Goal: Task Accomplishment & Management: Manage account settings

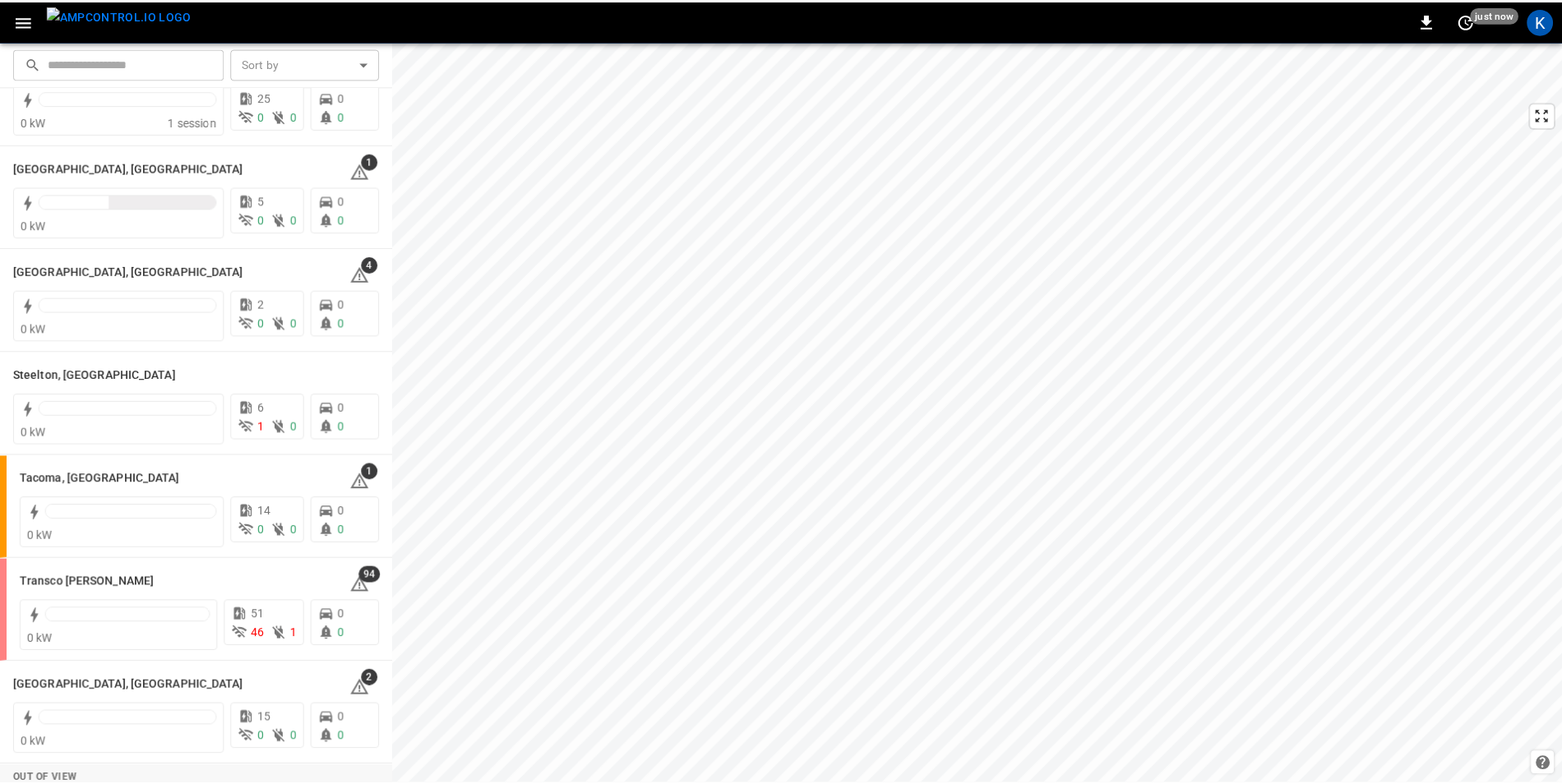
scroll to position [1973, 0]
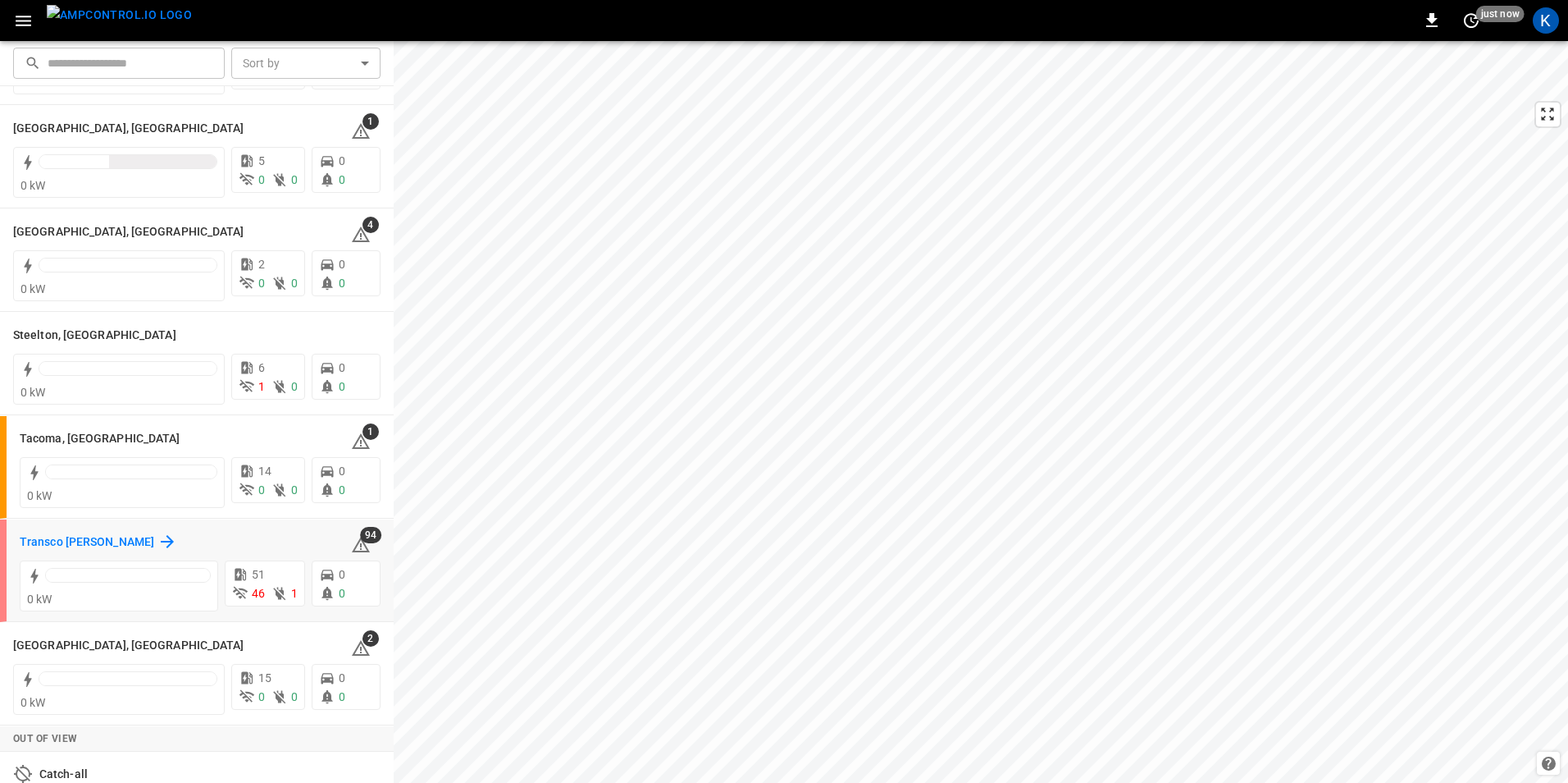
click at [101, 537] on h6 "Transco Marco Polo" at bounding box center [87, 542] width 135 height 18
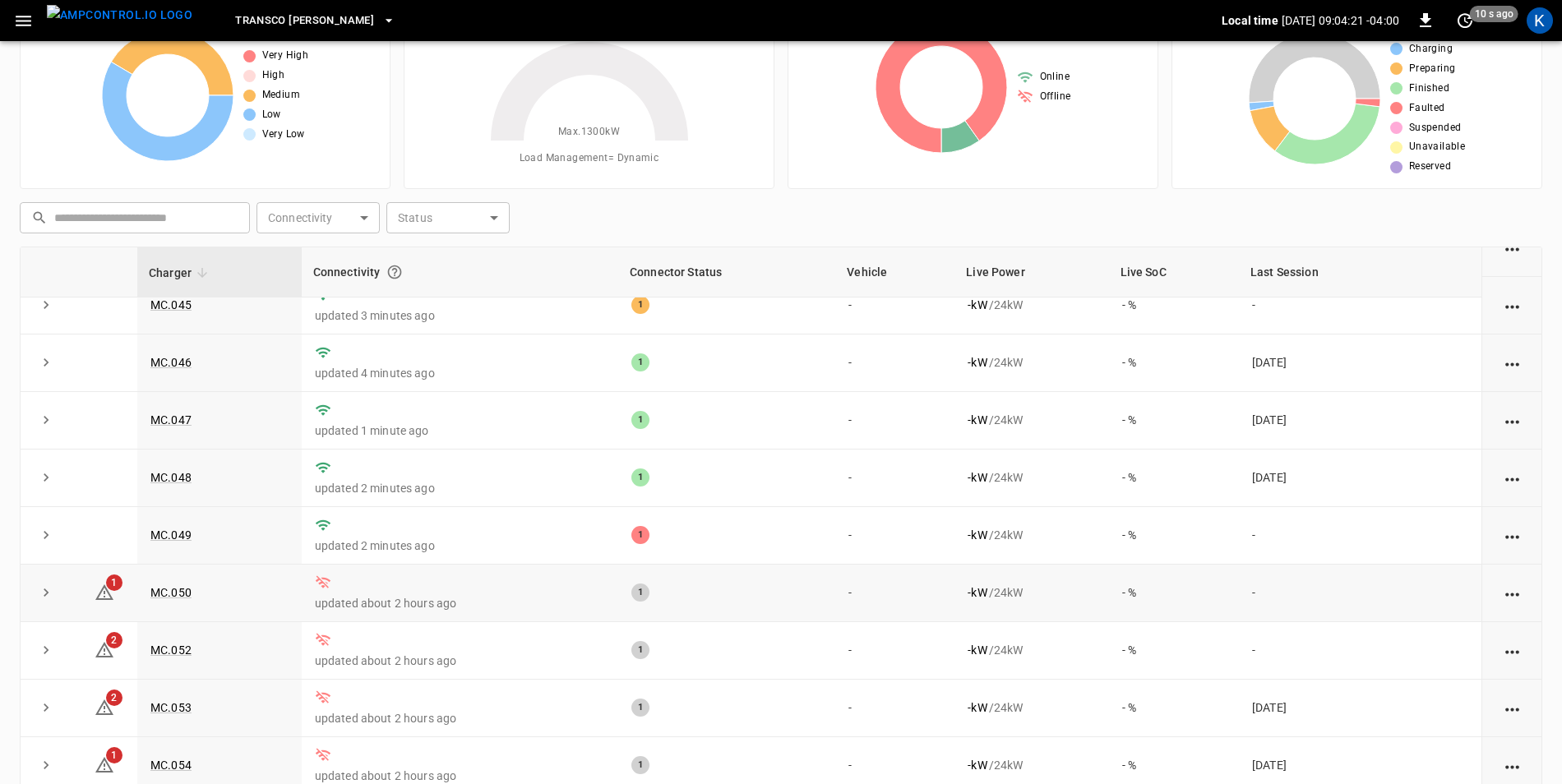
scroll to position [156, 0]
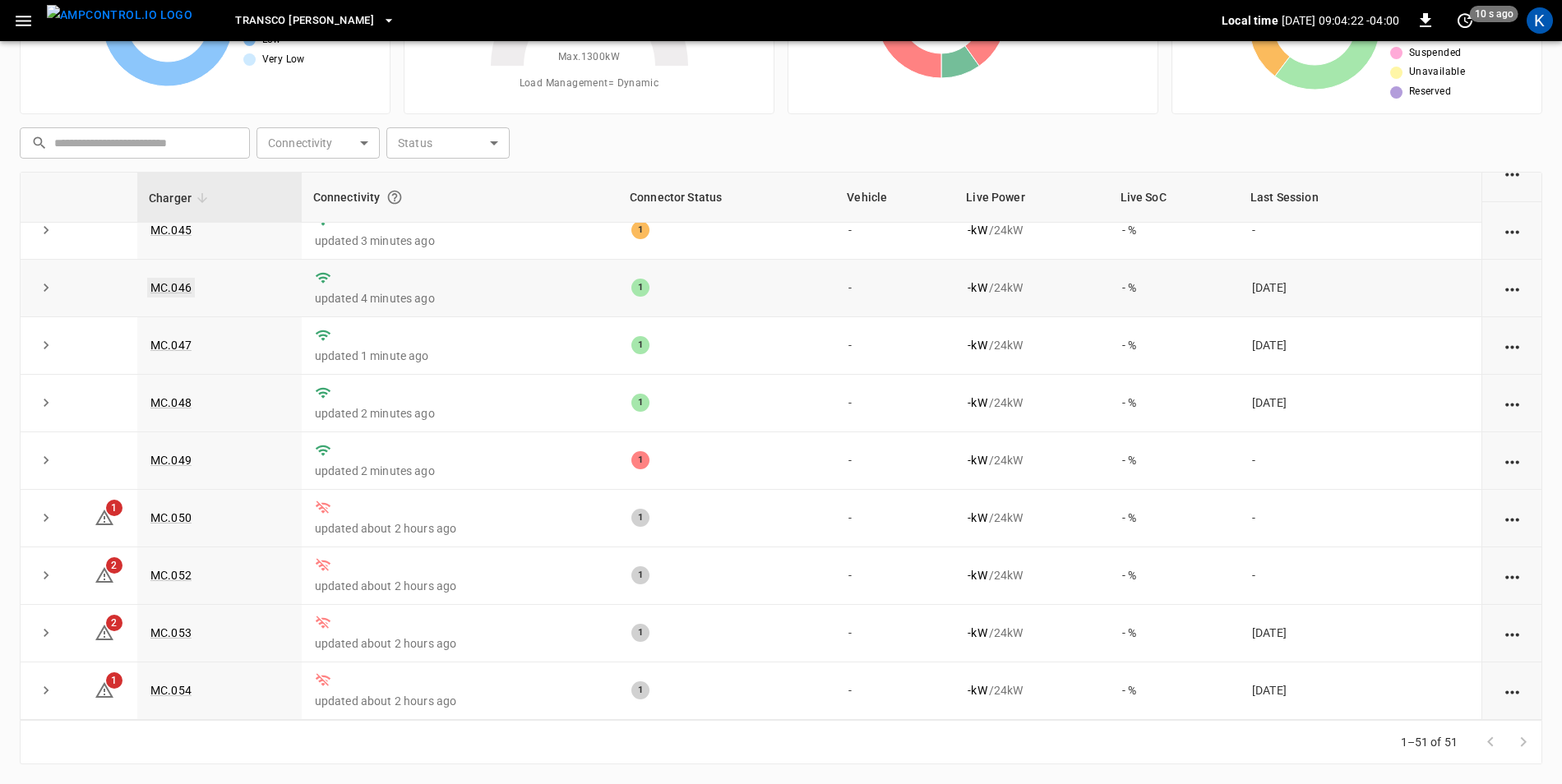
click at [176, 282] on link "MC.046" at bounding box center [170, 287] width 48 height 20
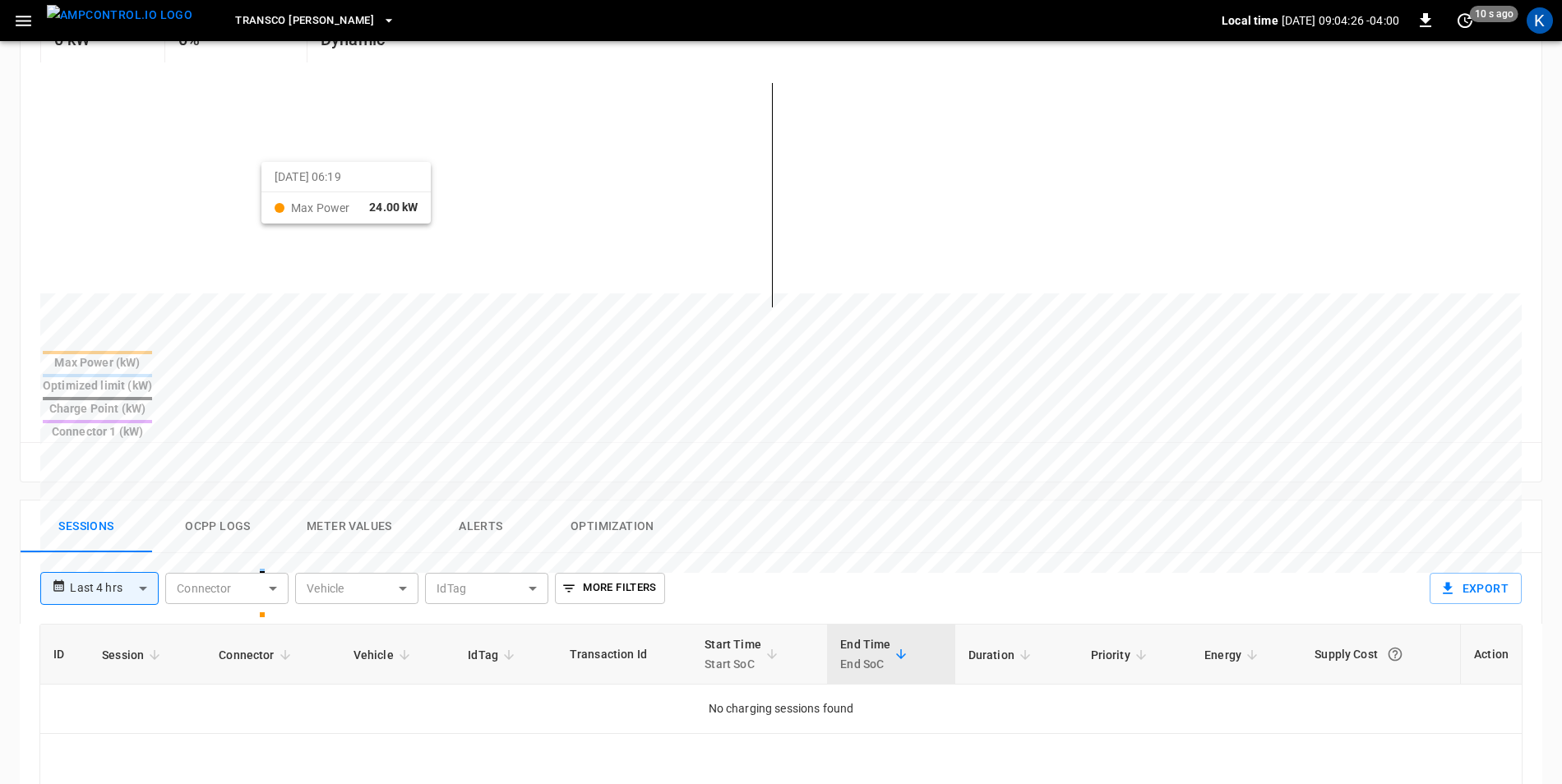
scroll to position [411, 0]
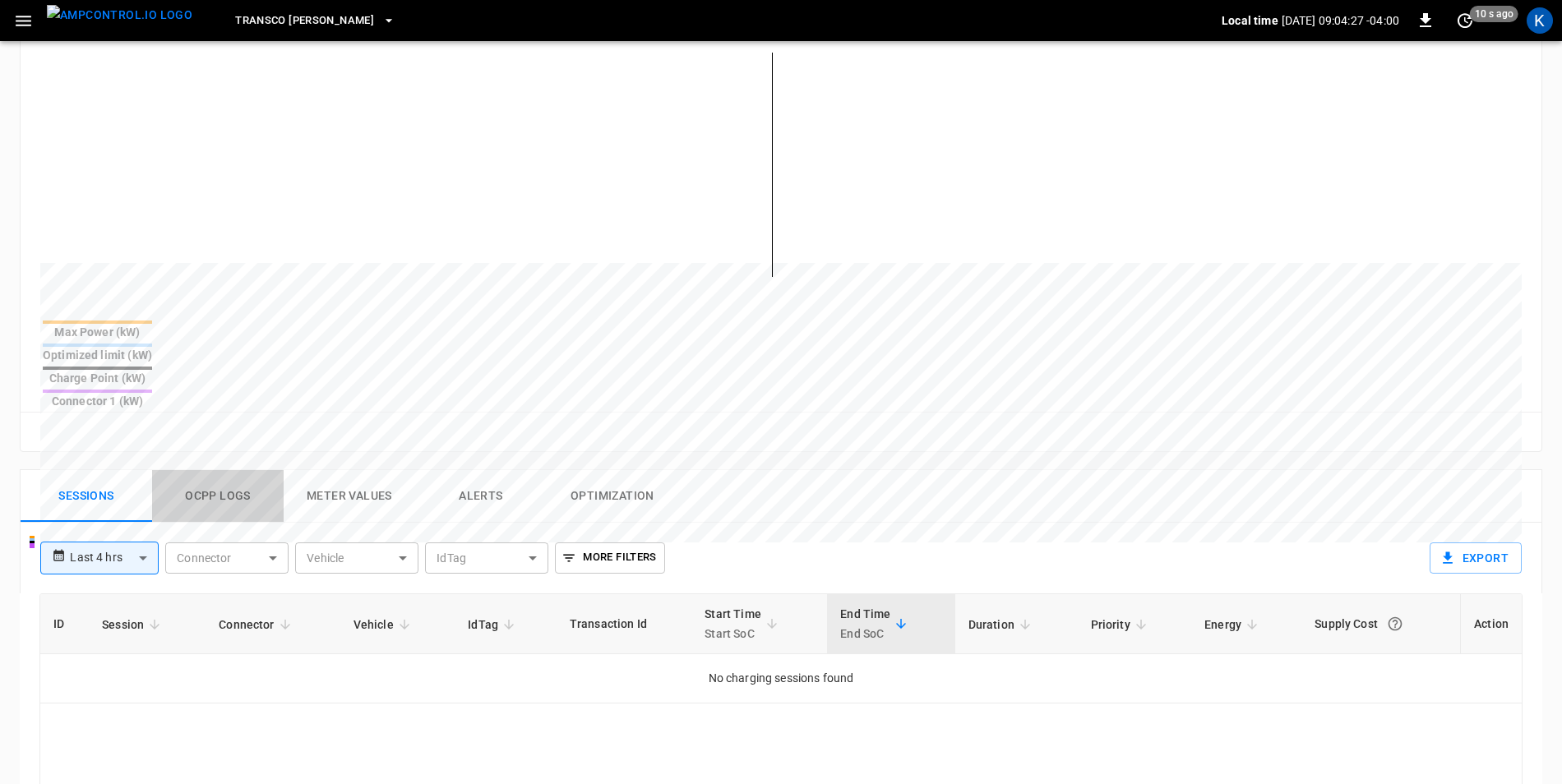
click at [211, 470] on button "Ocpp logs" at bounding box center [218, 497] width 132 height 53
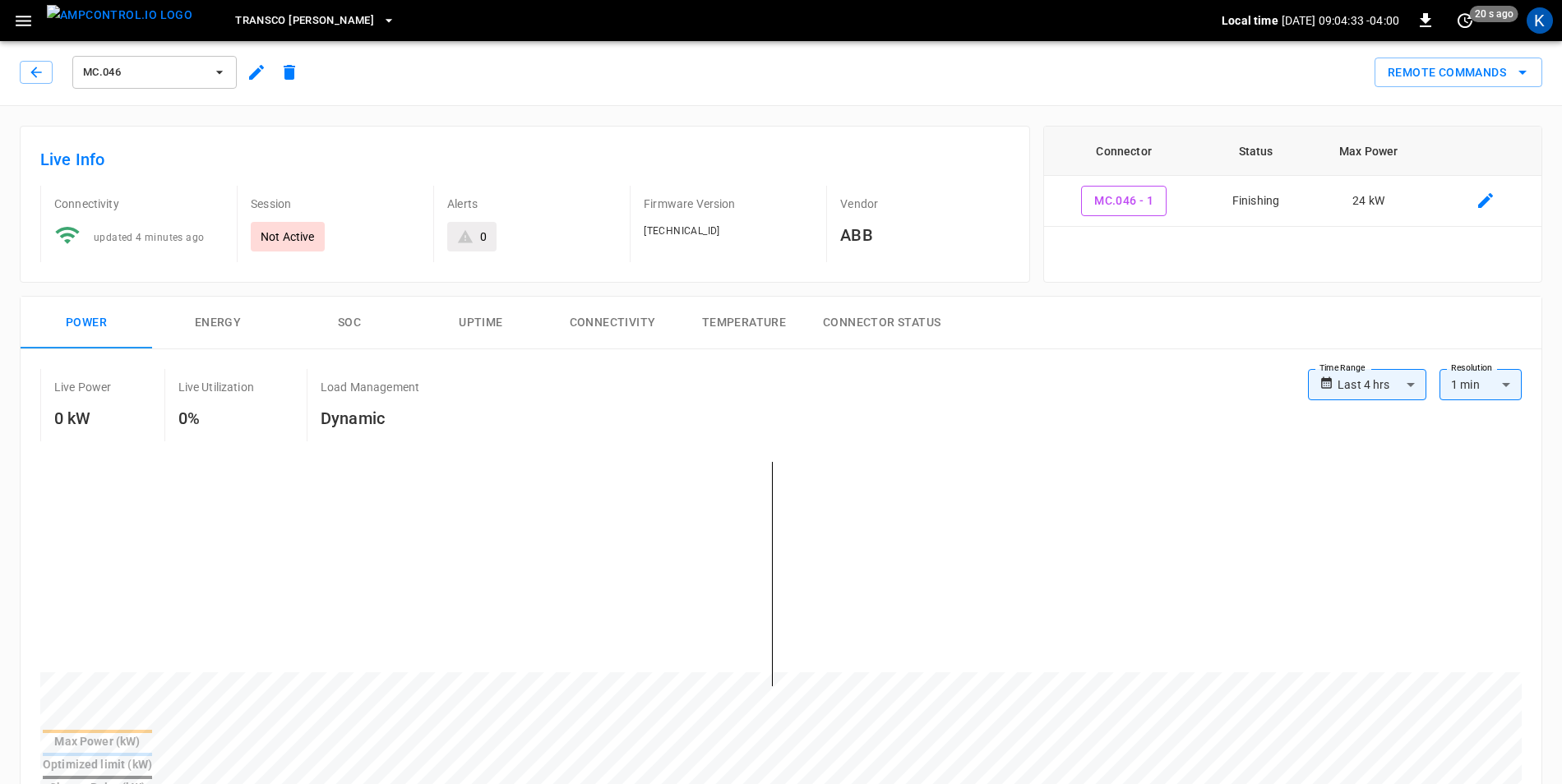
scroll to position [0, 0]
click at [44, 83] on button "button" at bounding box center [36, 74] width 33 height 23
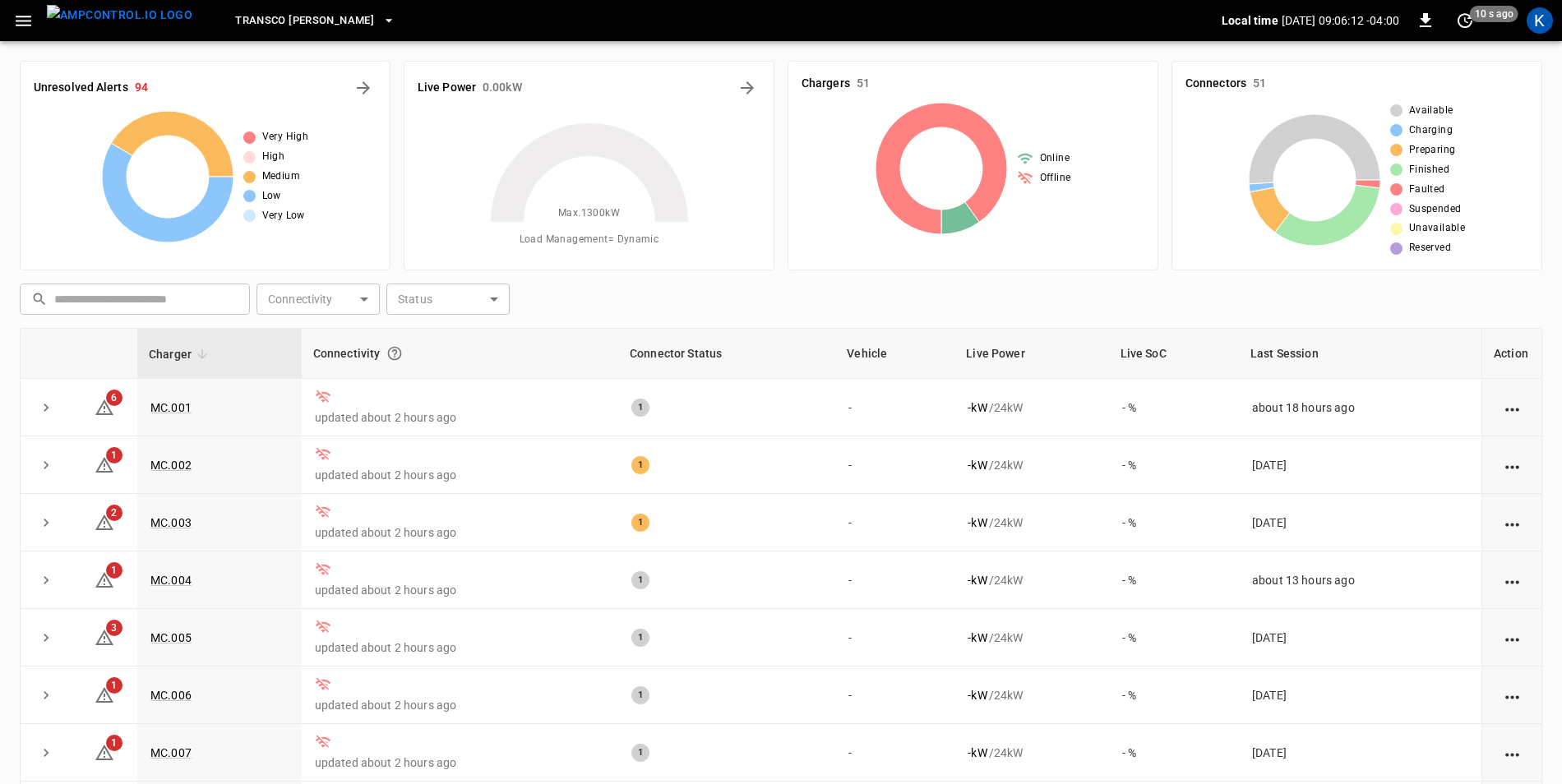
click at [22, 23] on icon "button" at bounding box center [22, 21] width 21 height 21
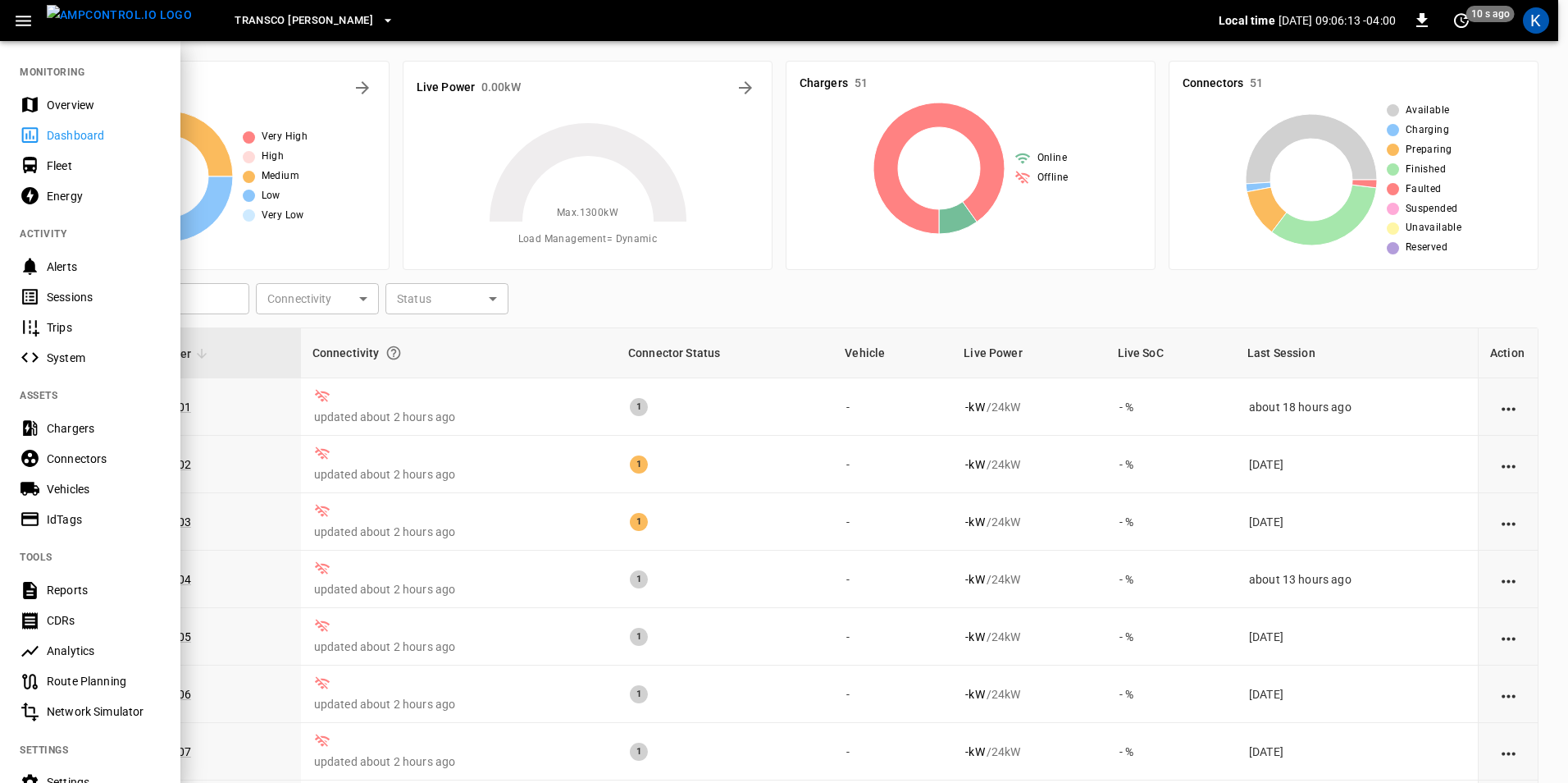
click at [84, 104] on div "Overview" at bounding box center [103, 104] width 114 height 17
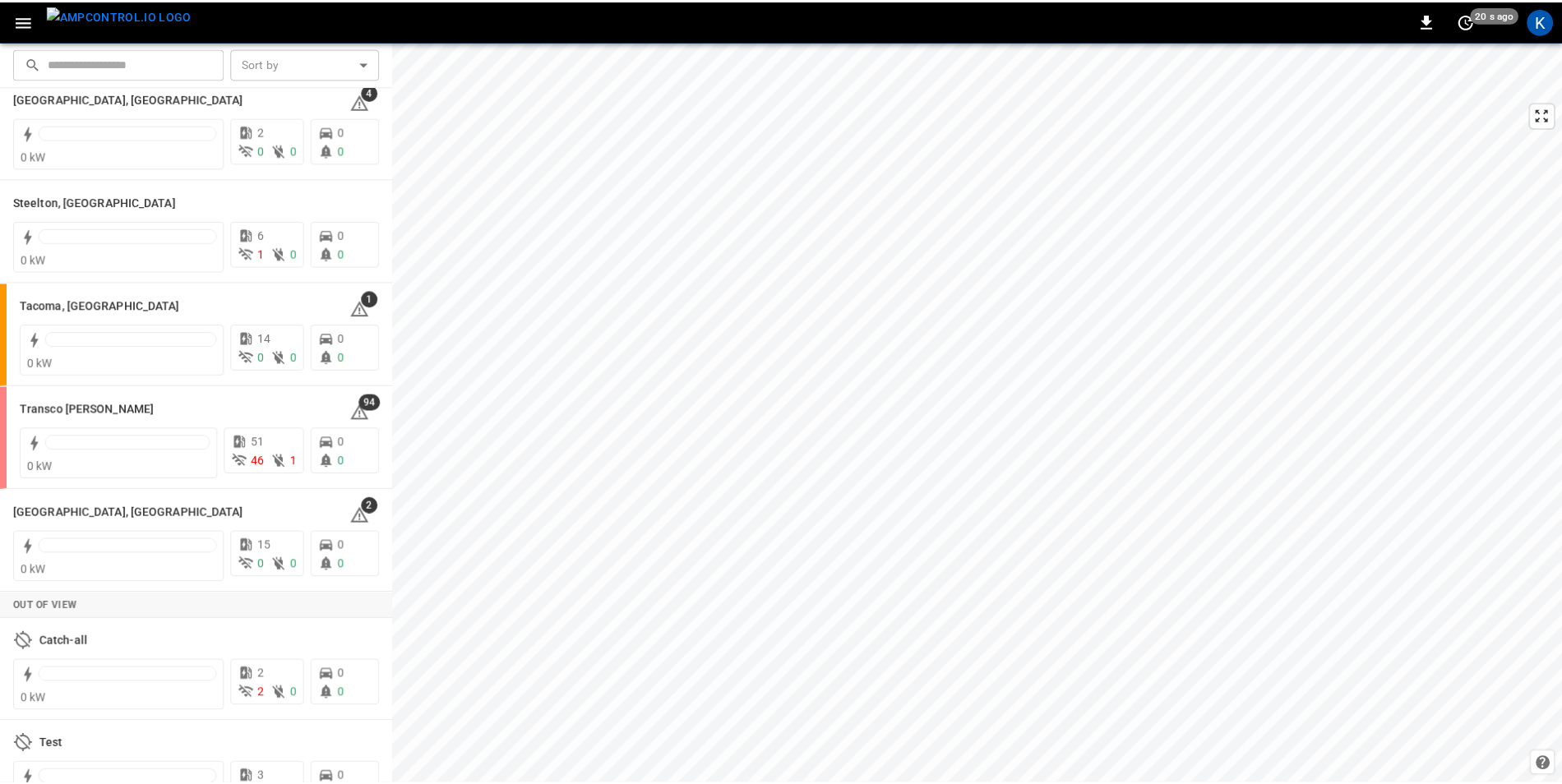
scroll to position [2219, 0]
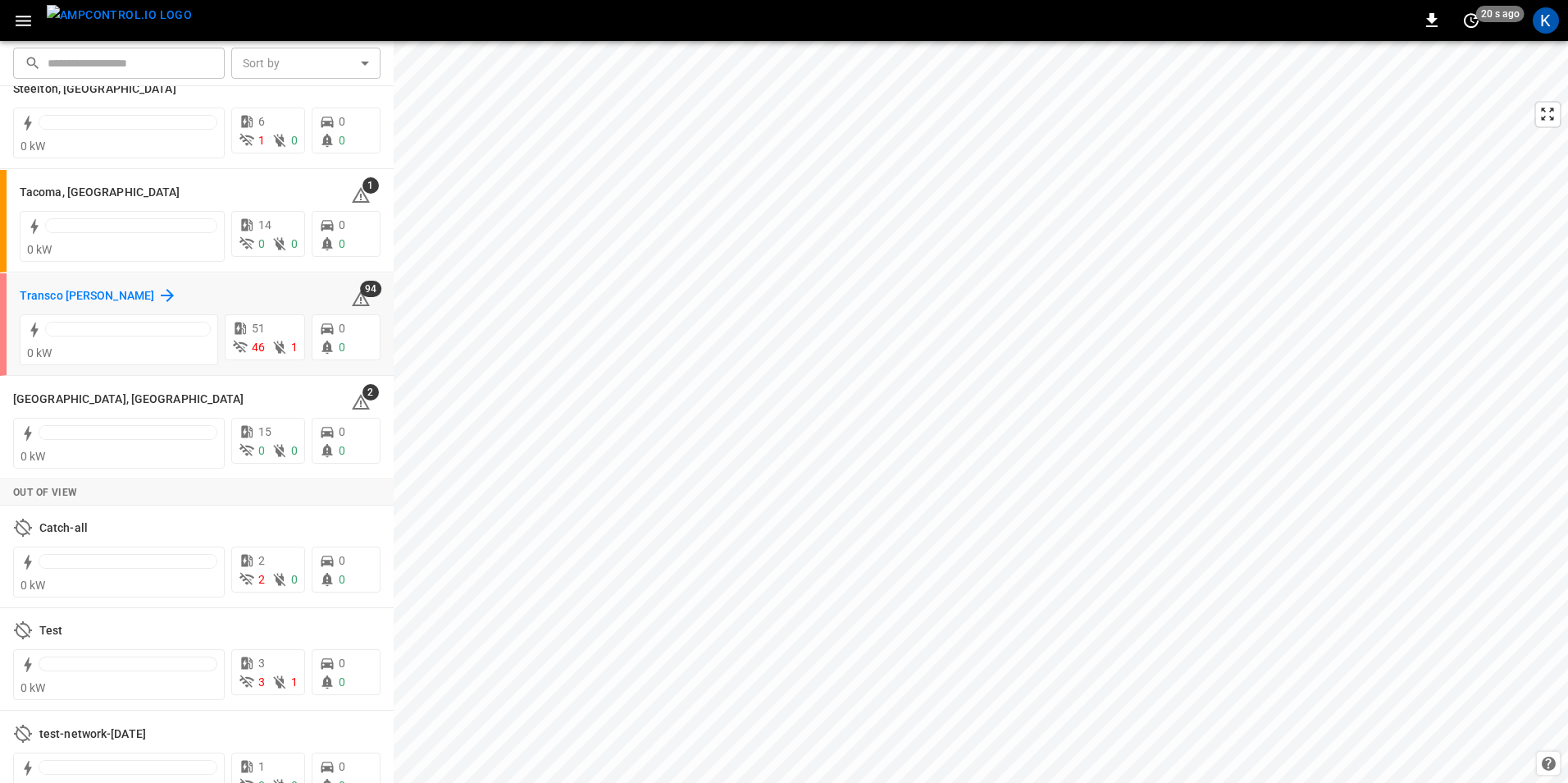
click at [94, 288] on h6 "Transco Marco Polo" at bounding box center [87, 296] width 135 height 18
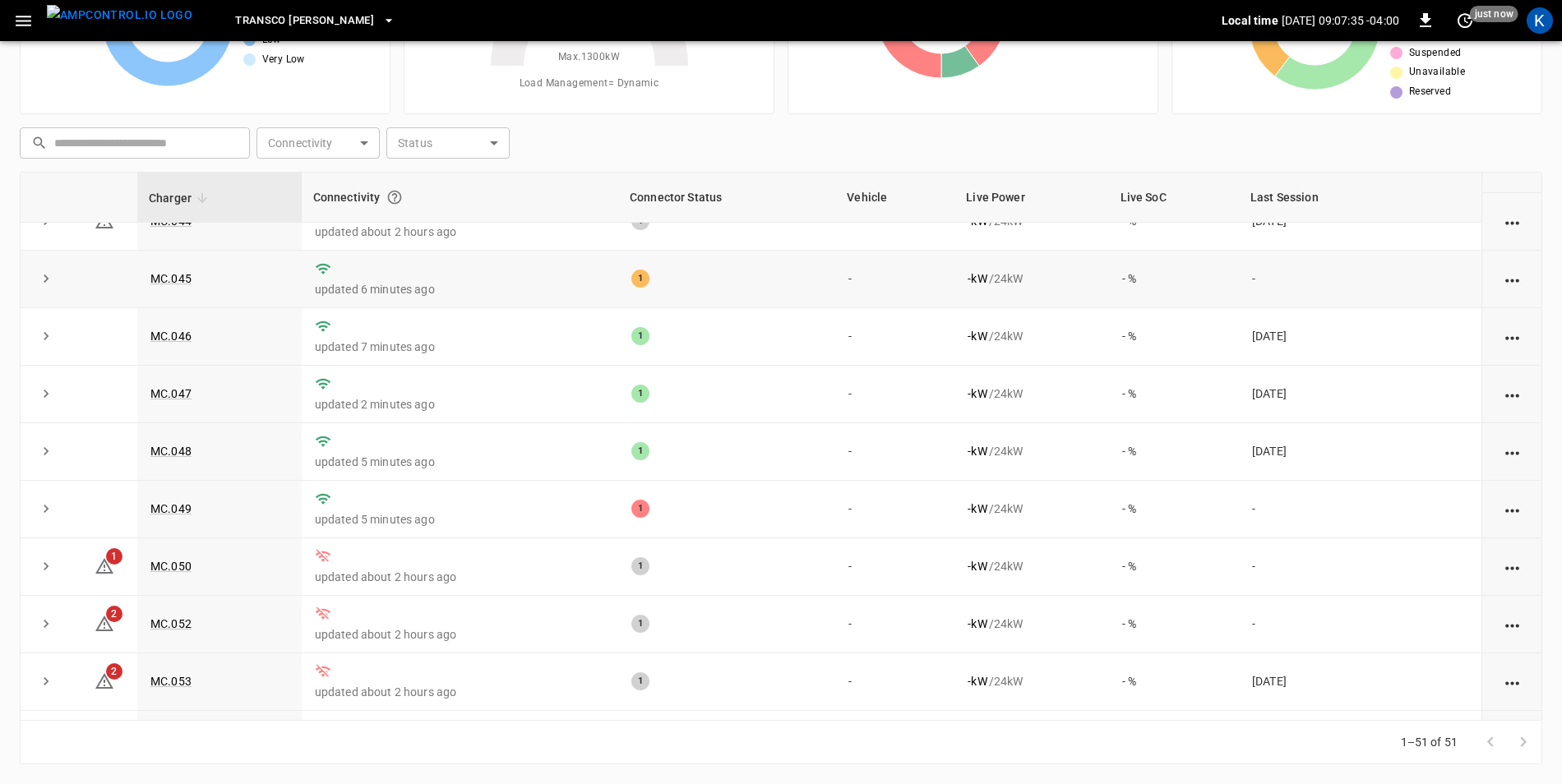
scroll to position [2480, 0]
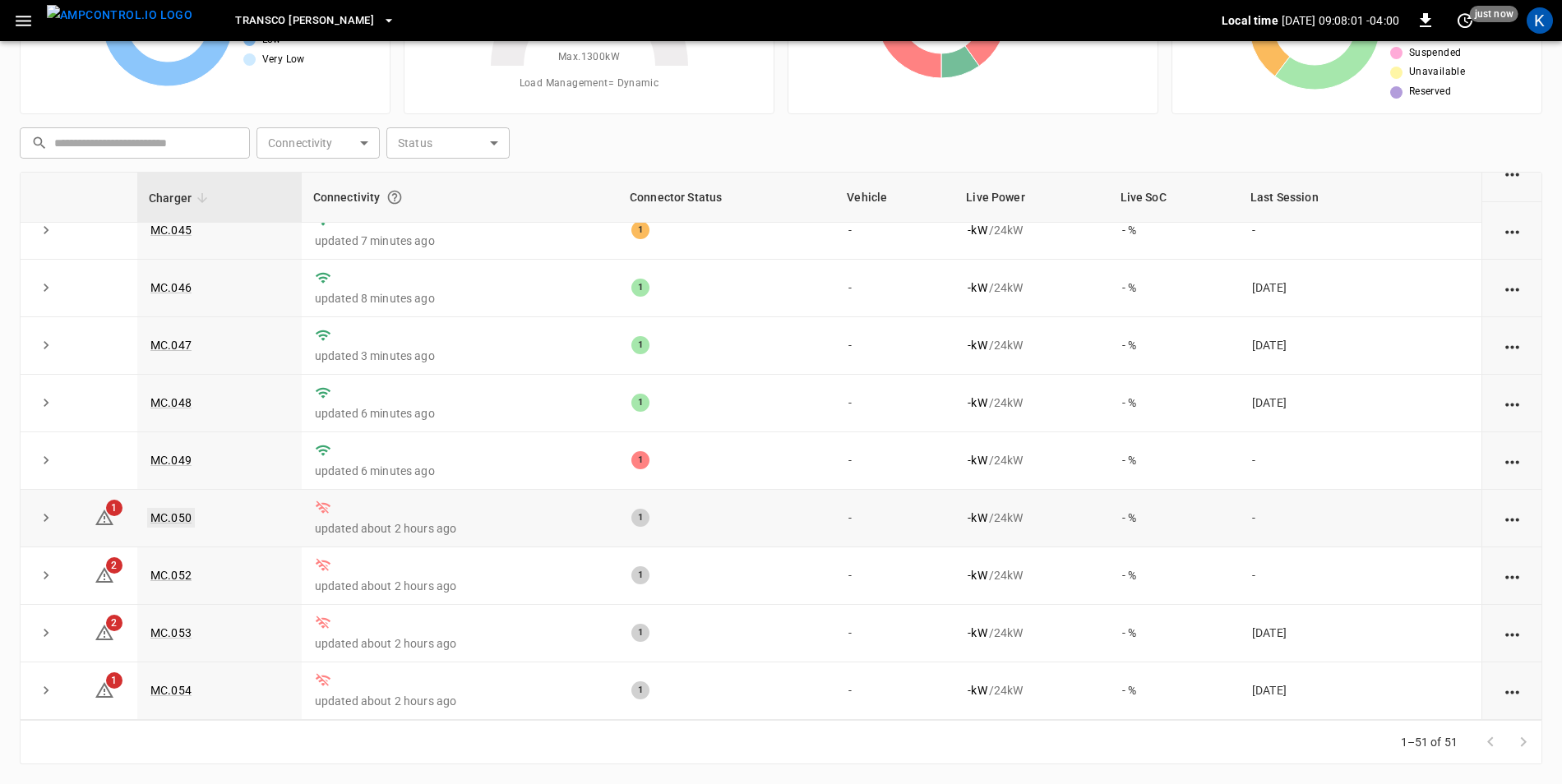
click at [160, 510] on link "MC.050" at bounding box center [170, 518] width 48 height 20
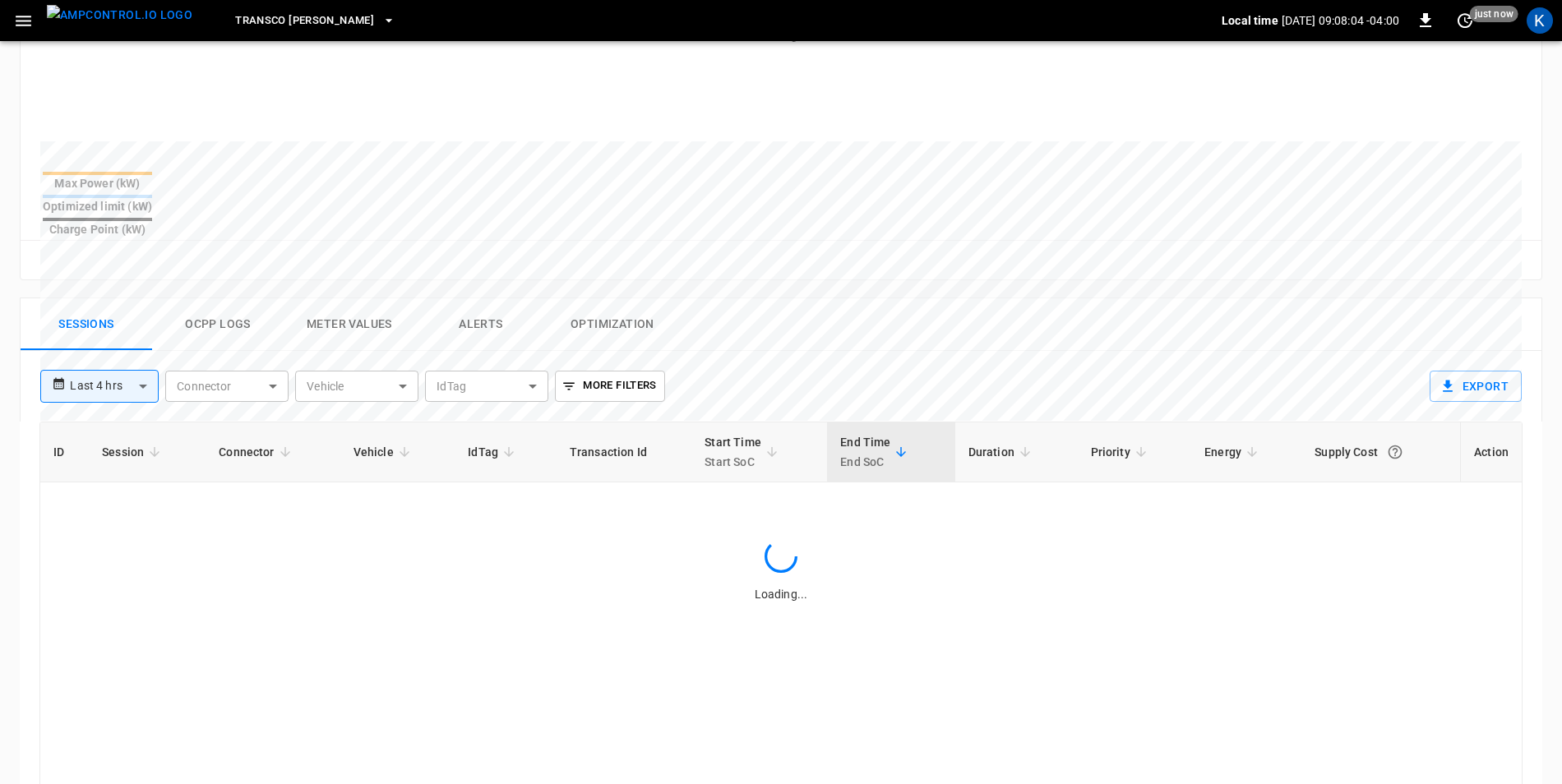
scroll to position [576, 0]
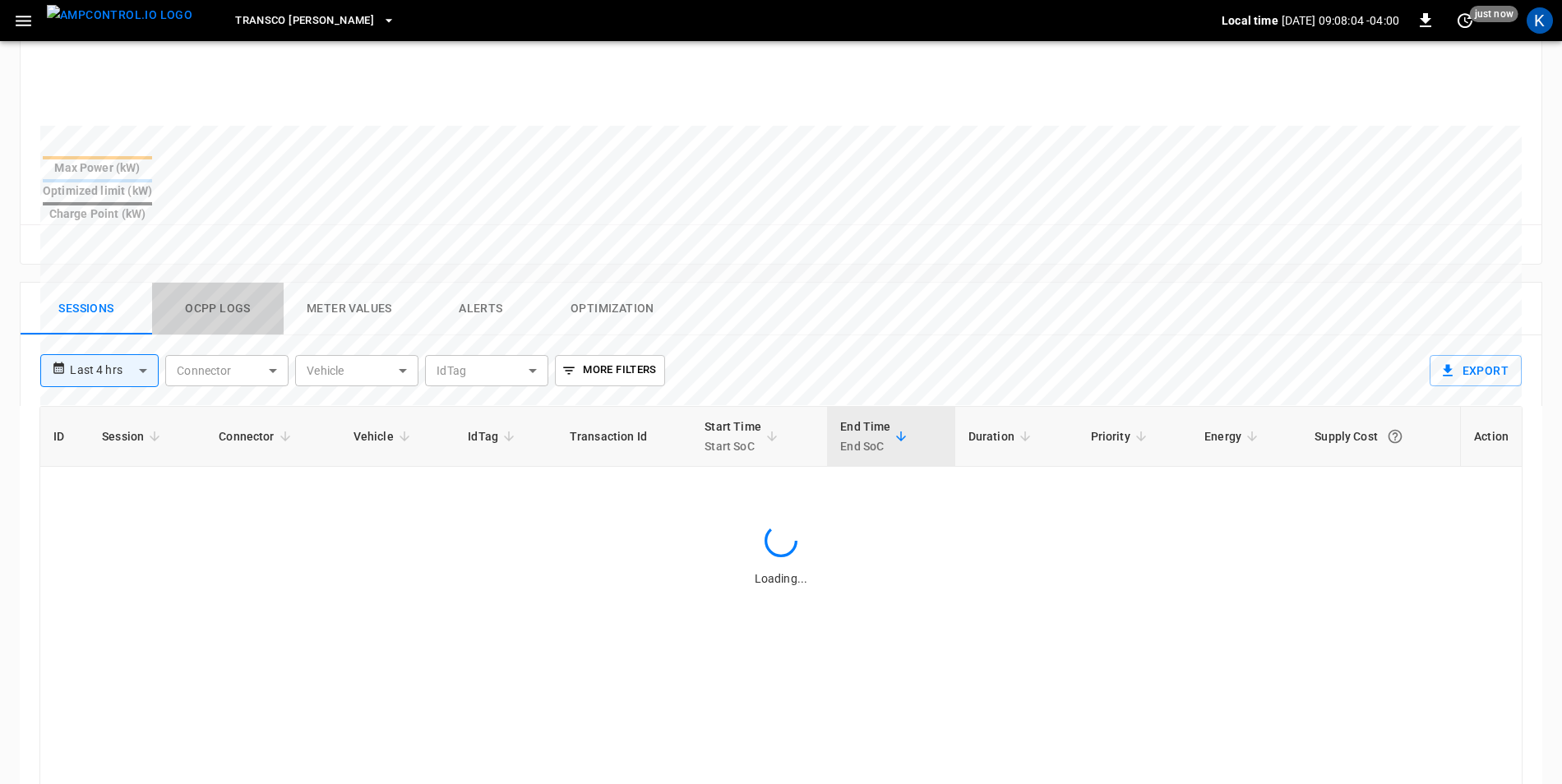
click at [209, 283] on button "Ocpp logs" at bounding box center [218, 309] width 132 height 53
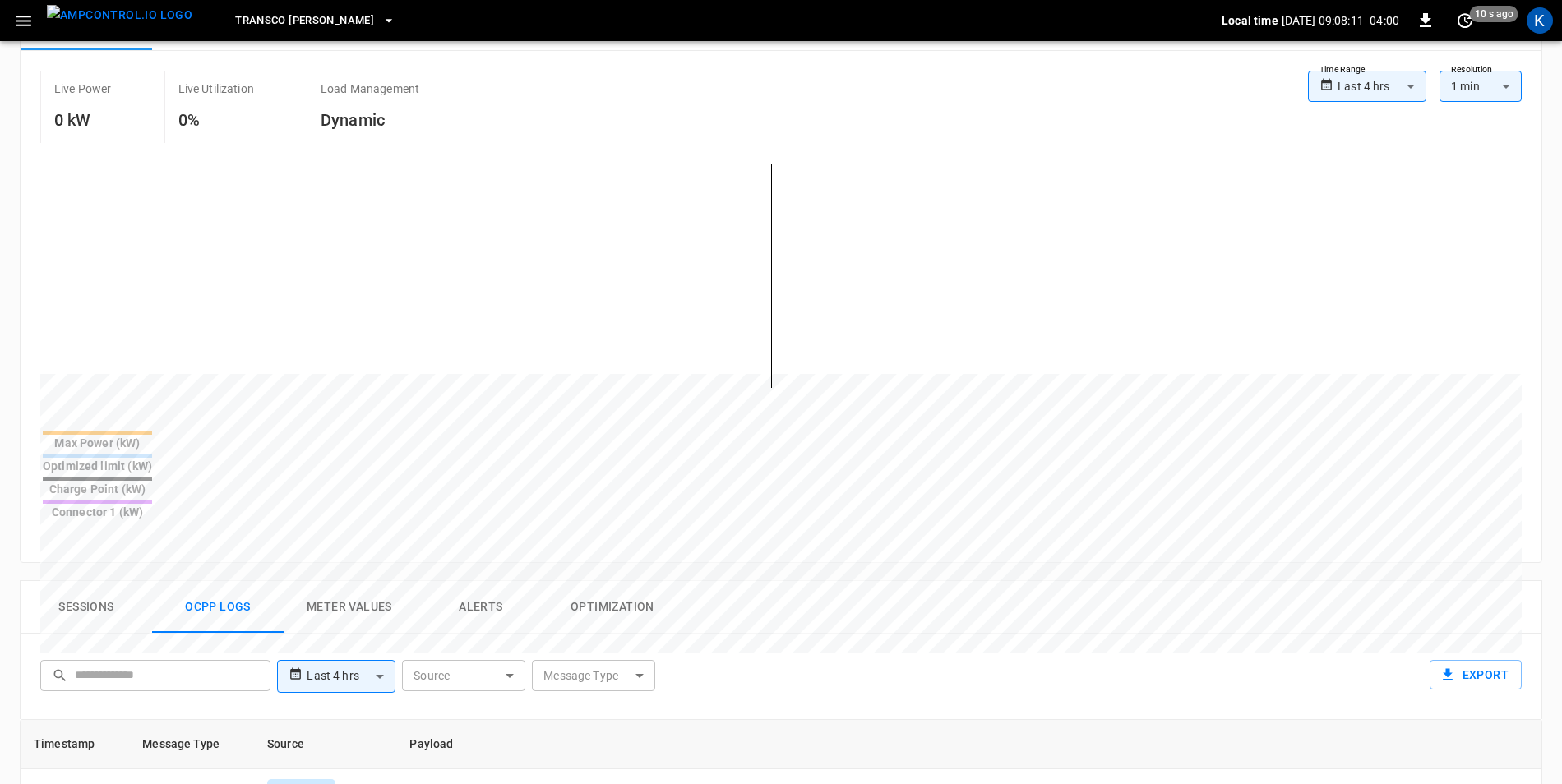
scroll to position [0, 0]
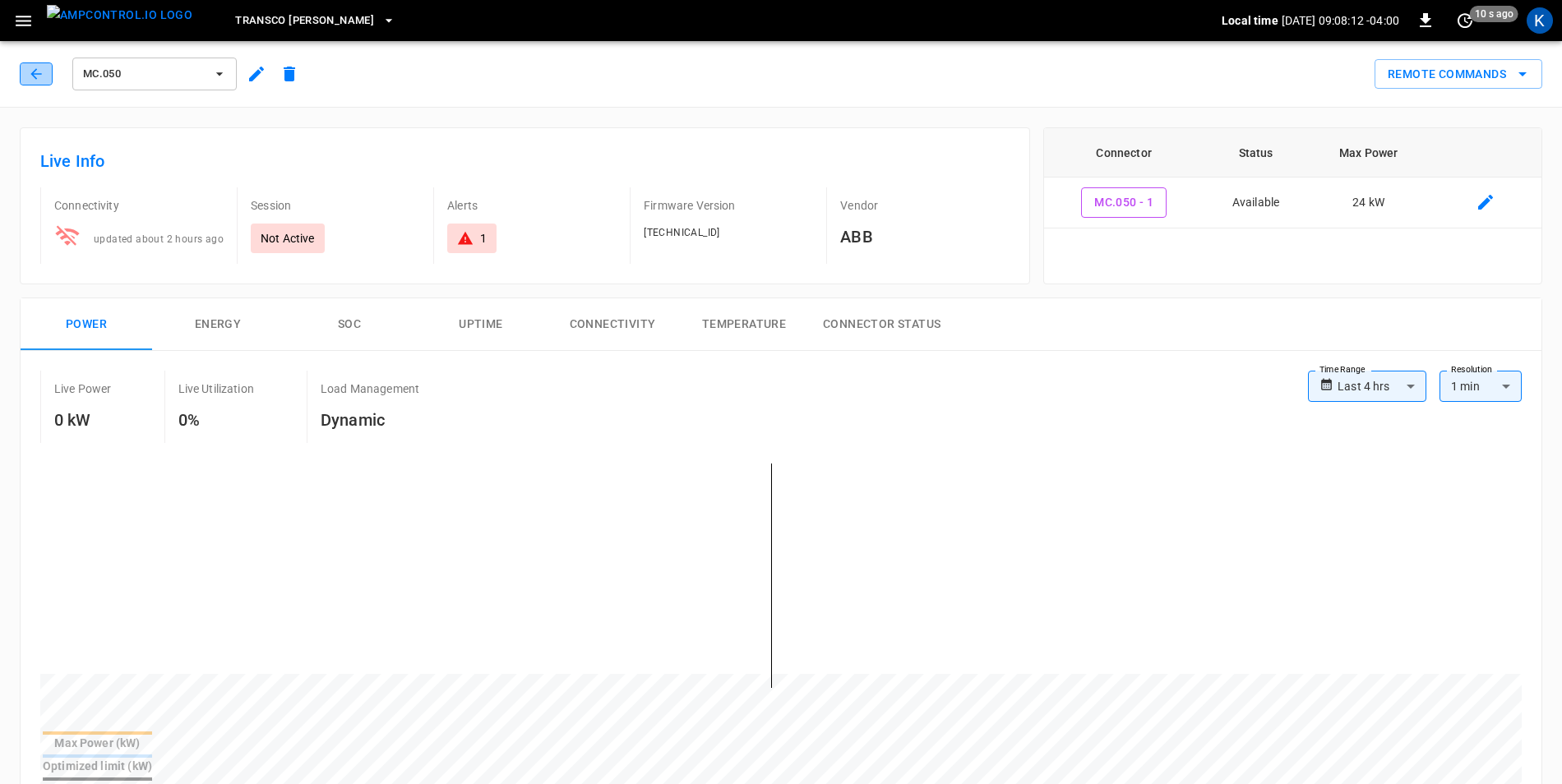
click at [33, 76] on icon "button" at bounding box center [36, 73] width 17 height 17
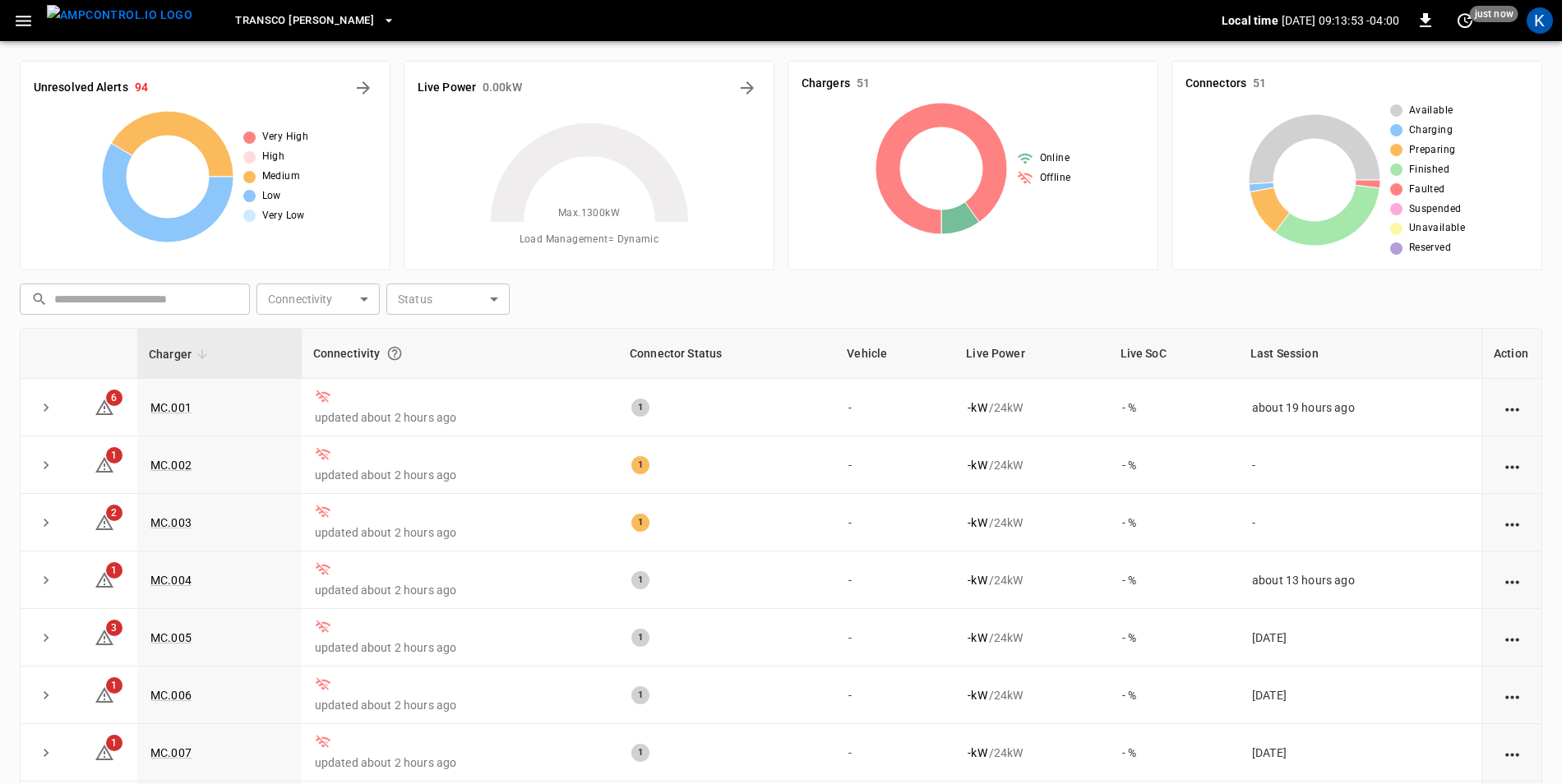
click at [19, 28] on icon "button" at bounding box center [22, 21] width 21 height 21
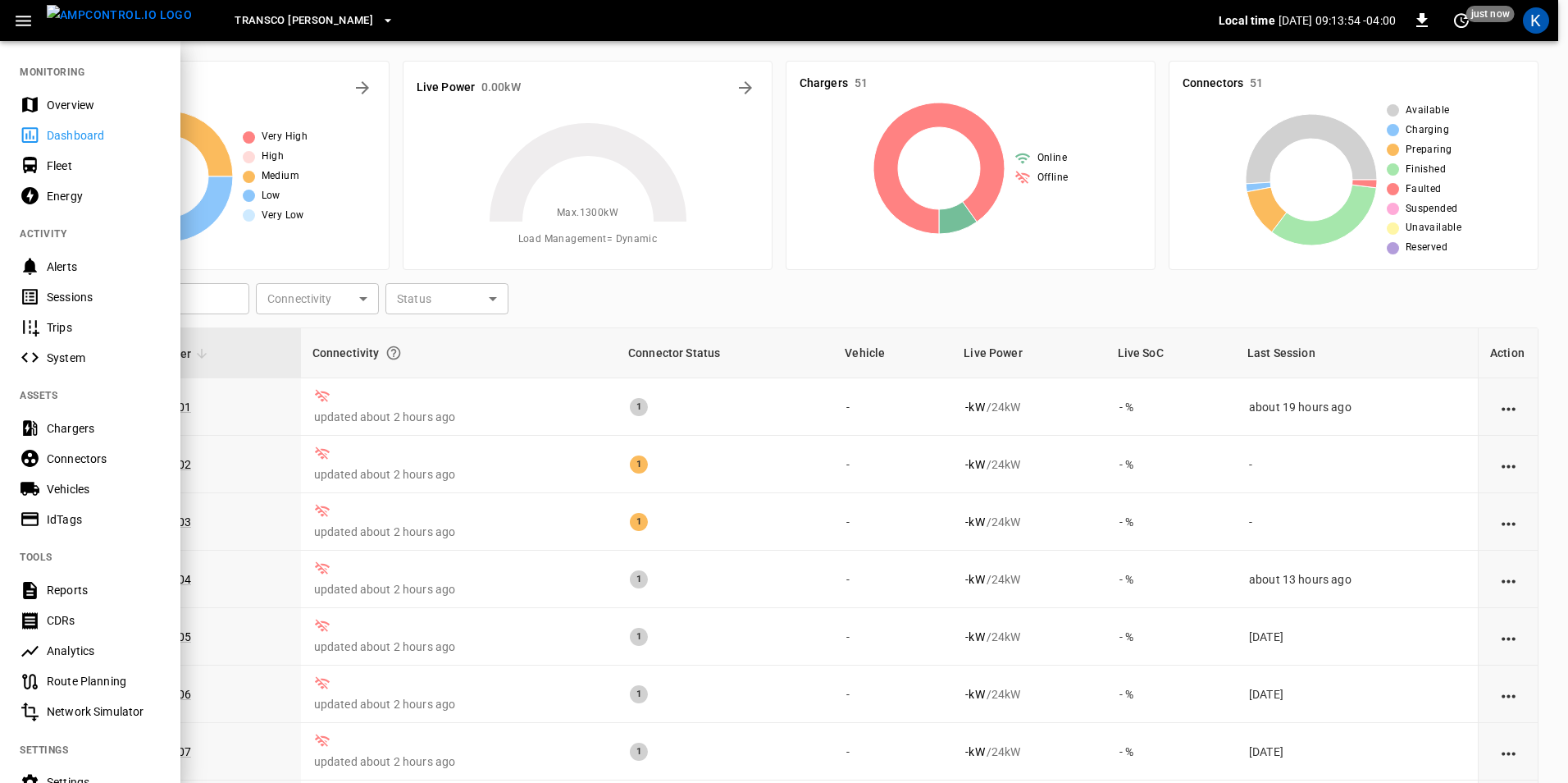
click at [60, 105] on div "Overview" at bounding box center [103, 104] width 114 height 17
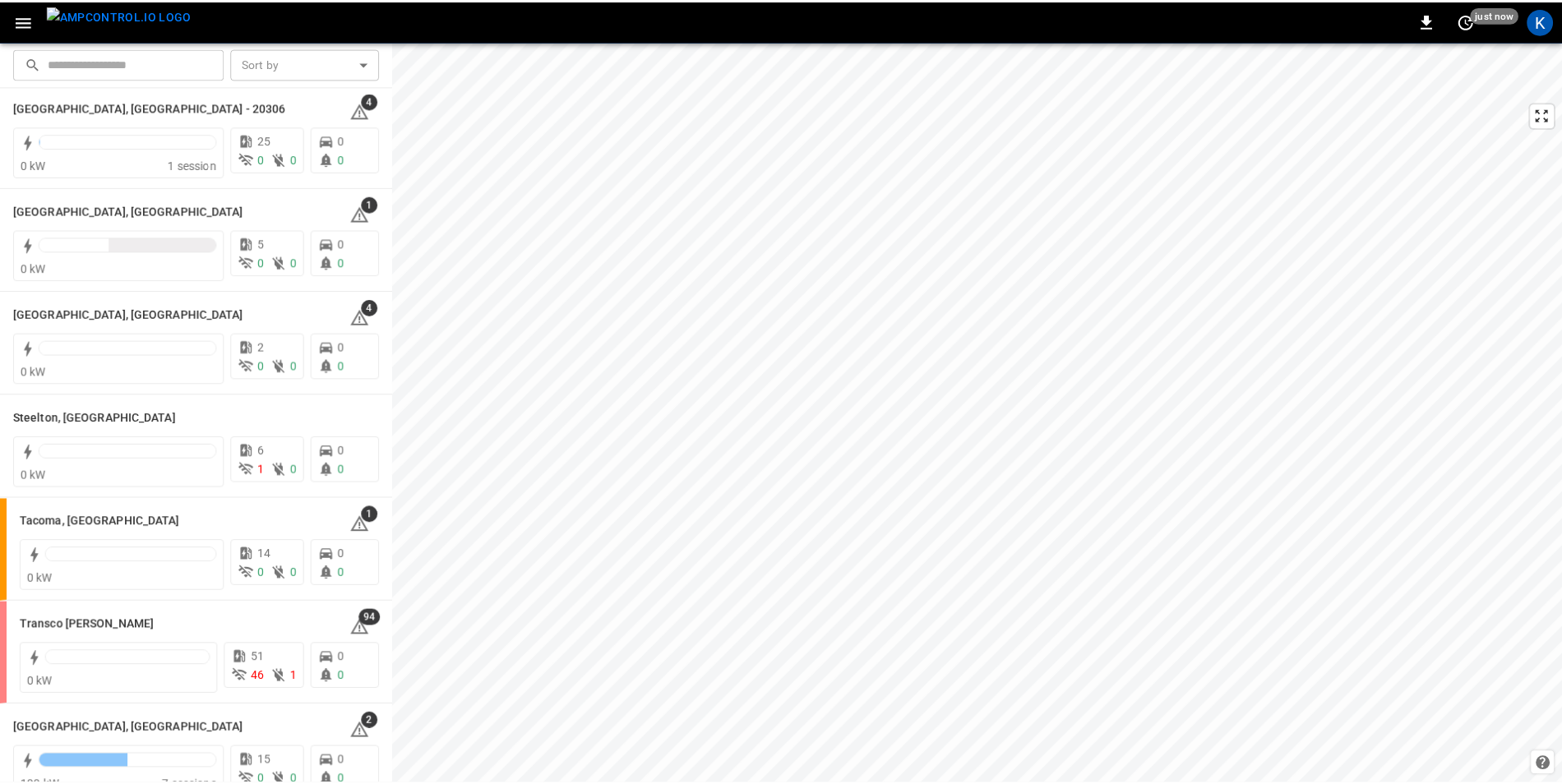
scroll to position [1924, 0]
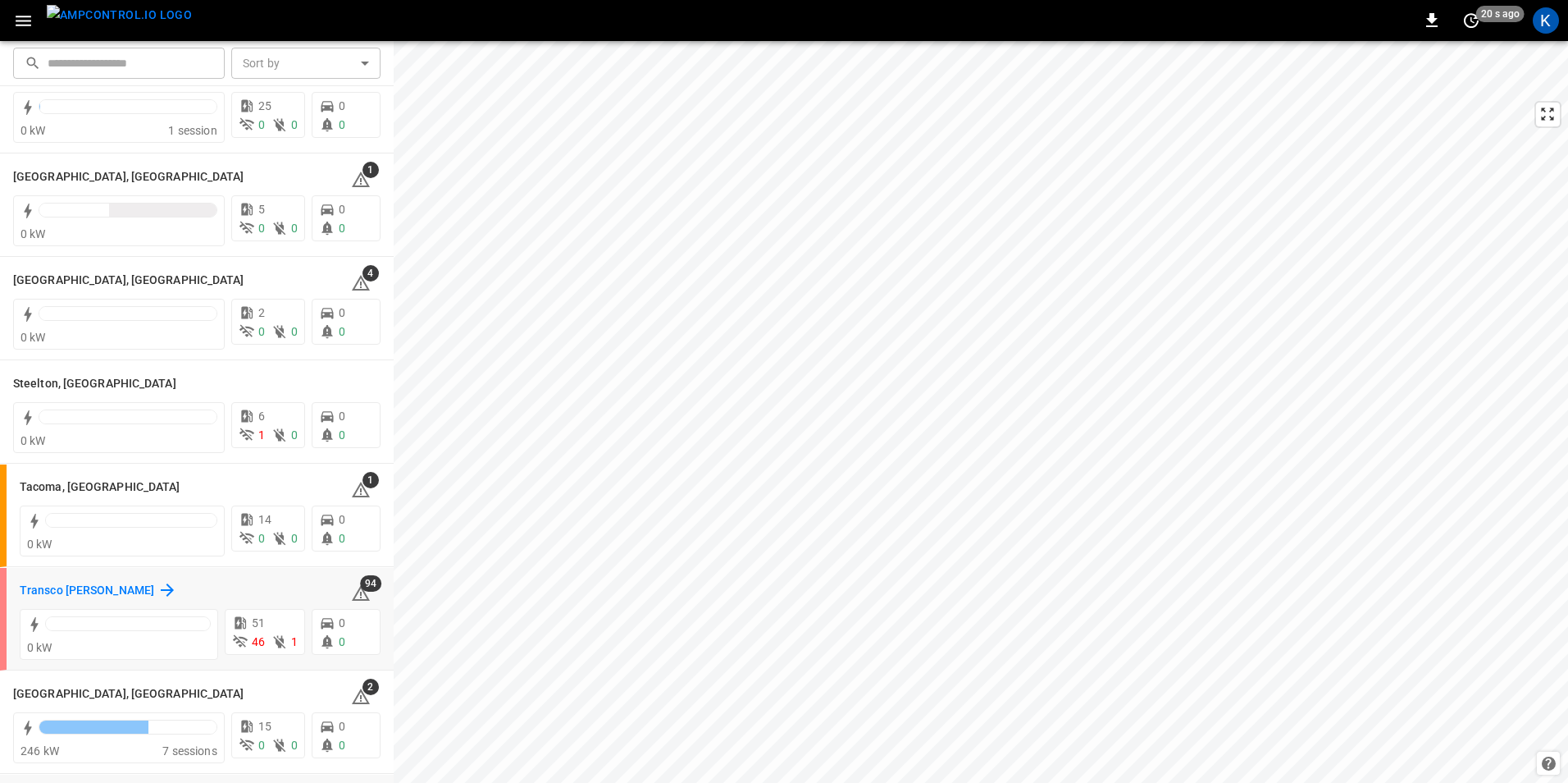
click at [100, 592] on h6 "Transco [PERSON_NAME]" at bounding box center [87, 591] width 135 height 18
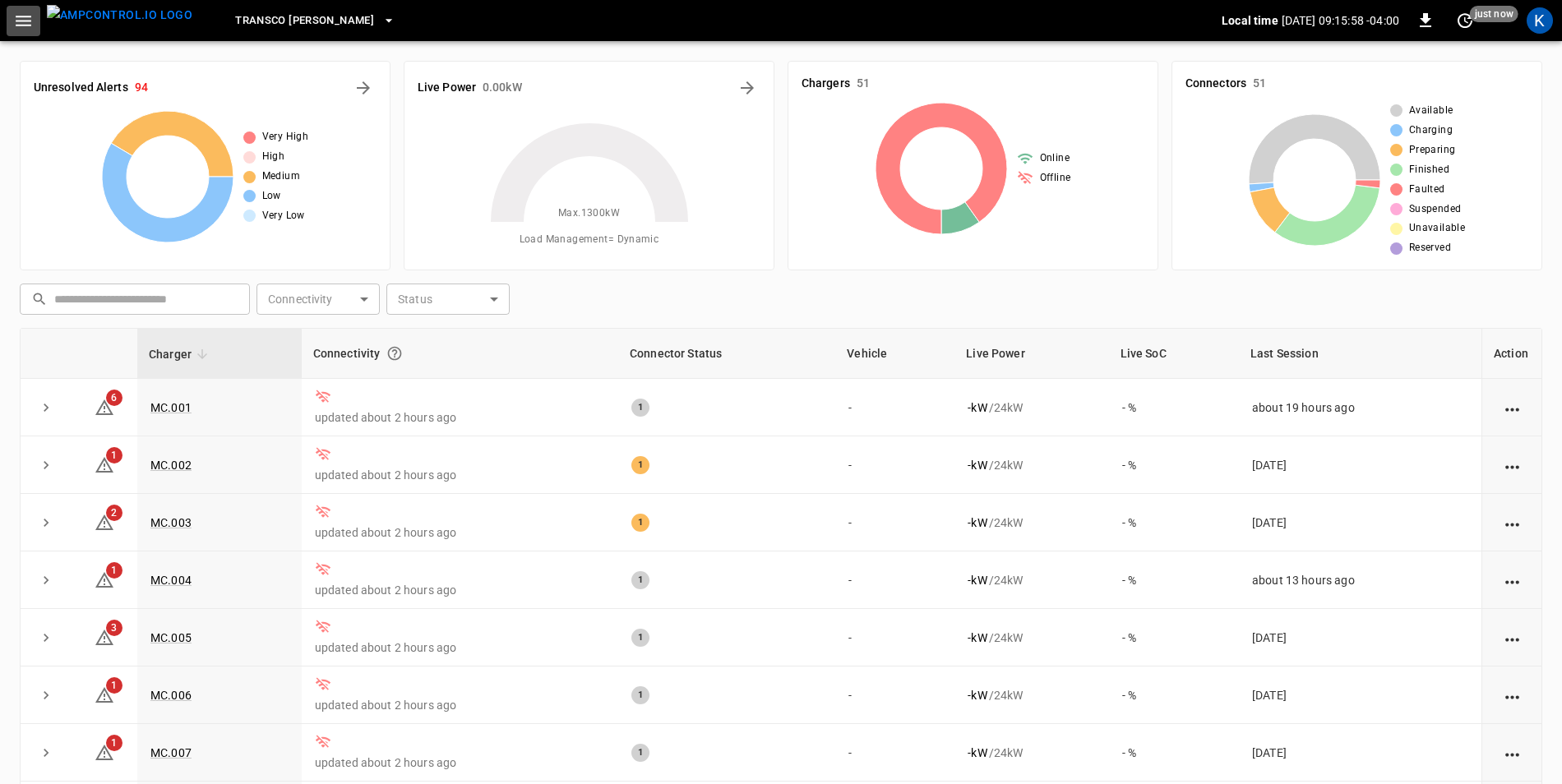
click at [23, 23] on icon "button" at bounding box center [22, 21] width 21 height 21
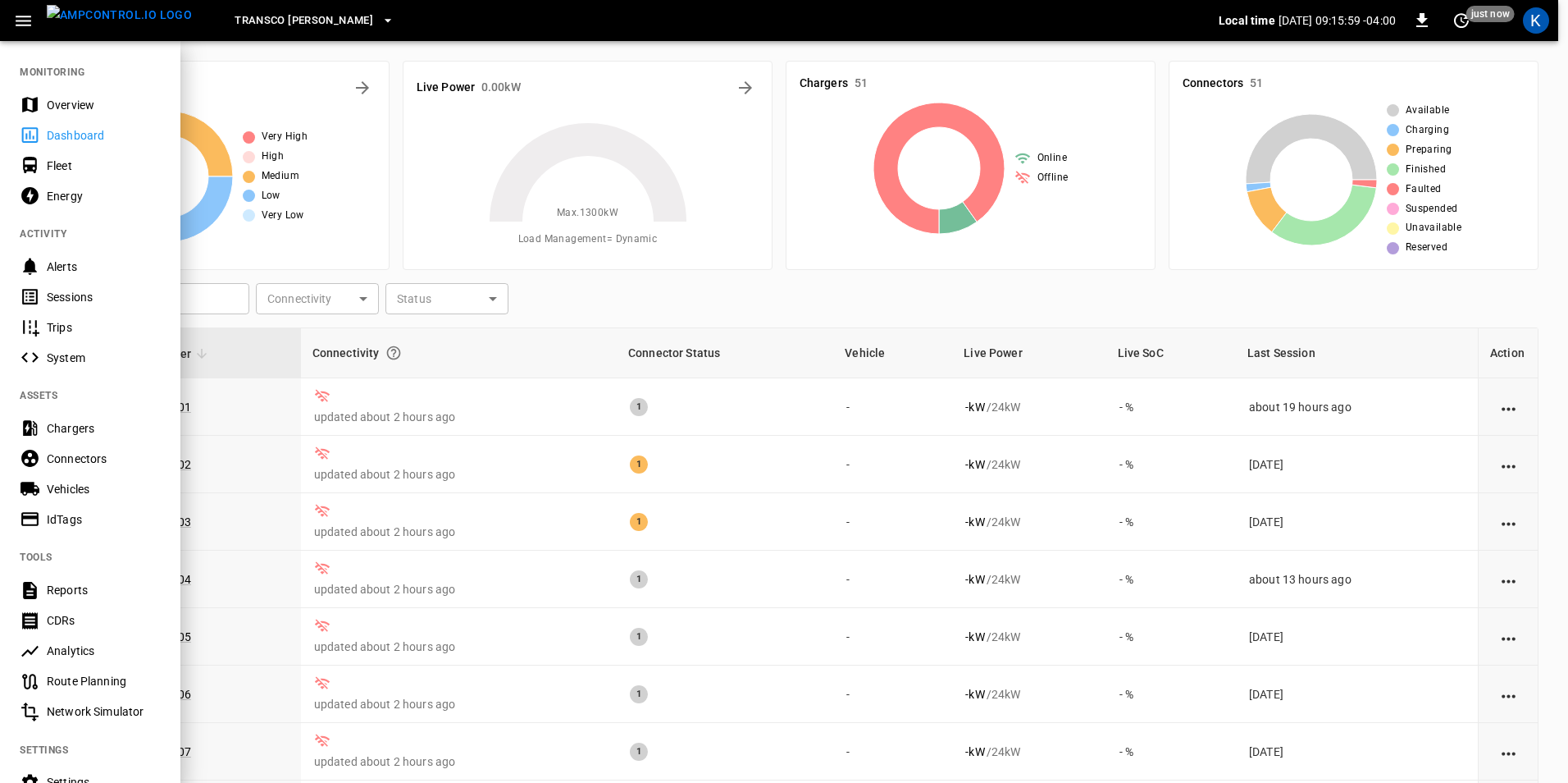
click at [95, 105] on div "Overview" at bounding box center [103, 104] width 114 height 17
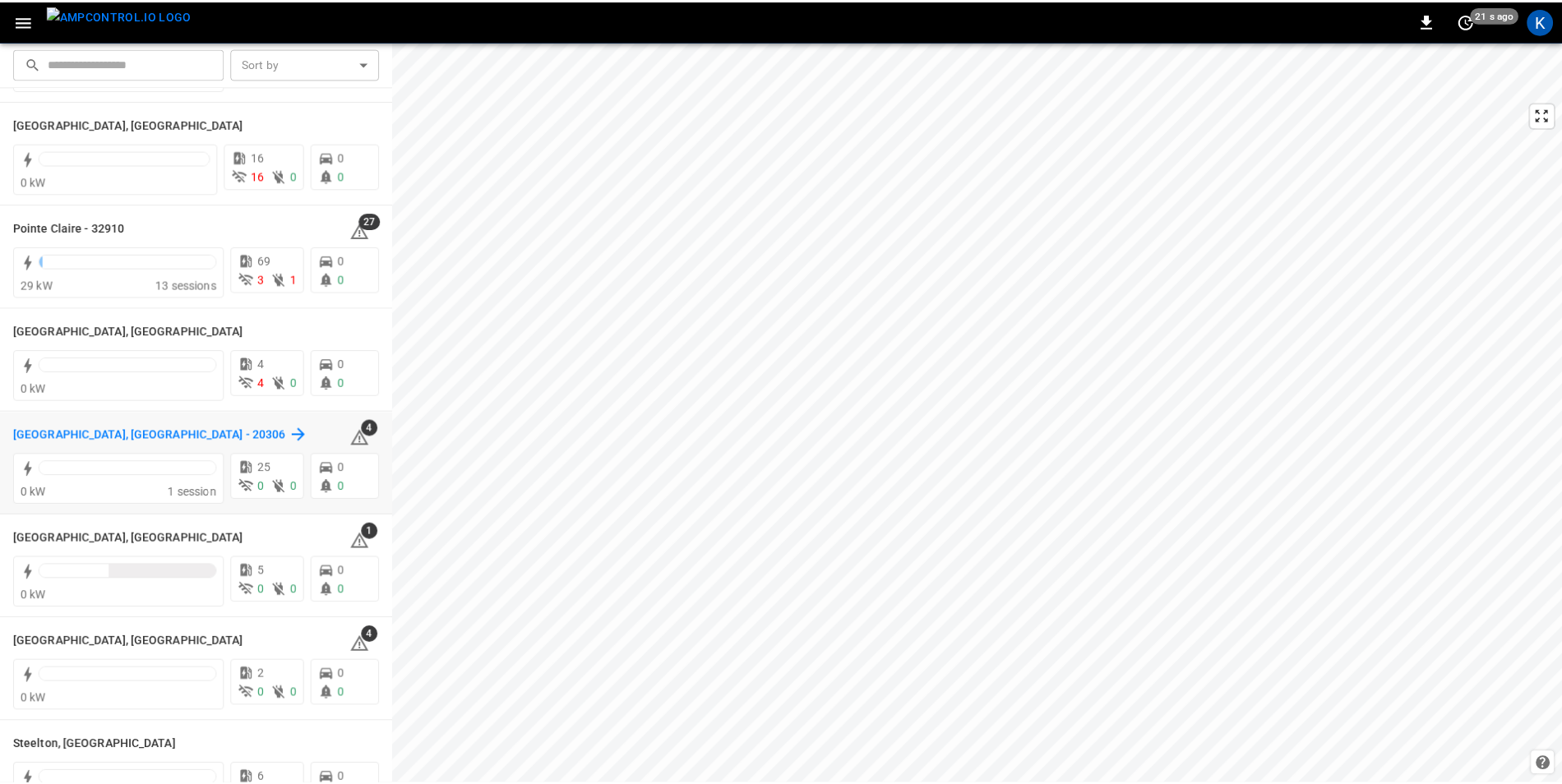
scroll to position [1398, 0]
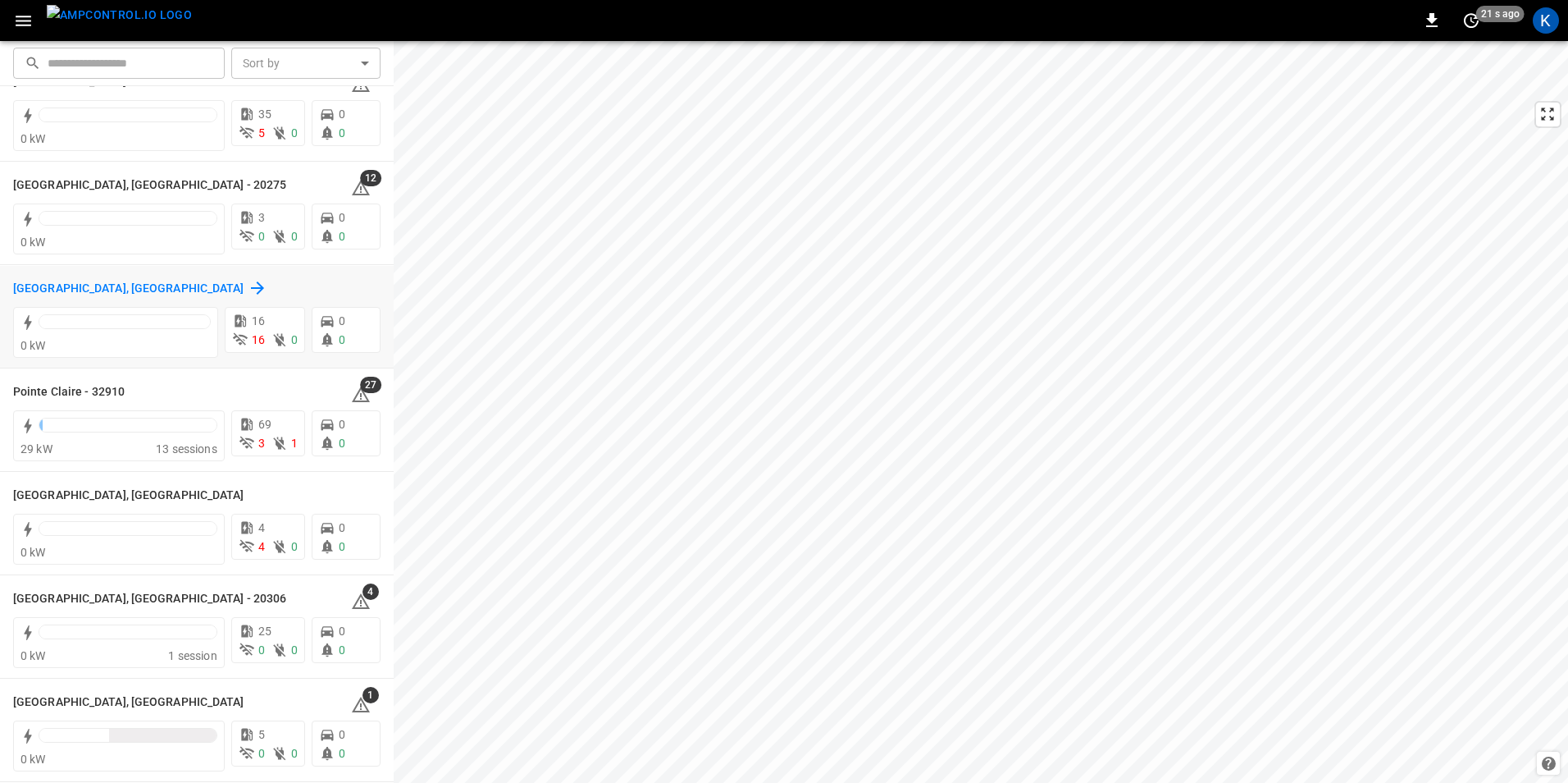
click at [27, 286] on h6 "Pittsburgh, PA" at bounding box center [128, 289] width 231 height 18
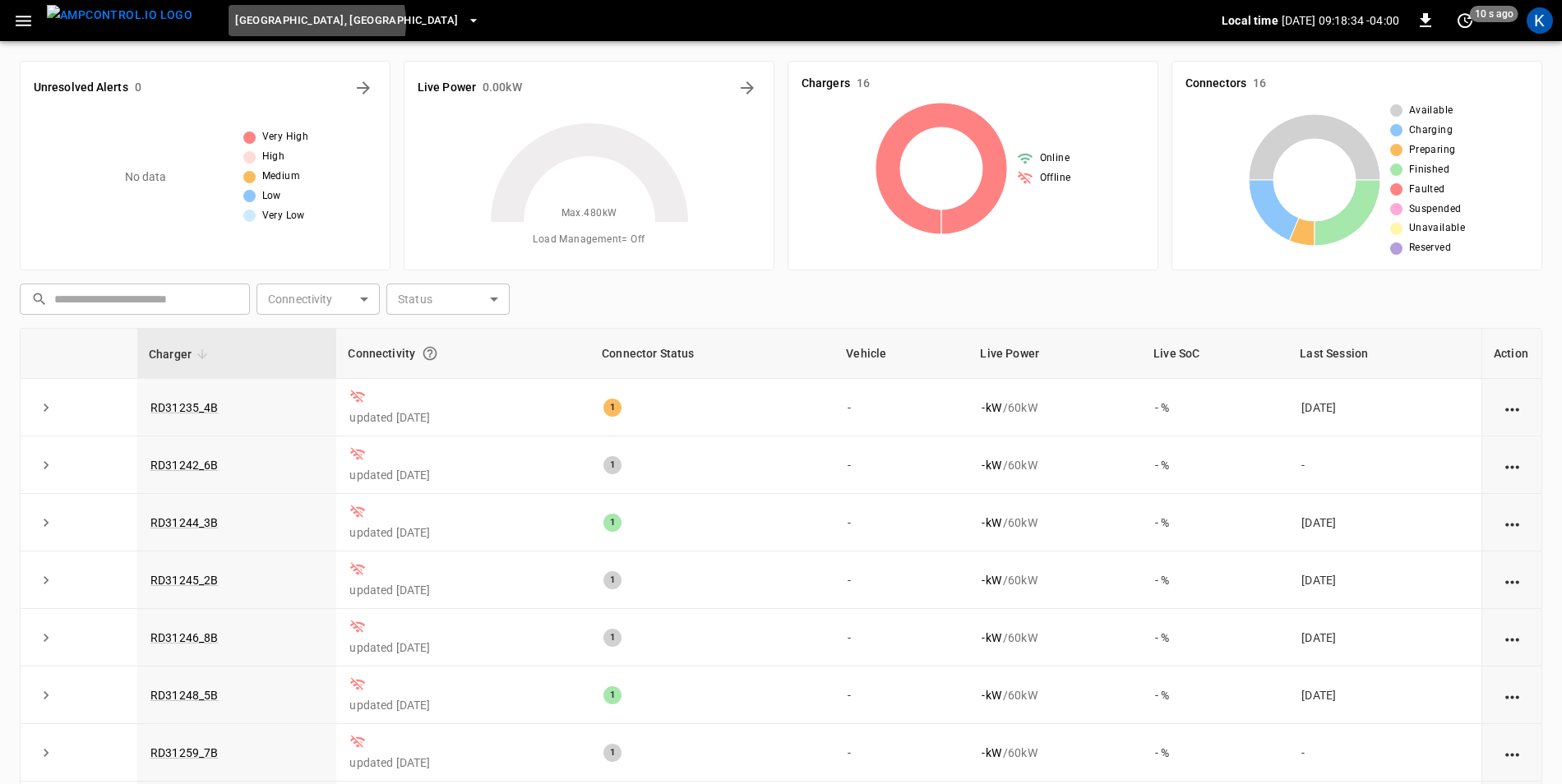
click at [286, 23] on span "Pittsburgh, PA" at bounding box center [346, 21] width 223 height 19
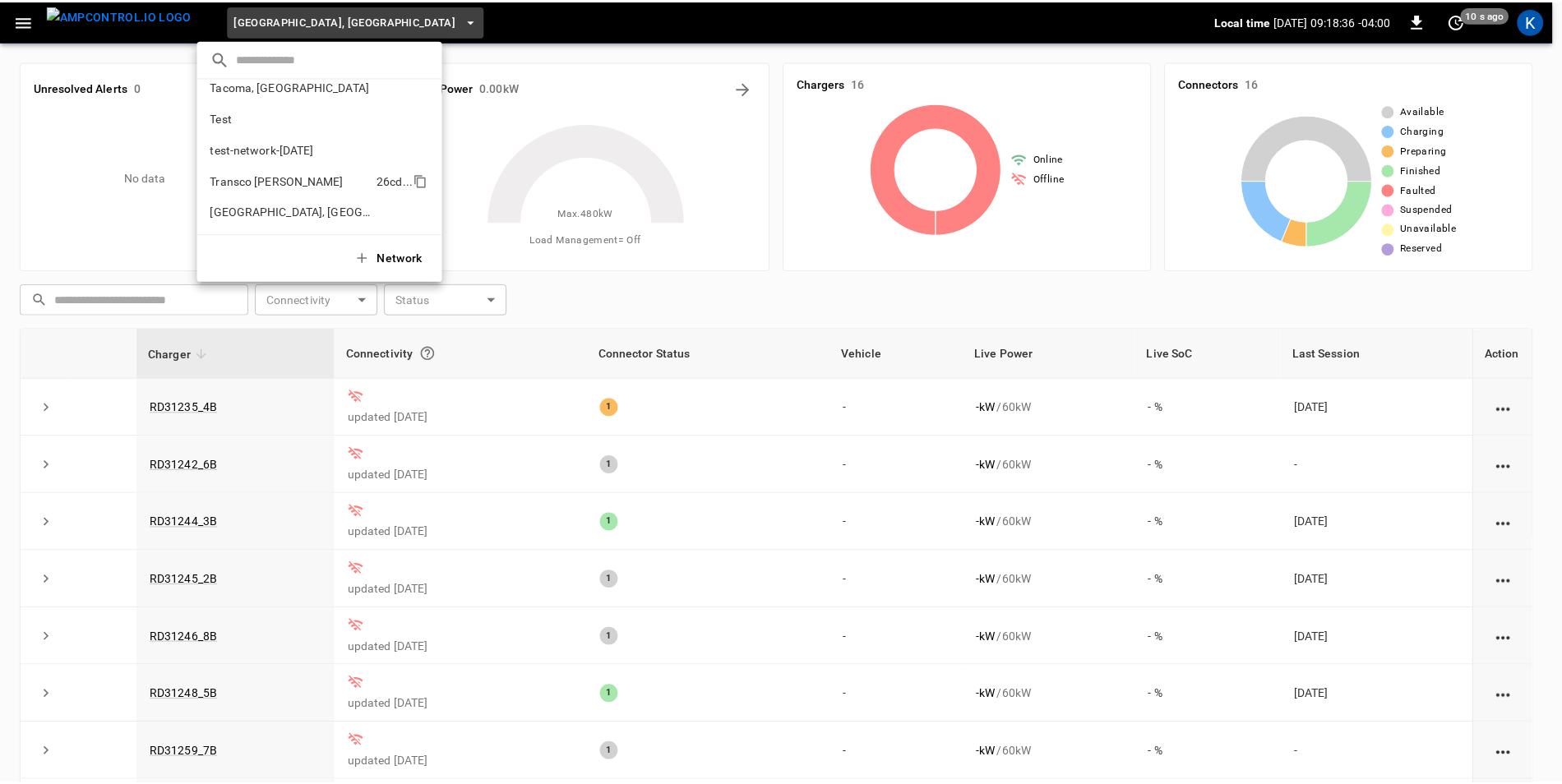
scroll to position [649, 0]
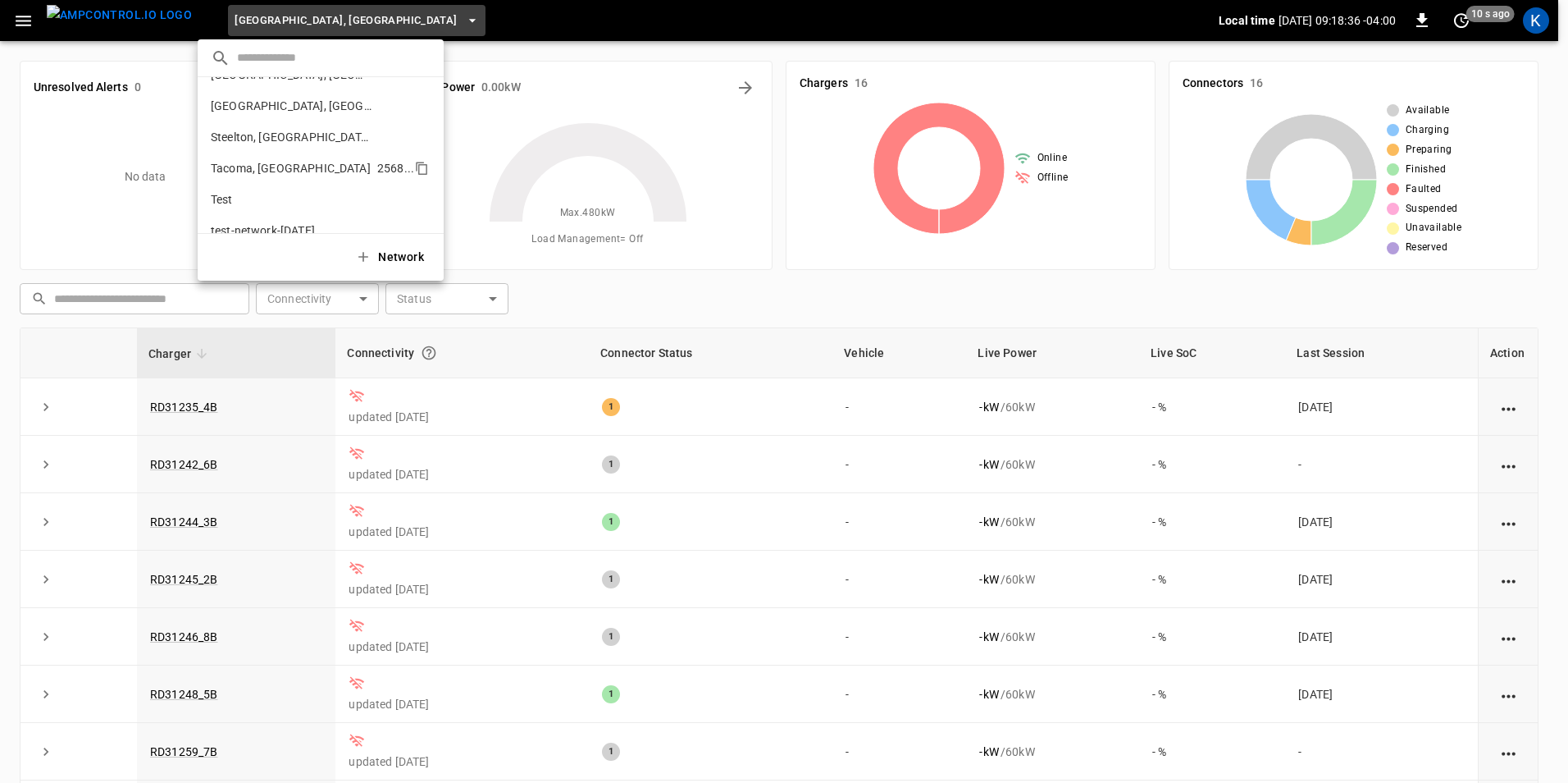
click at [264, 167] on p "Tacoma, WA" at bounding box center [291, 168] width 160 height 17
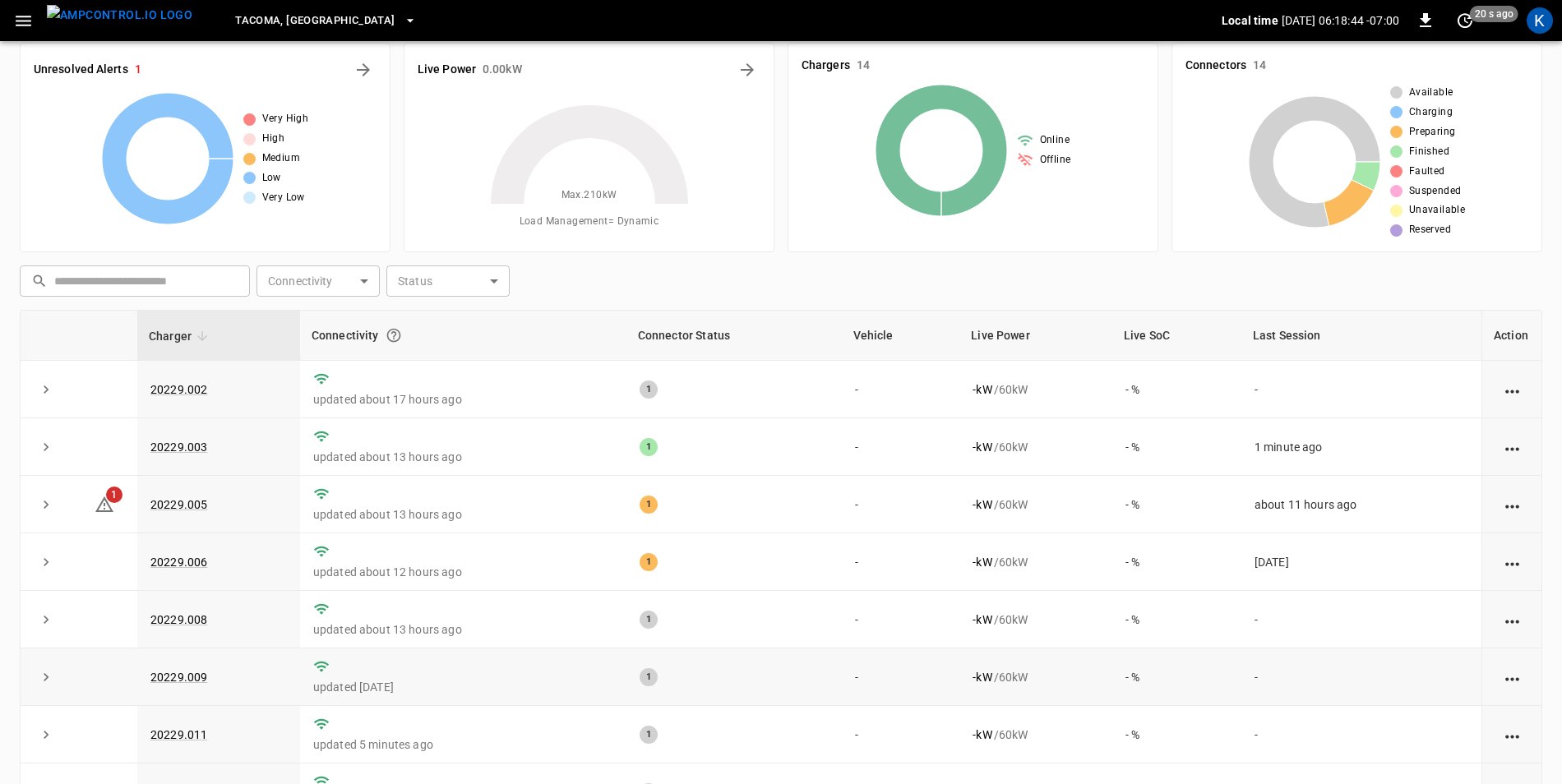
scroll to position [0, 0]
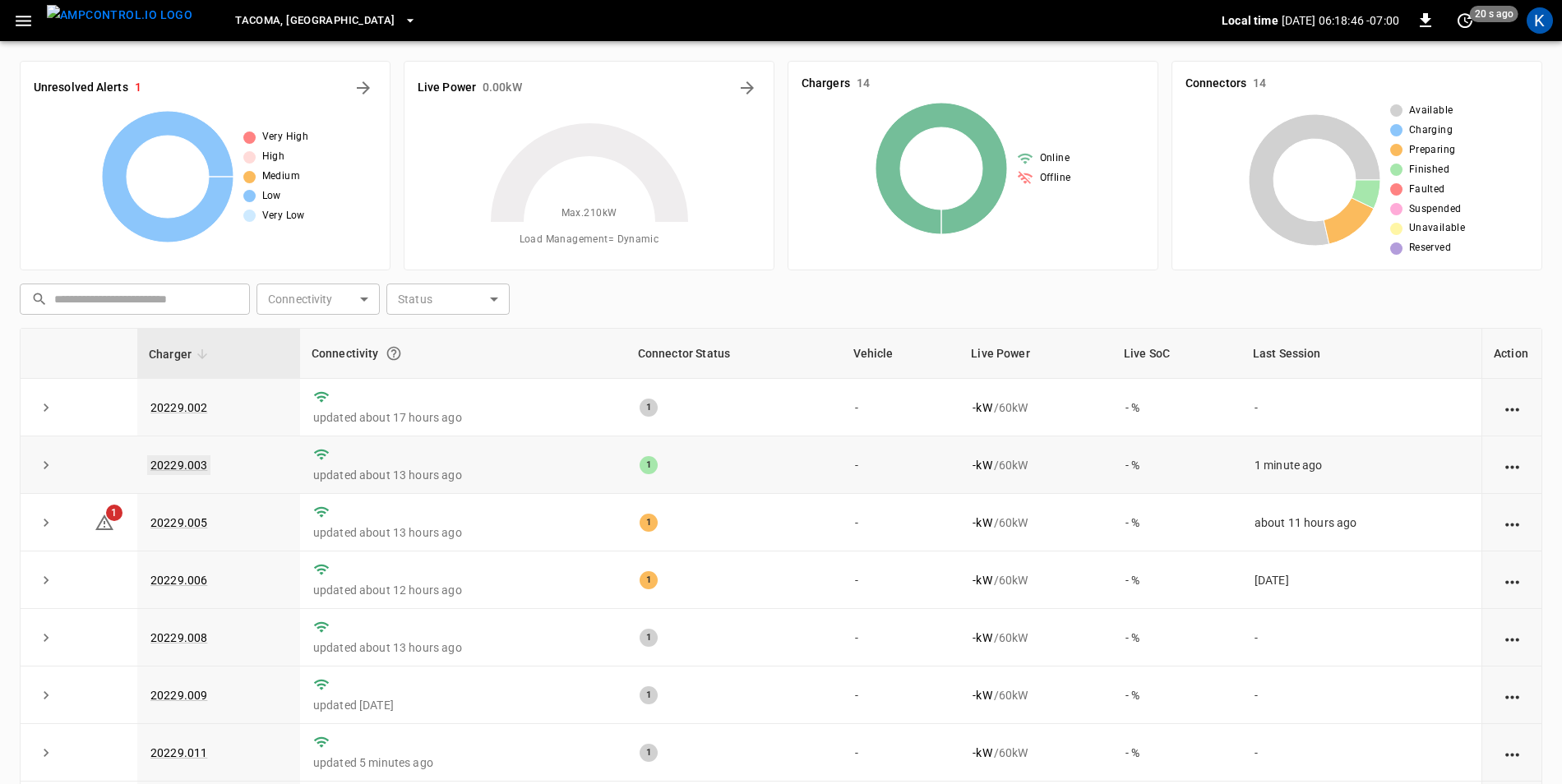
click at [188, 467] on link "20229.003" at bounding box center [178, 465] width 64 height 20
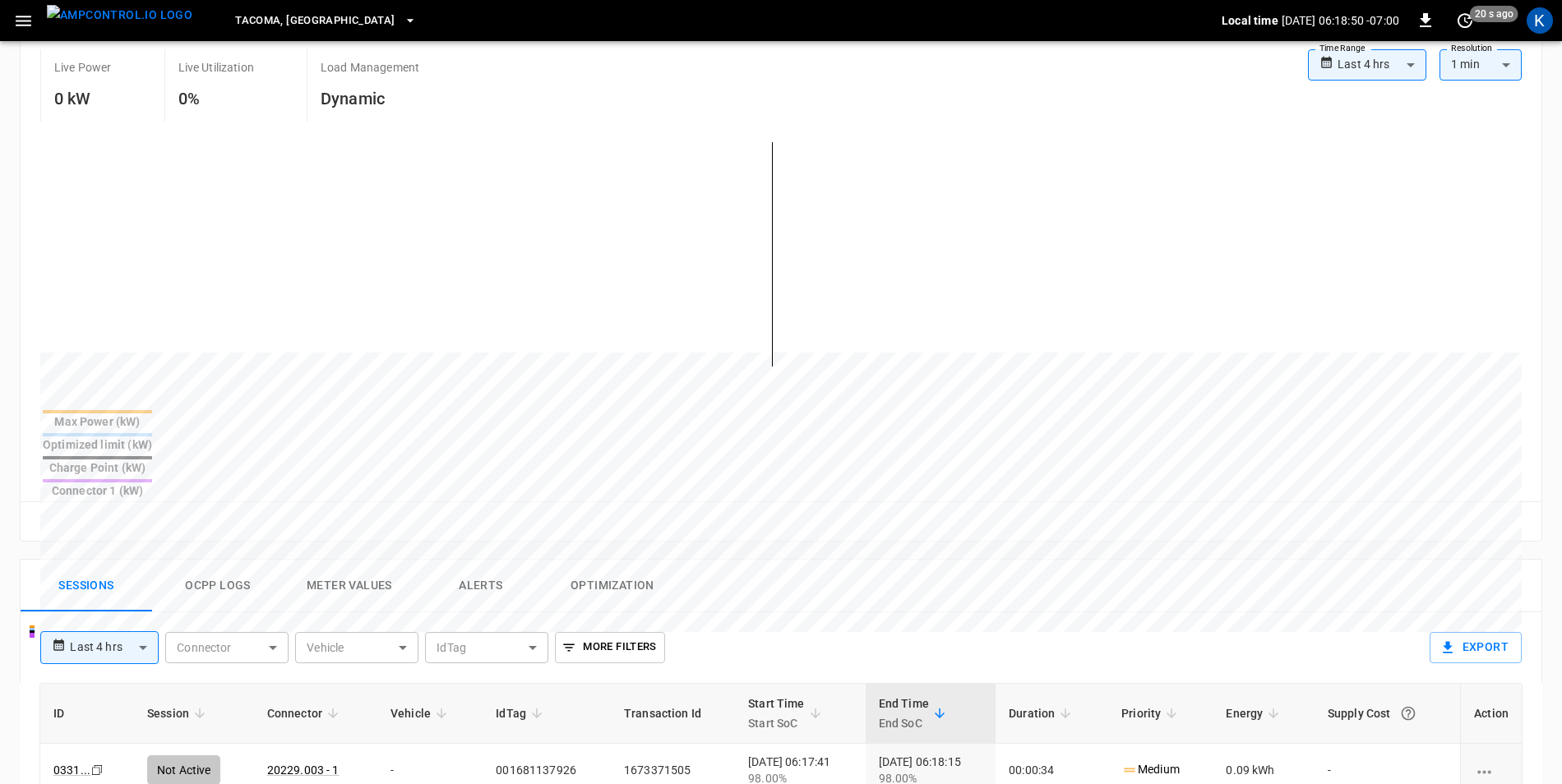
scroll to position [328, 0]
click at [219, 558] on button "Ocpp logs" at bounding box center [218, 585] width 132 height 53
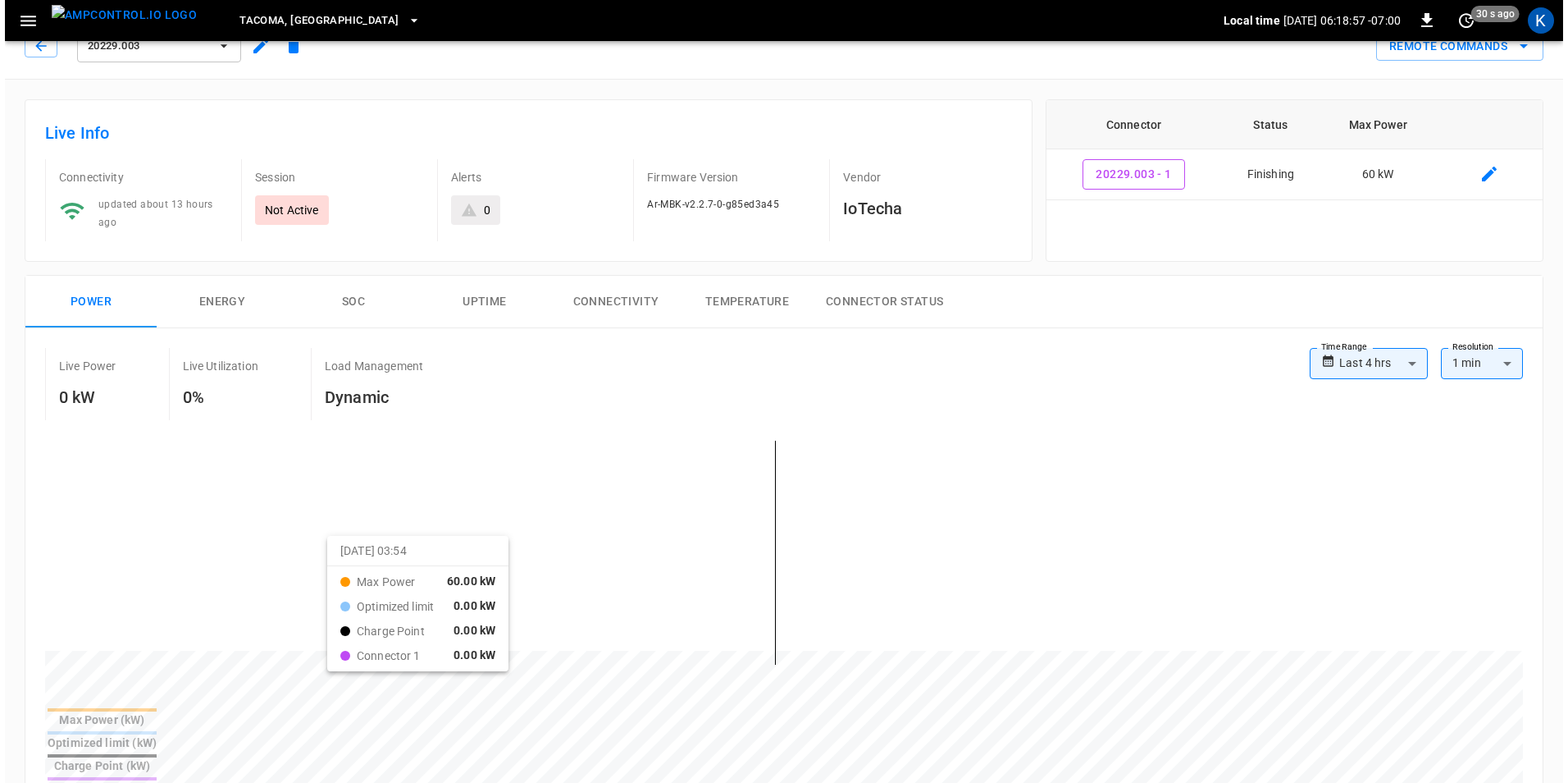
scroll to position [0, 0]
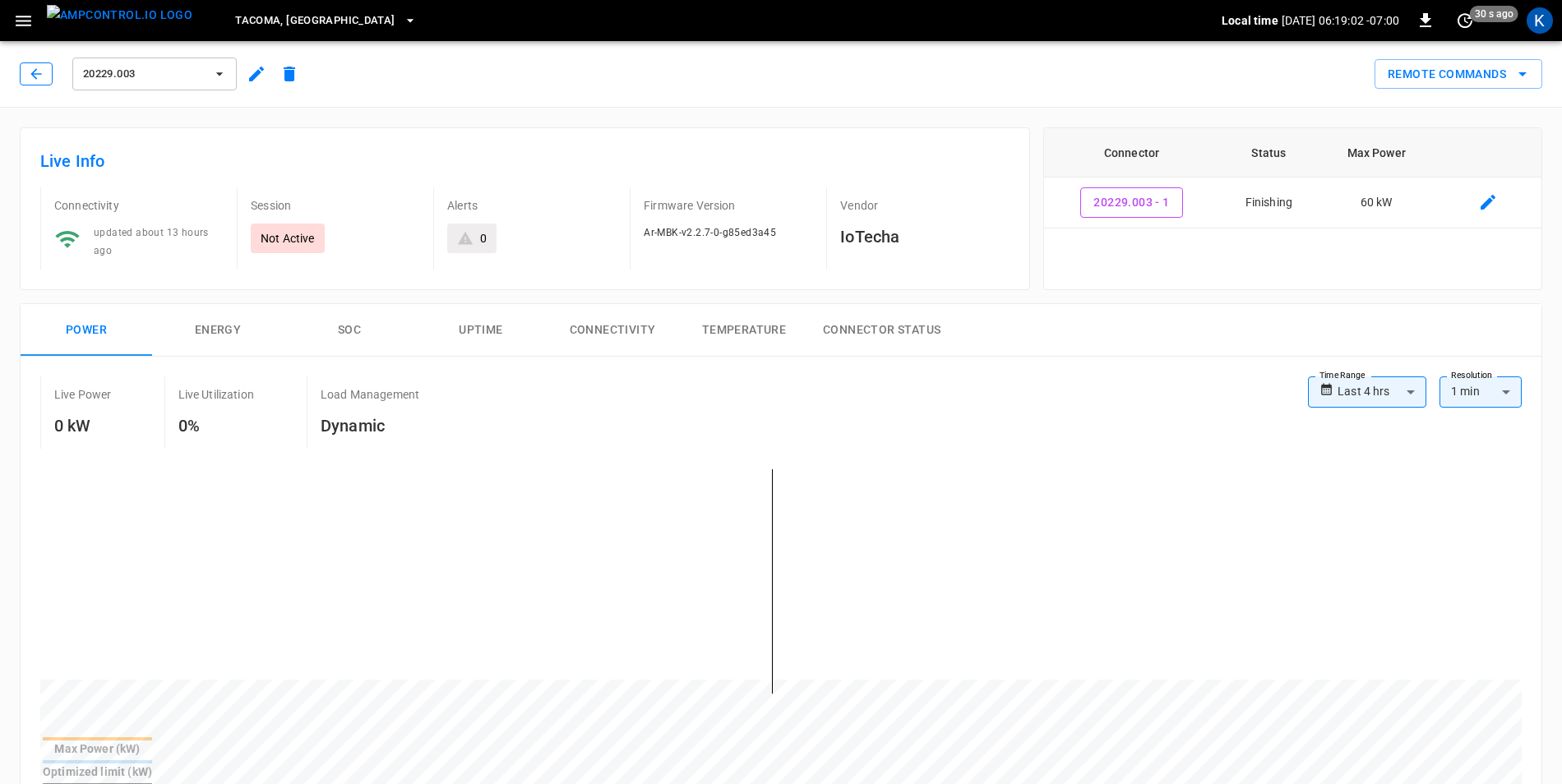
click at [37, 77] on icon "button" at bounding box center [36, 73] width 17 height 17
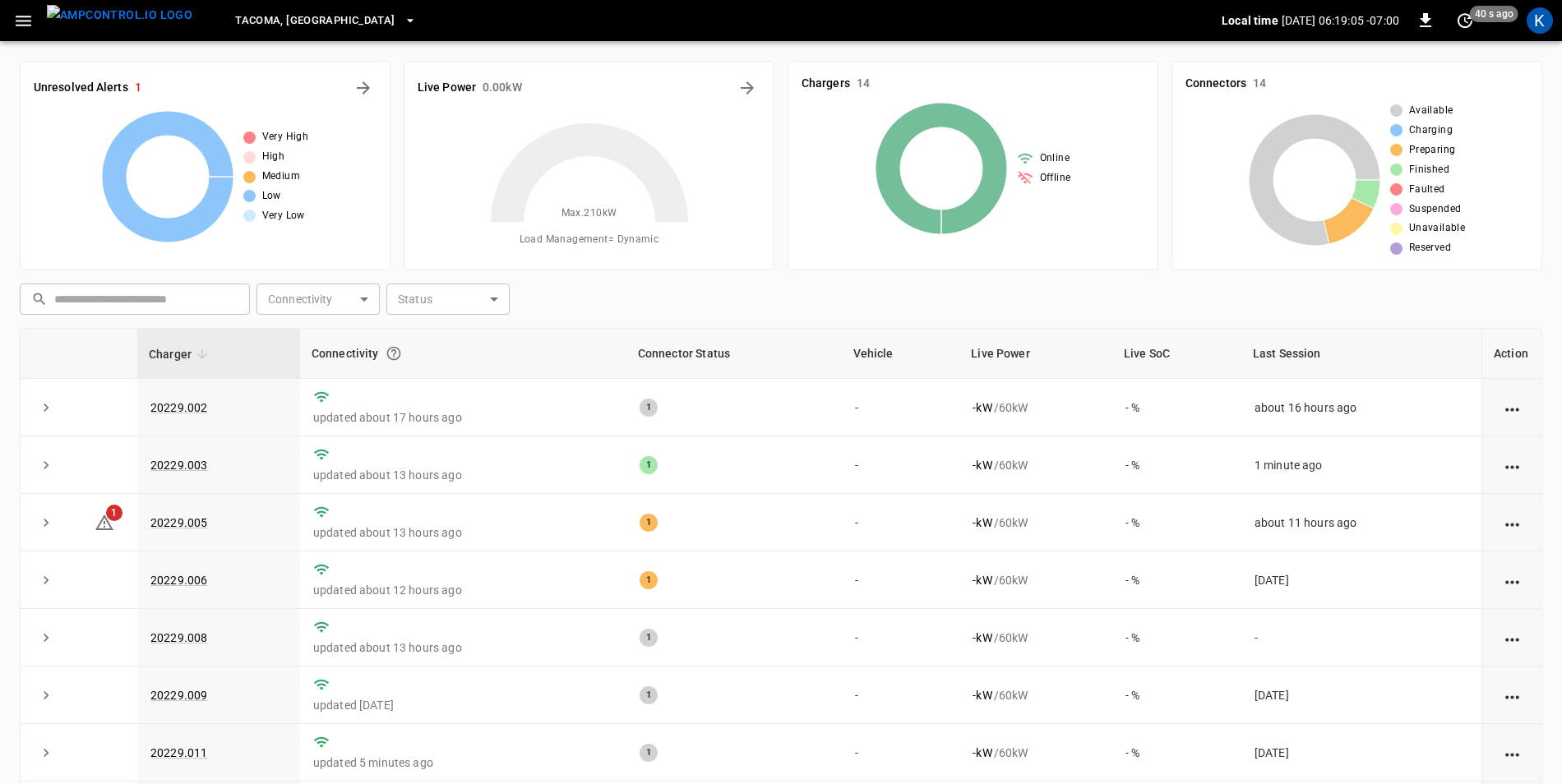
click at [259, 22] on span "Tacoma, WA" at bounding box center [314, 21] width 159 height 19
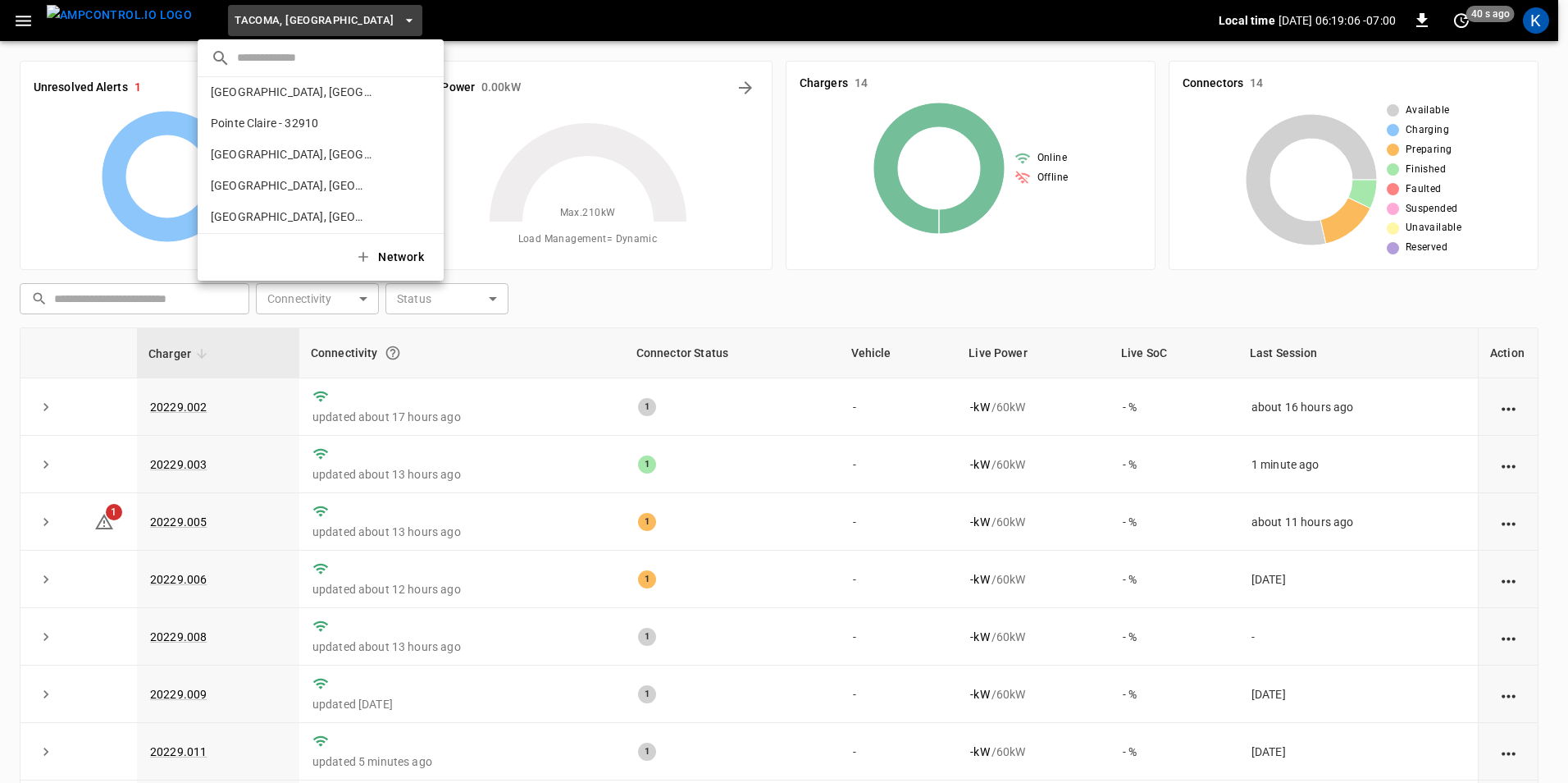
scroll to position [467, 0]
click at [303, 222] on p "Richmond, CA - 20306" at bounding box center [291, 226] width 160 height 17
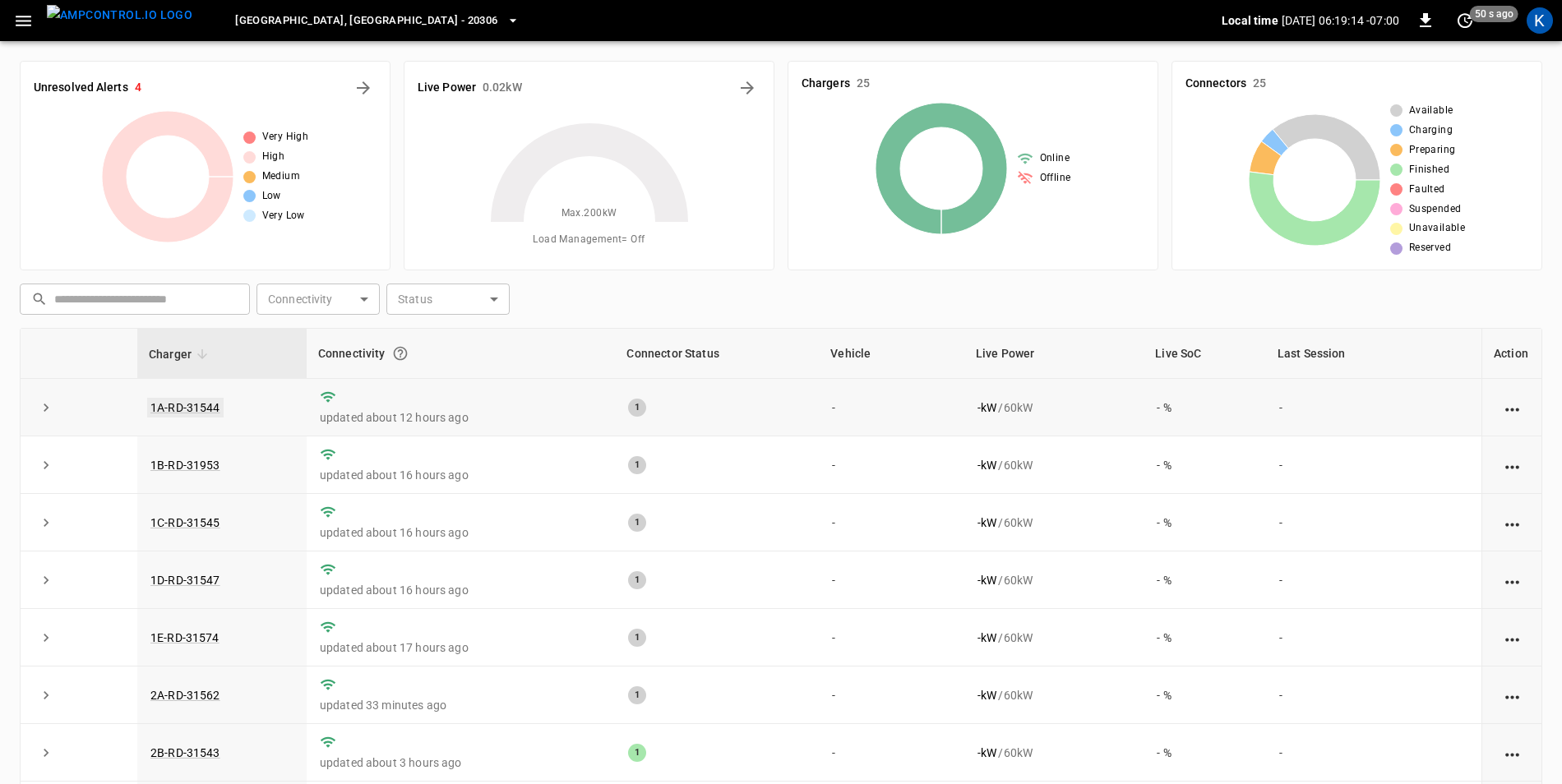
click at [188, 407] on link "1A-RD-31544" at bounding box center [185, 408] width 76 height 20
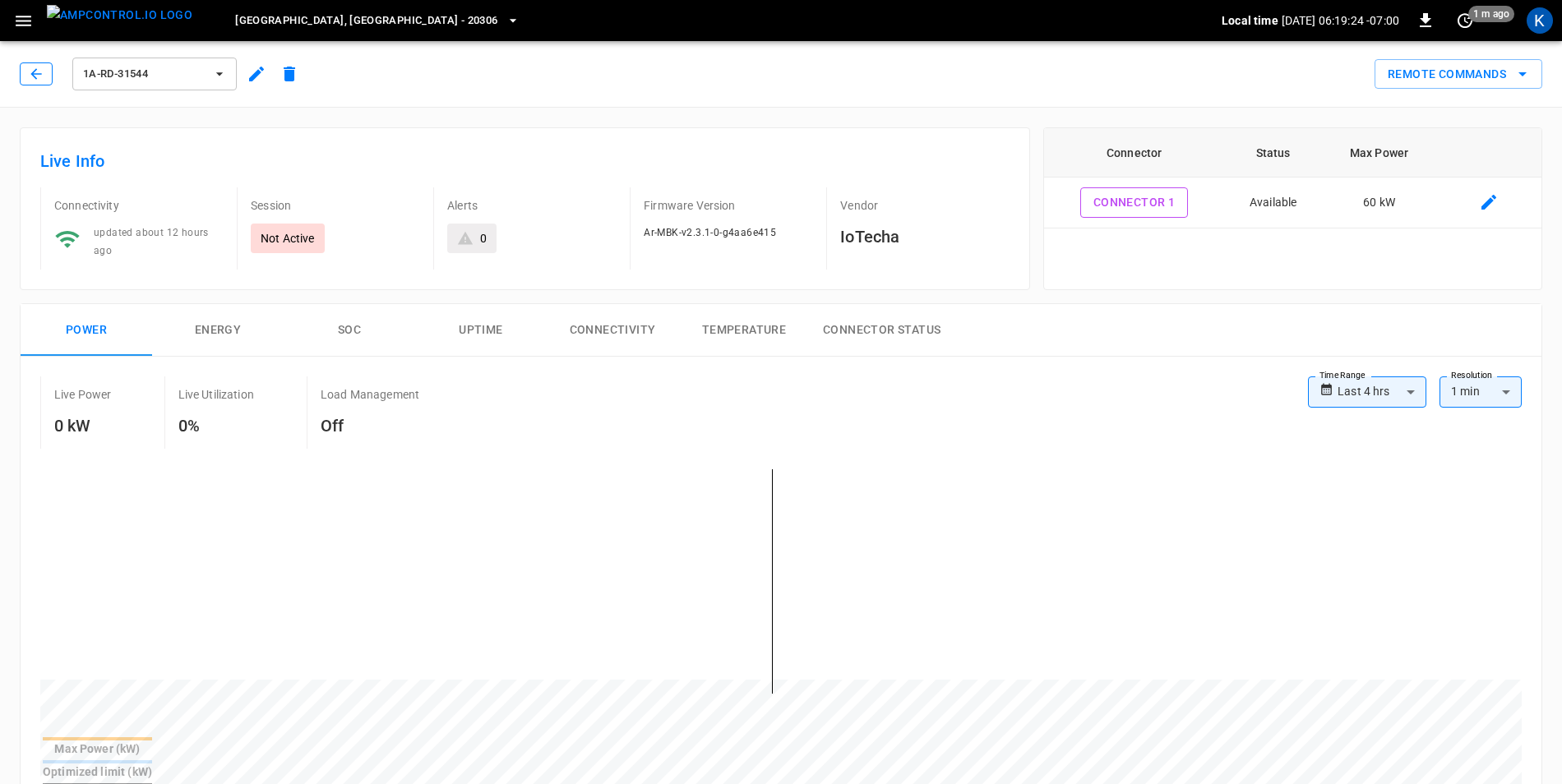
click at [32, 72] on icon "button" at bounding box center [36, 73] width 17 height 17
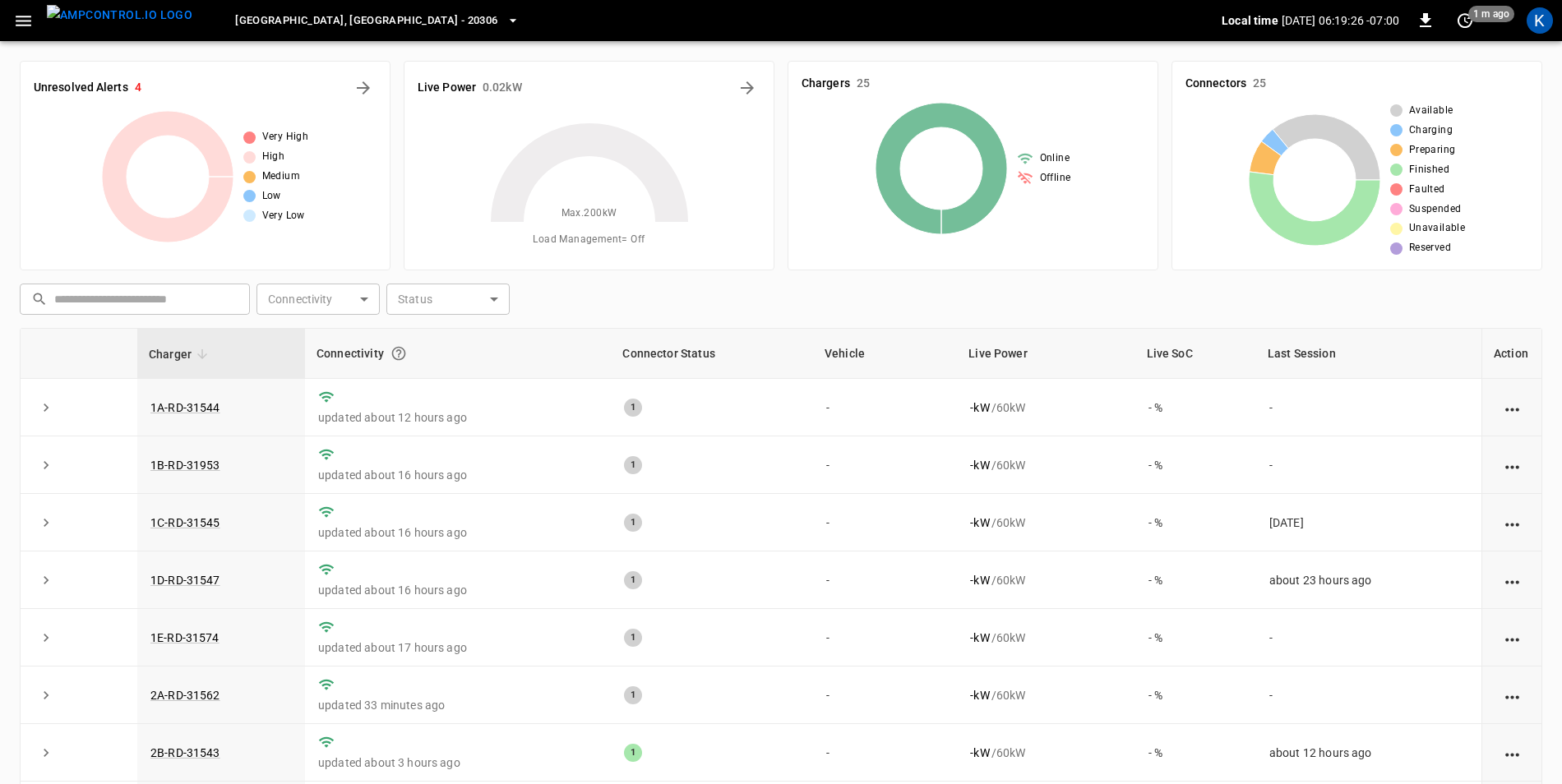
click at [235, 21] on span "Richmond, CA - 20306" at bounding box center [366, 21] width 262 height 19
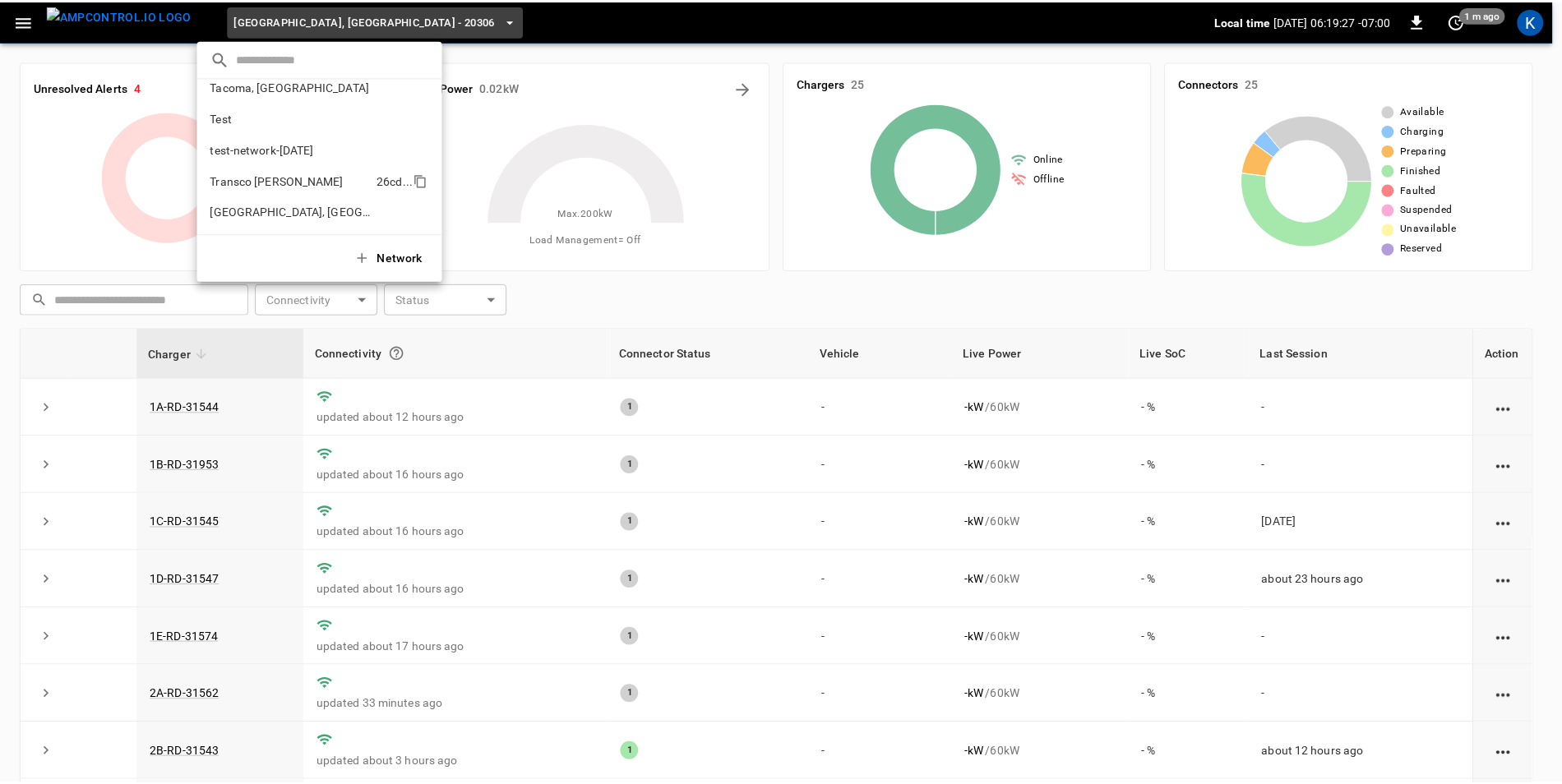
scroll to position [649, 0]
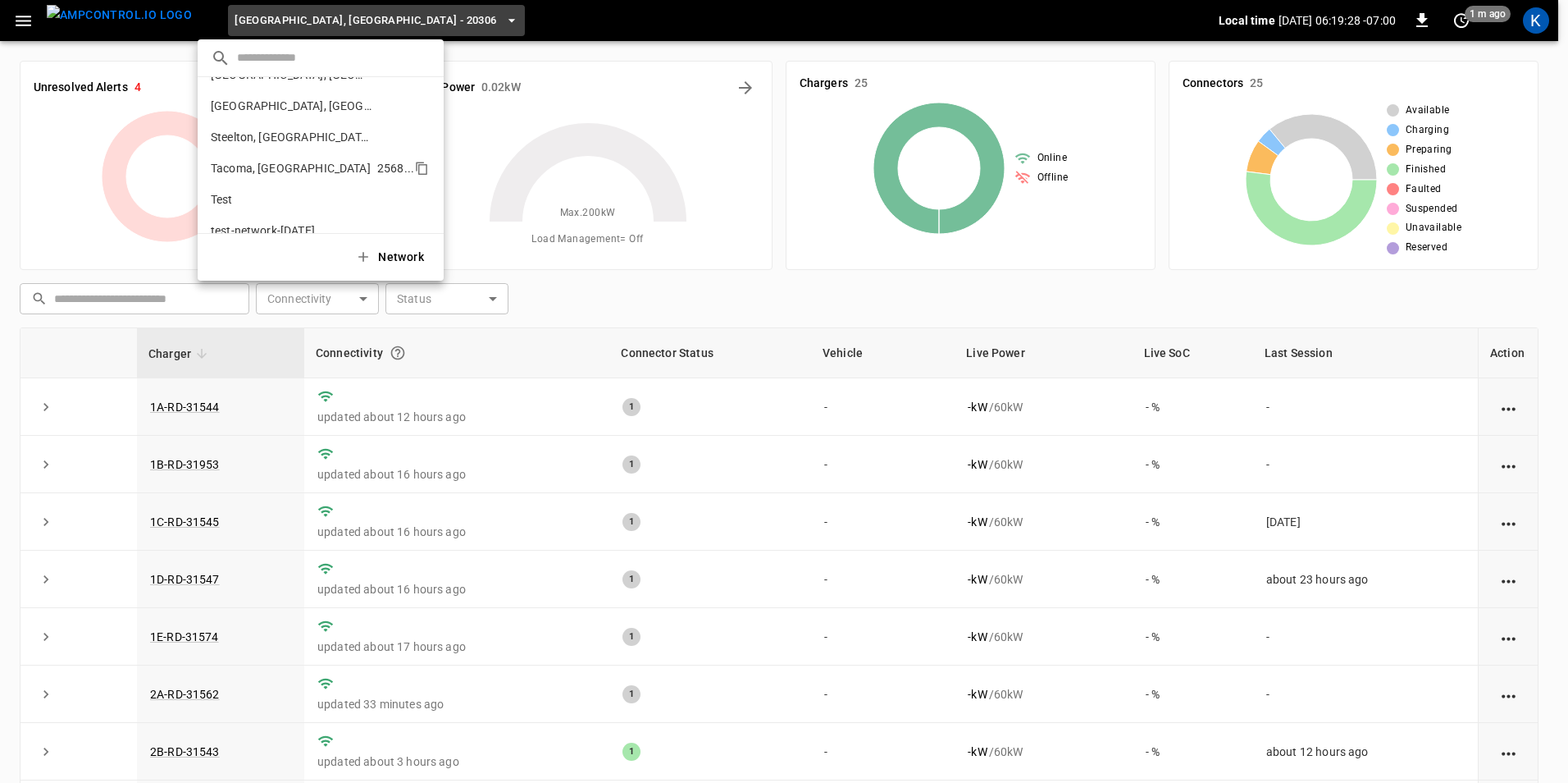
click at [269, 164] on p "Tacoma, WA" at bounding box center [291, 168] width 160 height 17
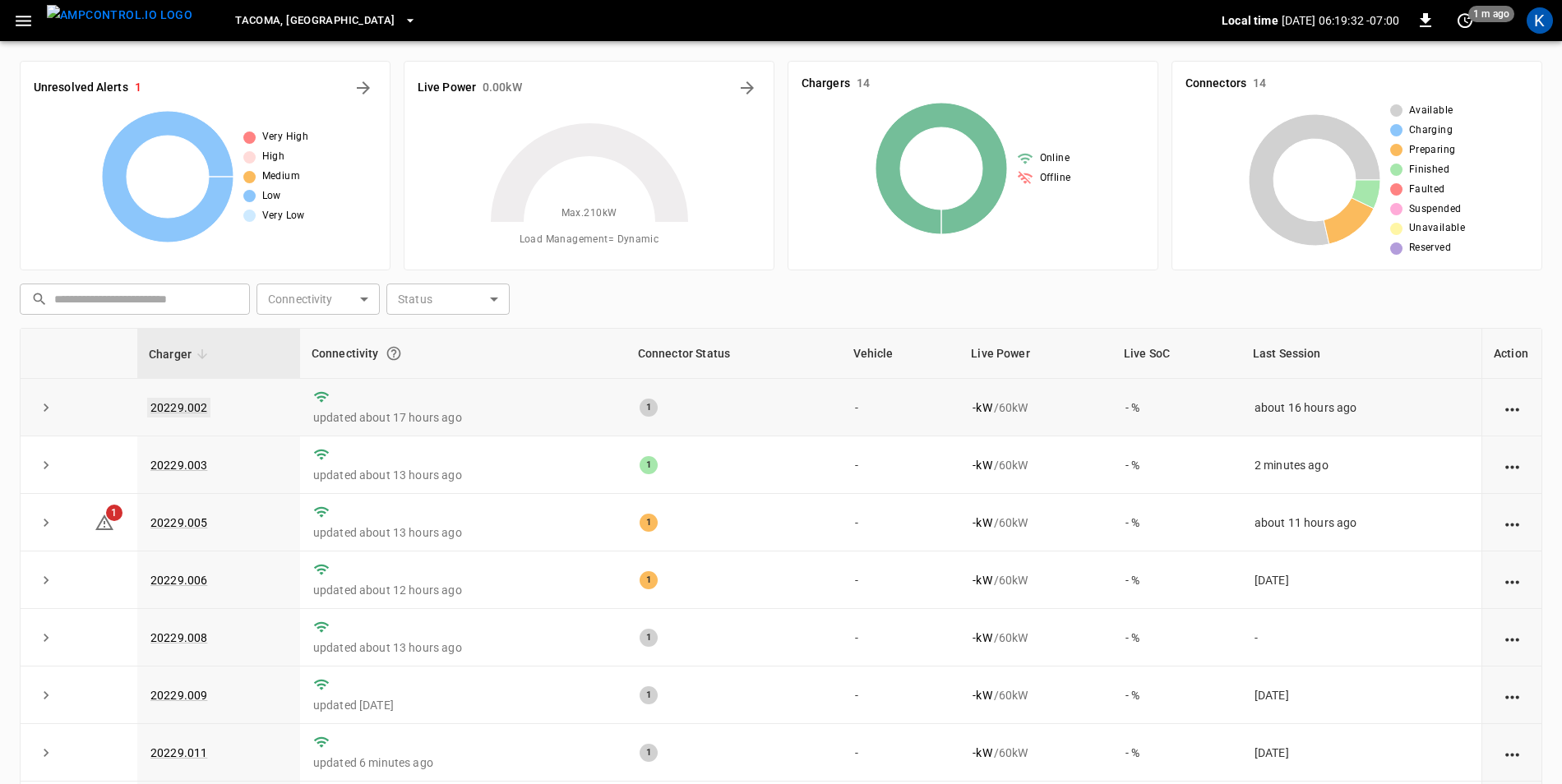
click at [183, 404] on link "20229.002" at bounding box center [178, 408] width 64 height 20
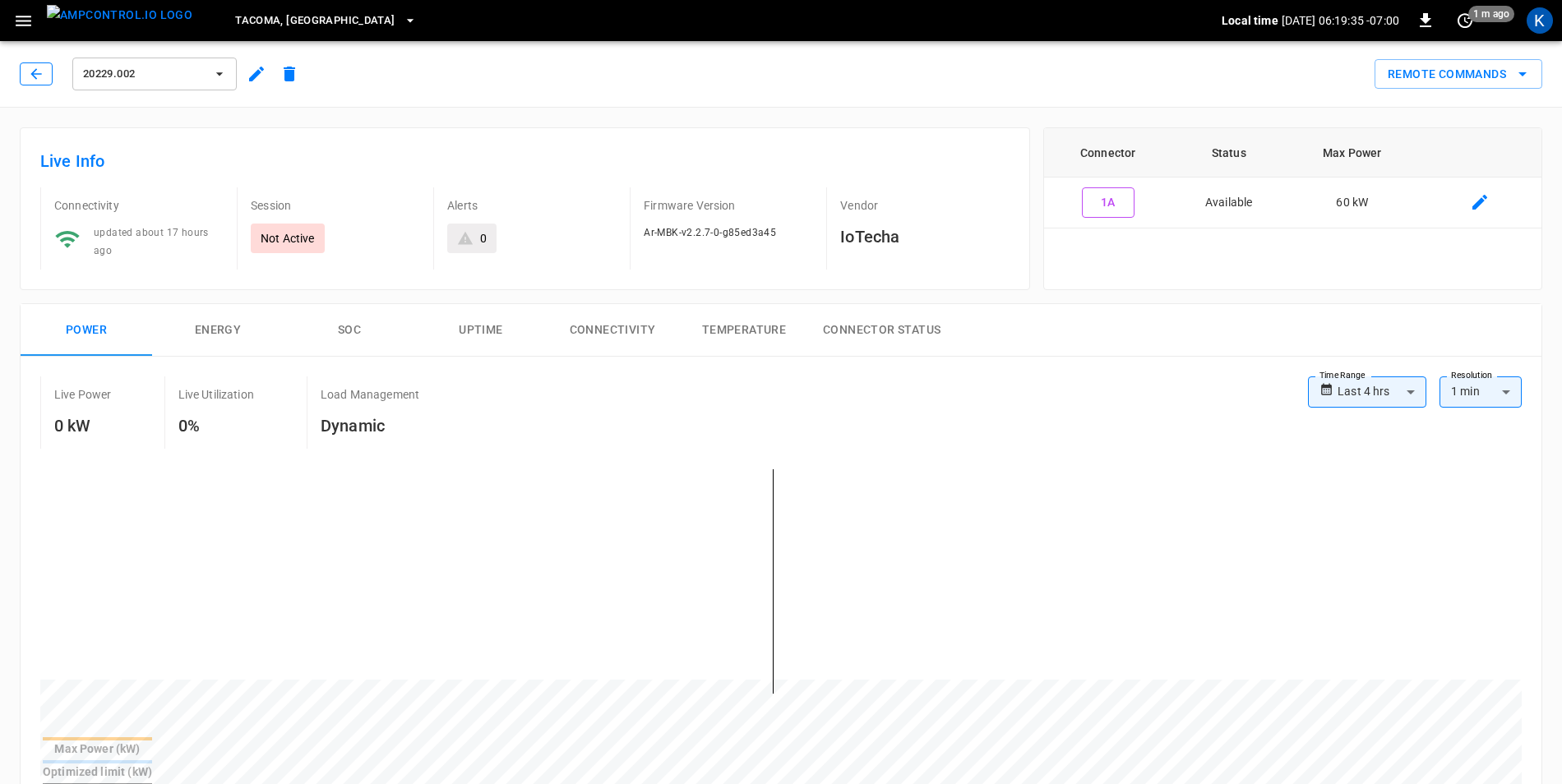
click at [40, 76] on icon "button" at bounding box center [36, 73] width 17 height 17
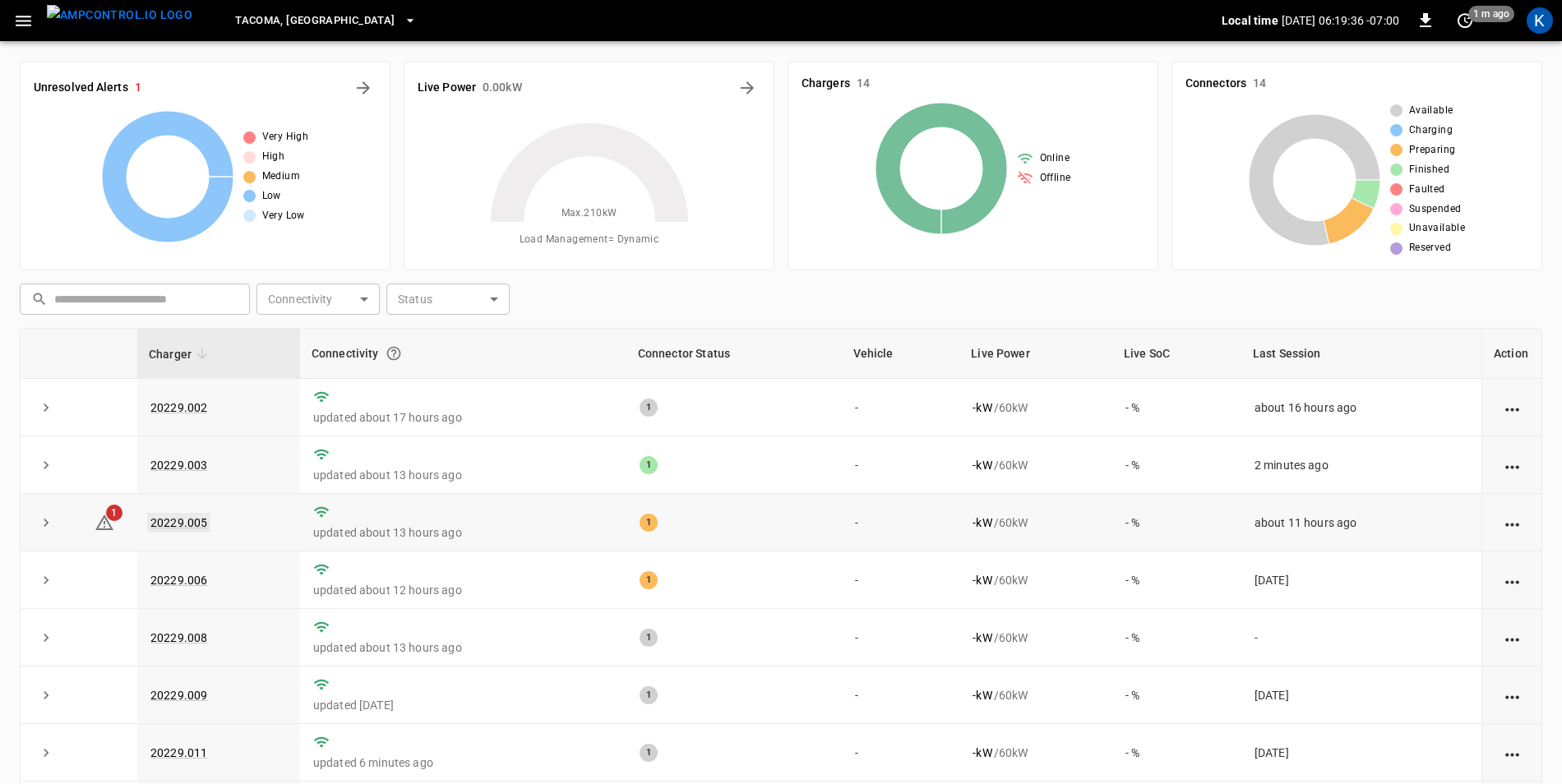
click at [189, 522] on link "20229.005" at bounding box center [178, 523] width 64 height 20
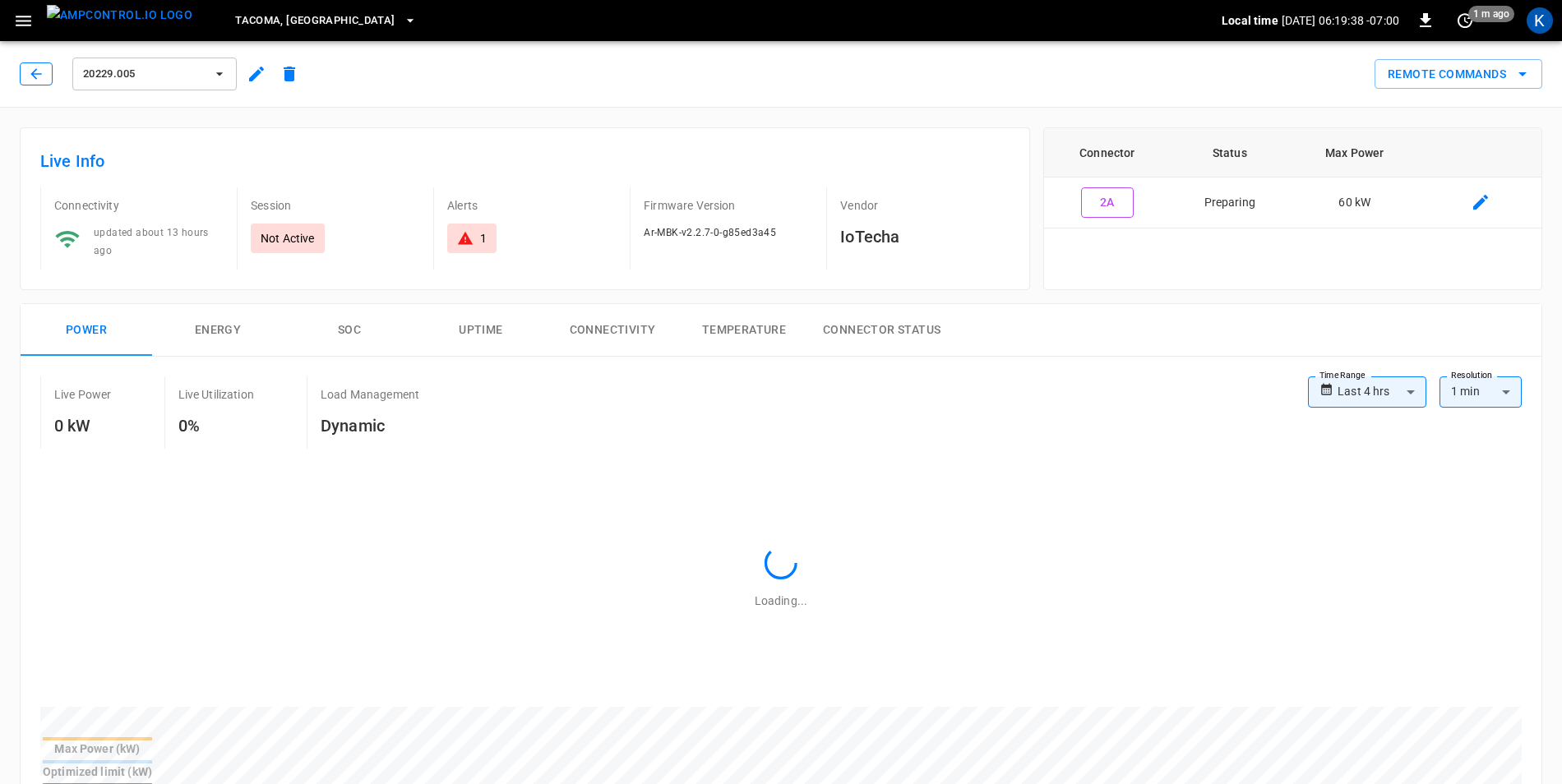
click at [33, 72] on icon "button" at bounding box center [35, 73] width 11 height 11
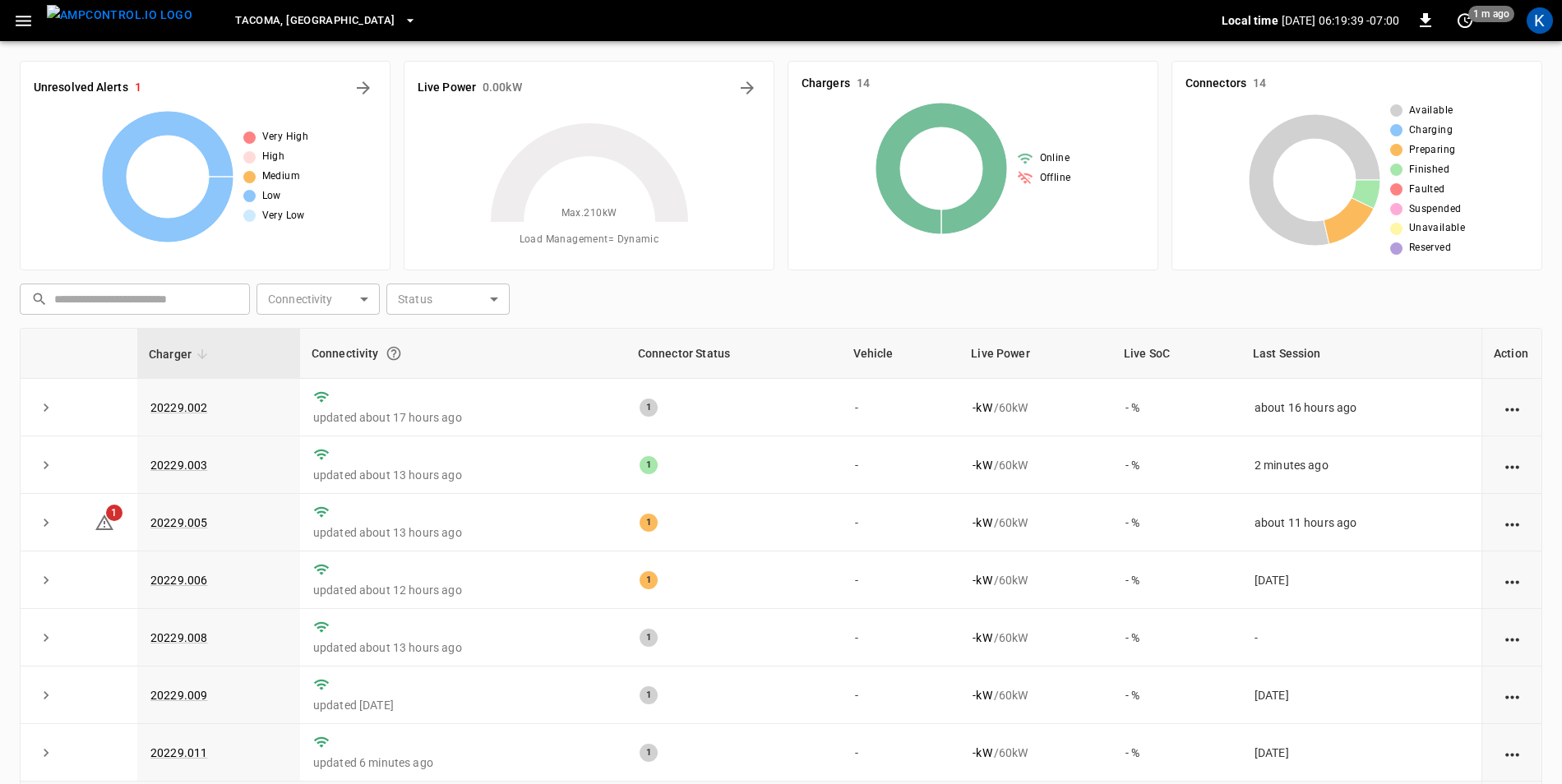
scroll to position [320, 0]
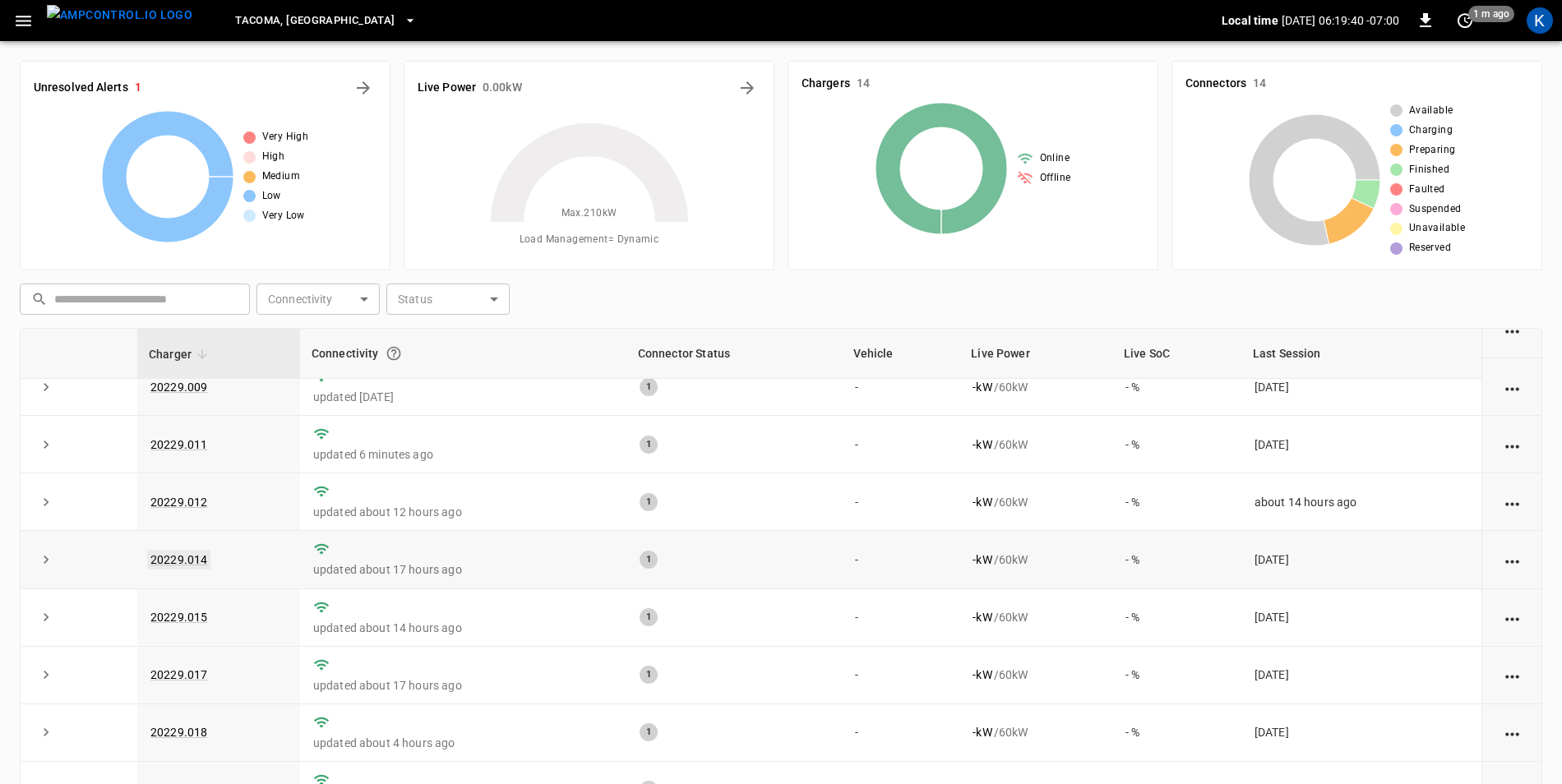
click at [187, 549] on link "20229.014" at bounding box center [178, 559] width 64 height 20
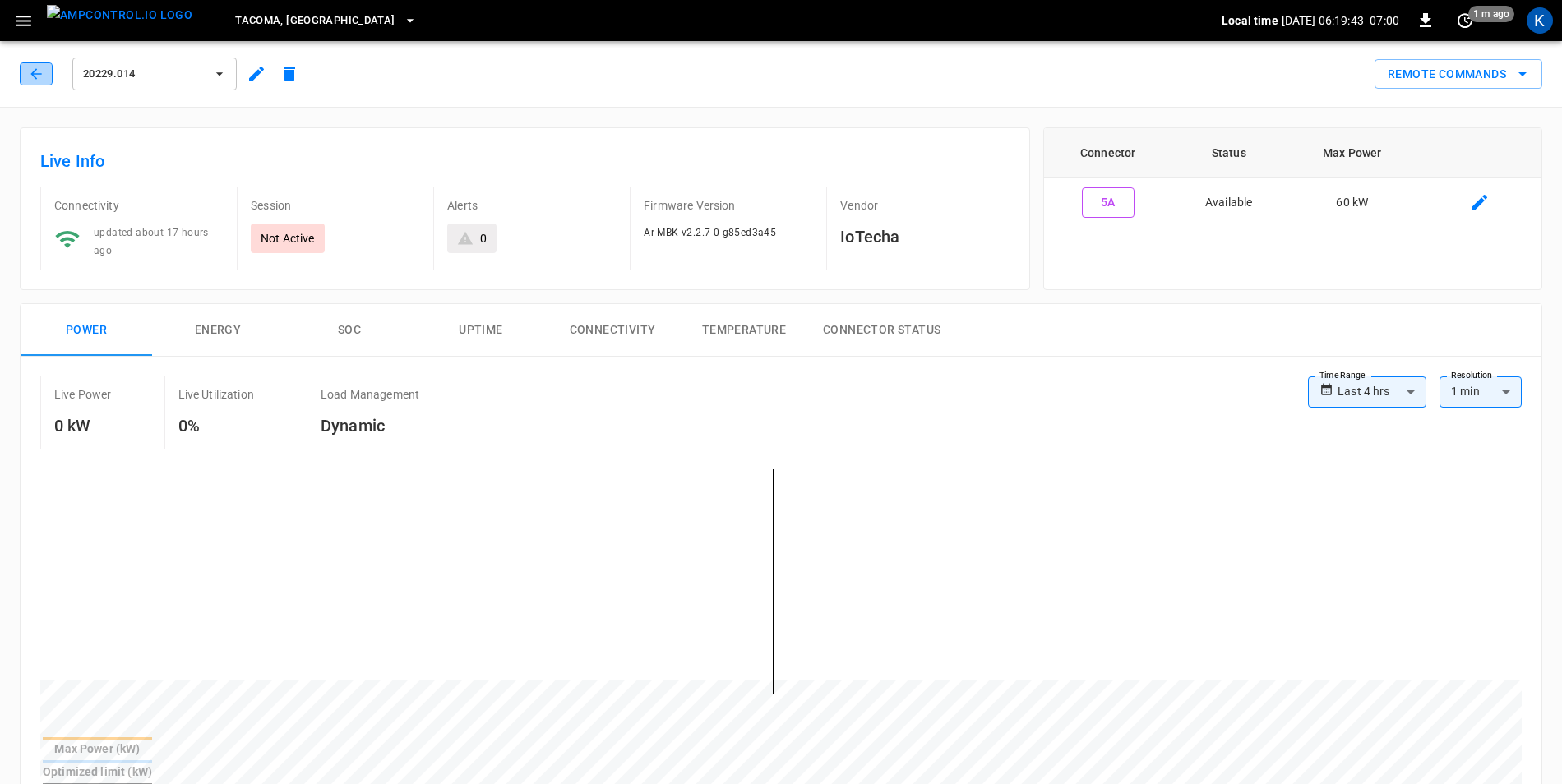
click at [35, 69] on icon "button" at bounding box center [36, 73] width 17 height 17
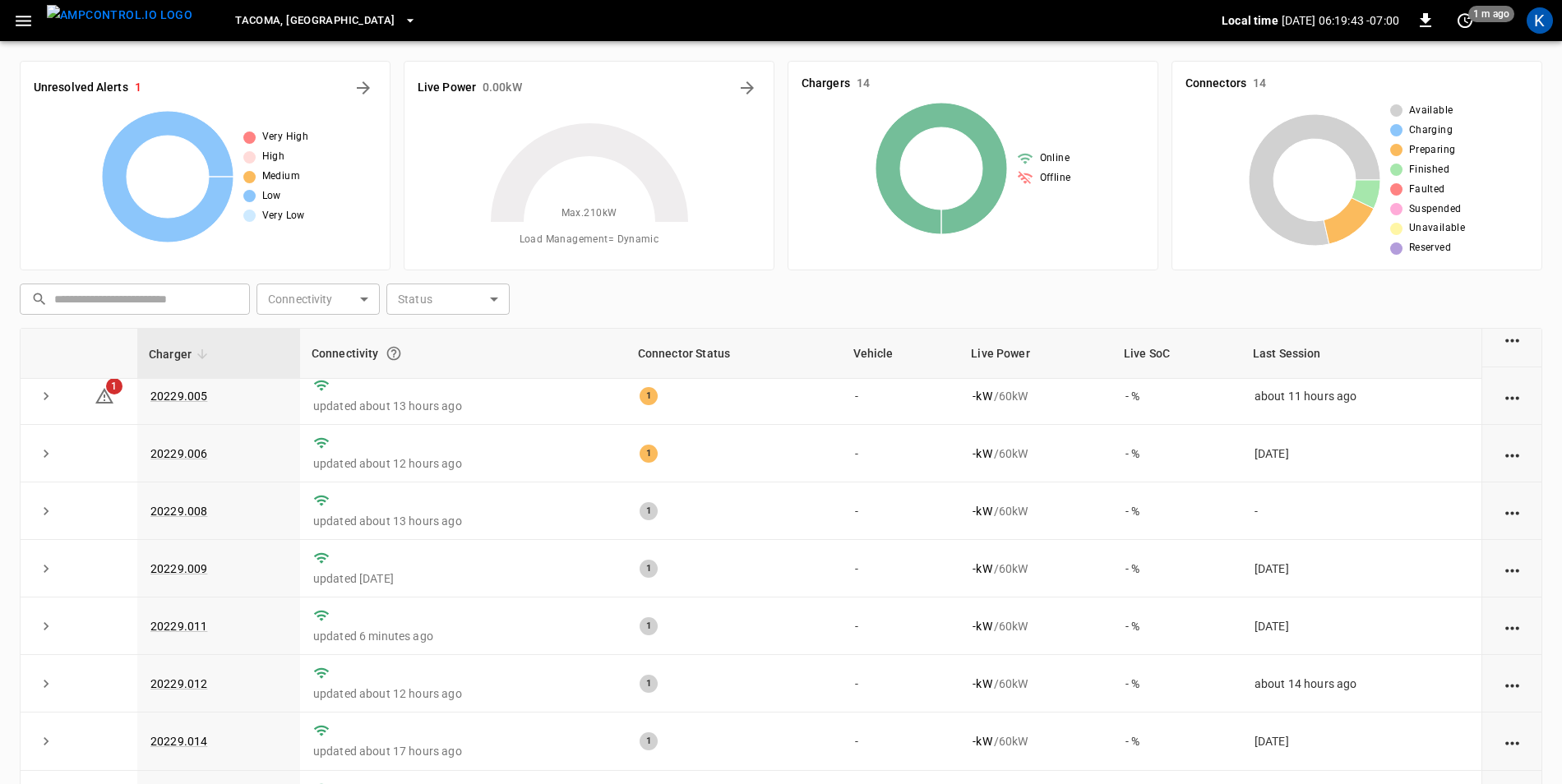
scroll to position [320, 0]
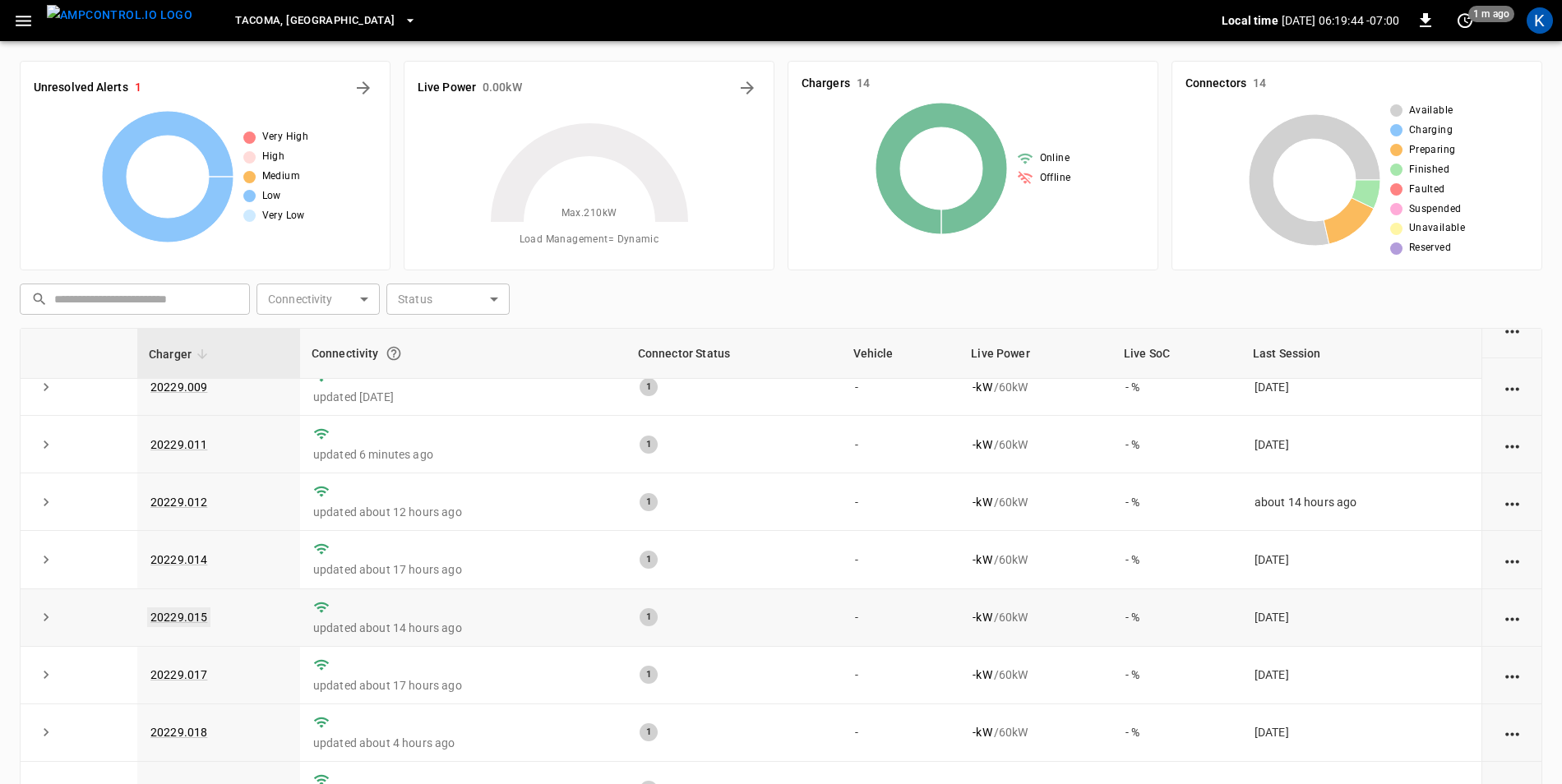
click at [192, 615] on link "20229.015" at bounding box center [178, 617] width 64 height 20
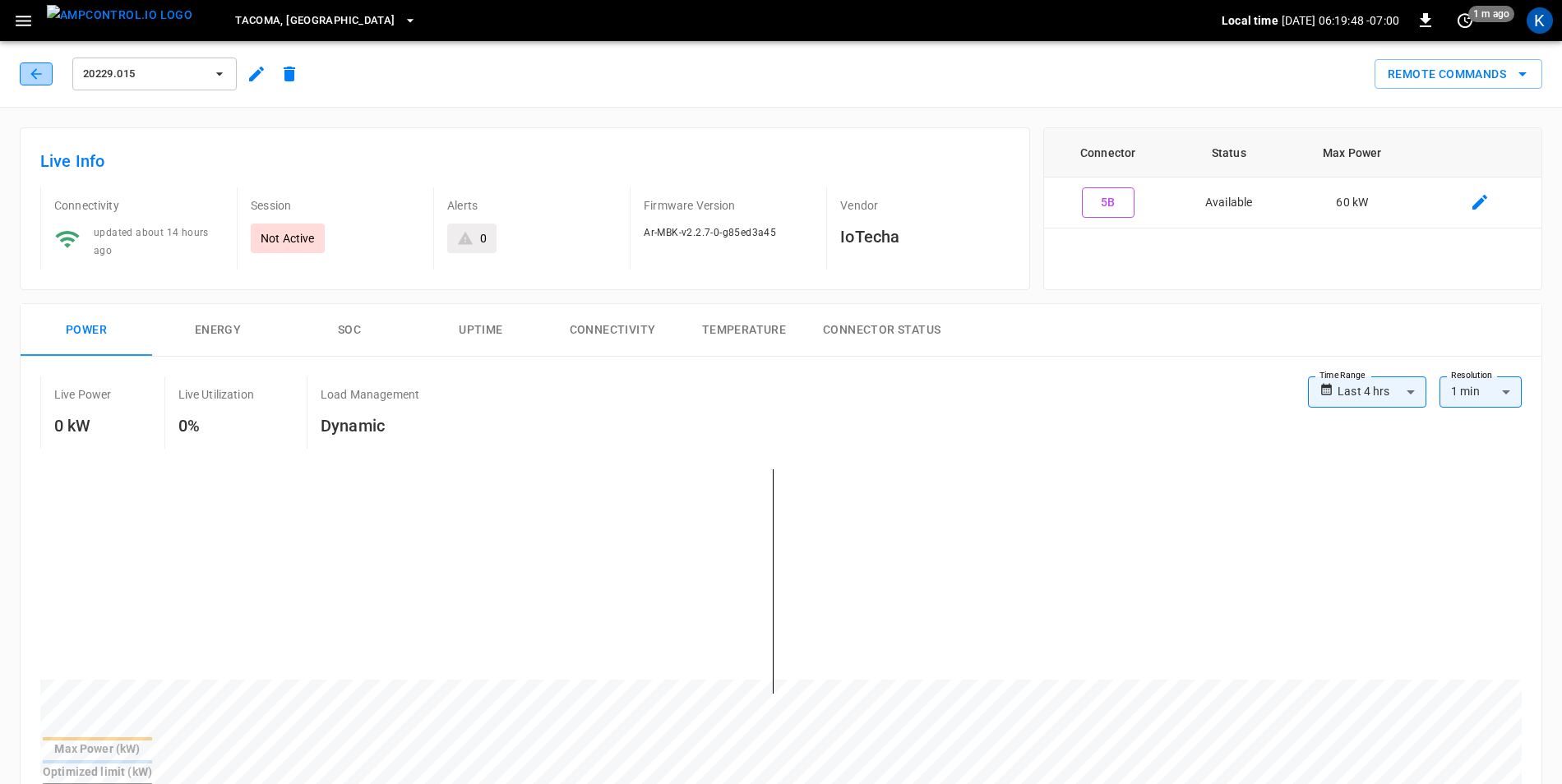
click at [38, 75] on icon "button" at bounding box center [36, 73] width 17 height 17
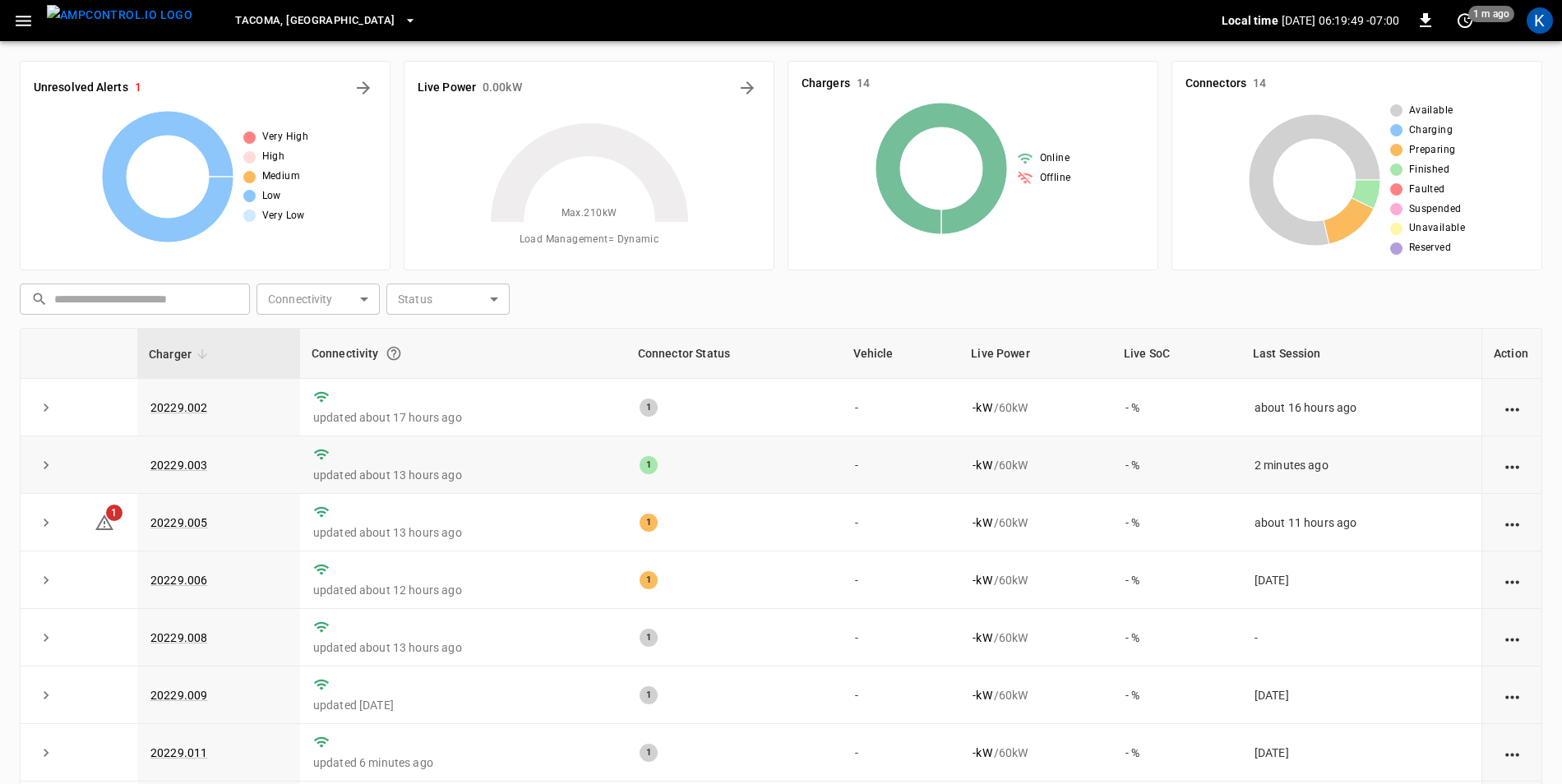
scroll to position [320, 0]
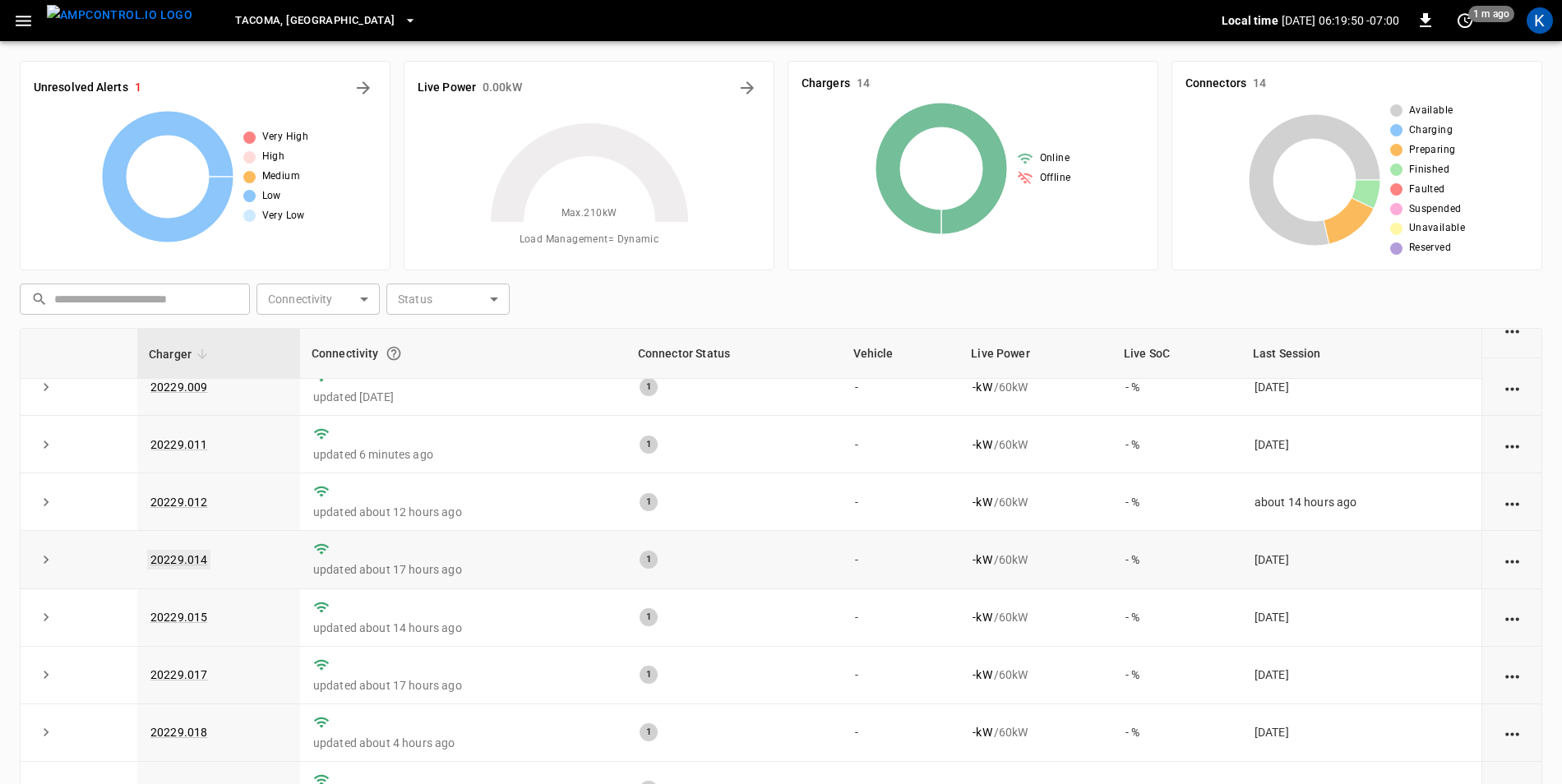
click at [179, 558] on link "20229.014" at bounding box center [178, 559] width 64 height 20
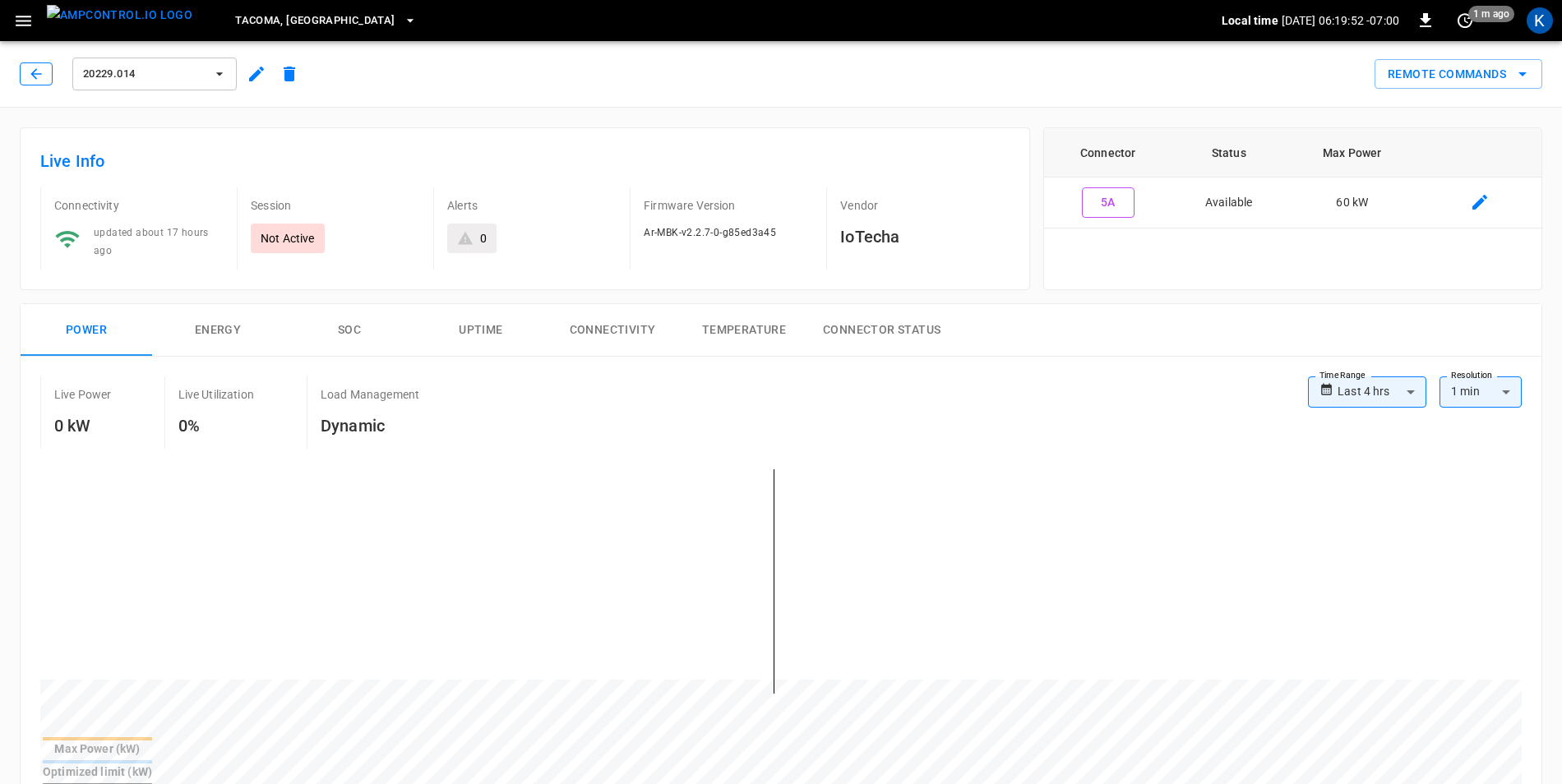
click at [27, 70] on button "button" at bounding box center [36, 74] width 33 height 23
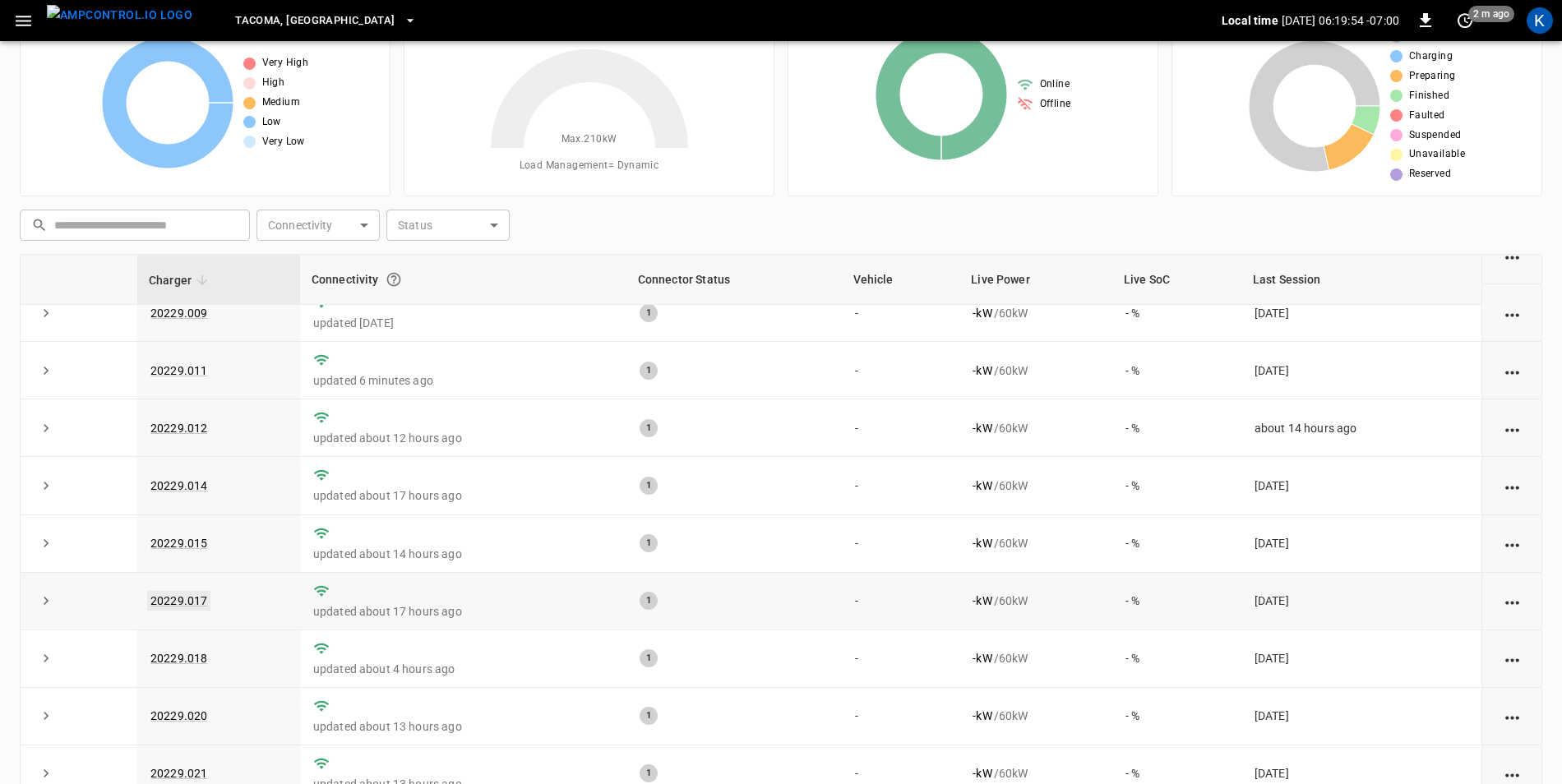
scroll to position [156, 0]
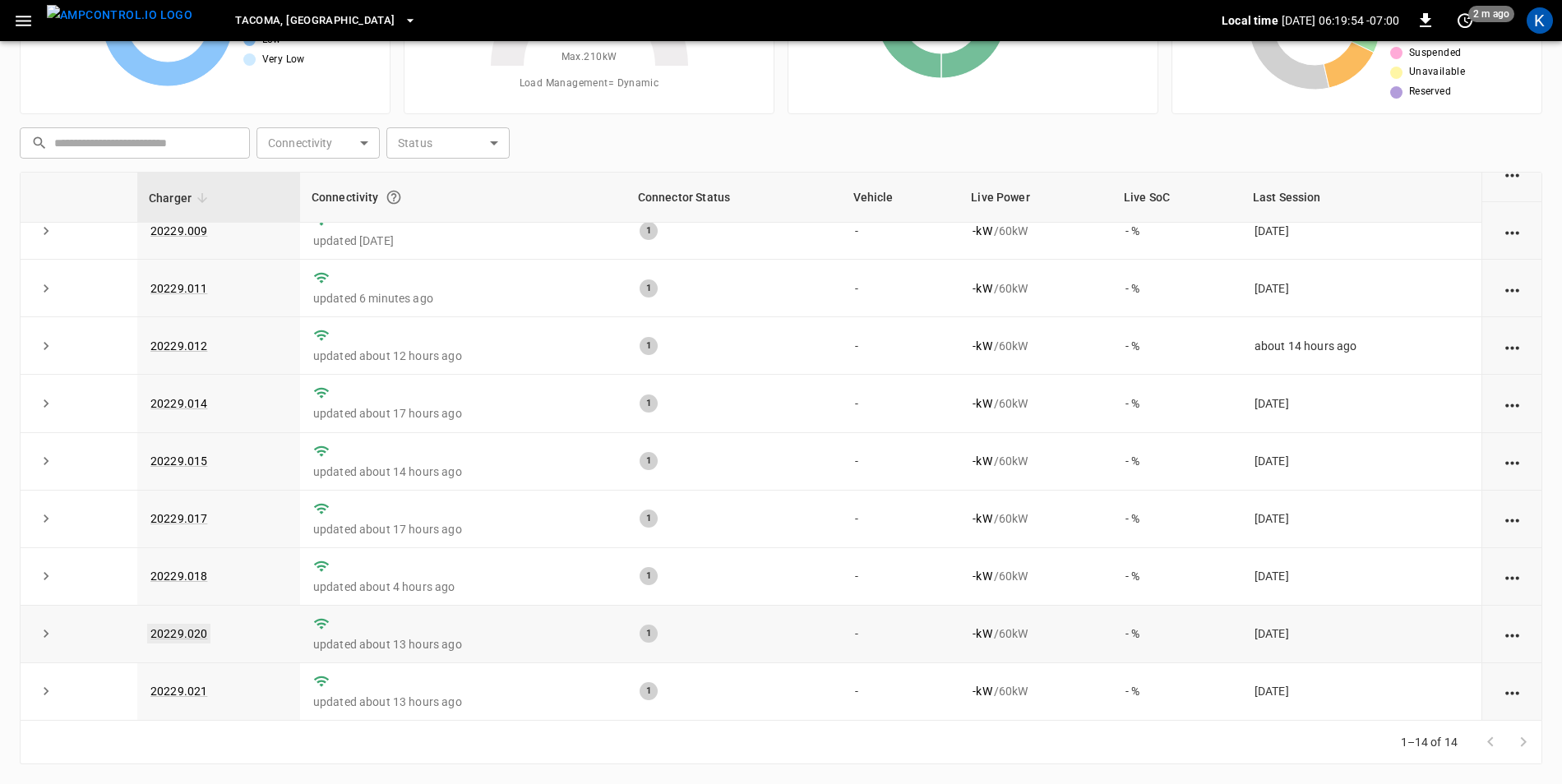
click at [198, 635] on link "20229.020" at bounding box center [178, 633] width 64 height 20
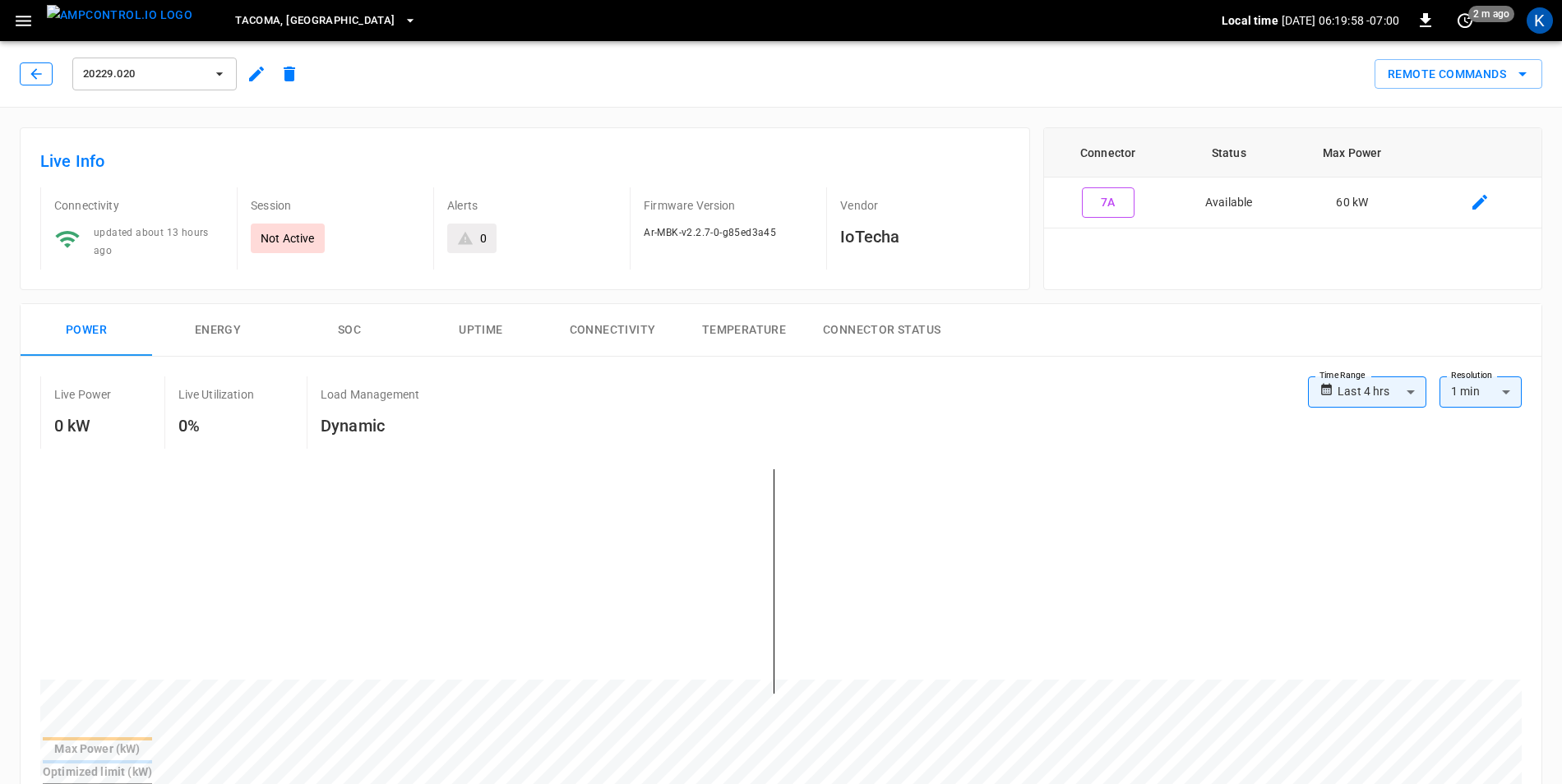
click at [33, 69] on icon "button" at bounding box center [36, 73] width 17 height 17
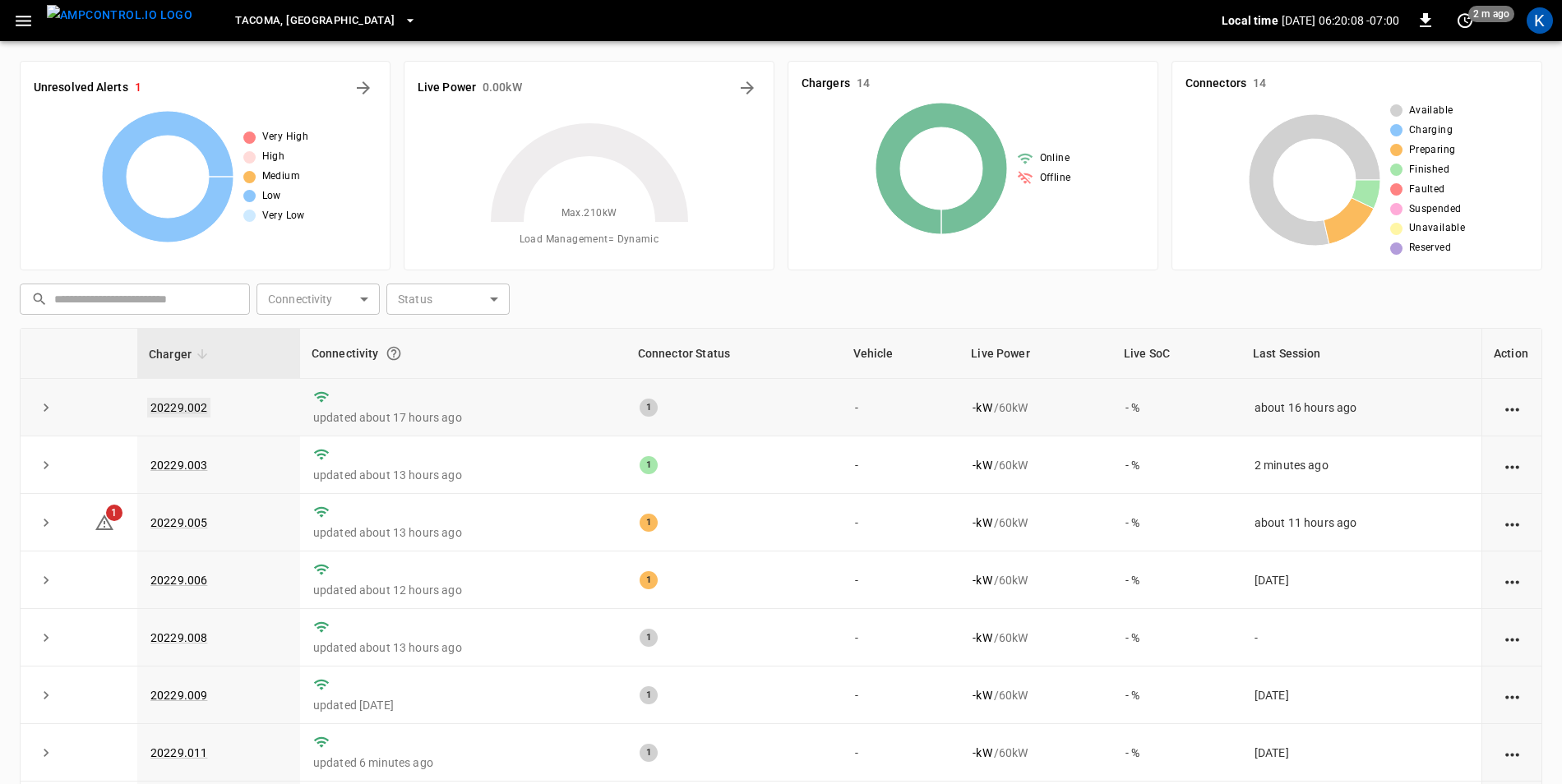
click at [182, 411] on link "20229.002" at bounding box center [178, 408] width 64 height 20
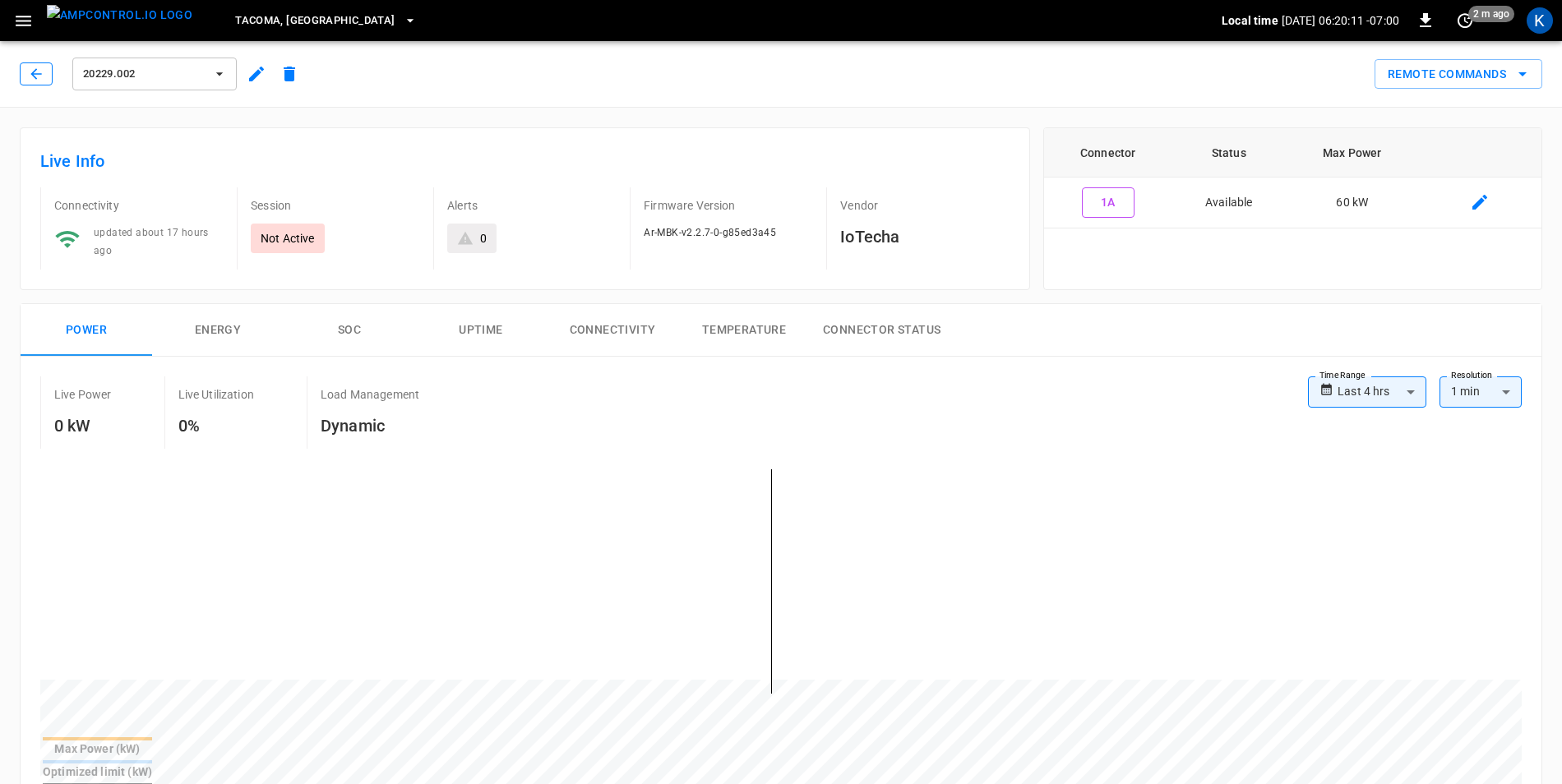
click at [33, 76] on icon "button" at bounding box center [35, 73] width 11 height 11
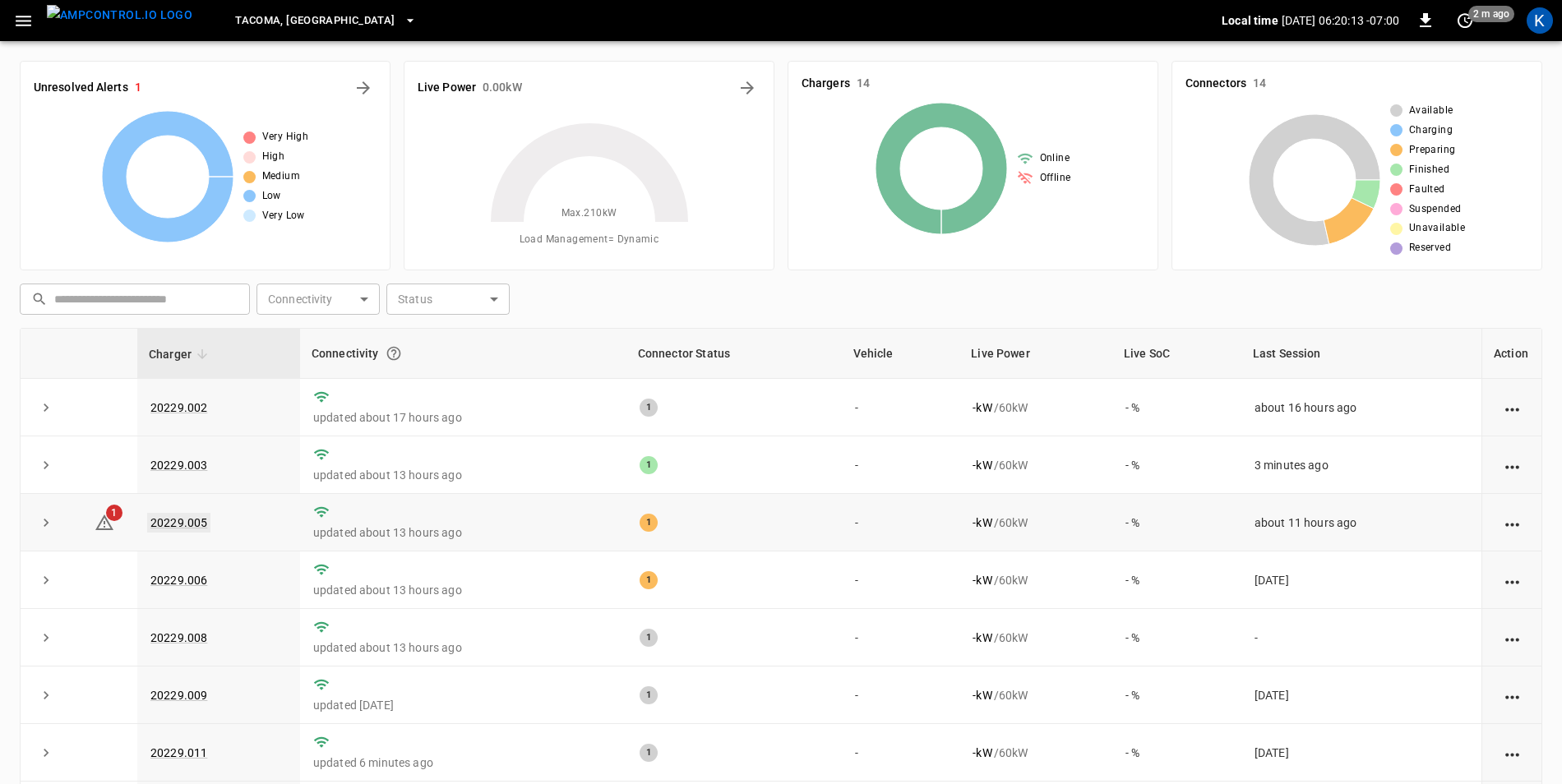
click at [178, 520] on link "20229.005" at bounding box center [178, 523] width 64 height 20
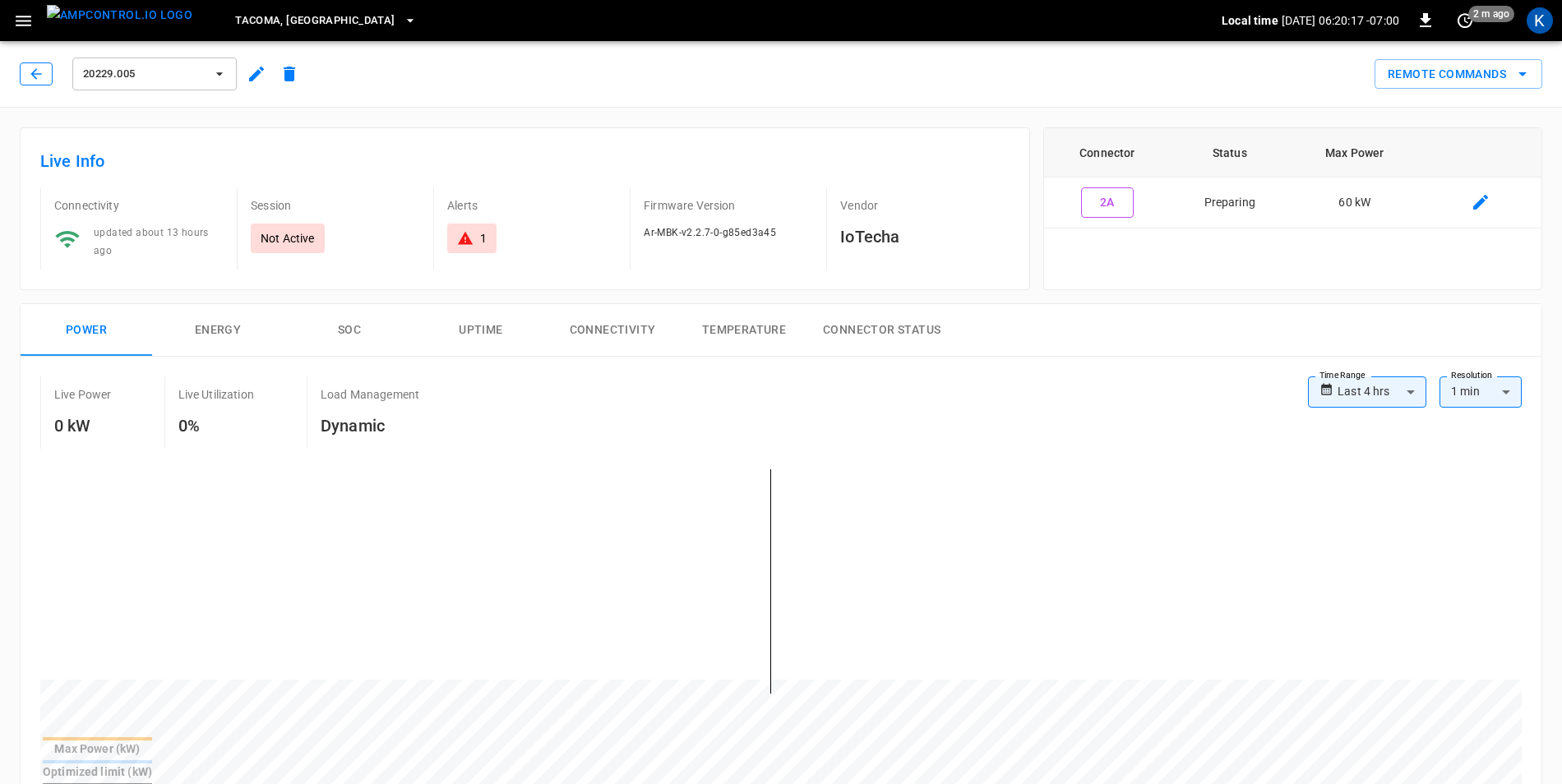
click at [34, 73] on icon "button" at bounding box center [36, 73] width 17 height 17
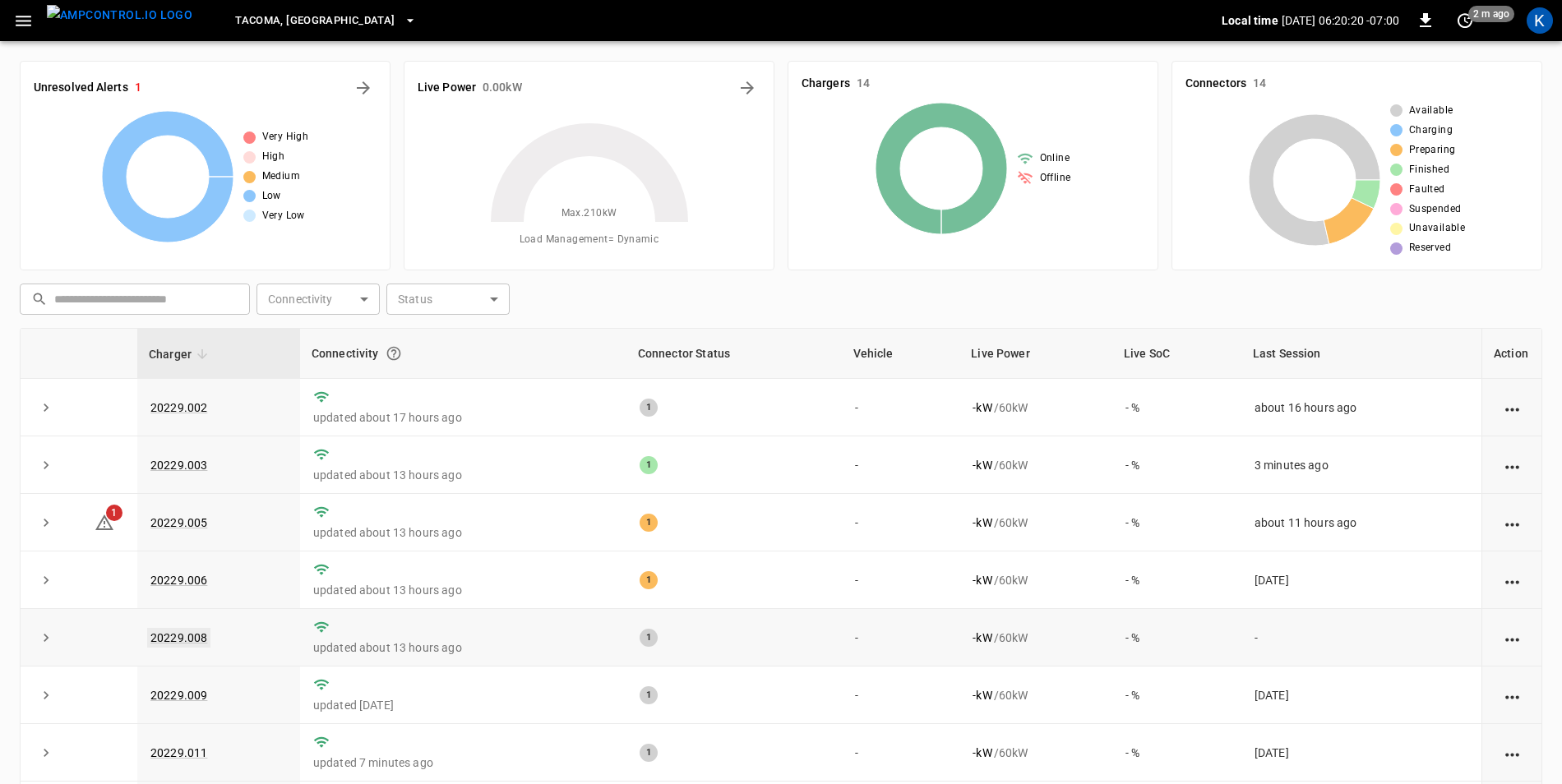
click at [191, 642] on link "20229.008" at bounding box center [178, 637] width 64 height 20
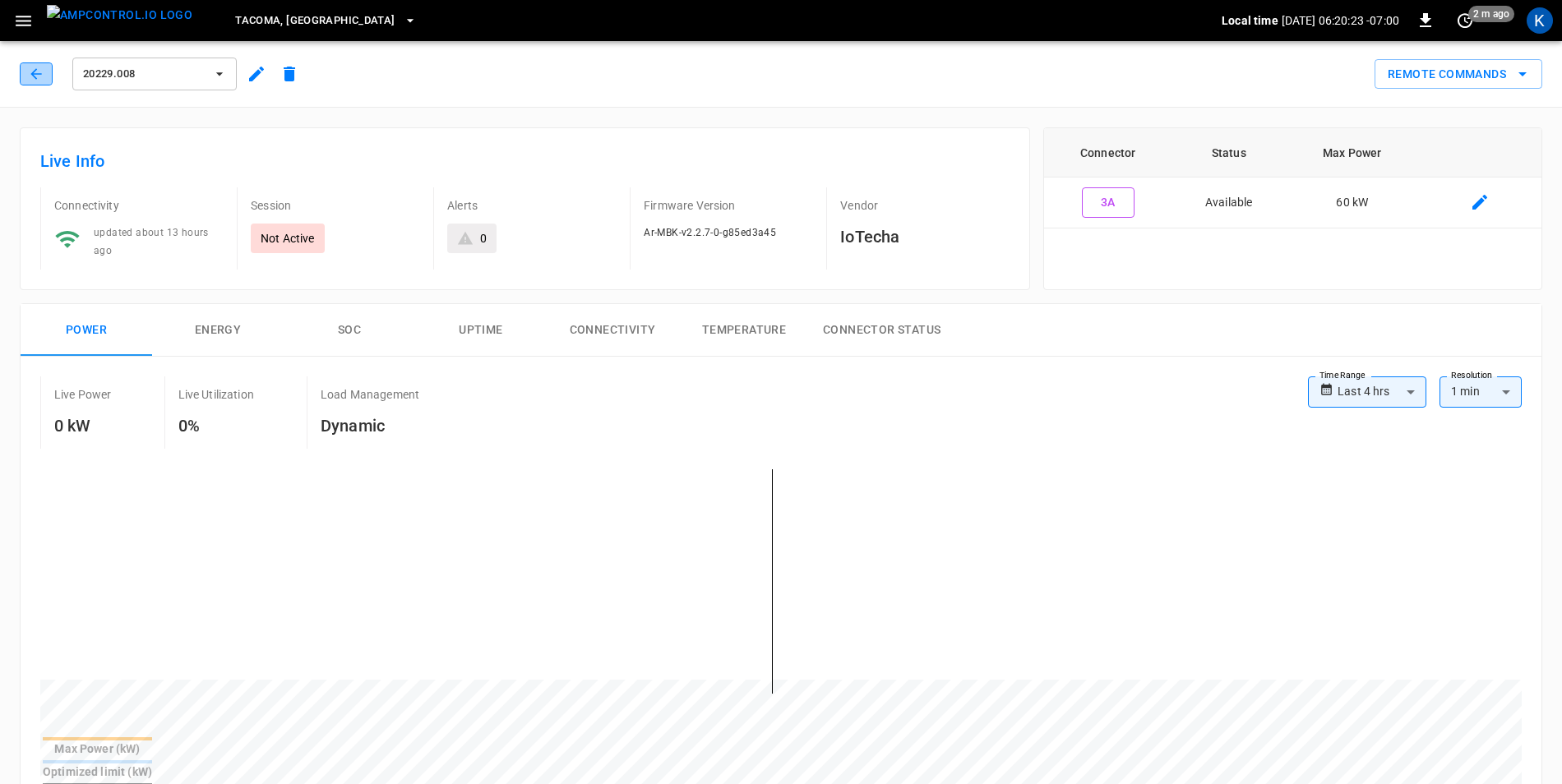
click at [33, 69] on icon "button" at bounding box center [36, 73] width 17 height 17
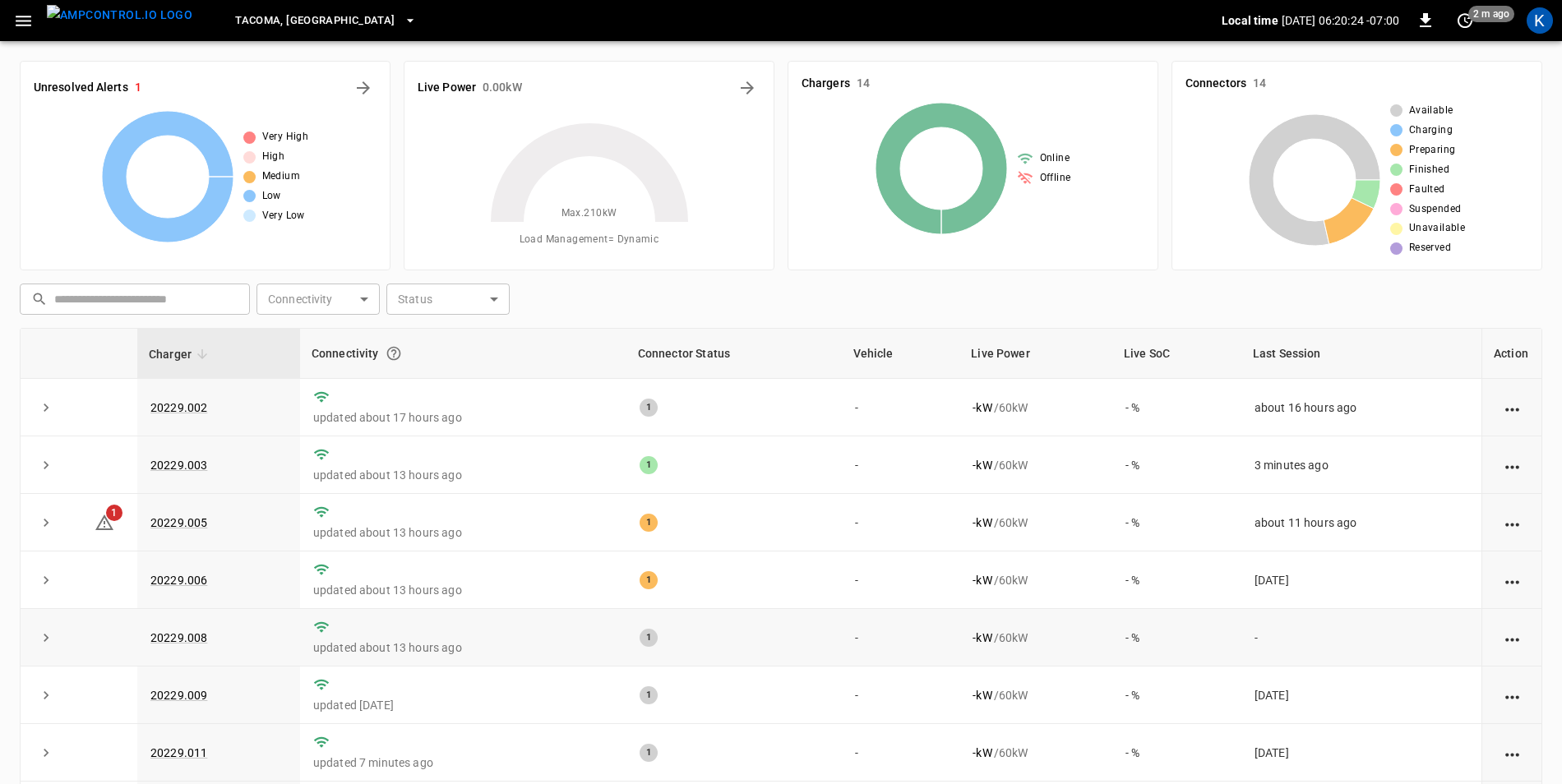
scroll to position [320, 0]
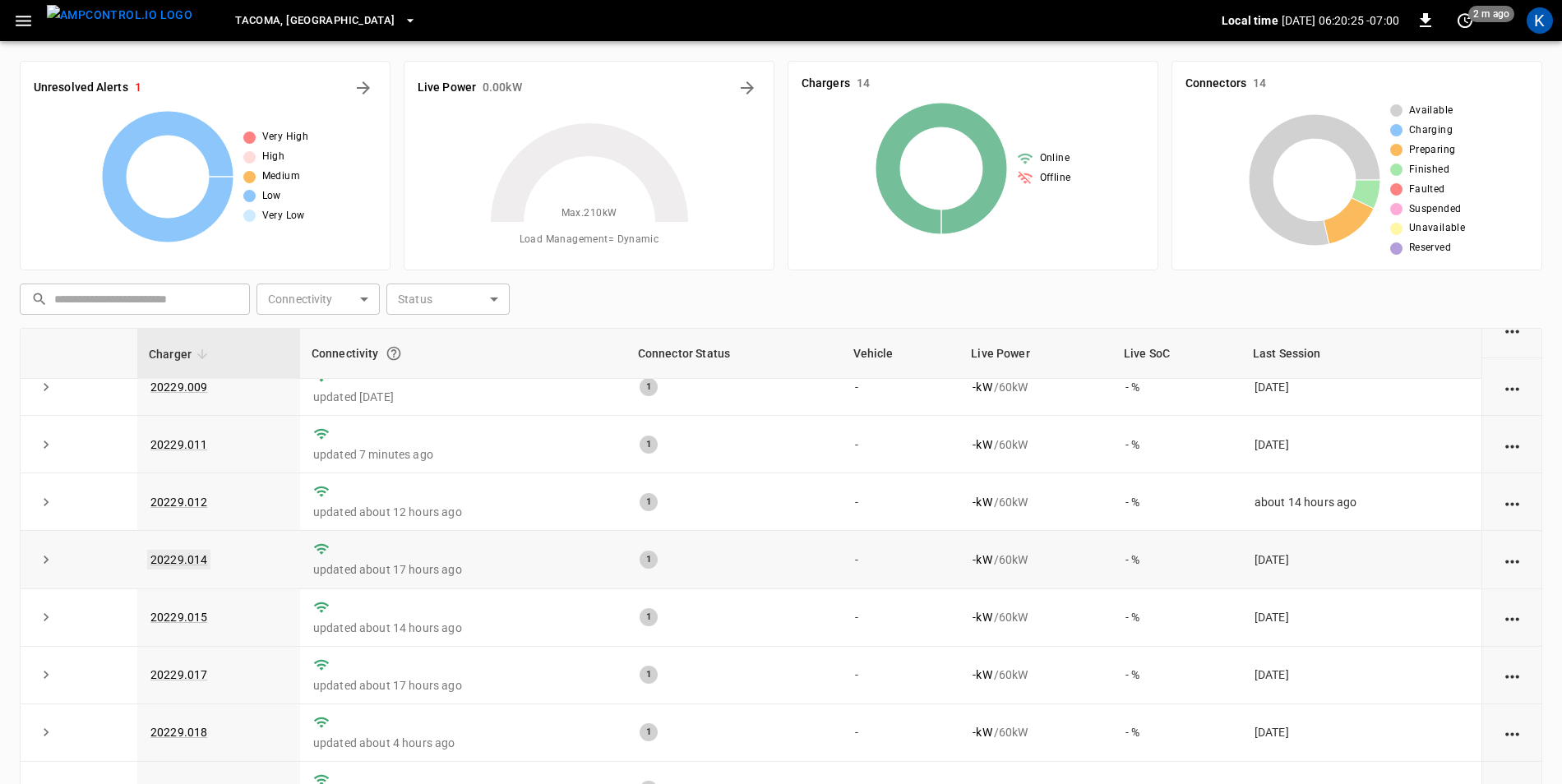
click at [196, 549] on link "20229.014" at bounding box center [178, 559] width 64 height 20
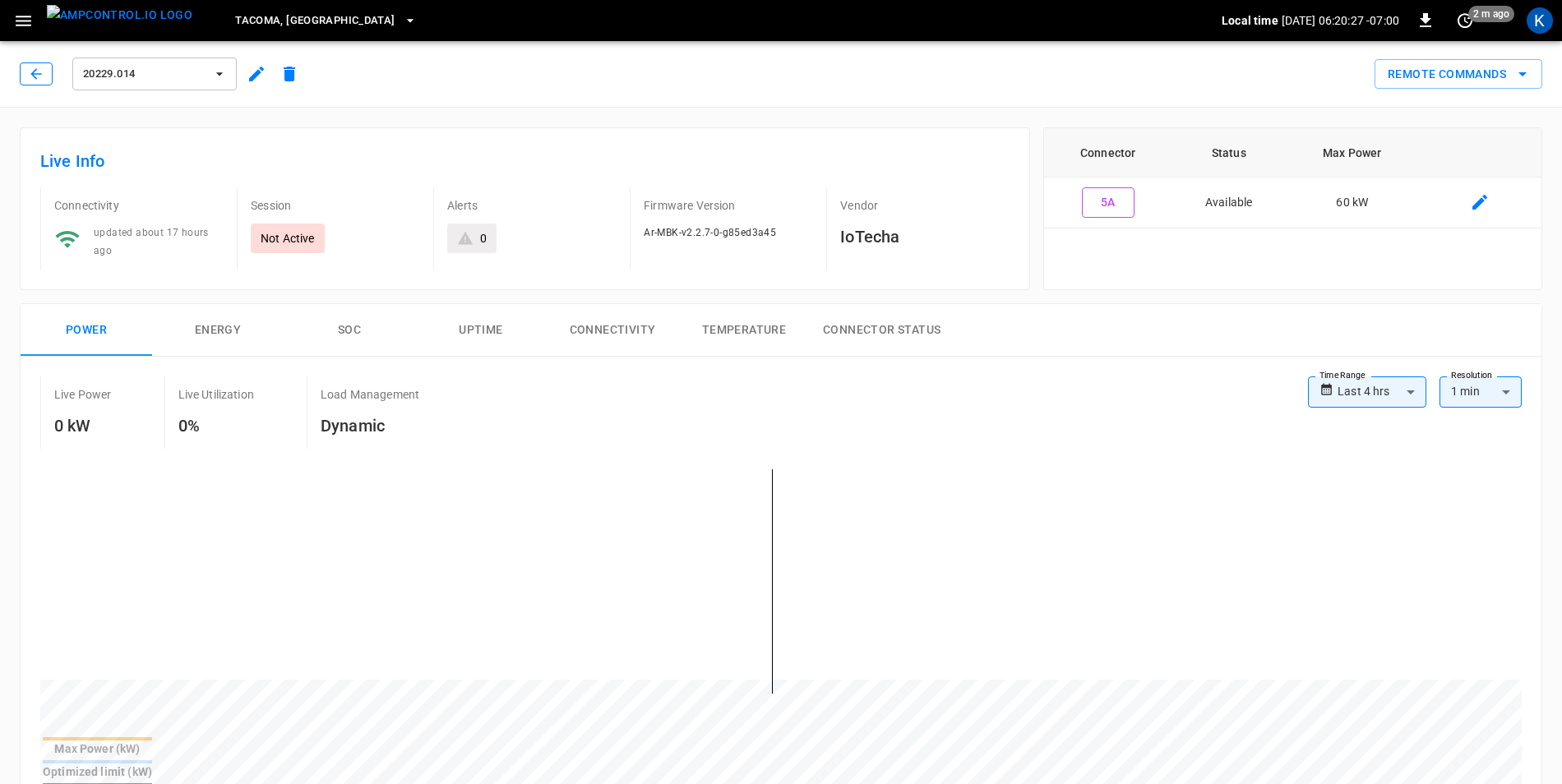
click at [29, 78] on icon "button" at bounding box center [36, 73] width 17 height 17
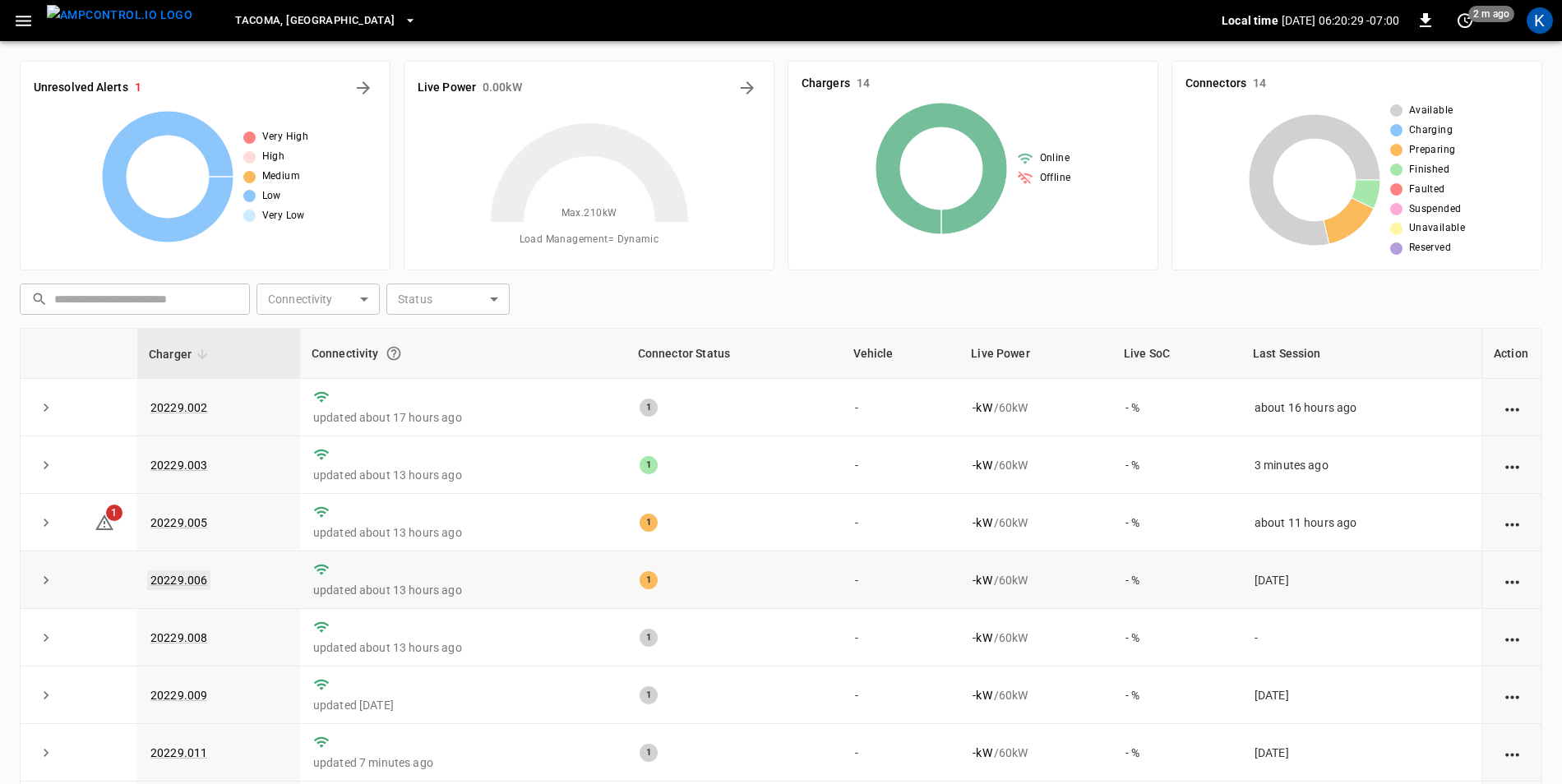
scroll to position [320, 0]
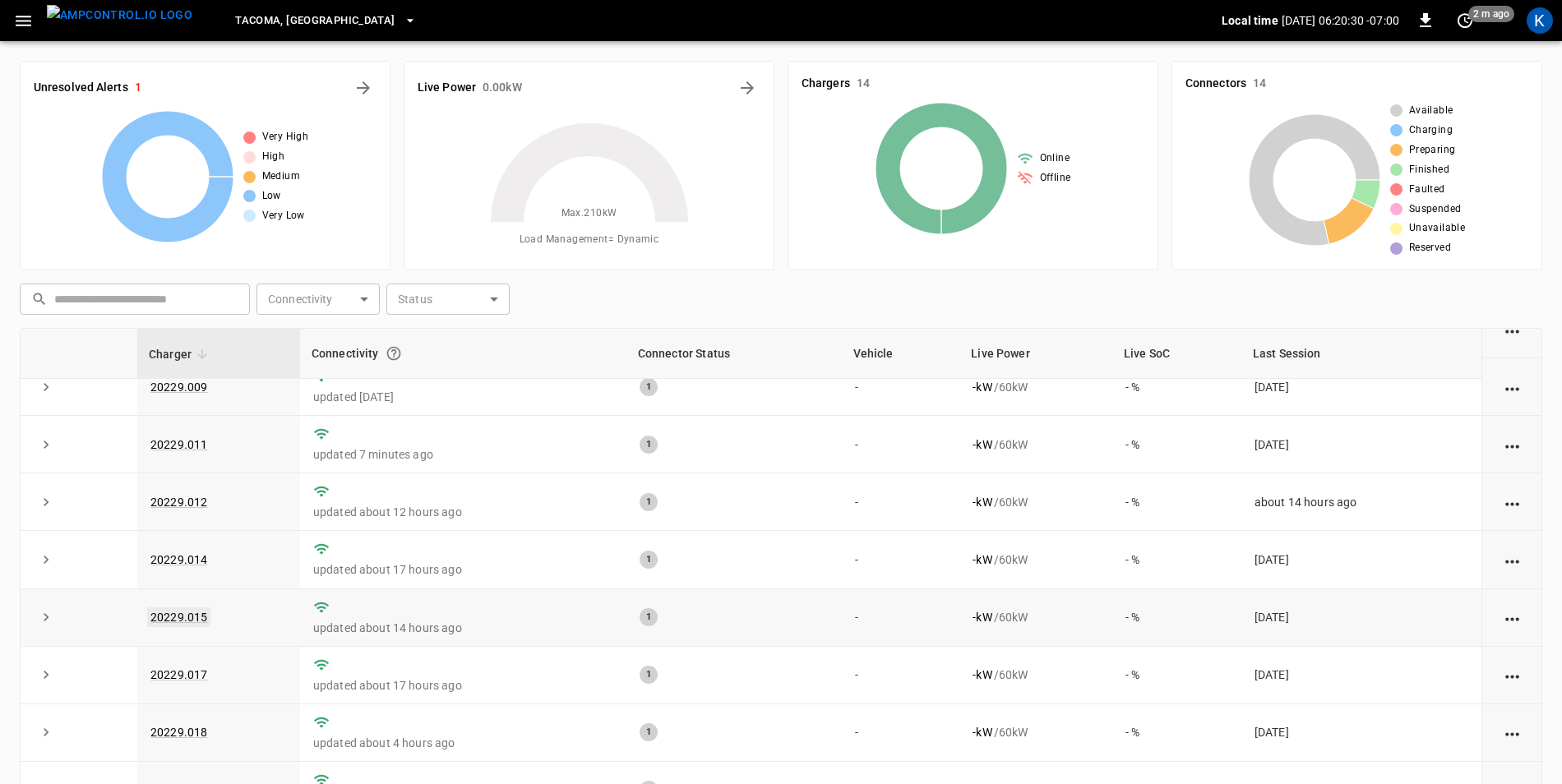
click at [186, 616] on link "20229.015" at bounding box center [178, 617] width 64 height 20
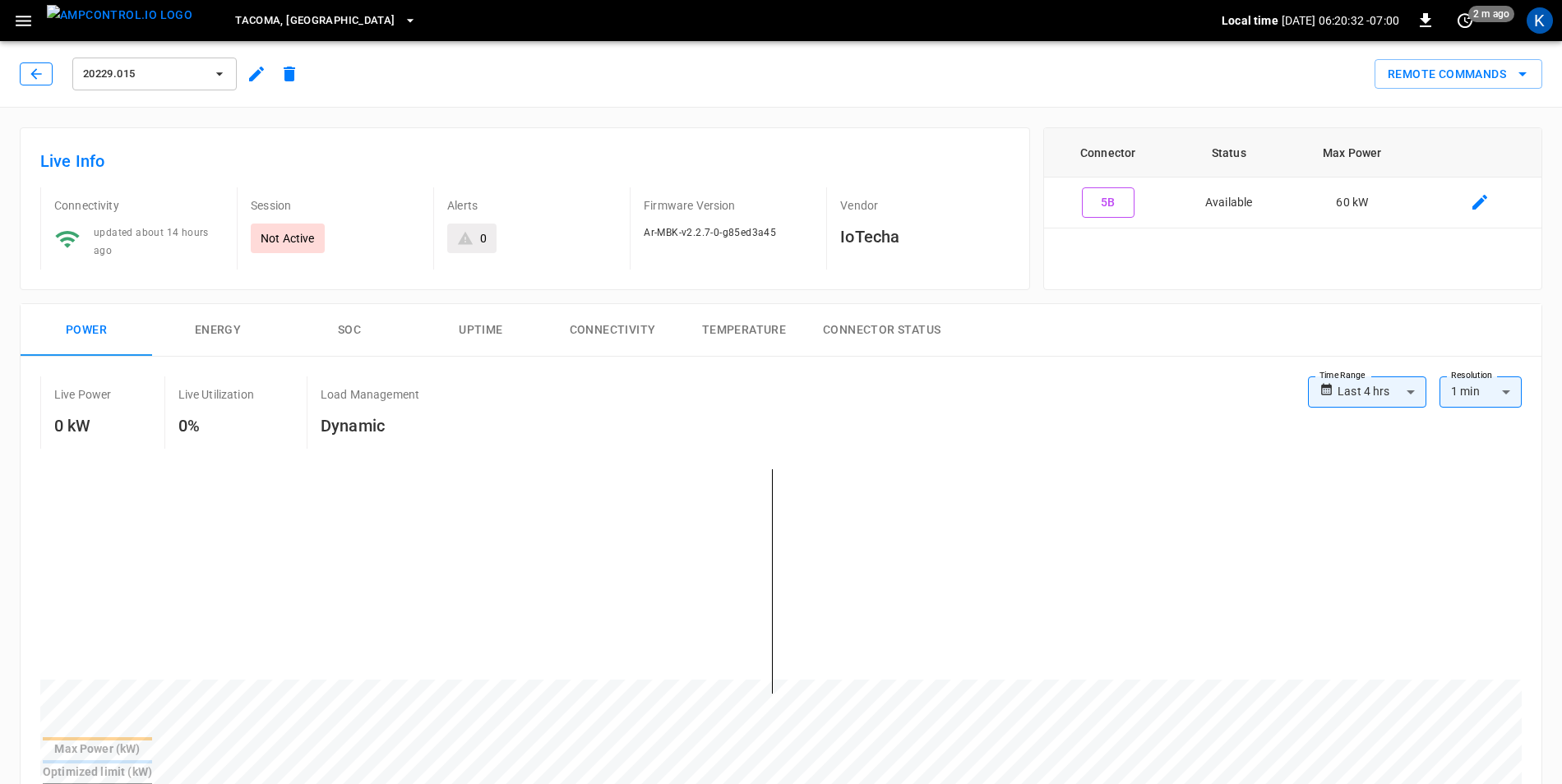
click at [29, 77] on icon "button" at bounding box center [36, 73] width 17 height 17
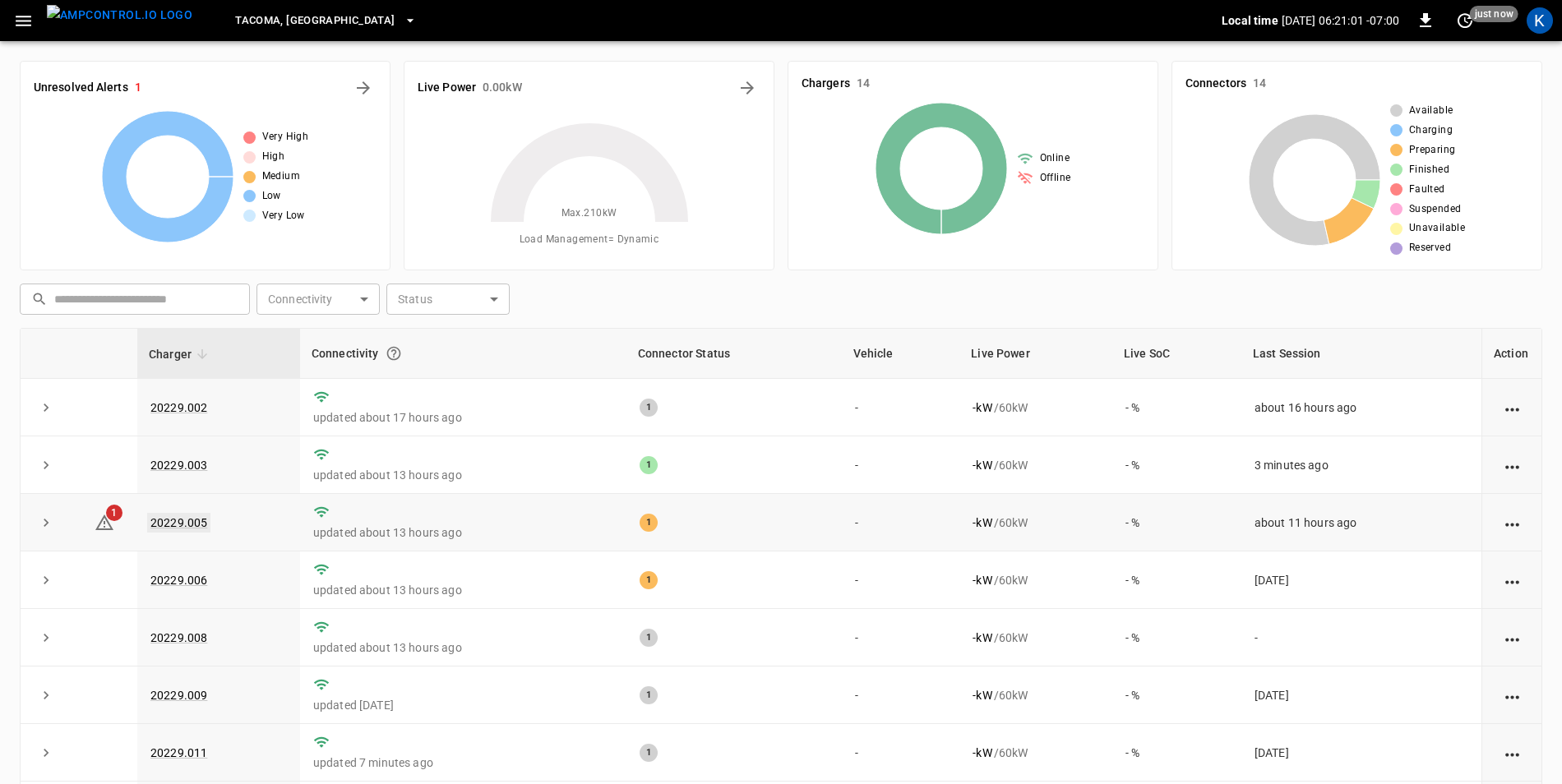
click at [188, 522] on link "20229.005" at bounding box center [178, 523] width 64 height 20
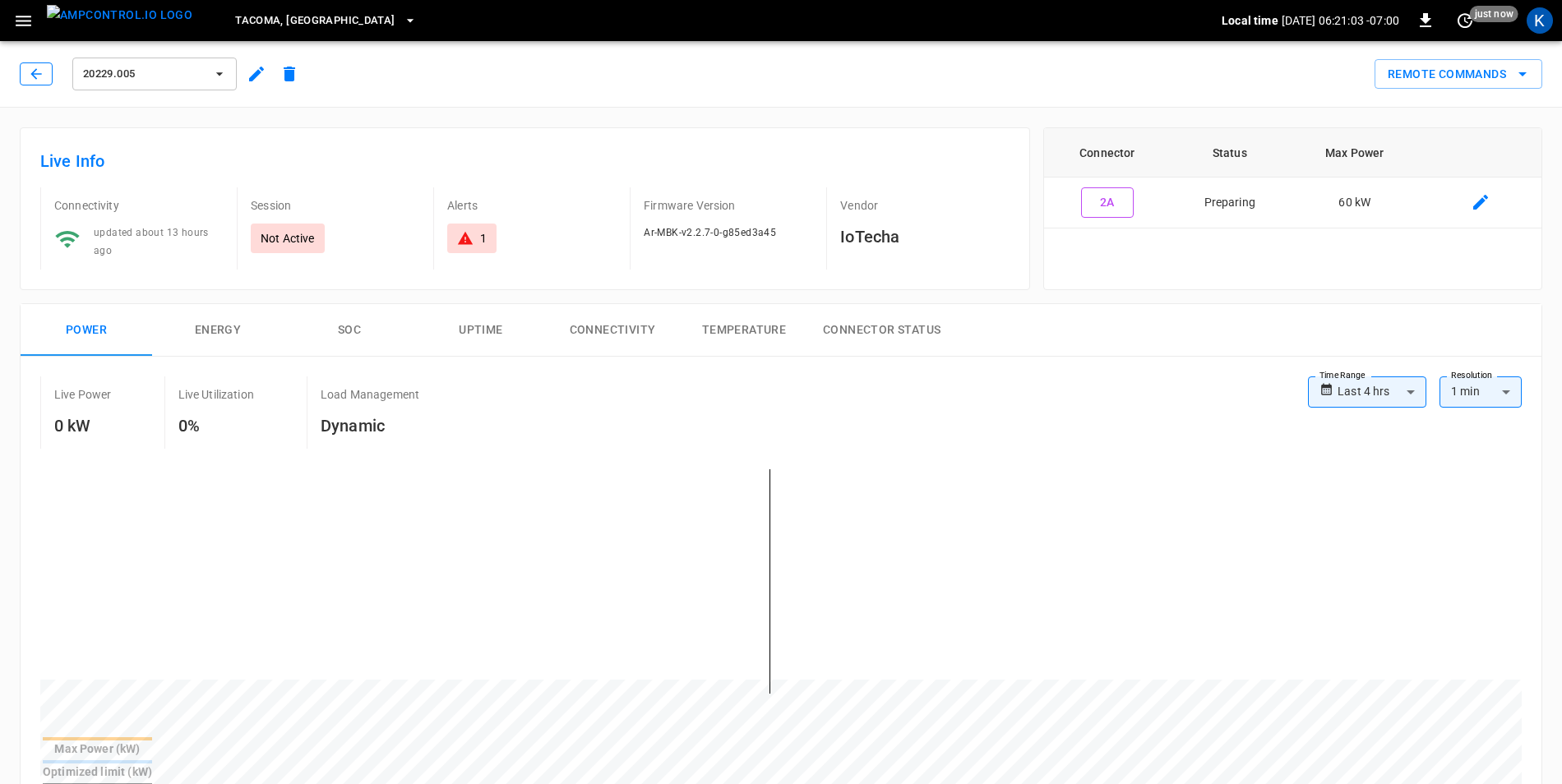
click at [36, 80] on icon "button" at bounding box center [36, 73] width 17 height 17
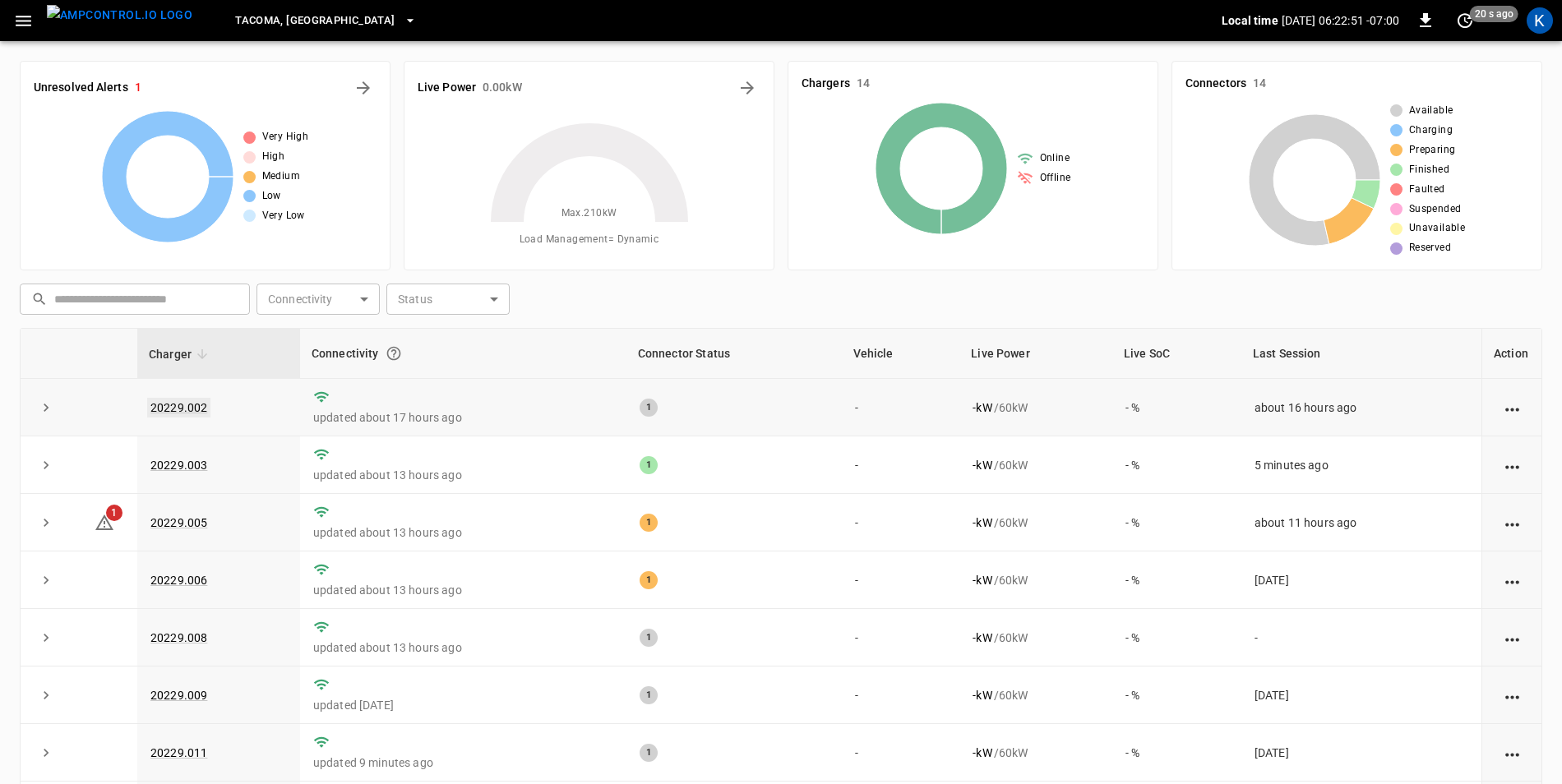
click at [192, 405] on link "20229.002" at bounding box center [178, 408] width 64 height 20
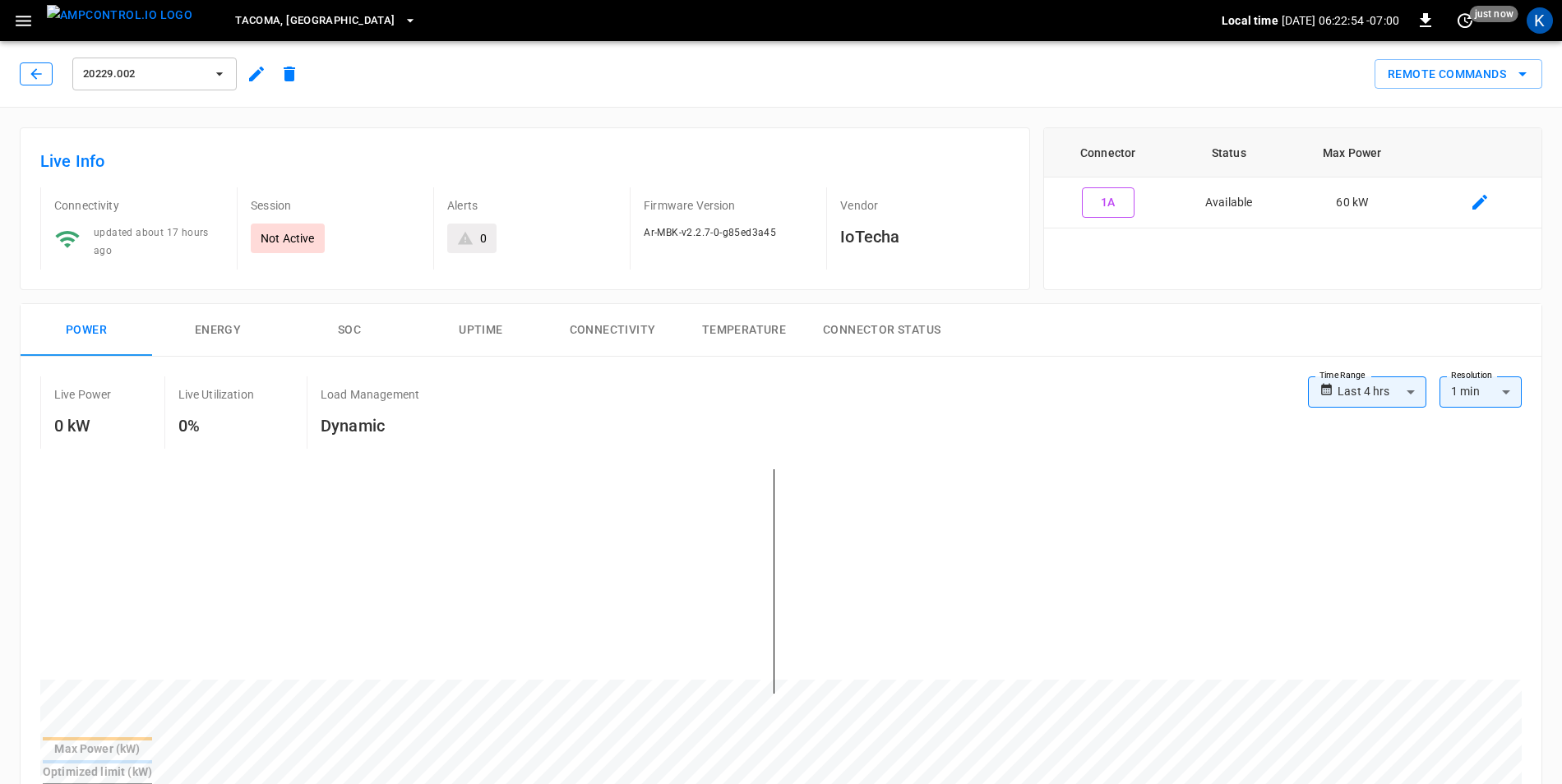
click at [33, 74] on icon "button" at bounding box center [35, 73] width 11 height 11
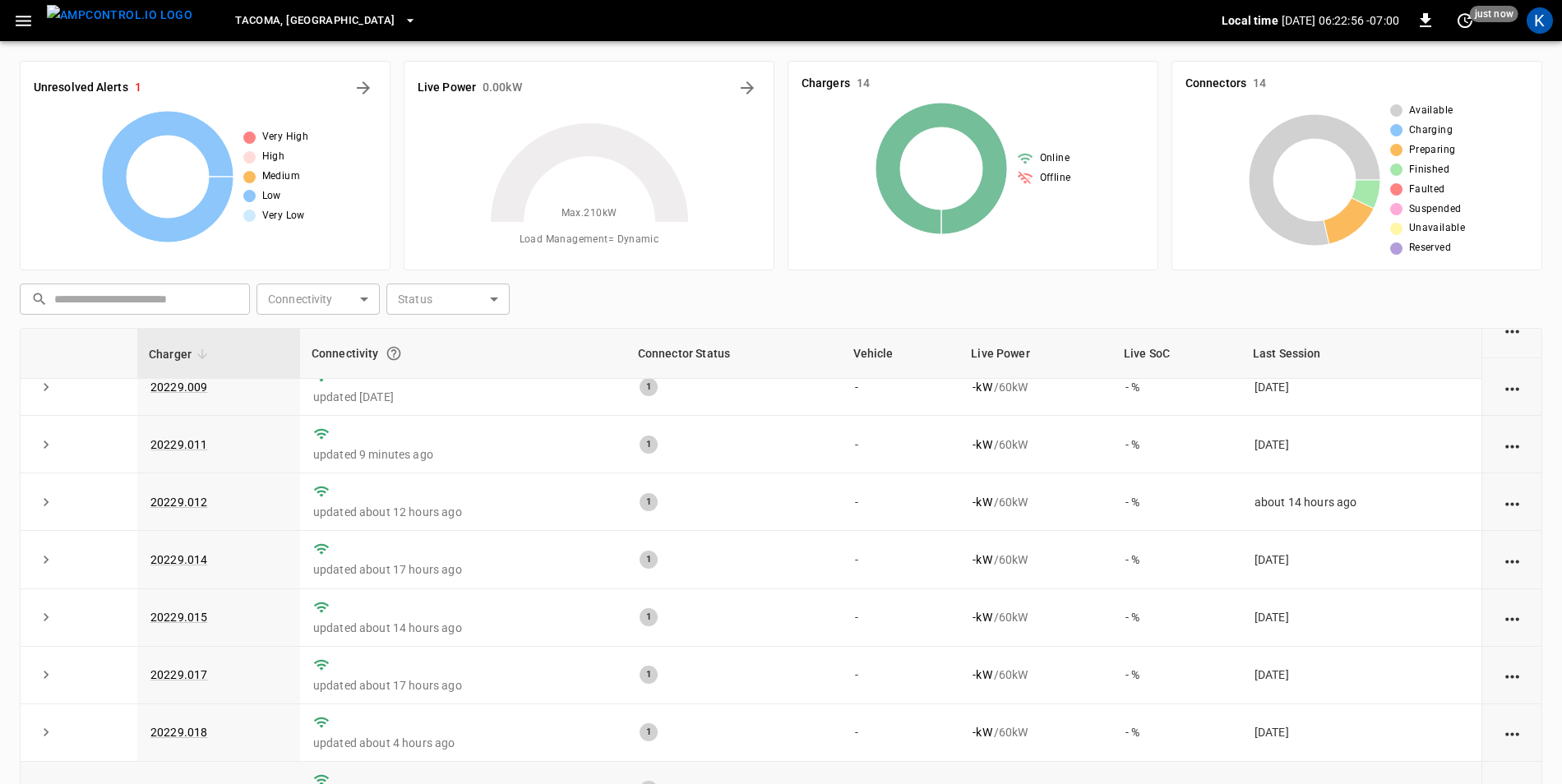
scroll to position [156, 0]
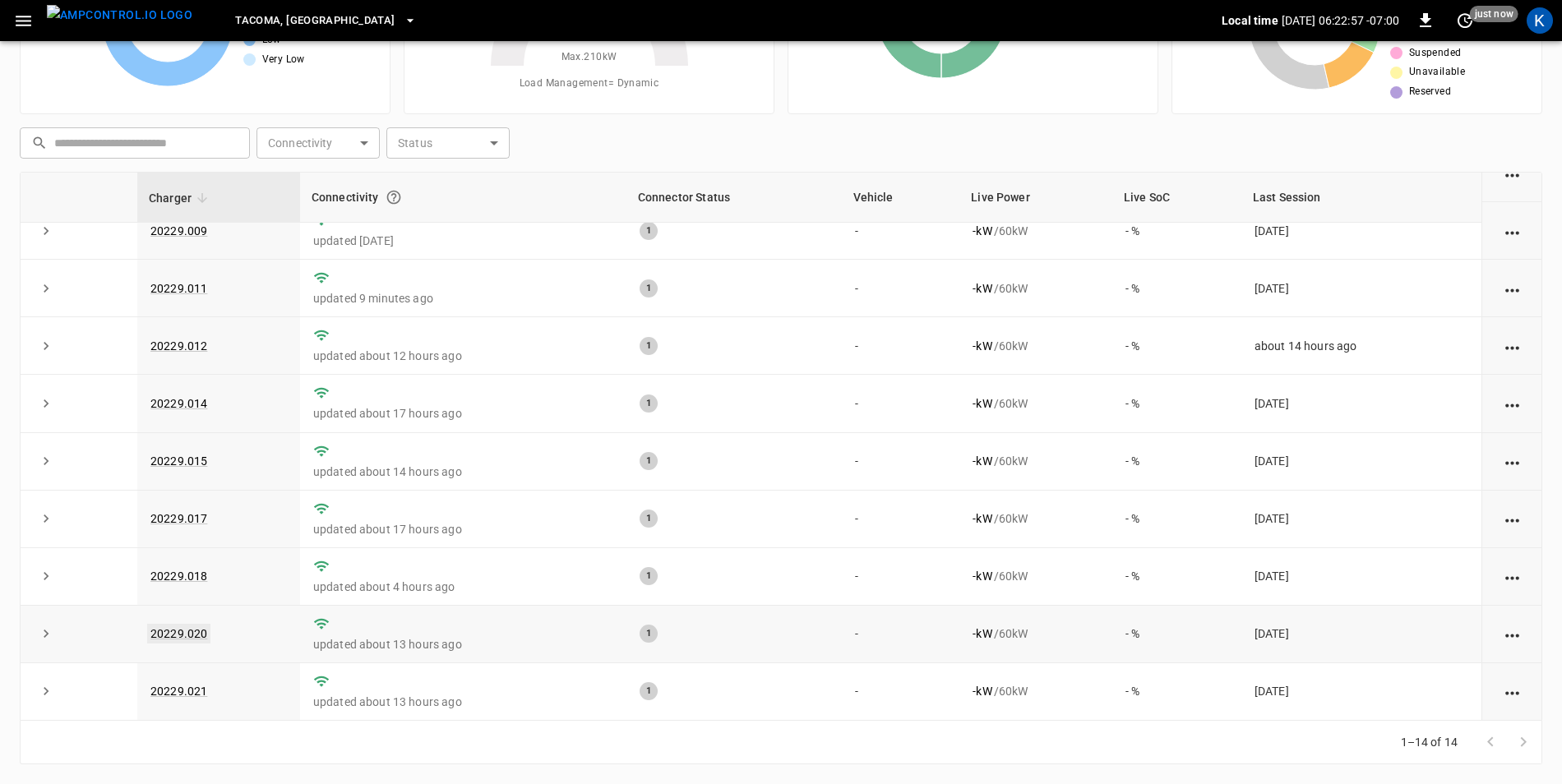
click at [192, 630] on link "20229.020" at bounding box center [178, 633] width 64 height 20
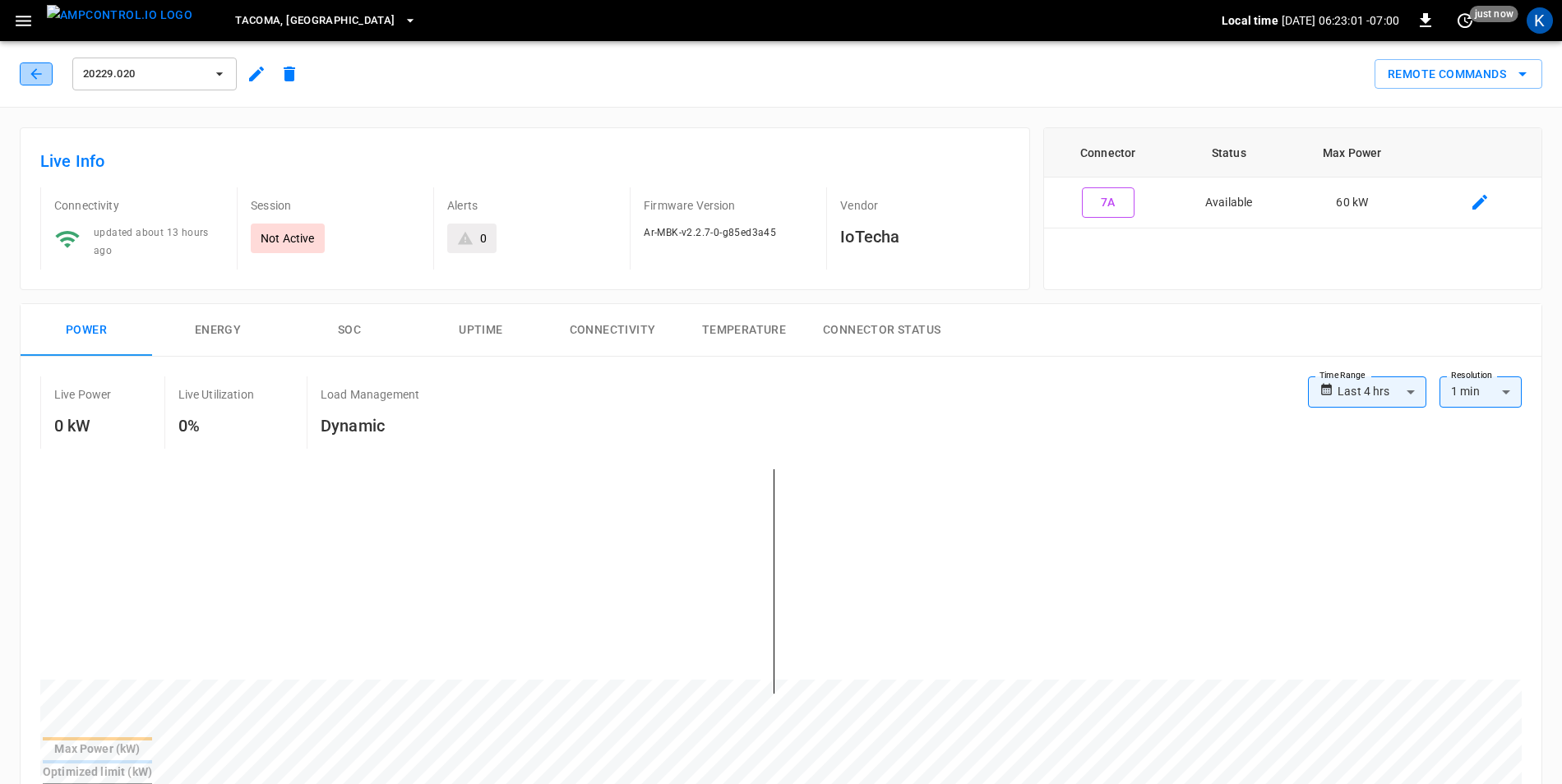
click at [36, 72] on icon "button" at bounding box center [36, 73] width 17 height 17
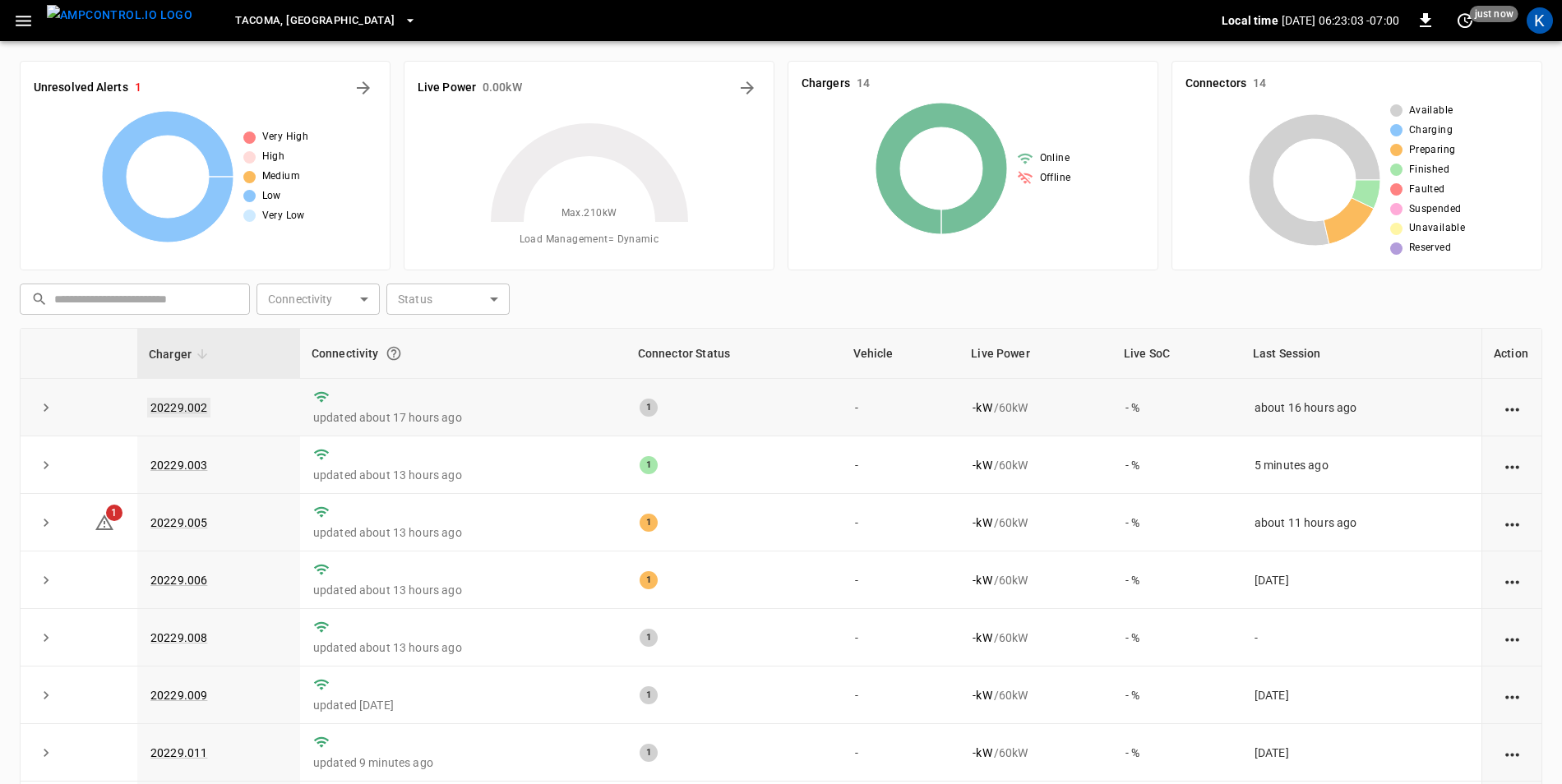
click at [177, 408] on link "20229.002" at bounding box center [178, 408] width 64 height 20
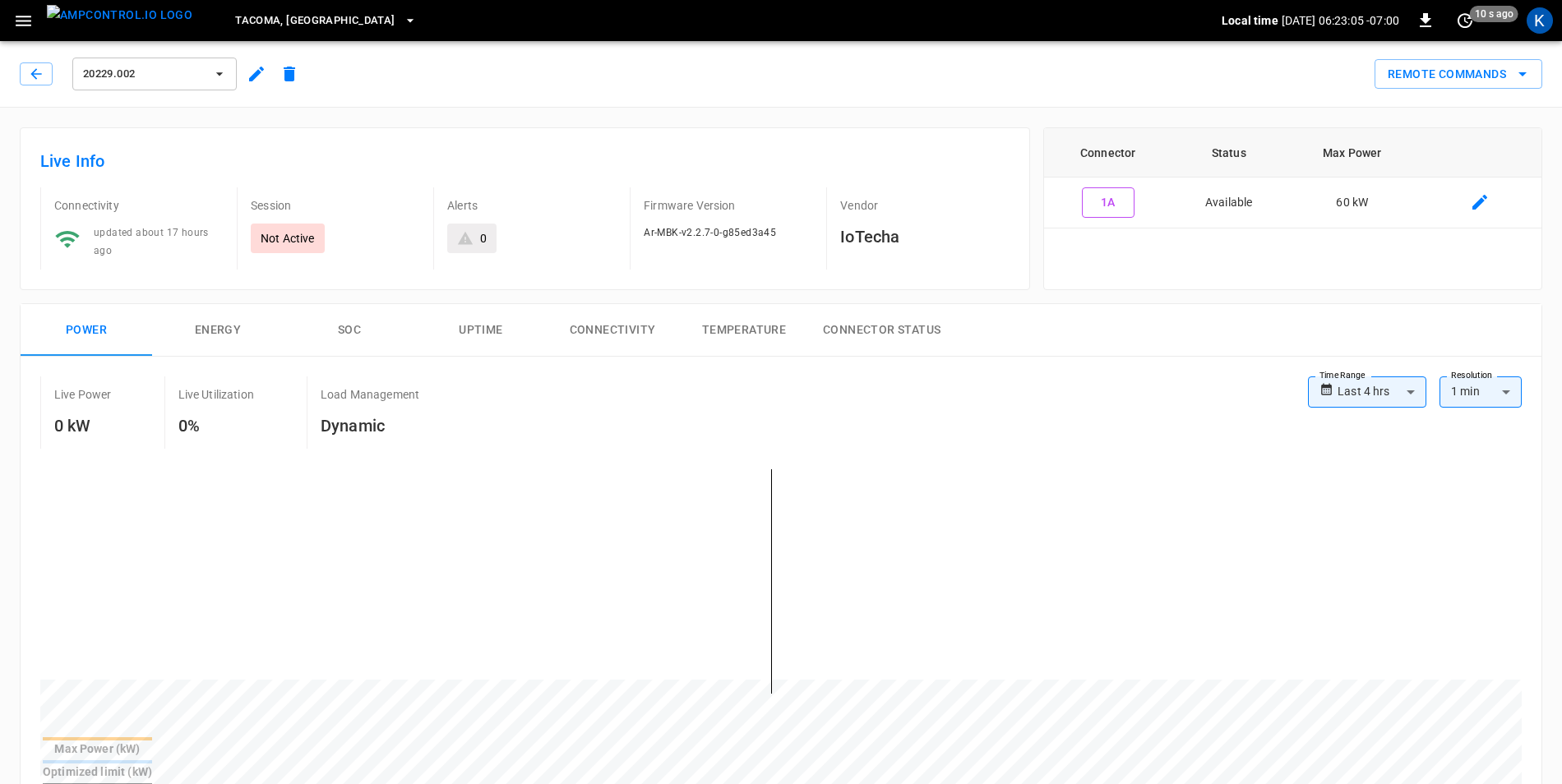
click at [255, 75] on icon "button" at bounding box center [256, 73] width 15 height 15
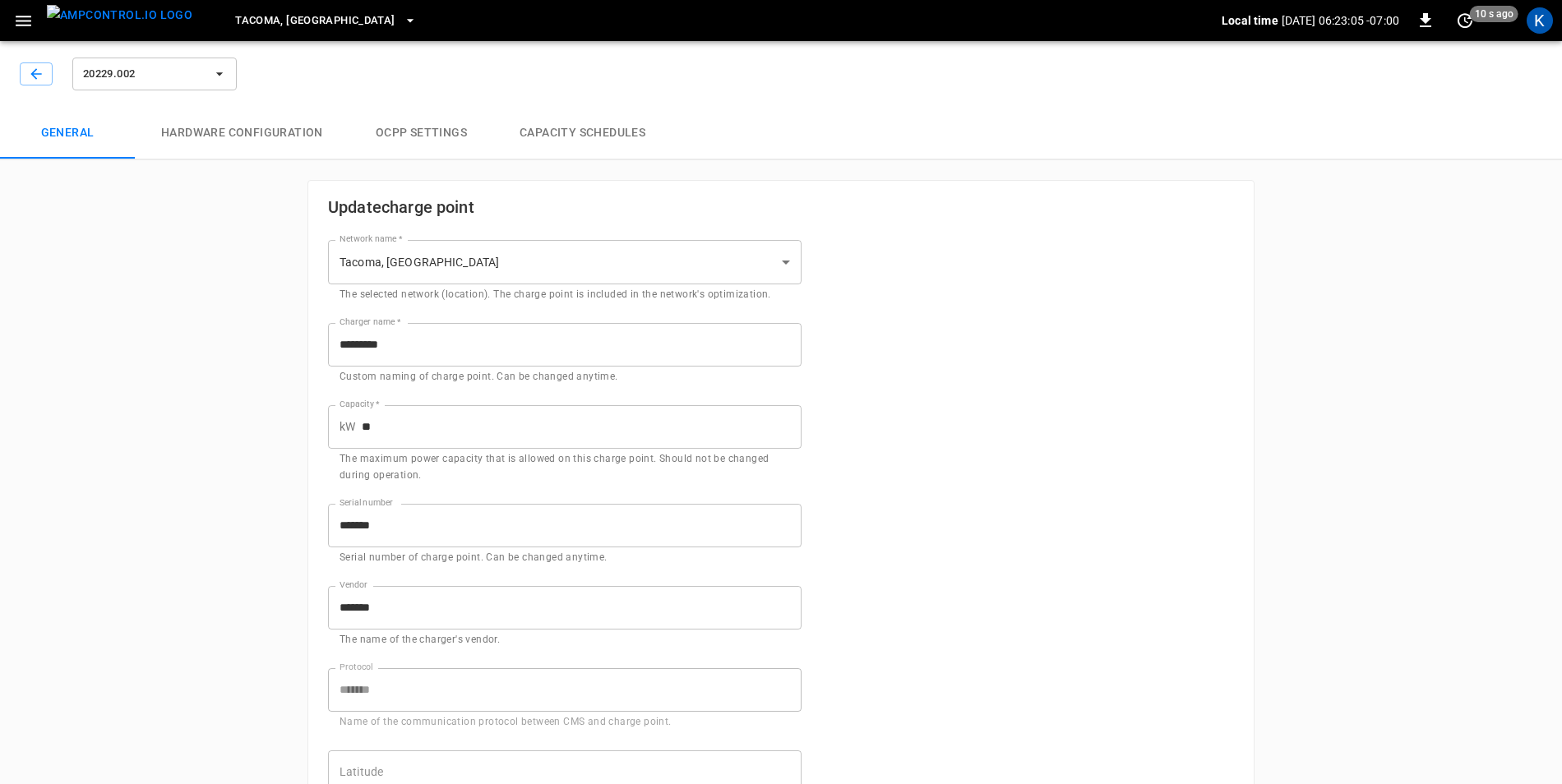
type input "**********"
click at [31, 76] on icon "button" at bounding box center [36, 73] width 17 height 17
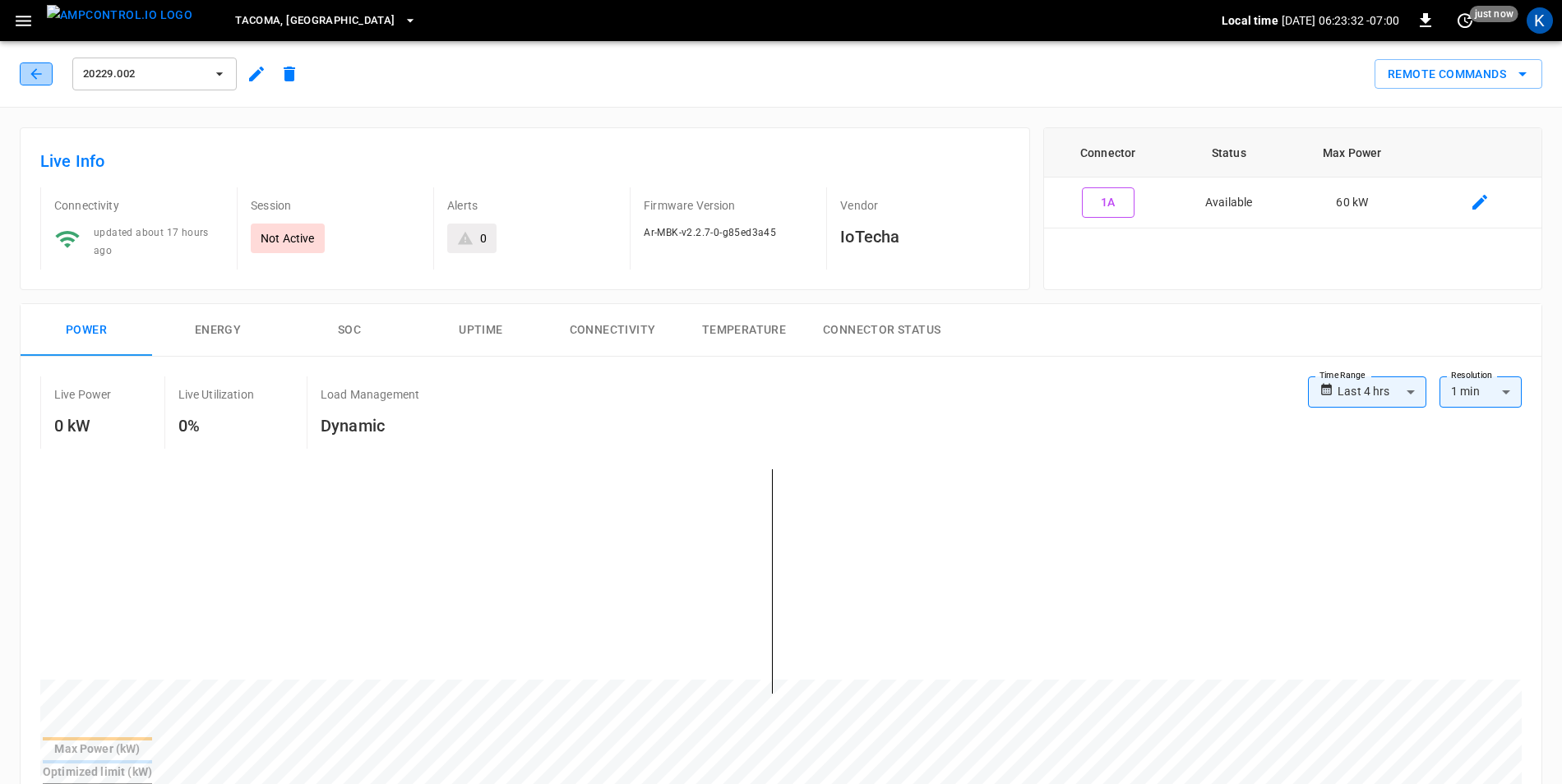
click at [33, 68] on icon "button" at bounding box center [36, 73] width 17 height 17
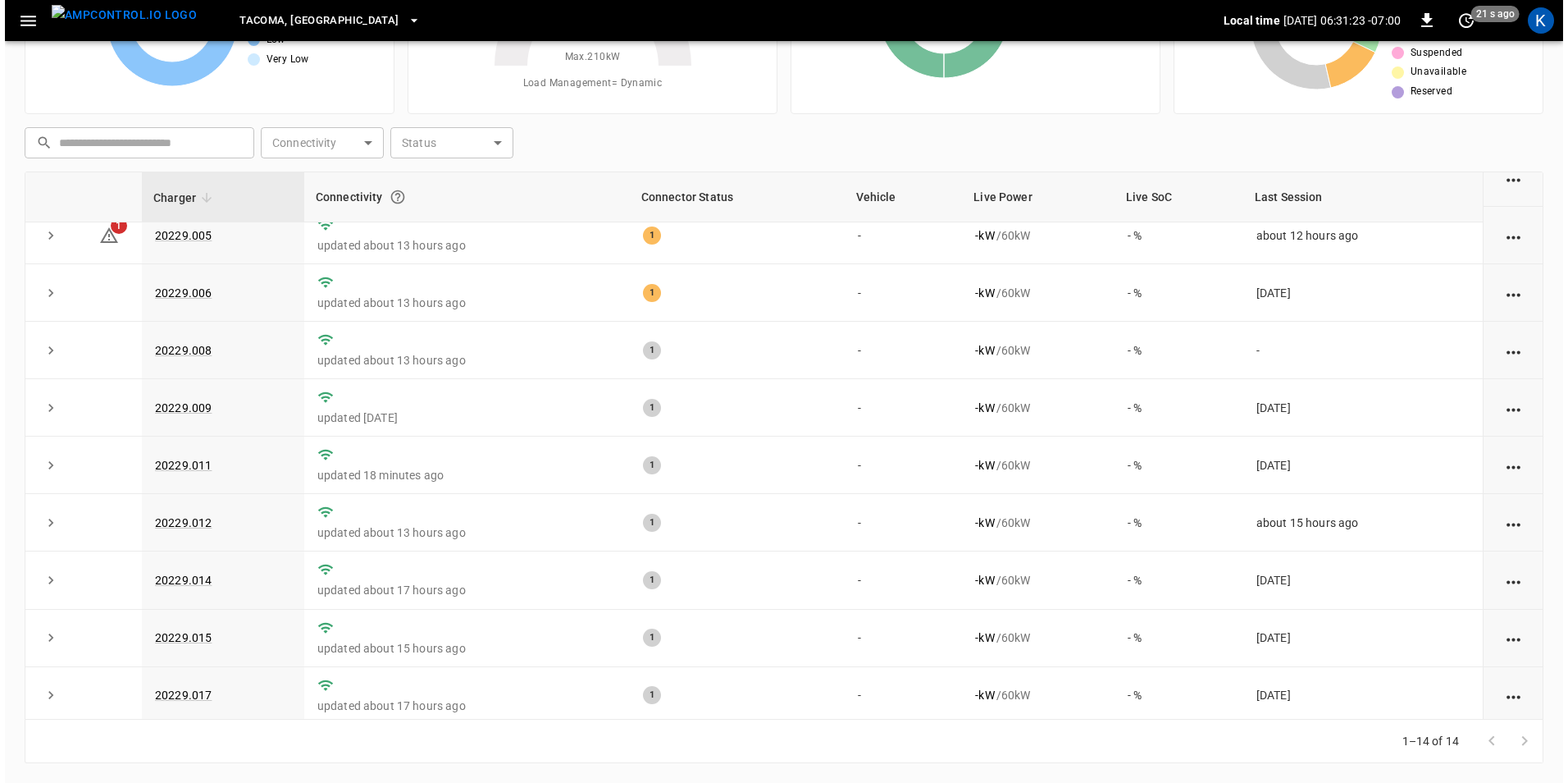
scroll to position [73, 0]
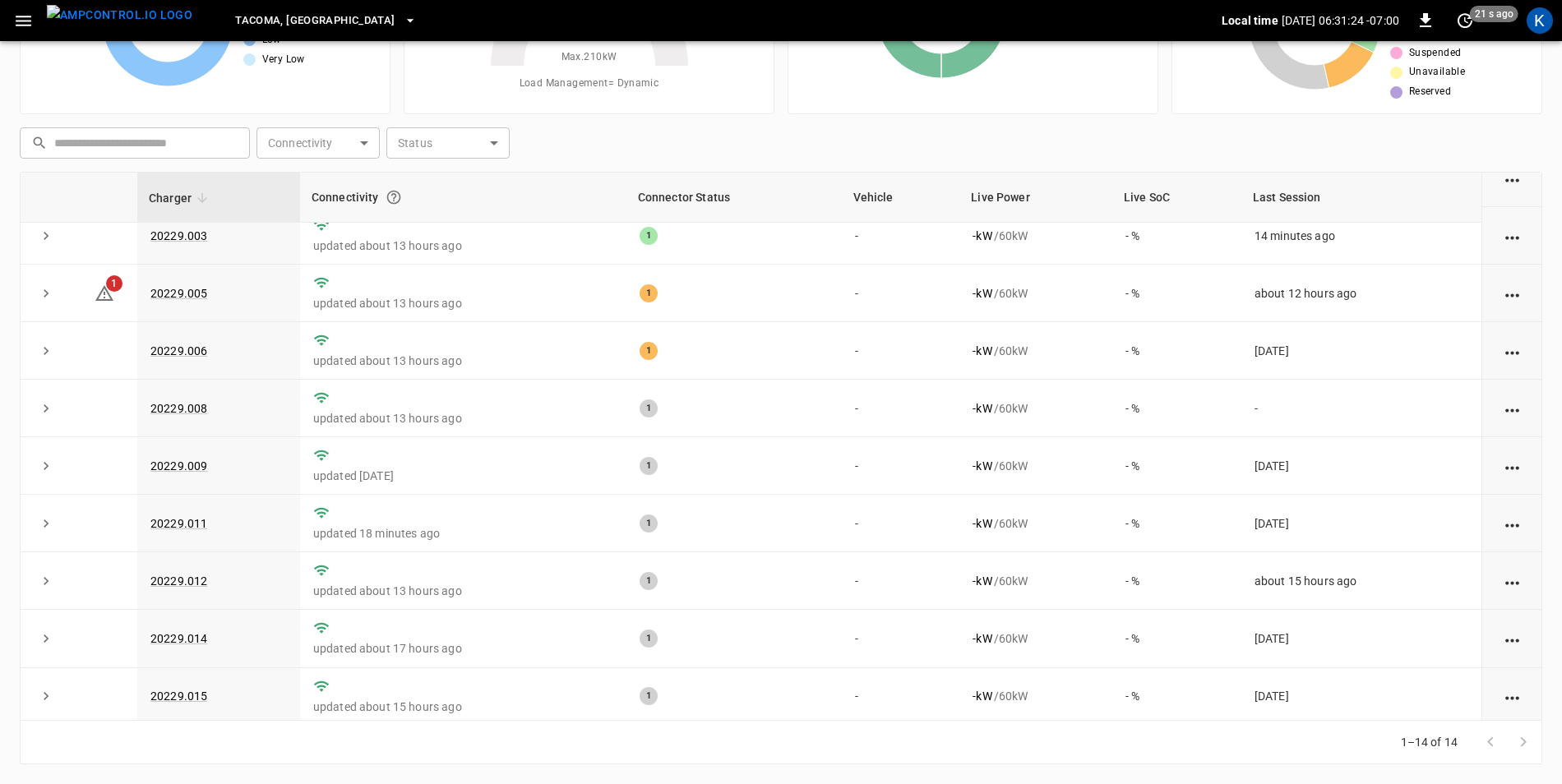
click at [261, 18] on span "Tacoma, WA" at bounding box center [314, 21] width 159 height 19
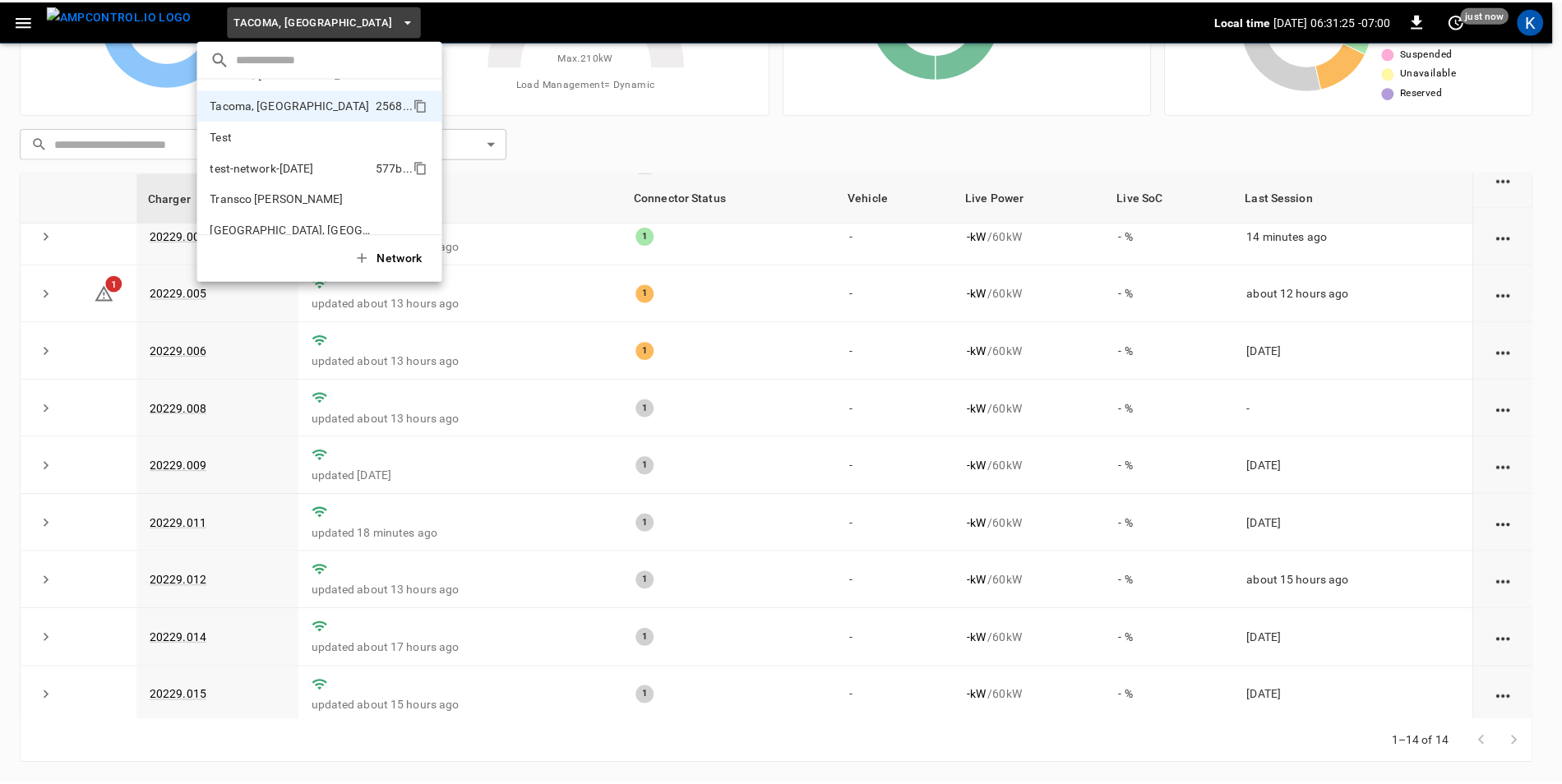
scroll to position [731, 0]
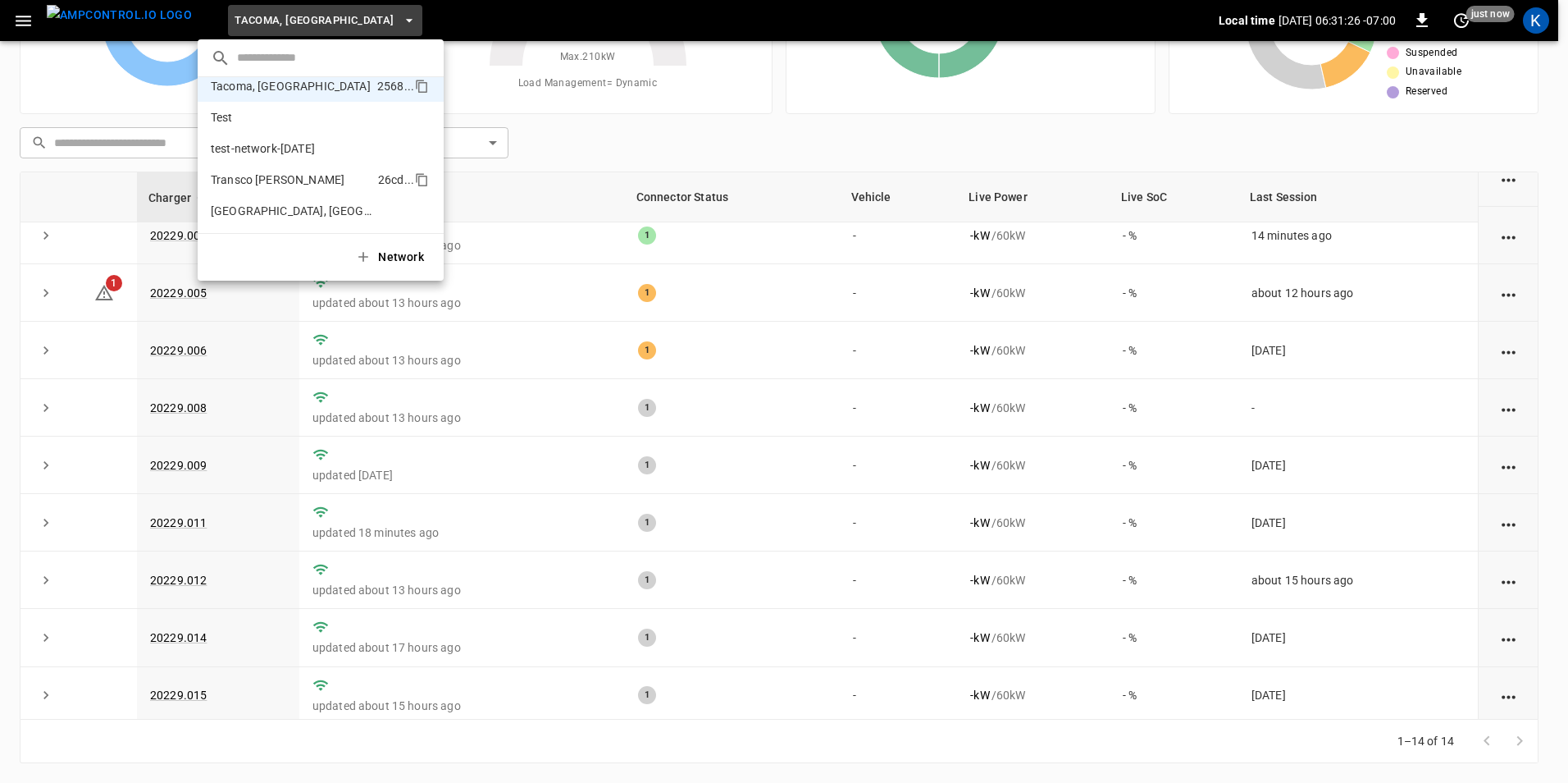
click at [304, 175] on p "Transco Marco Polo" at bounding box center [277, 180] width 134 height 17
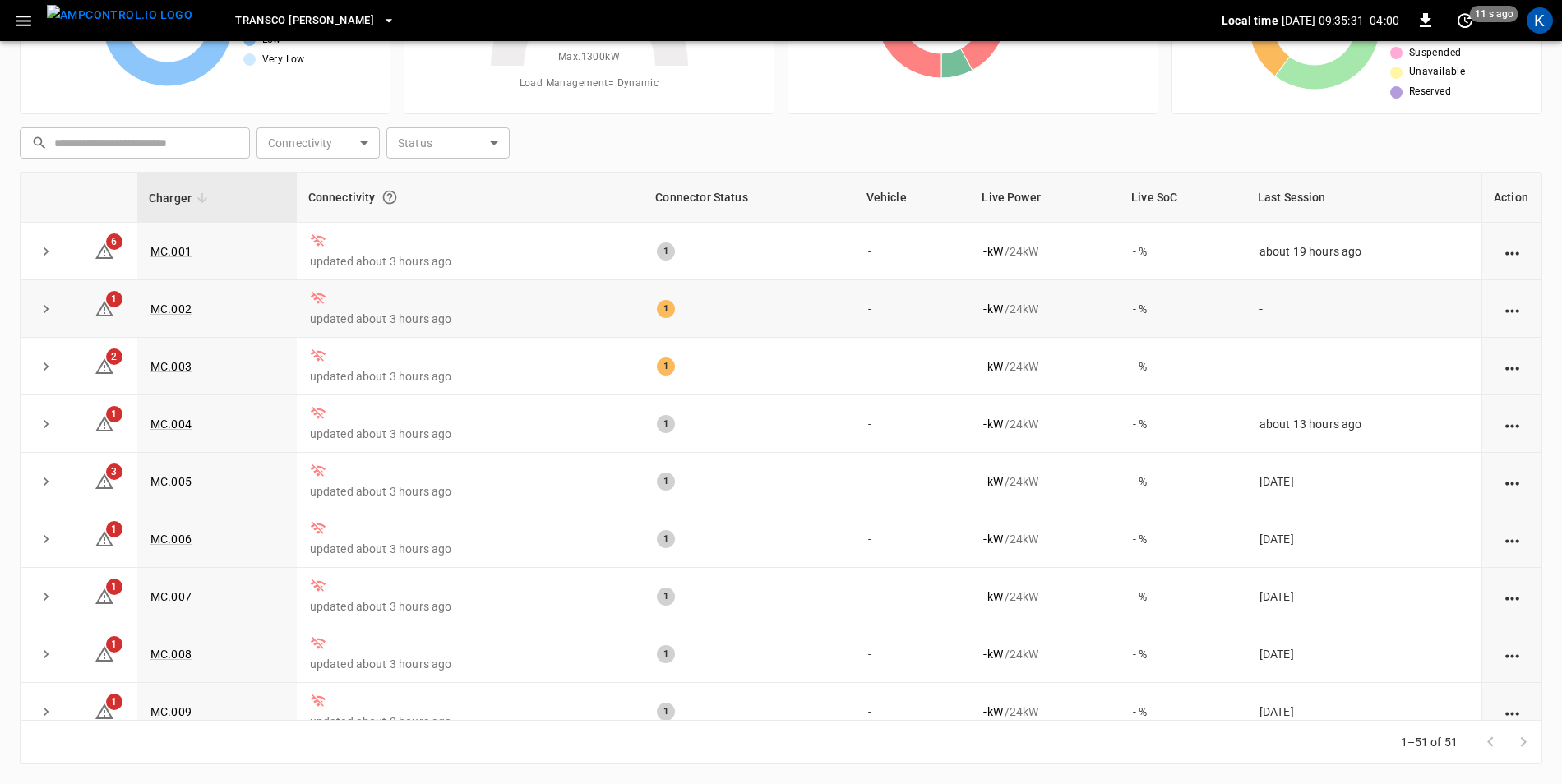
scroll to position [0, 0]
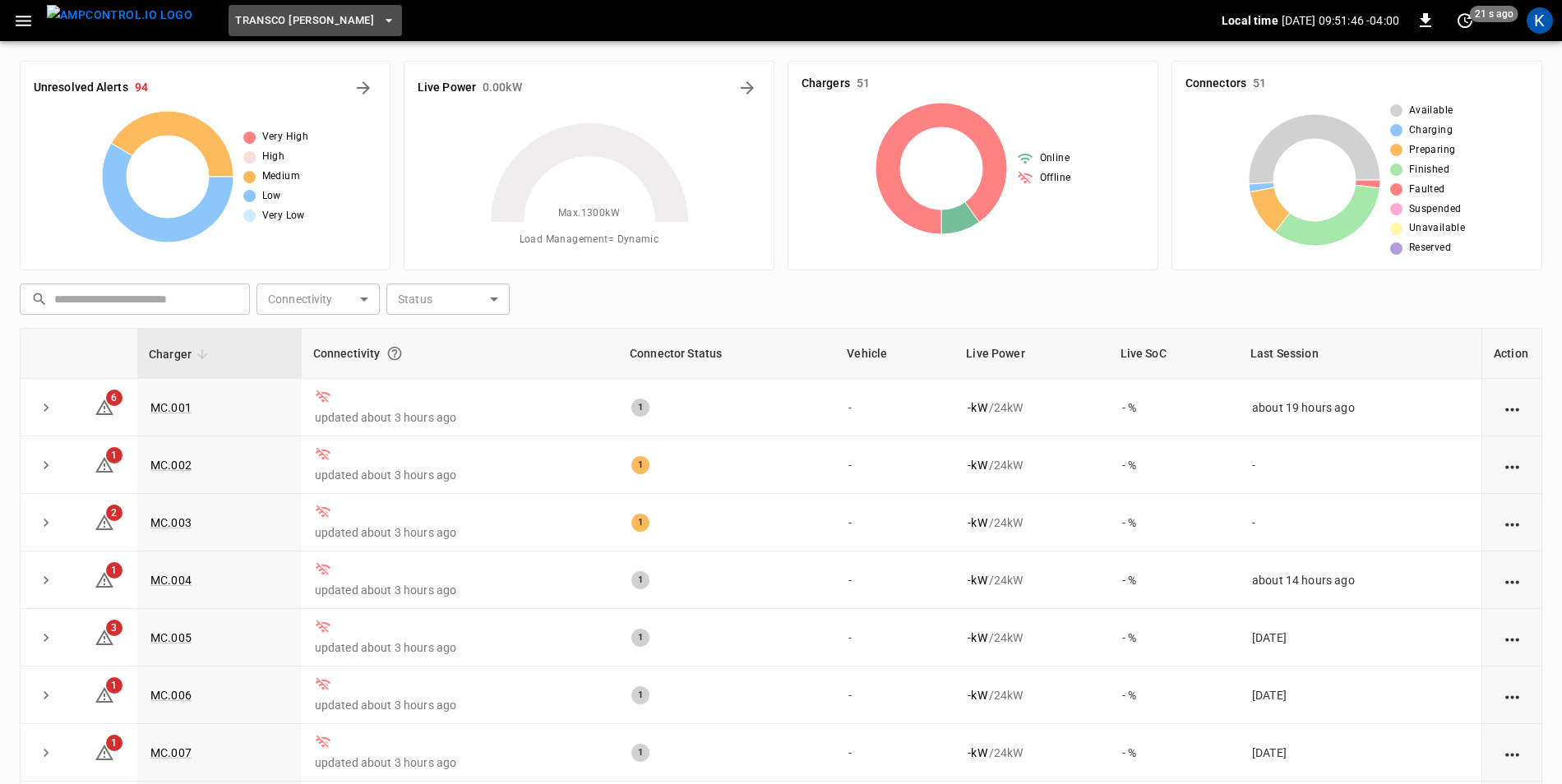
click at [380, 23] on icon "button" at bounding box center [388, 21] width 17 height 17
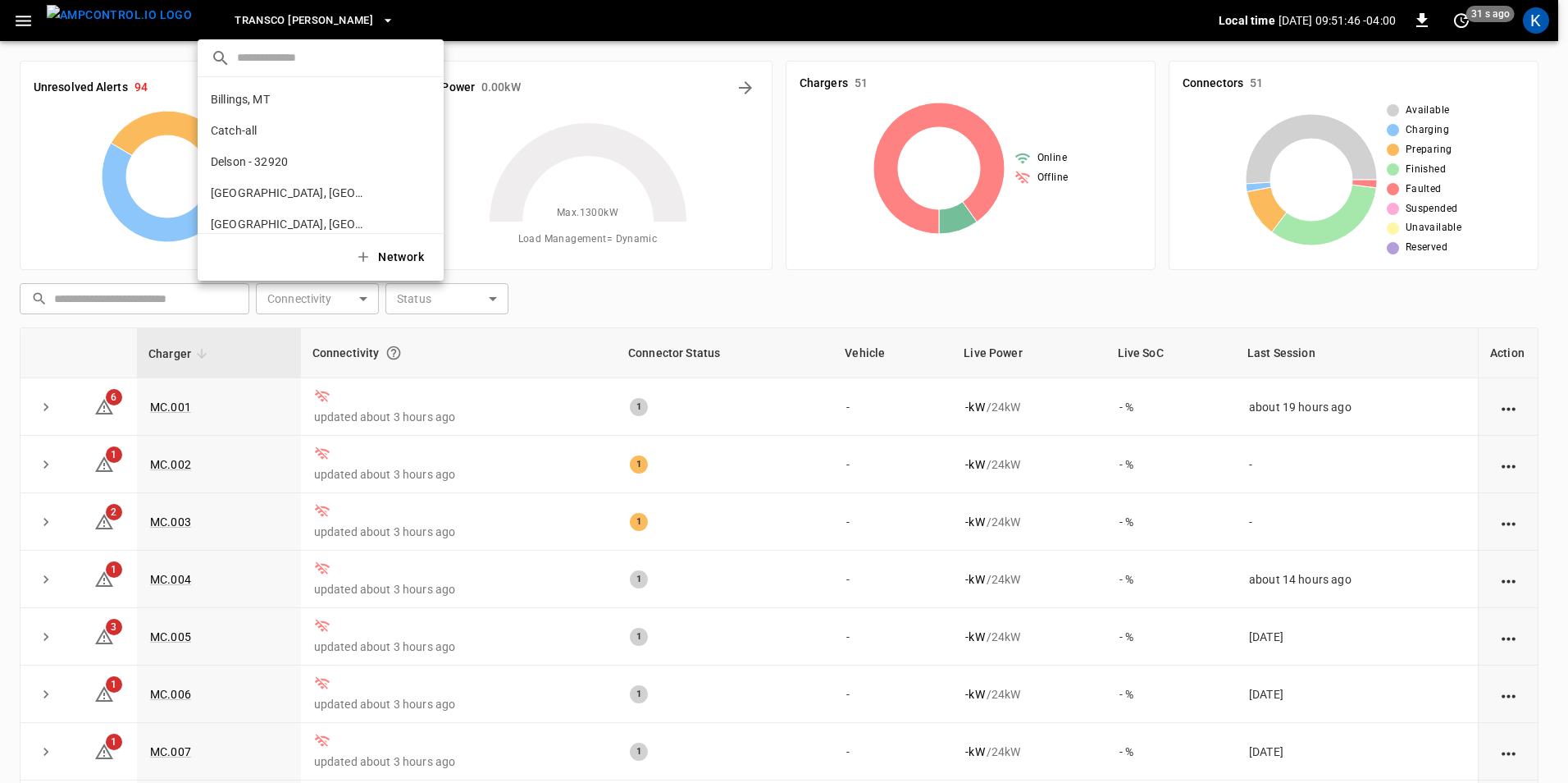
click at [339, 23] on div at bounding box center [784, 392] width 1568 height 783
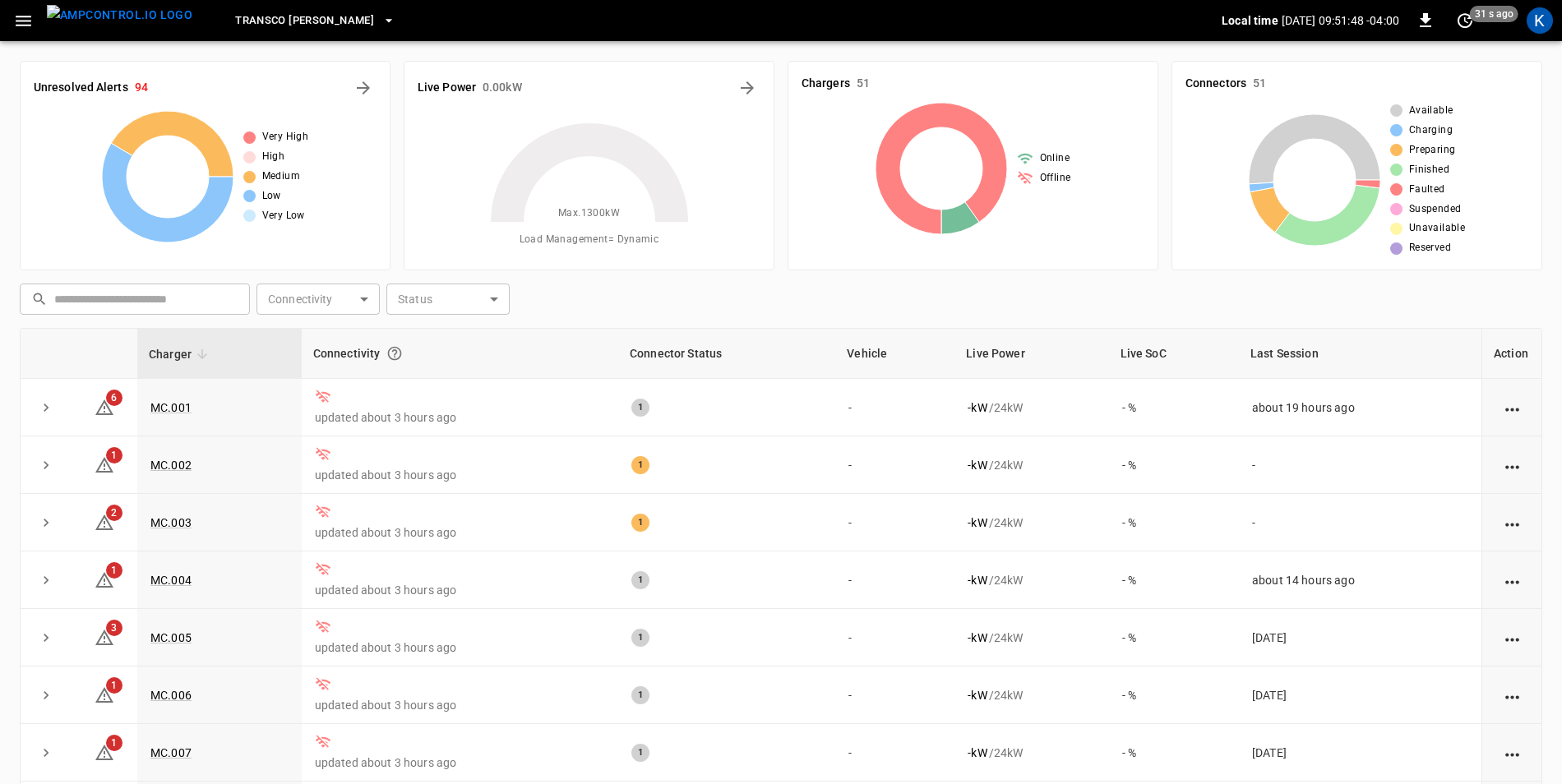
click at [21, 22] on icon "button" at bounding box center [23, 21] width 16 height 11
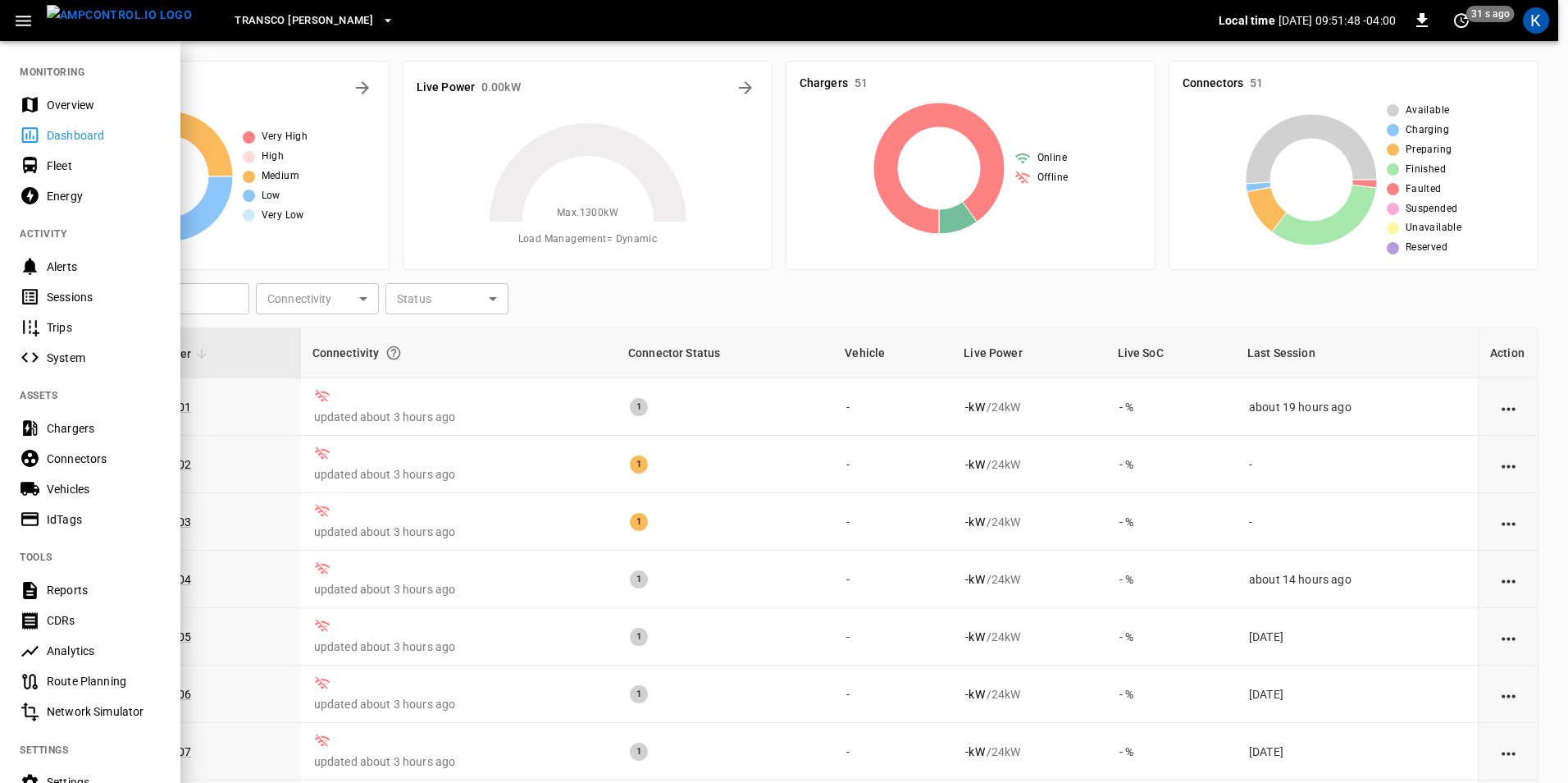
click at [72, 100] on div "Overview" at bounding box center [103, 104] width 114 height 17
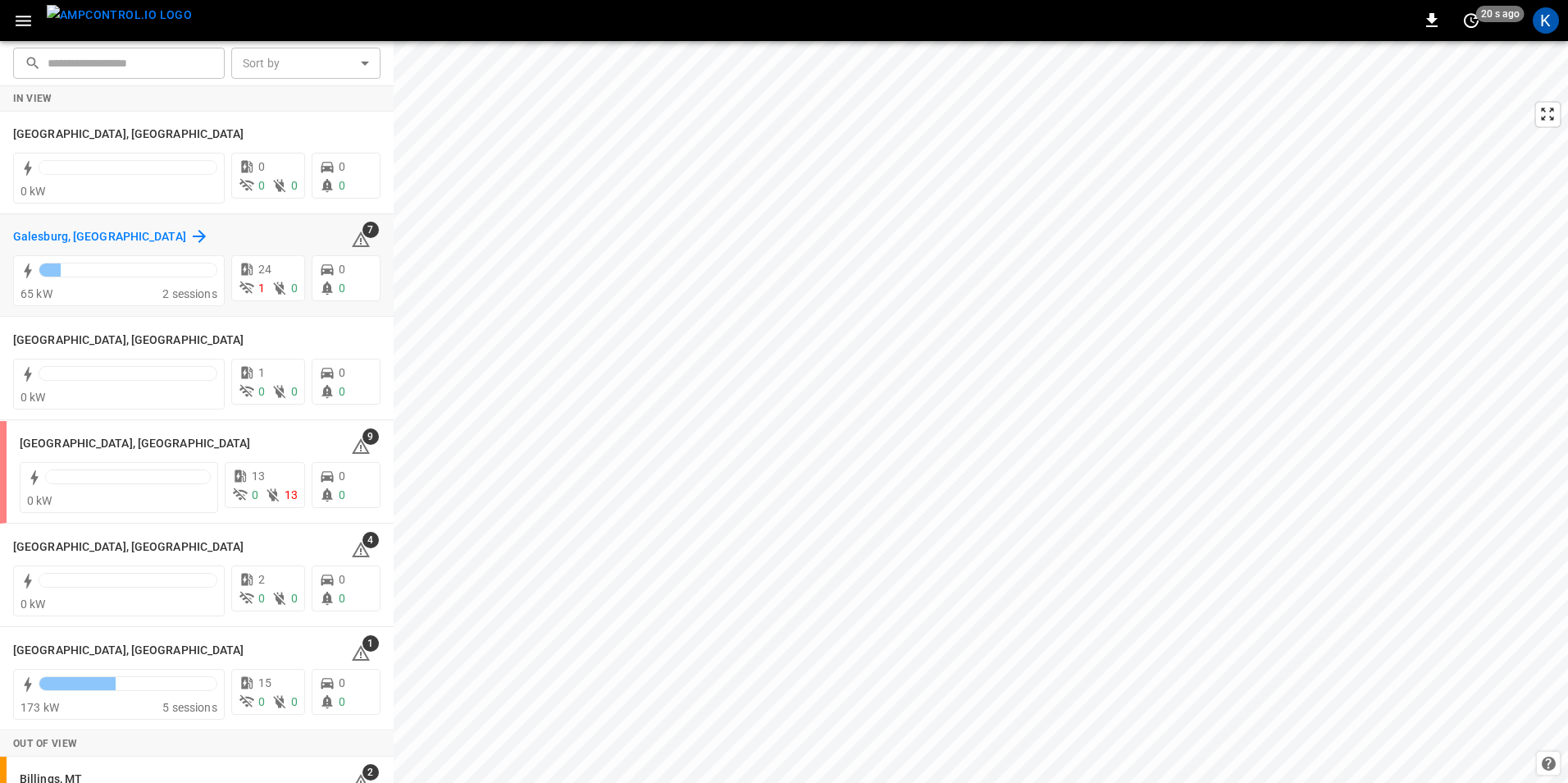
click at [46, 229] on h6 "Galesburg, IL" at bounding box center [99, 237] width 173 height 18
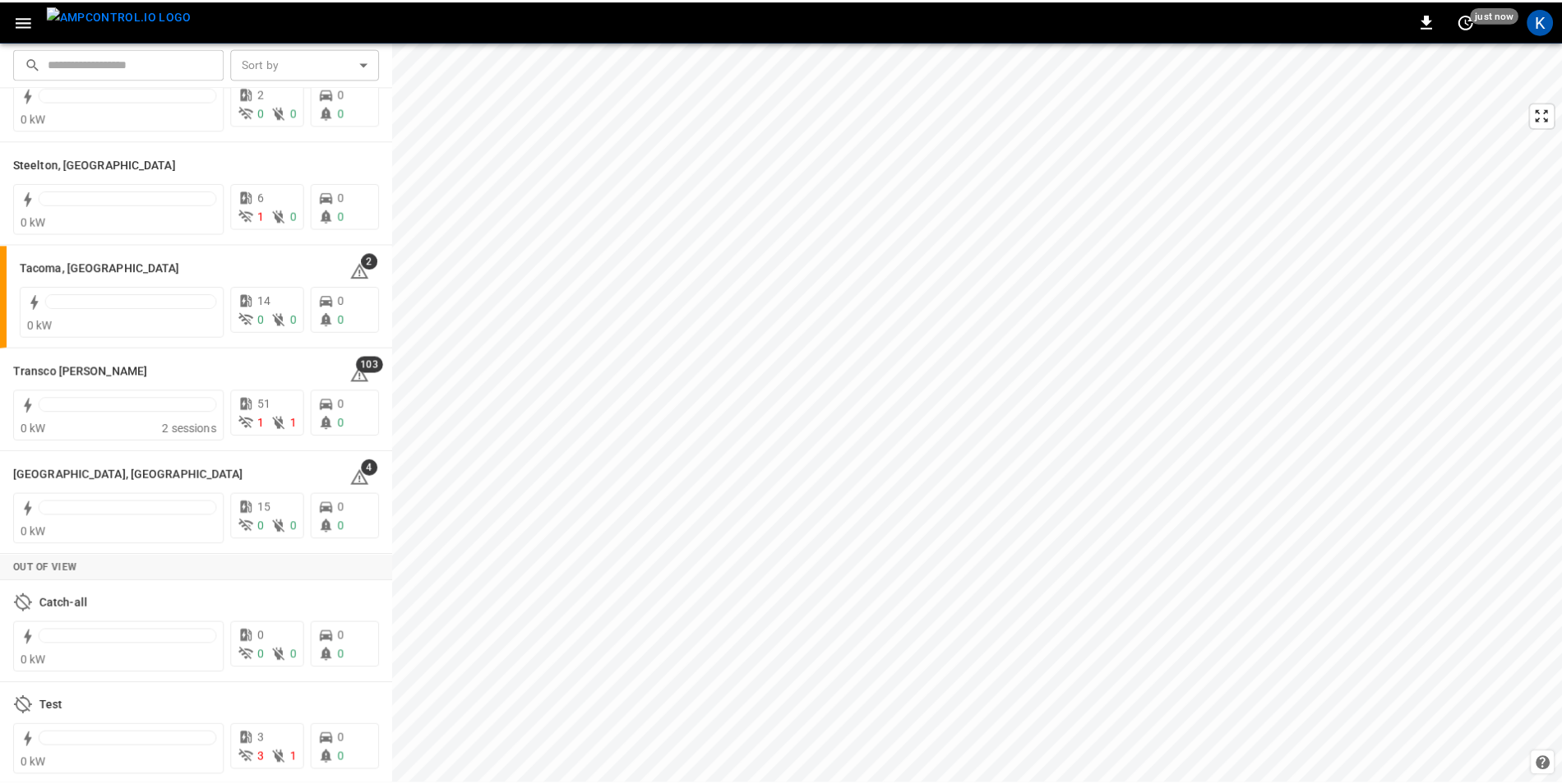
scroll to position [2005, 0]
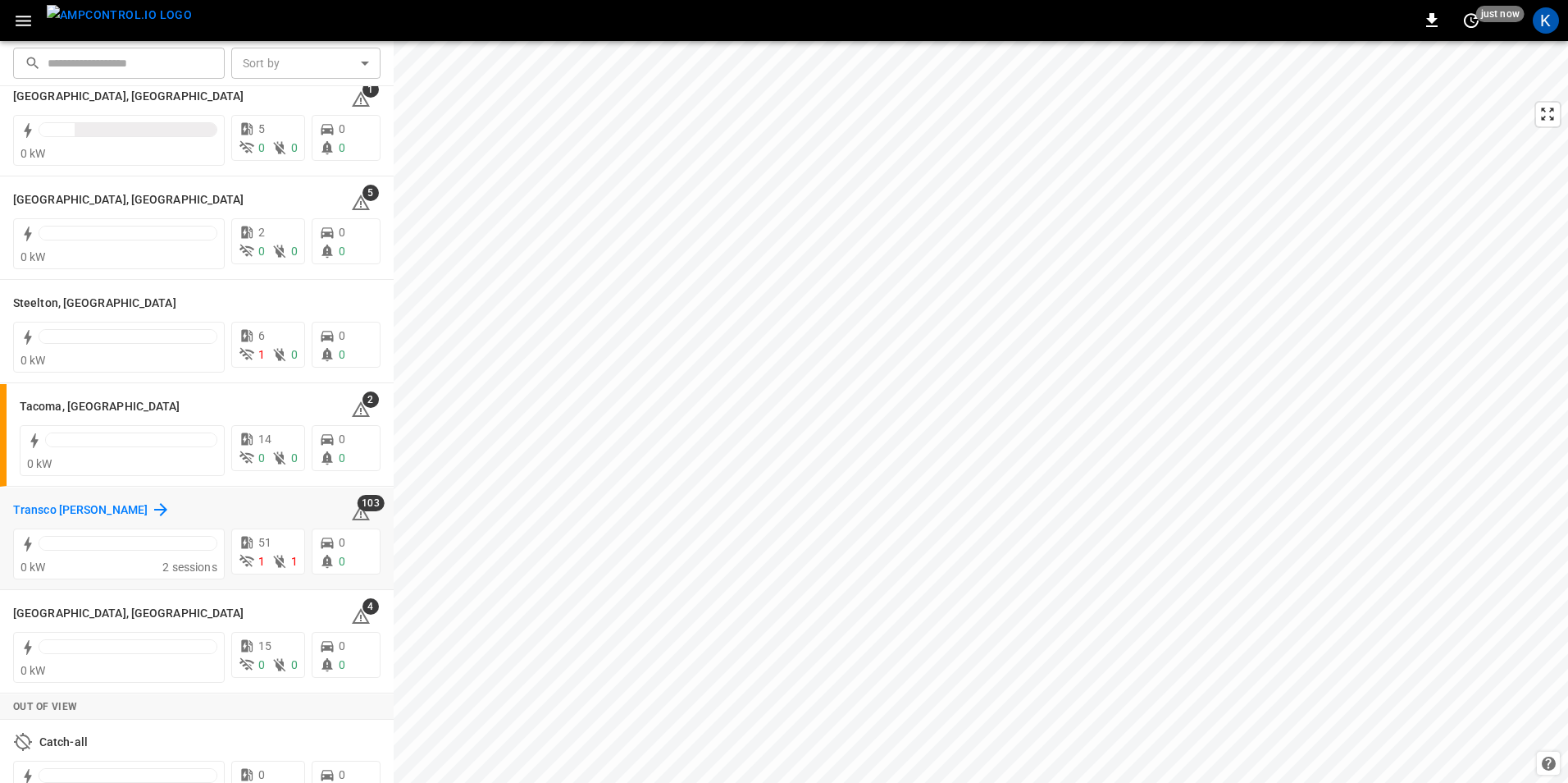
click at [79, 512] on h6 "Transco [PERSON_NAME]" at bounding box center [80, 511] width 135 height 18
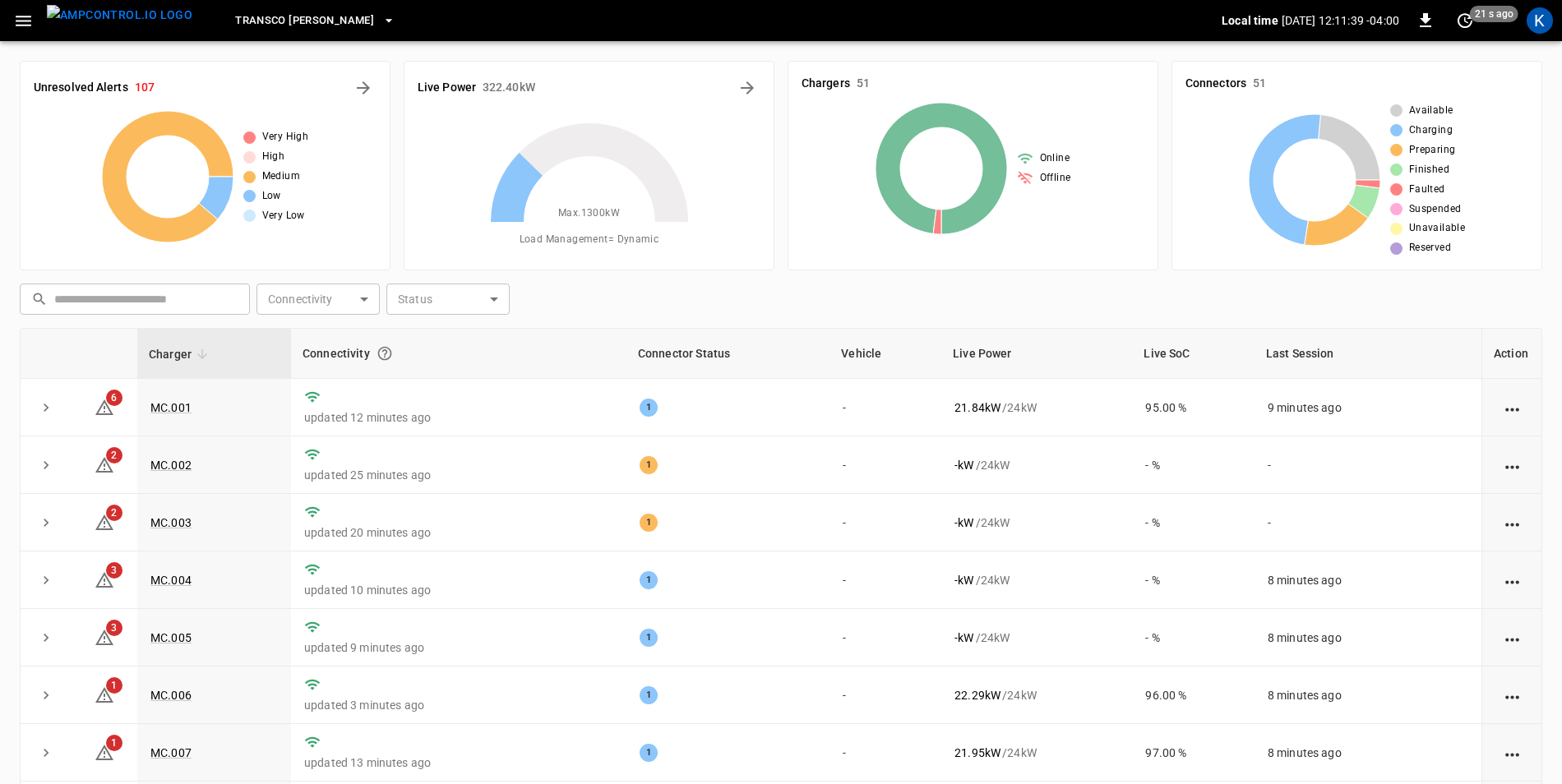
click at [380, 18] on icon "button" at bounding box center [388, 21] width 17 height 17
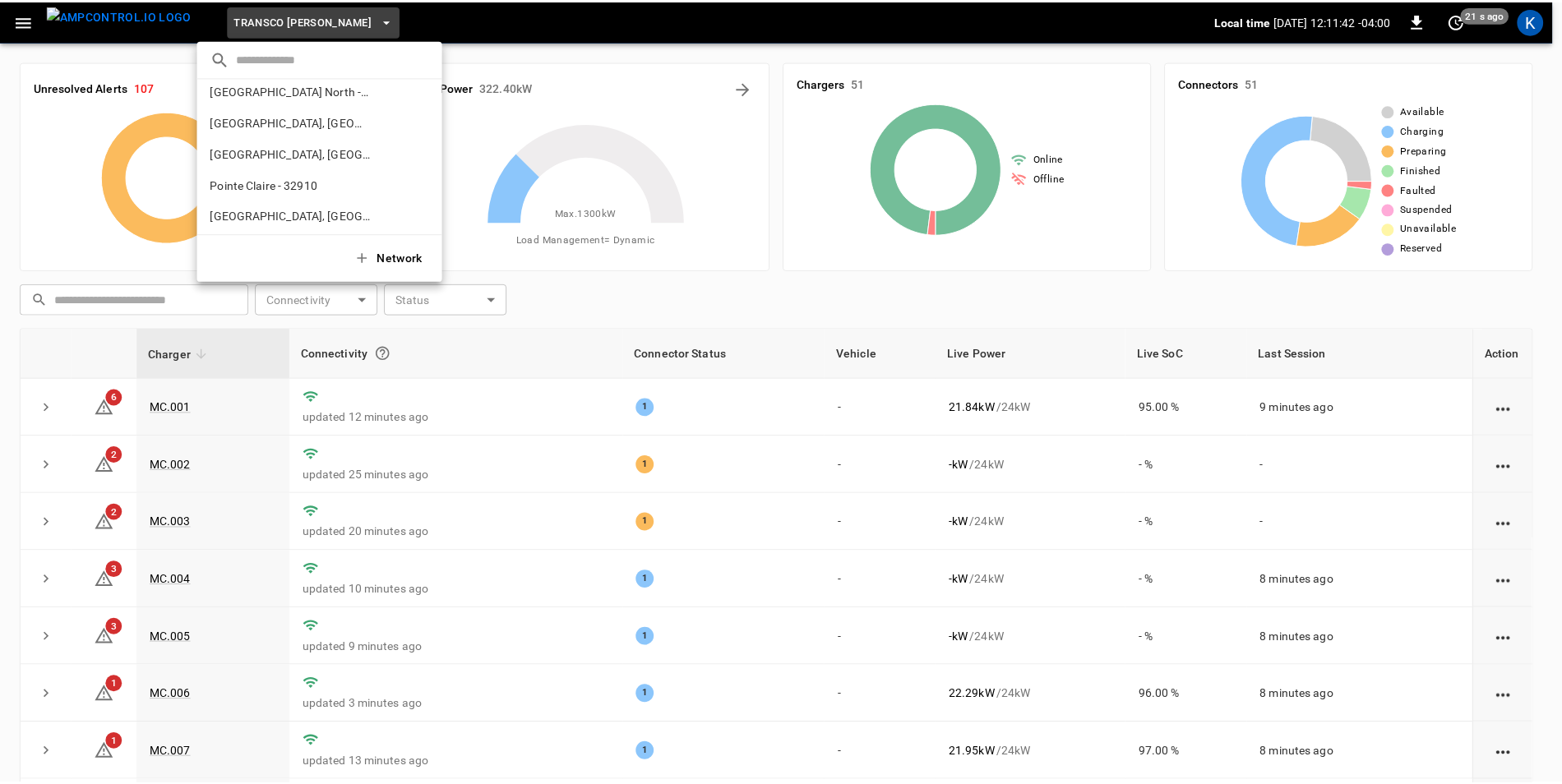
scroll to position [403, 0]
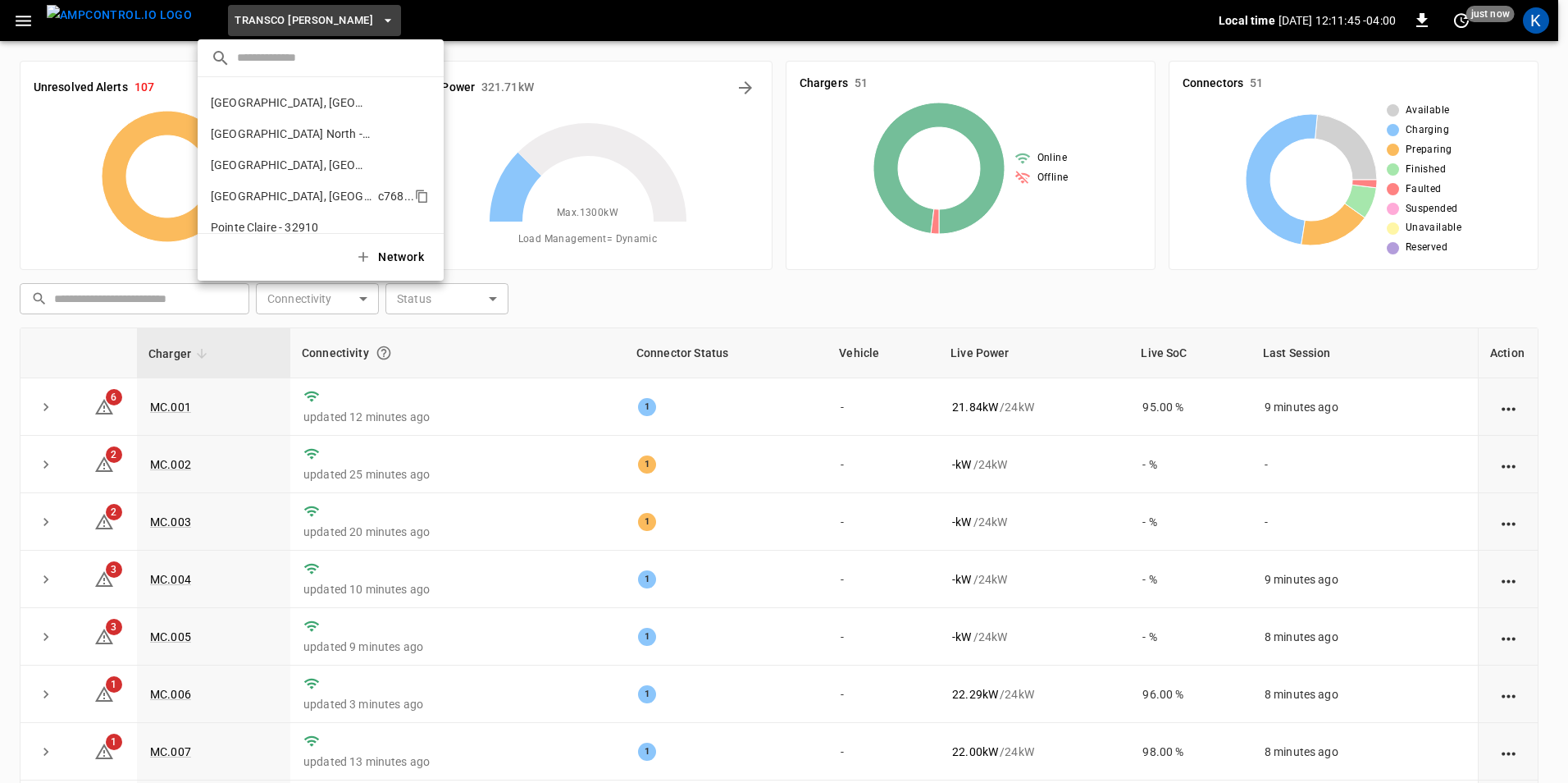
click at [244, 194] on p "[GEOGRAPHIC_DATA], [GEOGRAPHIC_DATA]" at bounding box center [291, 196] width 161 height 17
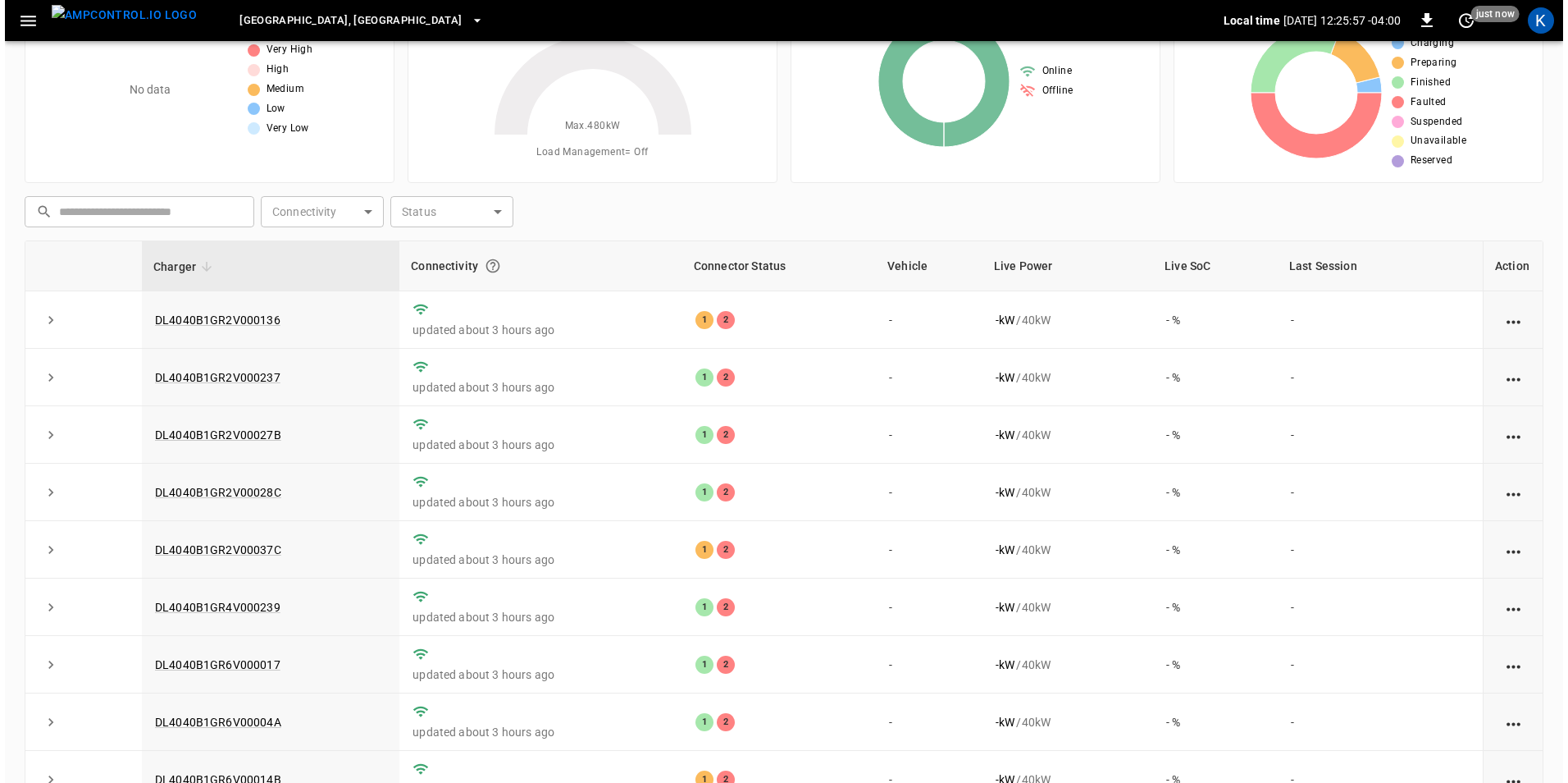
scroll to position [0, 0]
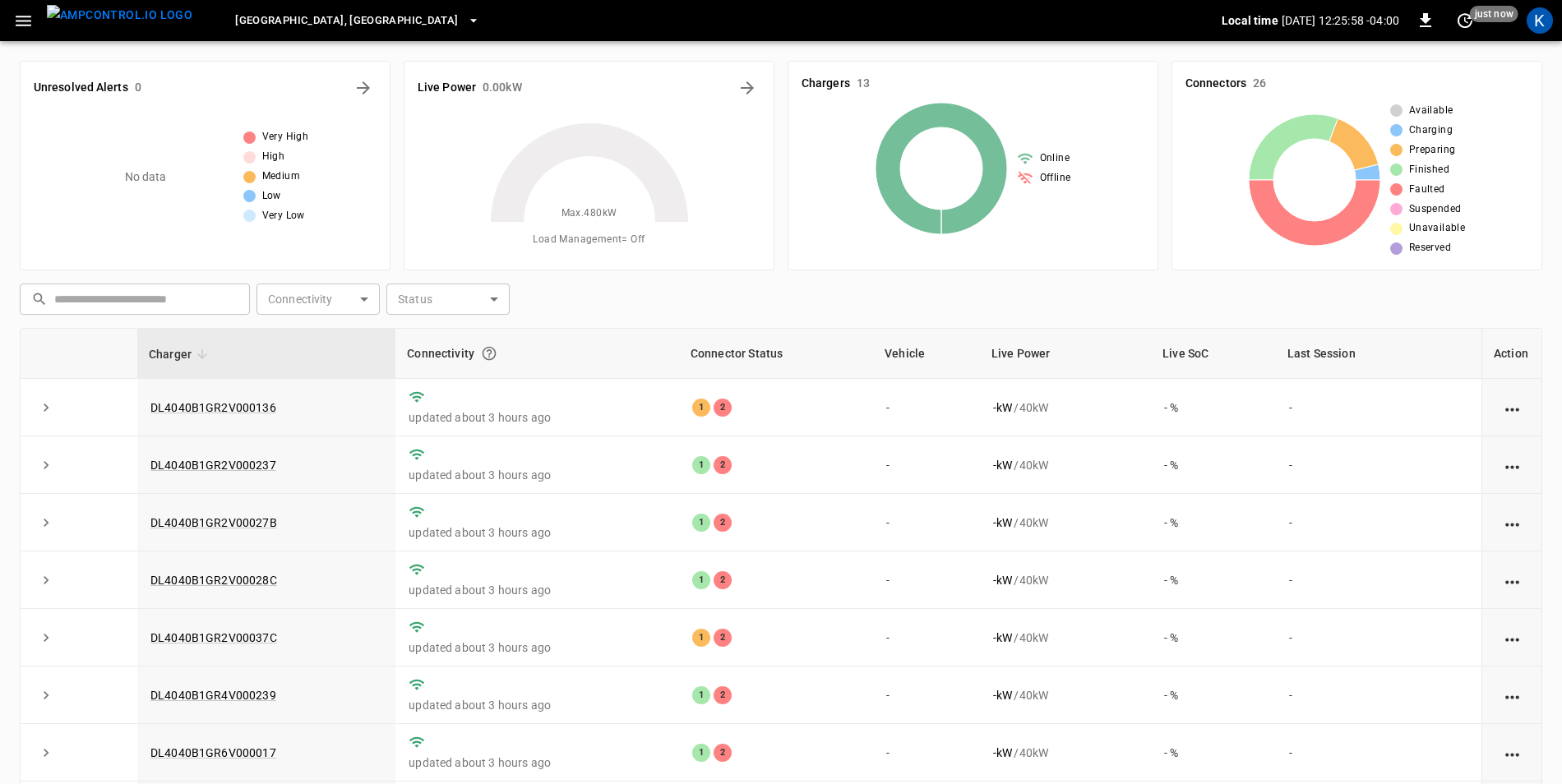
click at [270, 21] on span "Pittsburgh, PA" at bounding box center [346, 21] width 223 height 19
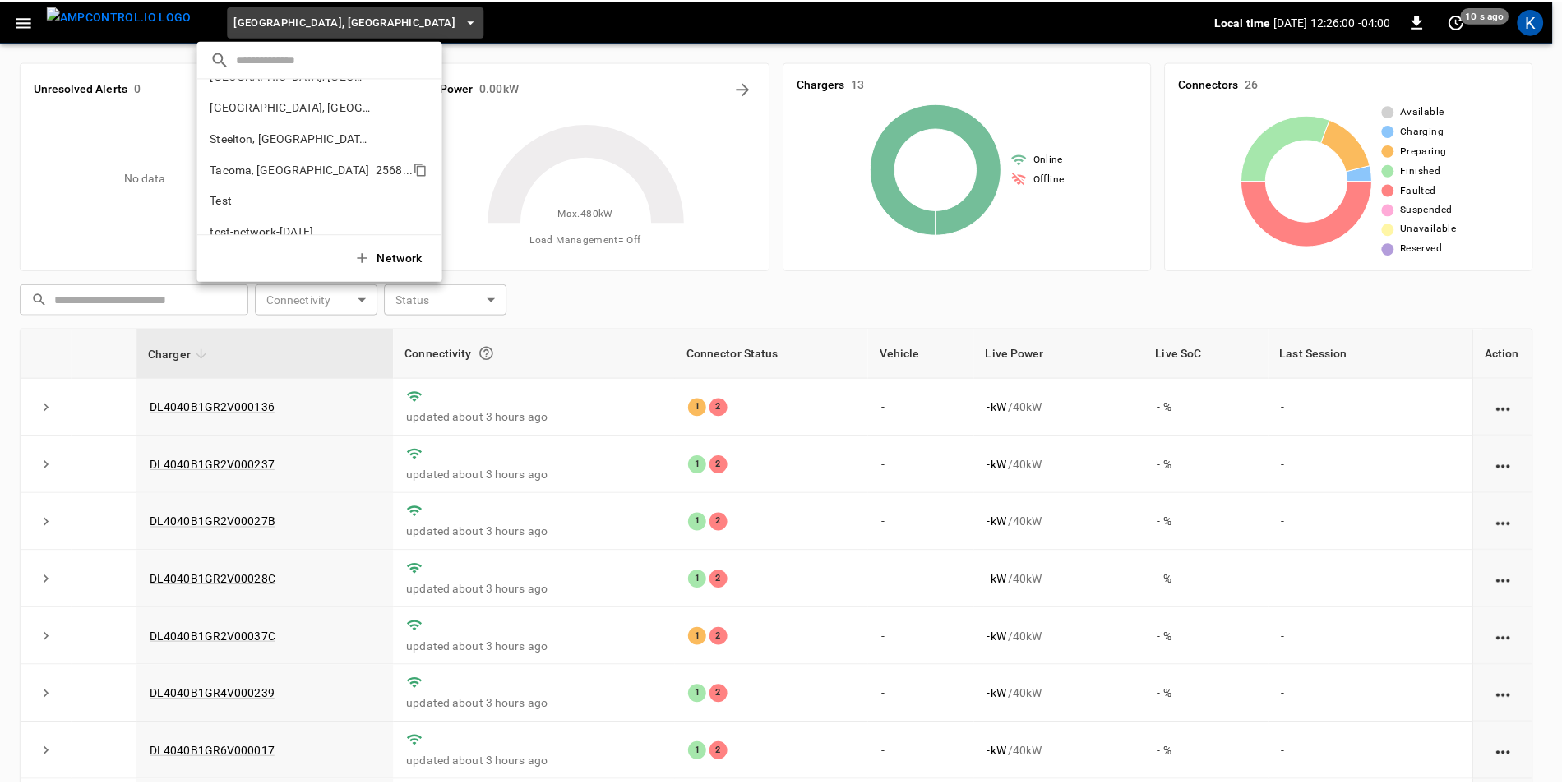
scroll to position [567, 0]
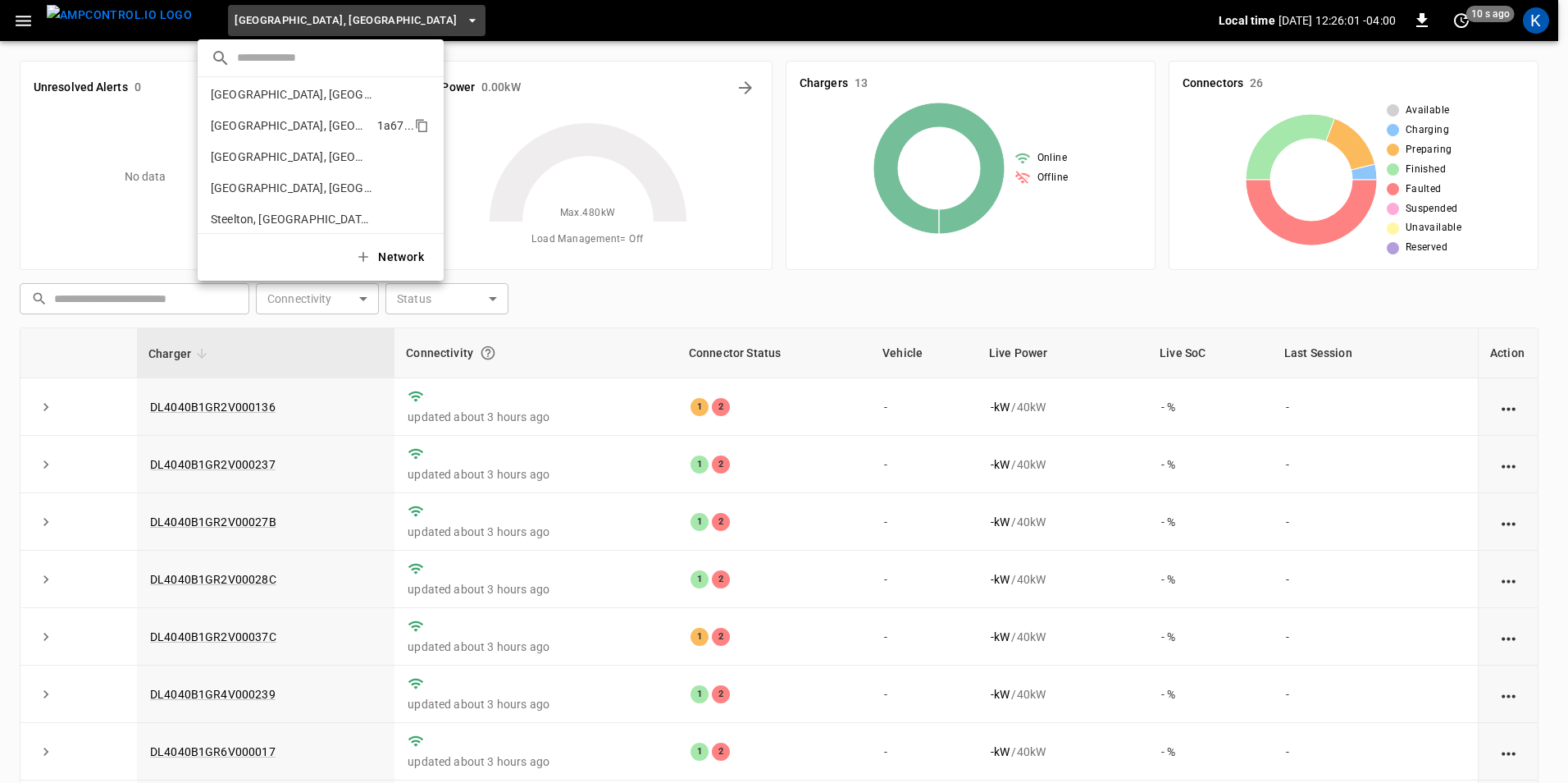
click at [291, 125] on p "Richmond, CA - 20306" at bounding box center [291, 125] width 160 height 17
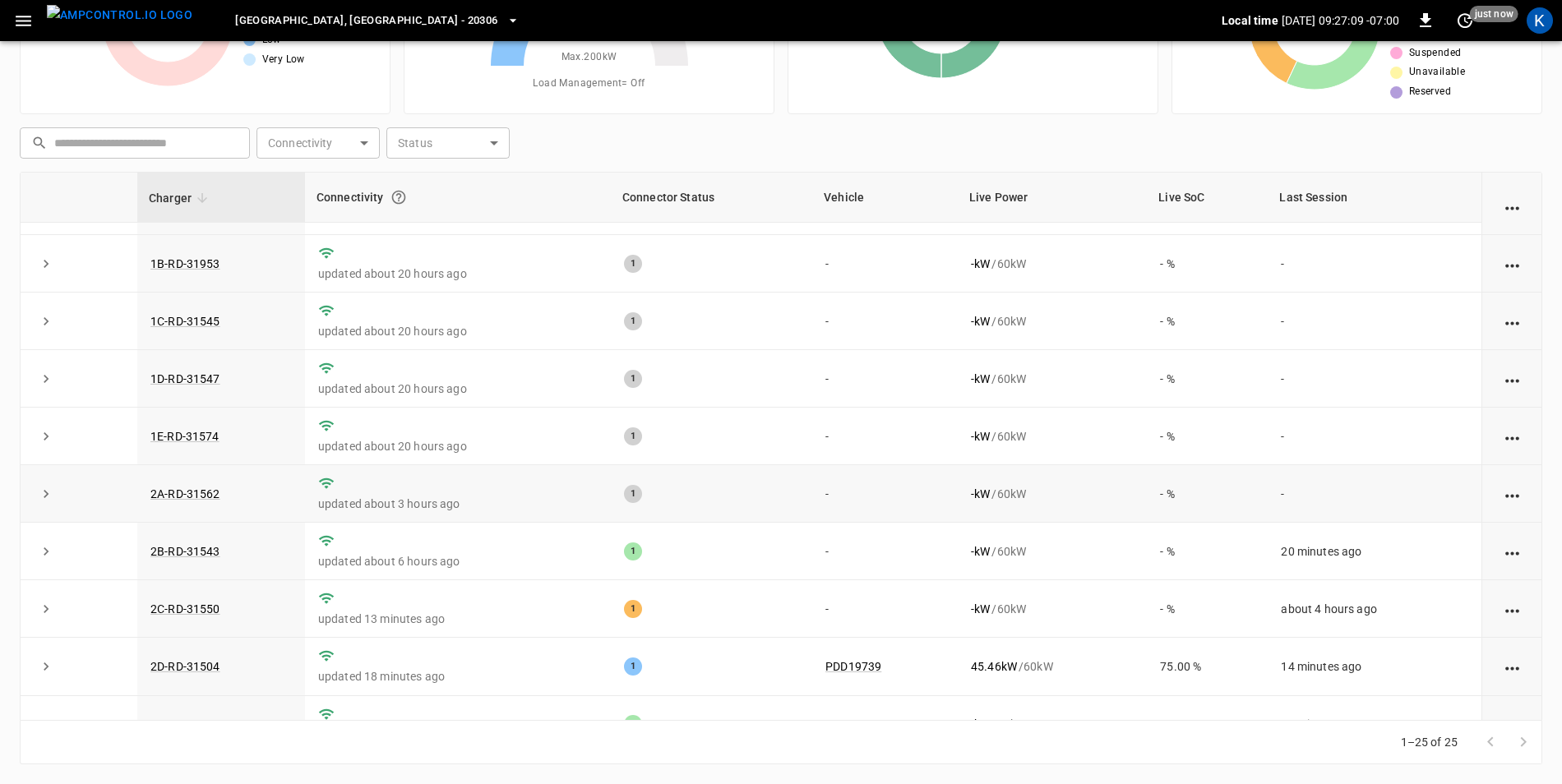
scroll to position [82, 0]
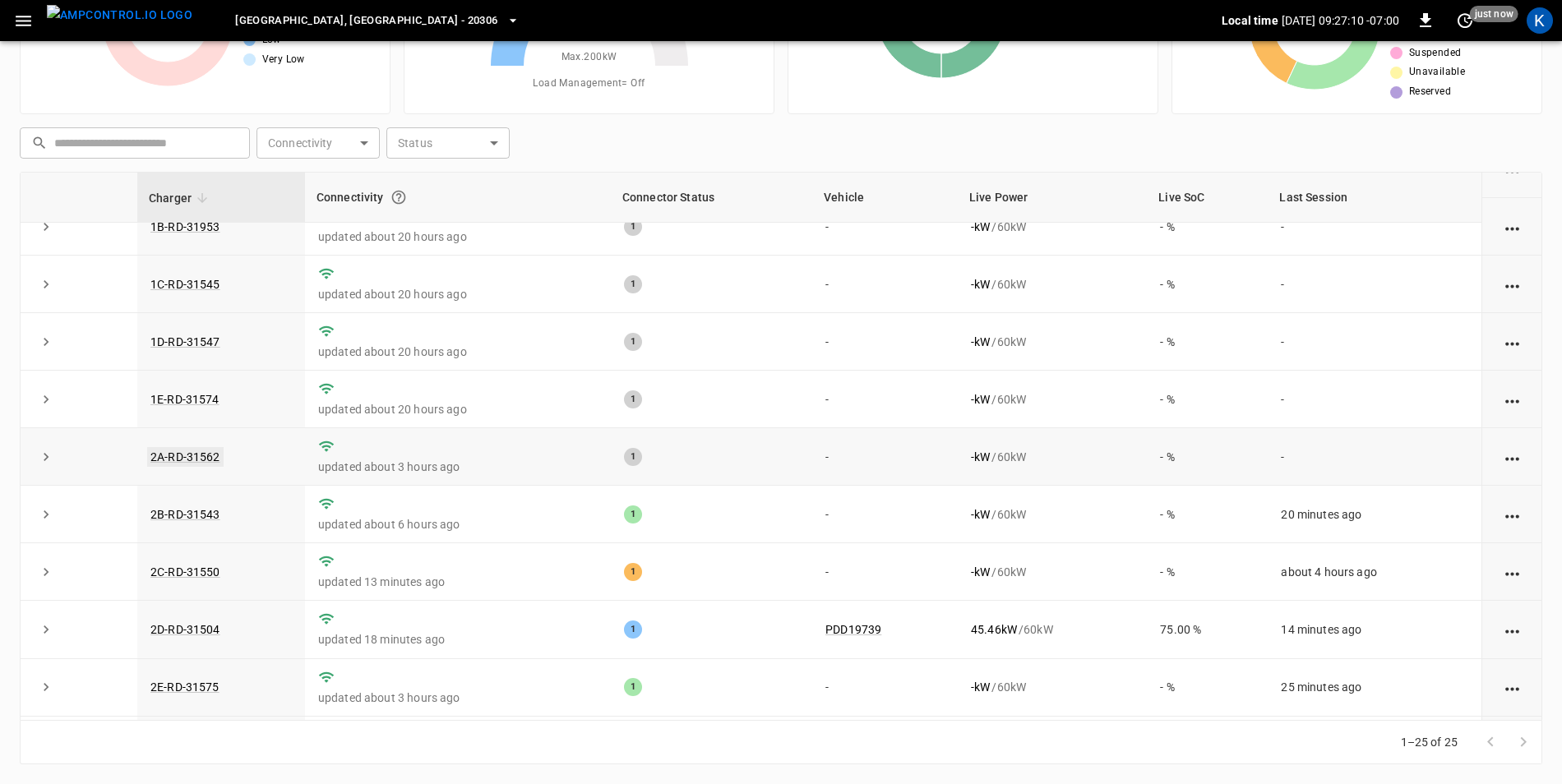
click at [199, 459] on link "2A-RD-31562" at bounding box center [185, 457] width 76 height 20
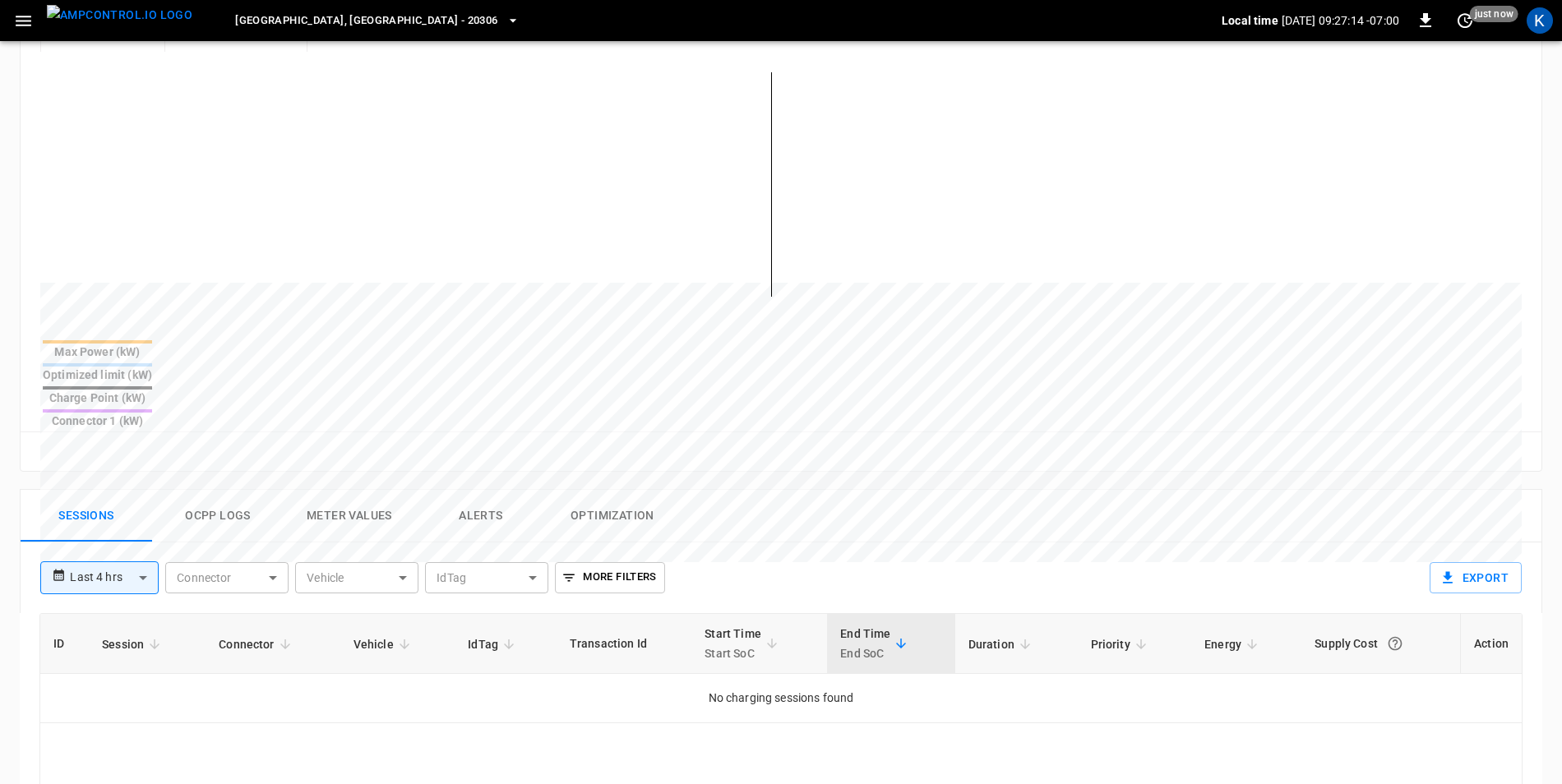
scroll to position [411, 0]
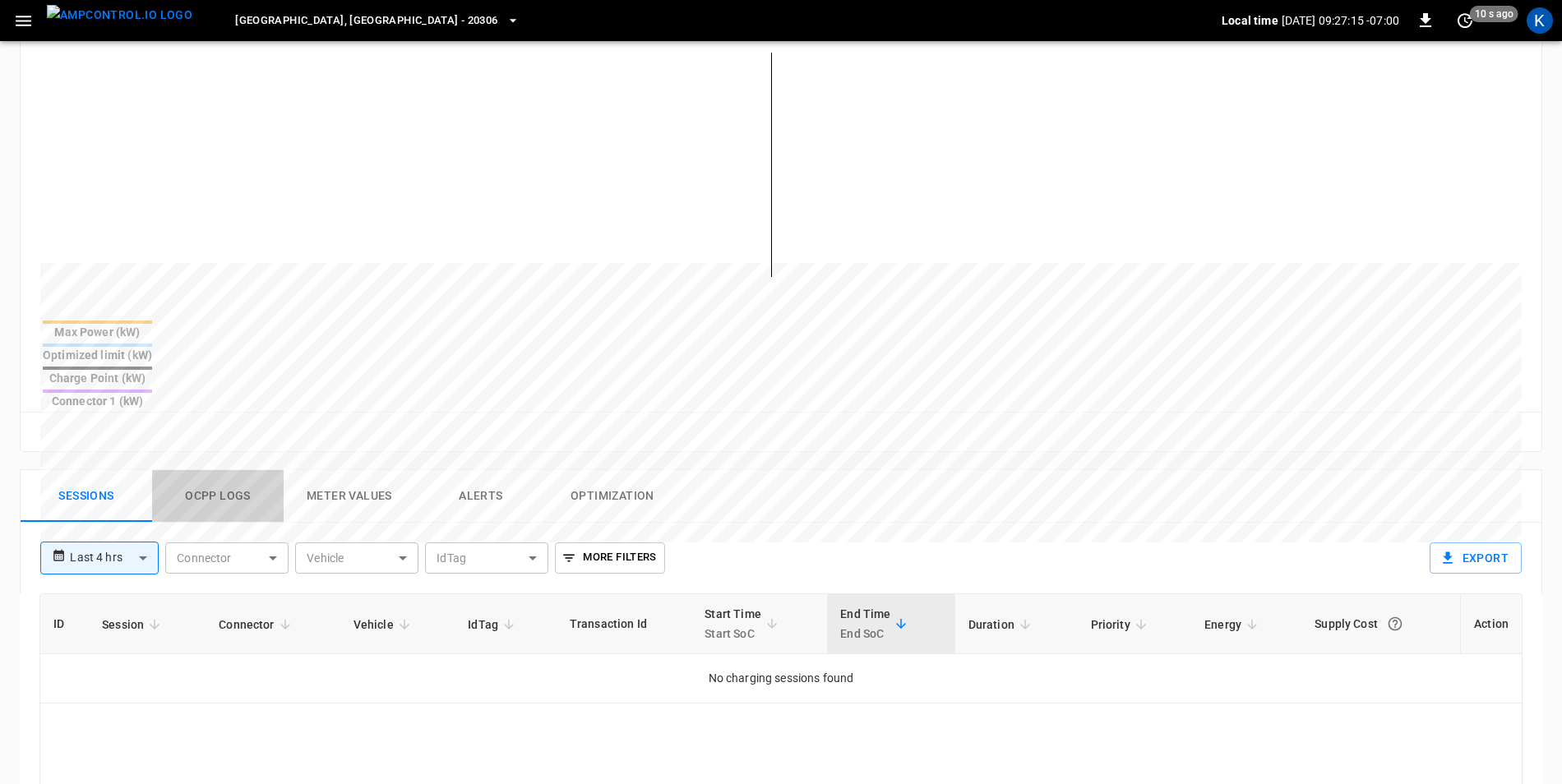
click at [218, 470] on button "Ocpp logs" at bounding box center [218, 497] width 132 height 53
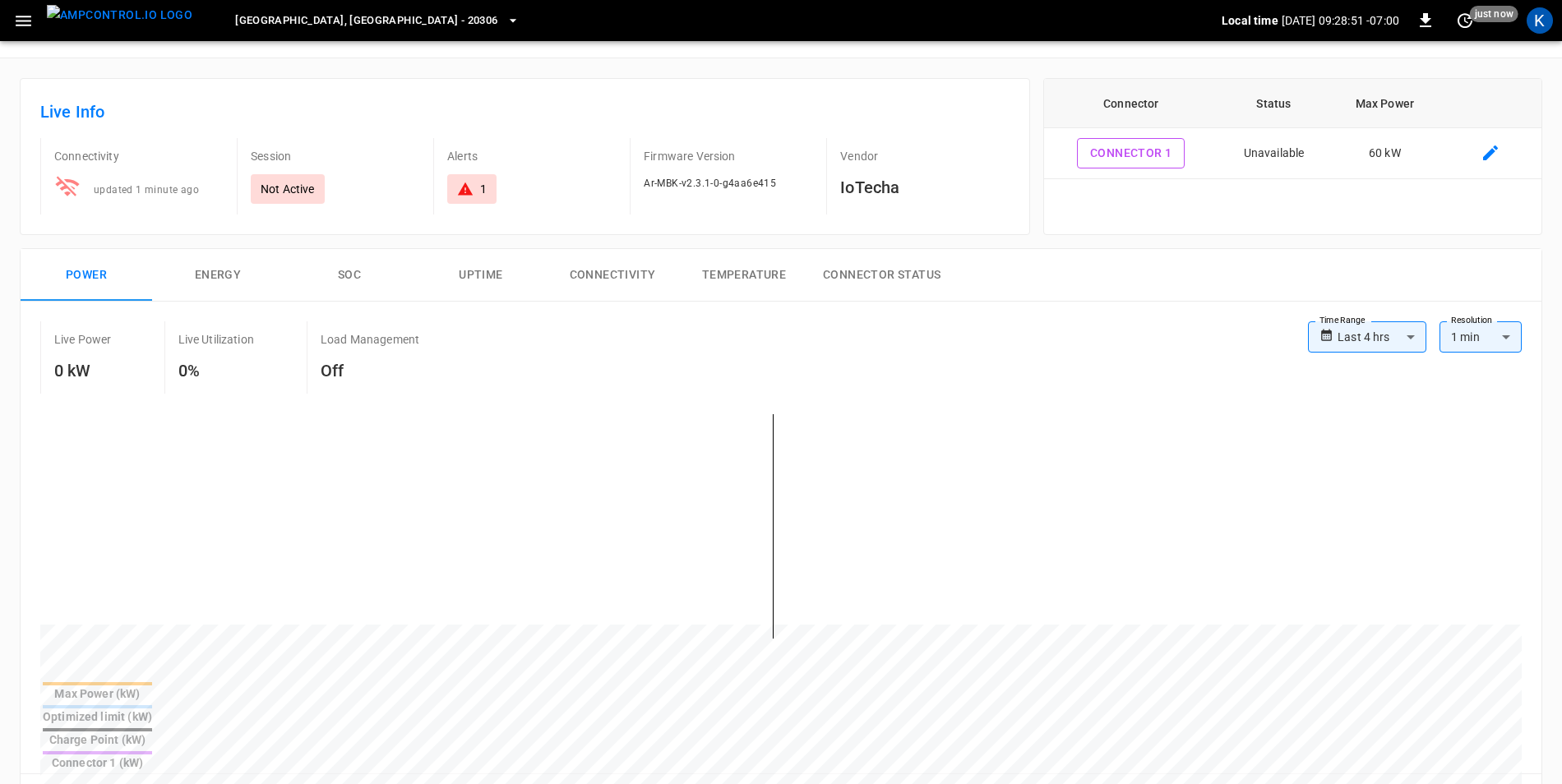
scroll to position [0, 0]
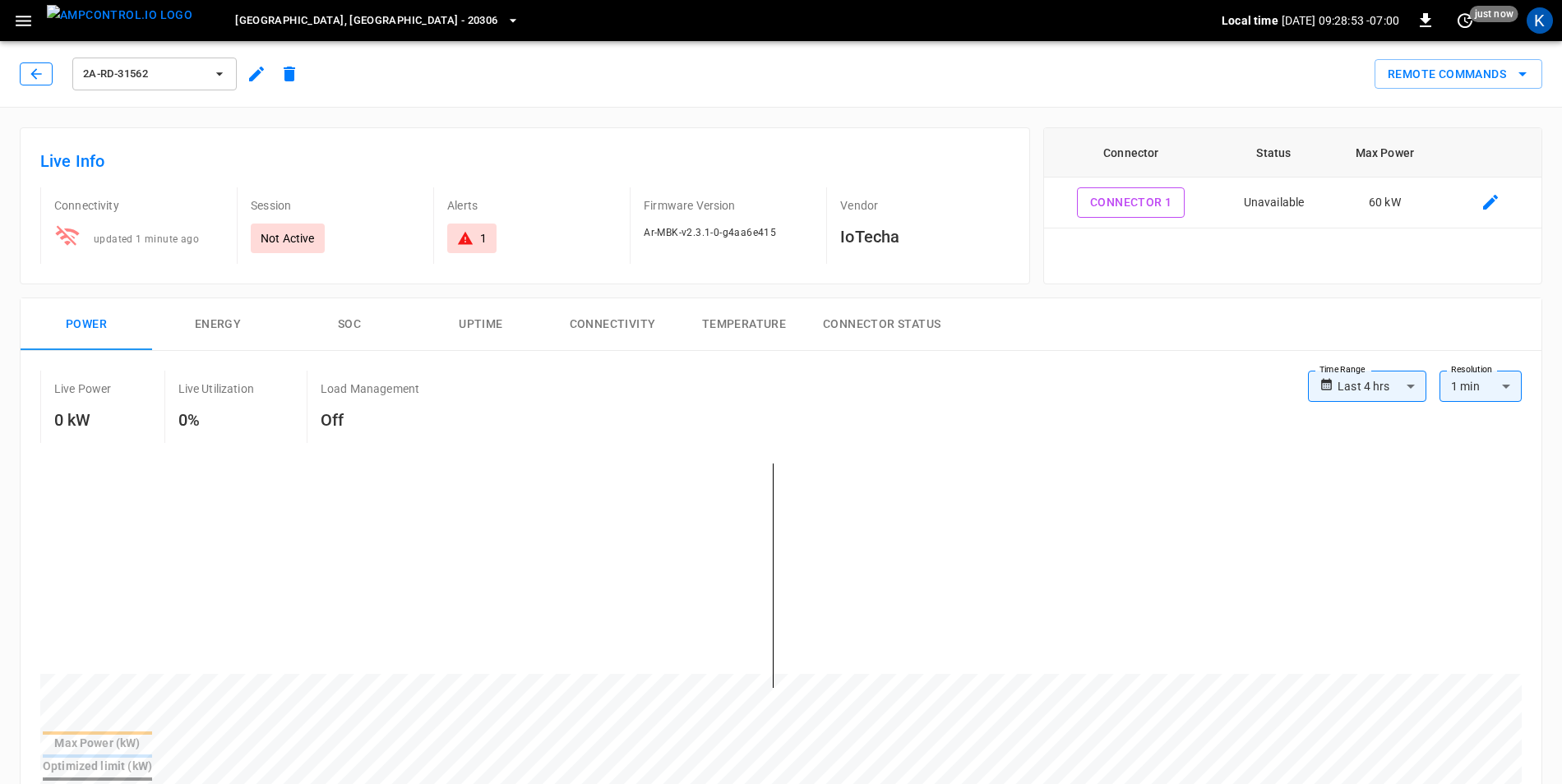
click at [30, 76] on icon "button" at bounding box center [36, 73] width 17 height 17
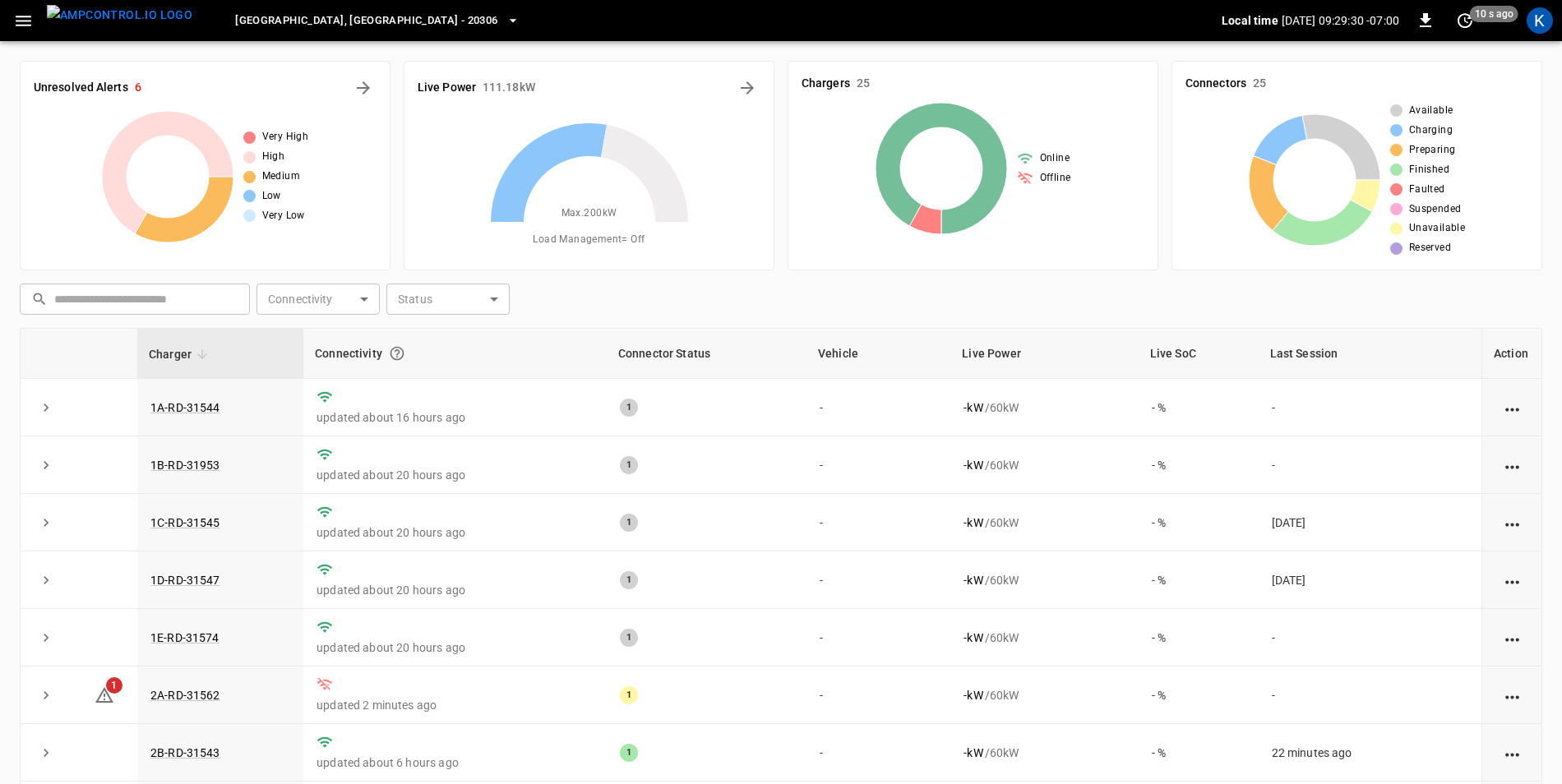
click at [505, 16] on icon "button" at bounding box center [513, 21] width 17 height 17
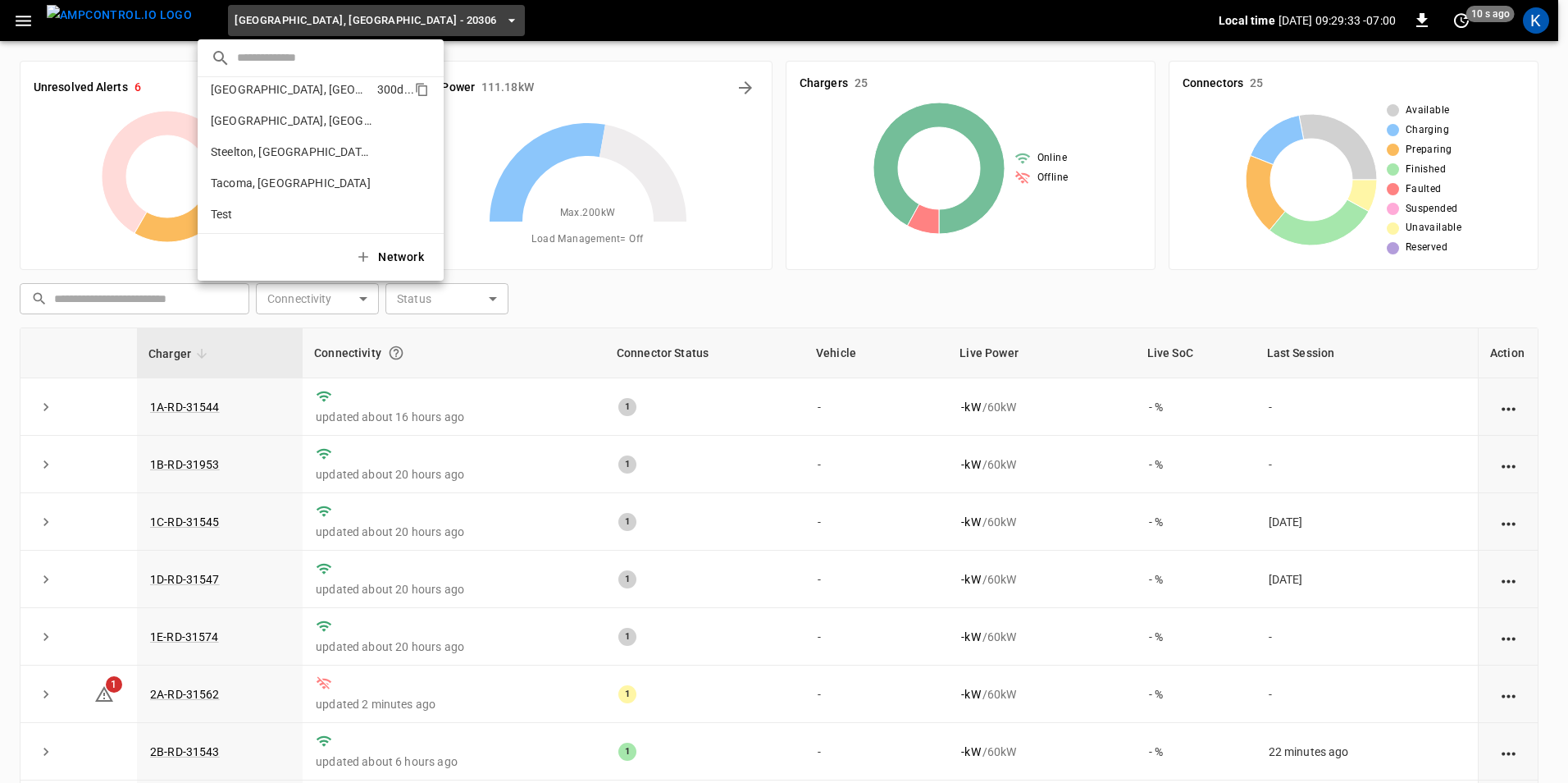
scroll to position [670, 0]
click at [274, 141] on p "Tacoma, WA" at bounding box center [291, 146] width 160 height 17
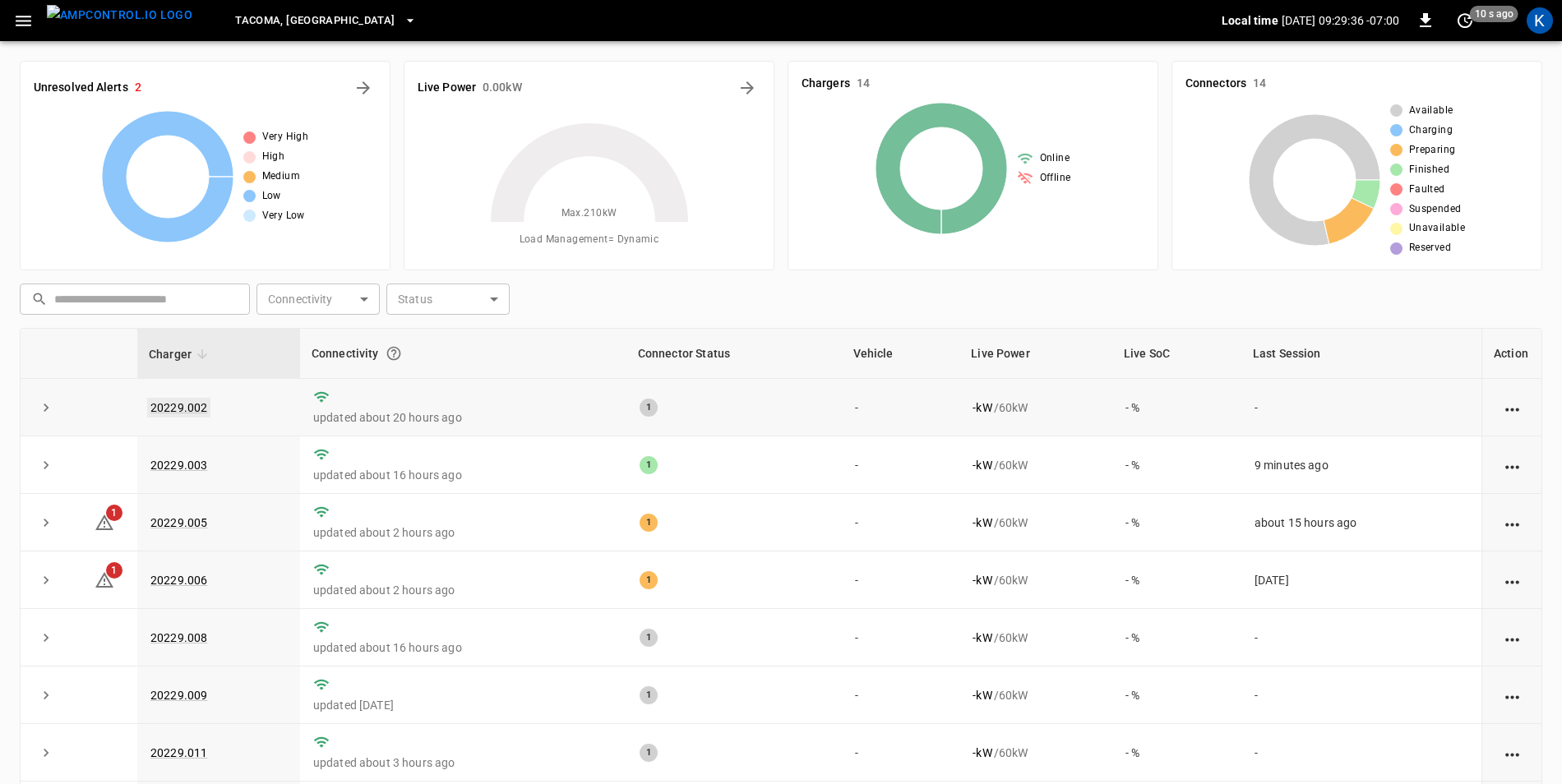
click at [188, 405] on link "20229.002" at bounding box center [178, 408] width 64 height 20
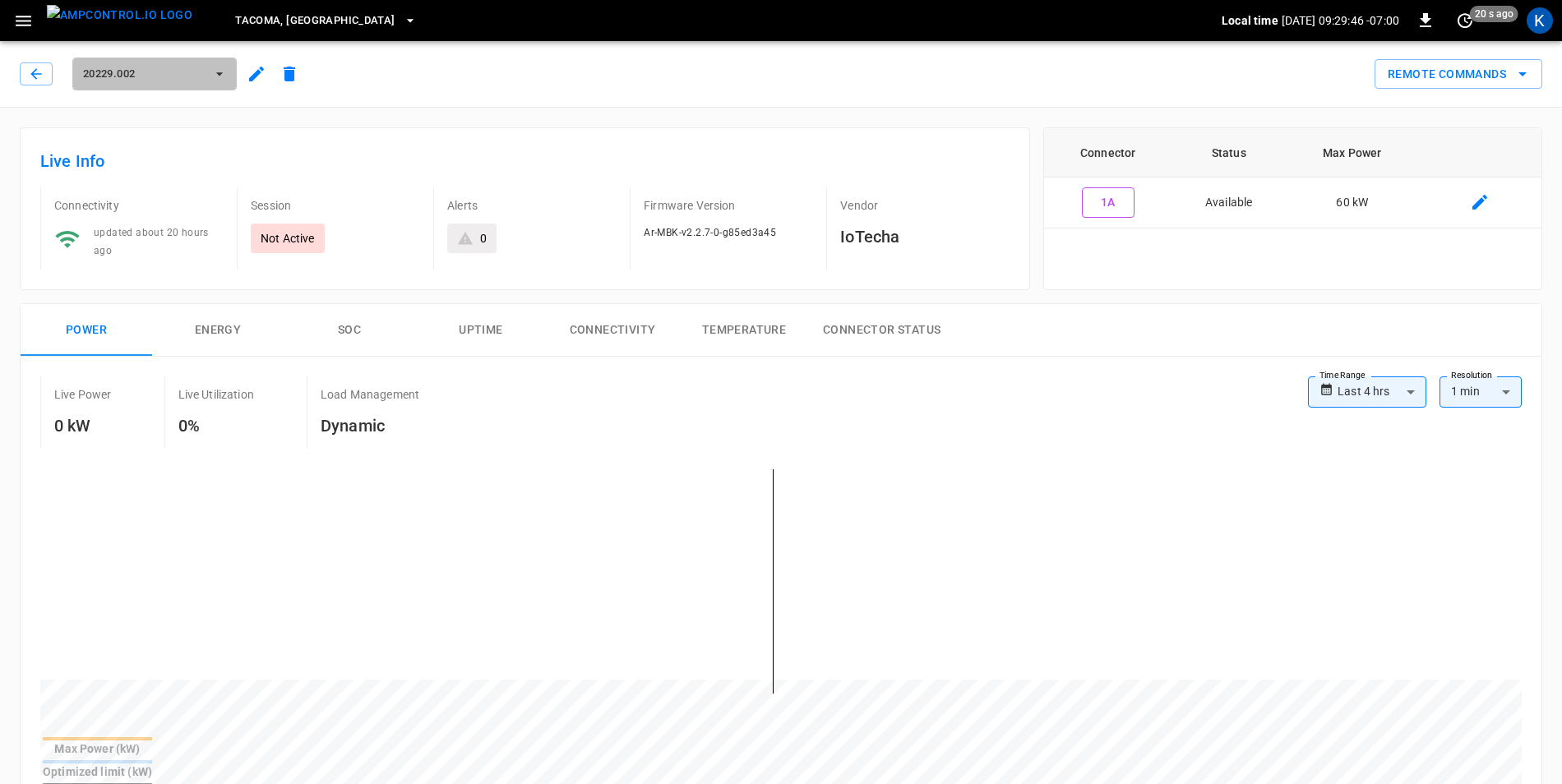
click at [225, 83] on button "20229.002" at bounding box center [155, 74] width 164 height 33
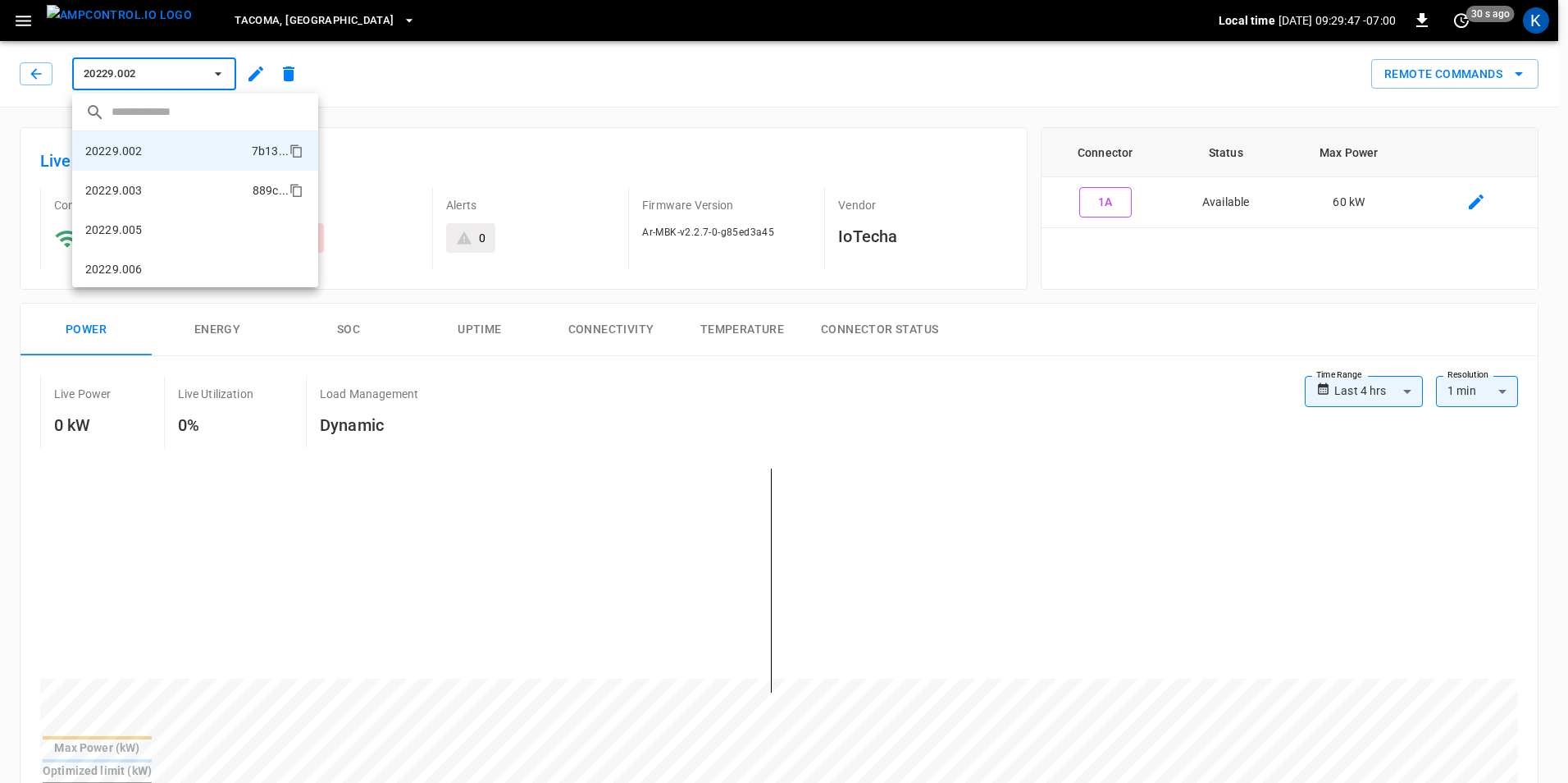
click at [141, 196] on li "20229.003 889c ..." at bounding box center [195, 190] width 246 height 39
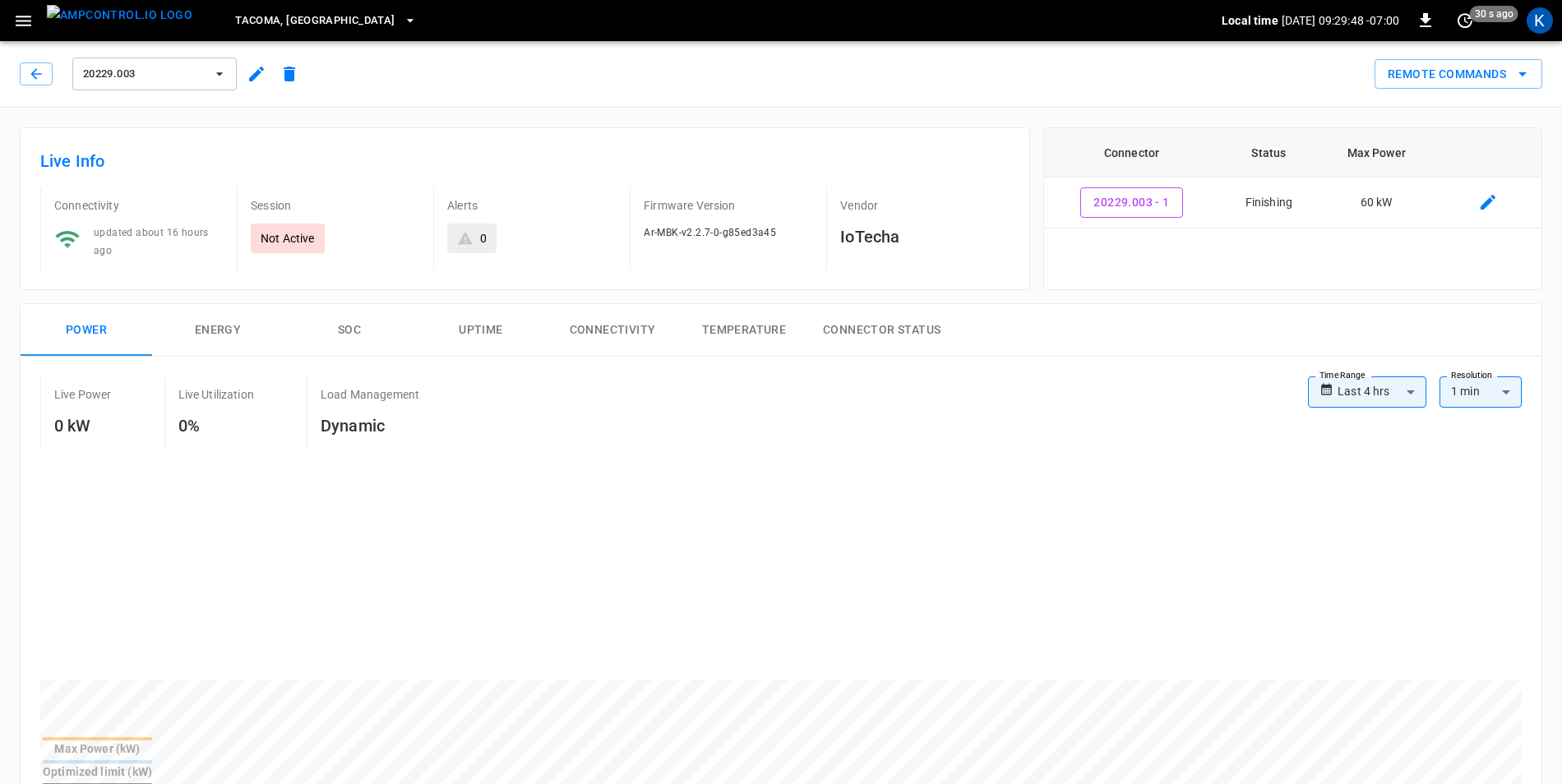
click at [222, 79] on icon "button" at bounding box center [219, 73] width 17 height 17
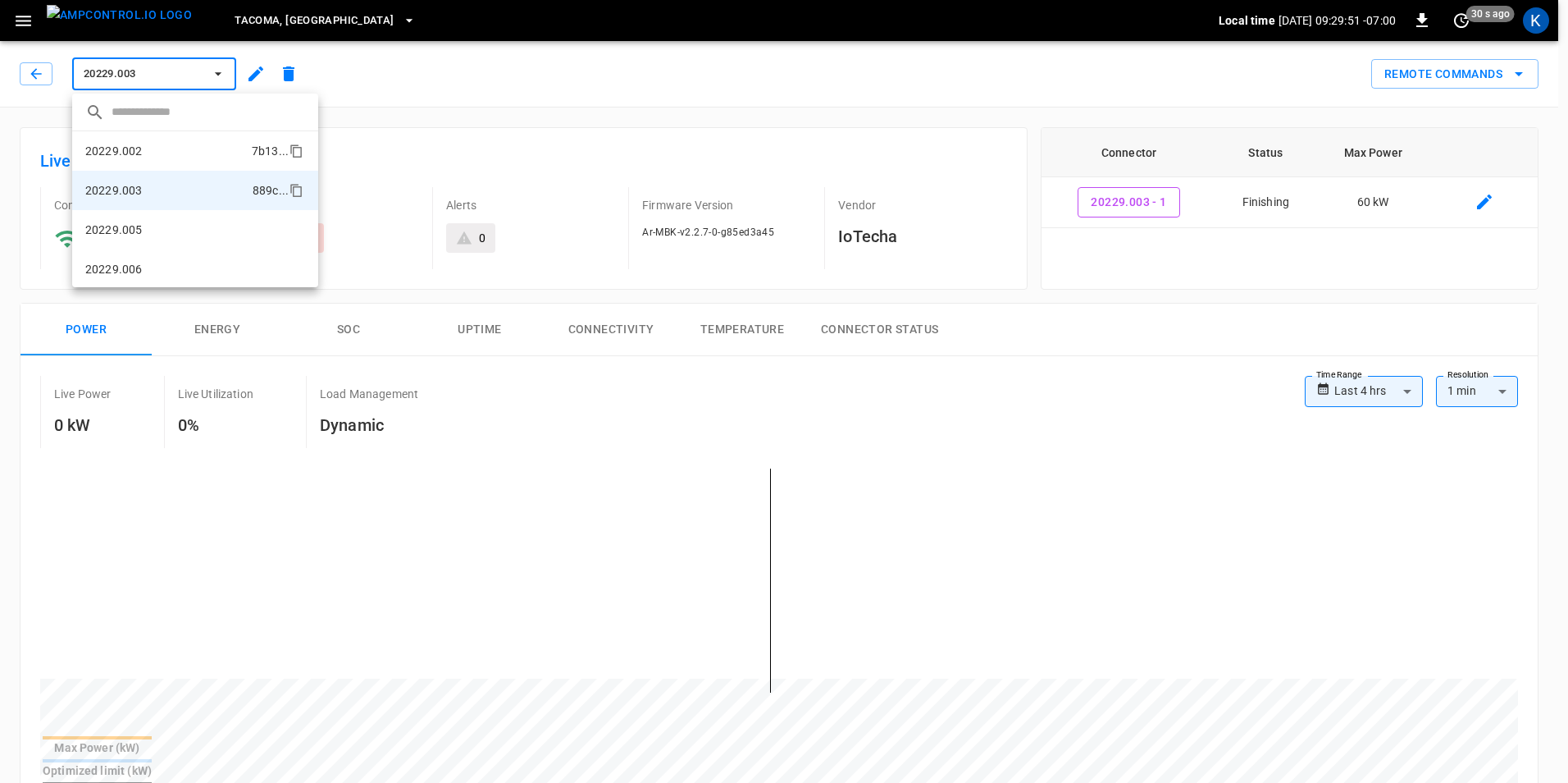
click at [143, 153] on li "20229.002 7b13 ..." at bounding box center [195, 151] width 246 height 39
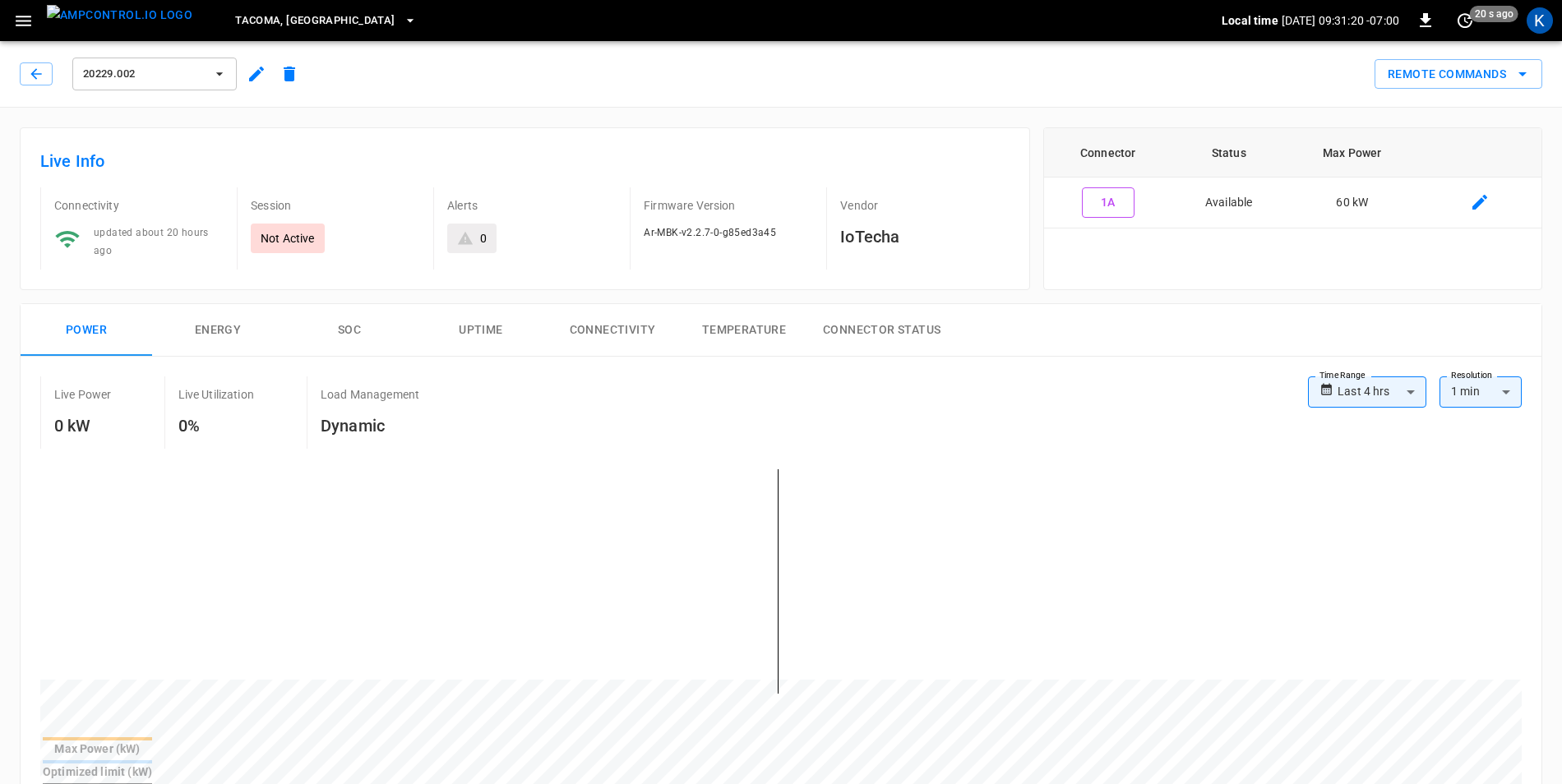
click at [254, 76] on icon "button" at bounding box center [256, 73] width 15 height 15
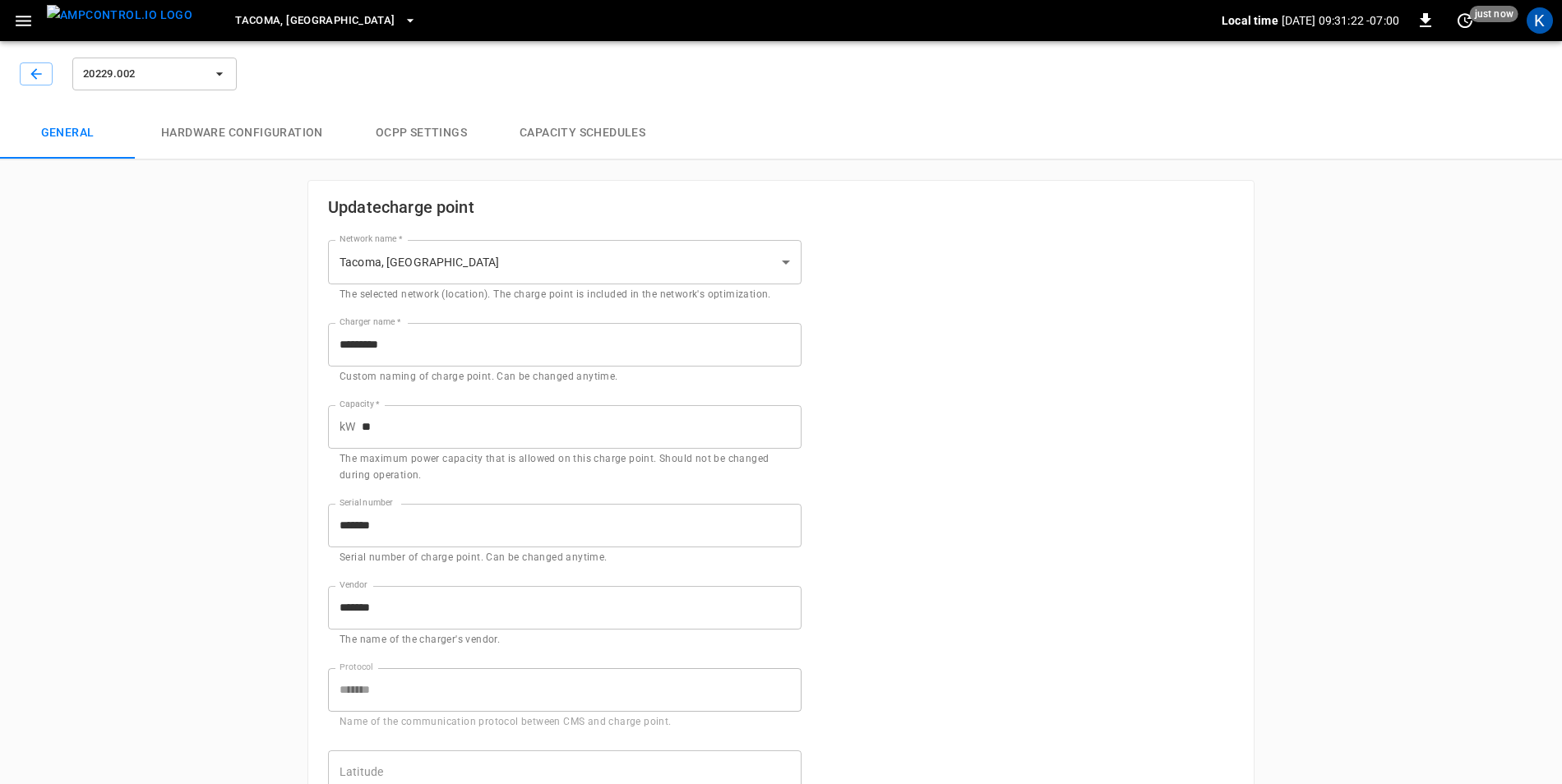
type input "**********"
click at [33, 78] on icon "button" at bounding box center [36, 73] width 17 height 17
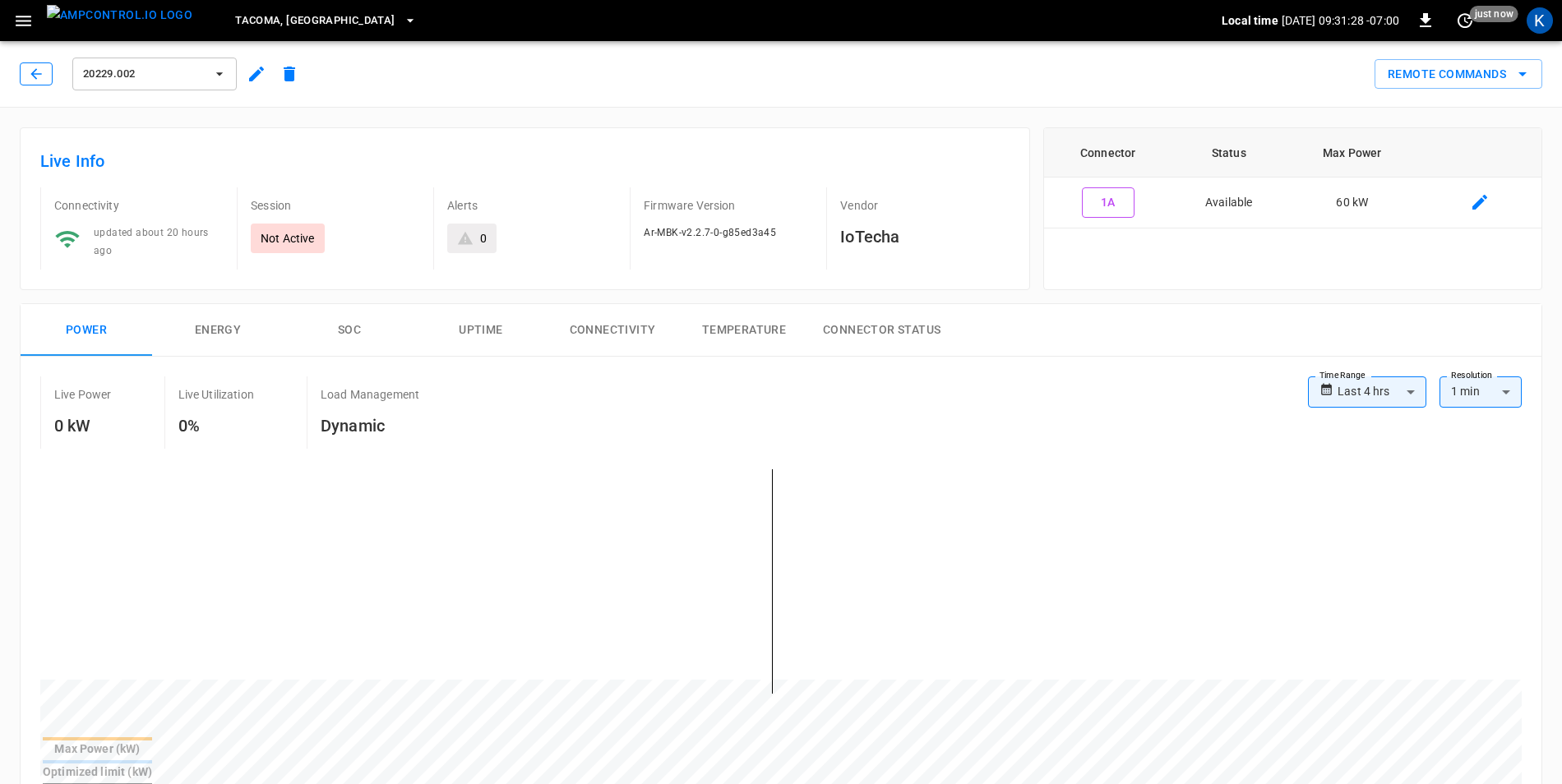
click at [34, 69] on icon "button" at bounding box center [36, 73] width 17 height 17
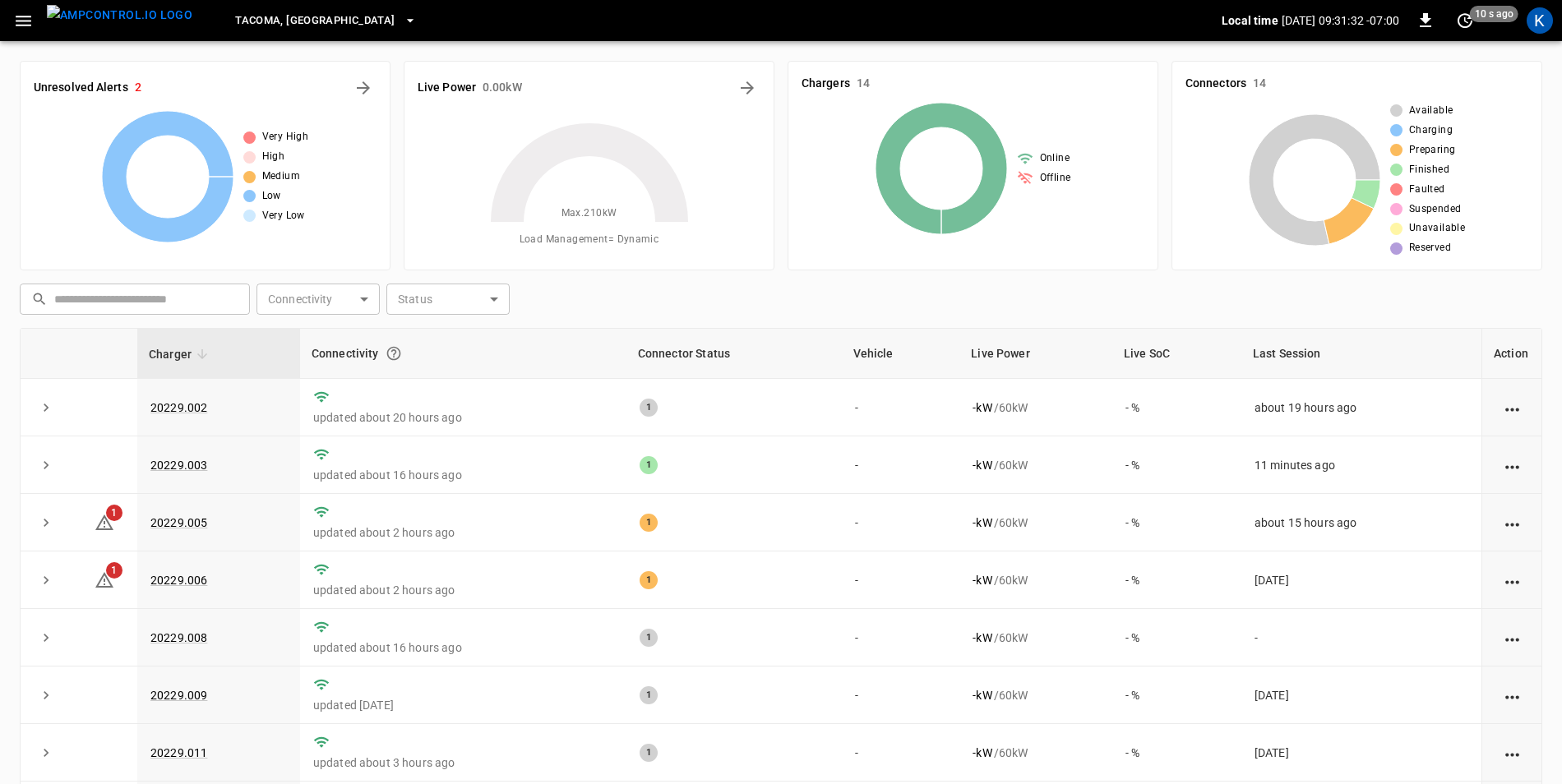
click at [402, 18] on icon "button" at bounding box center [410, 21] width 17 height 17
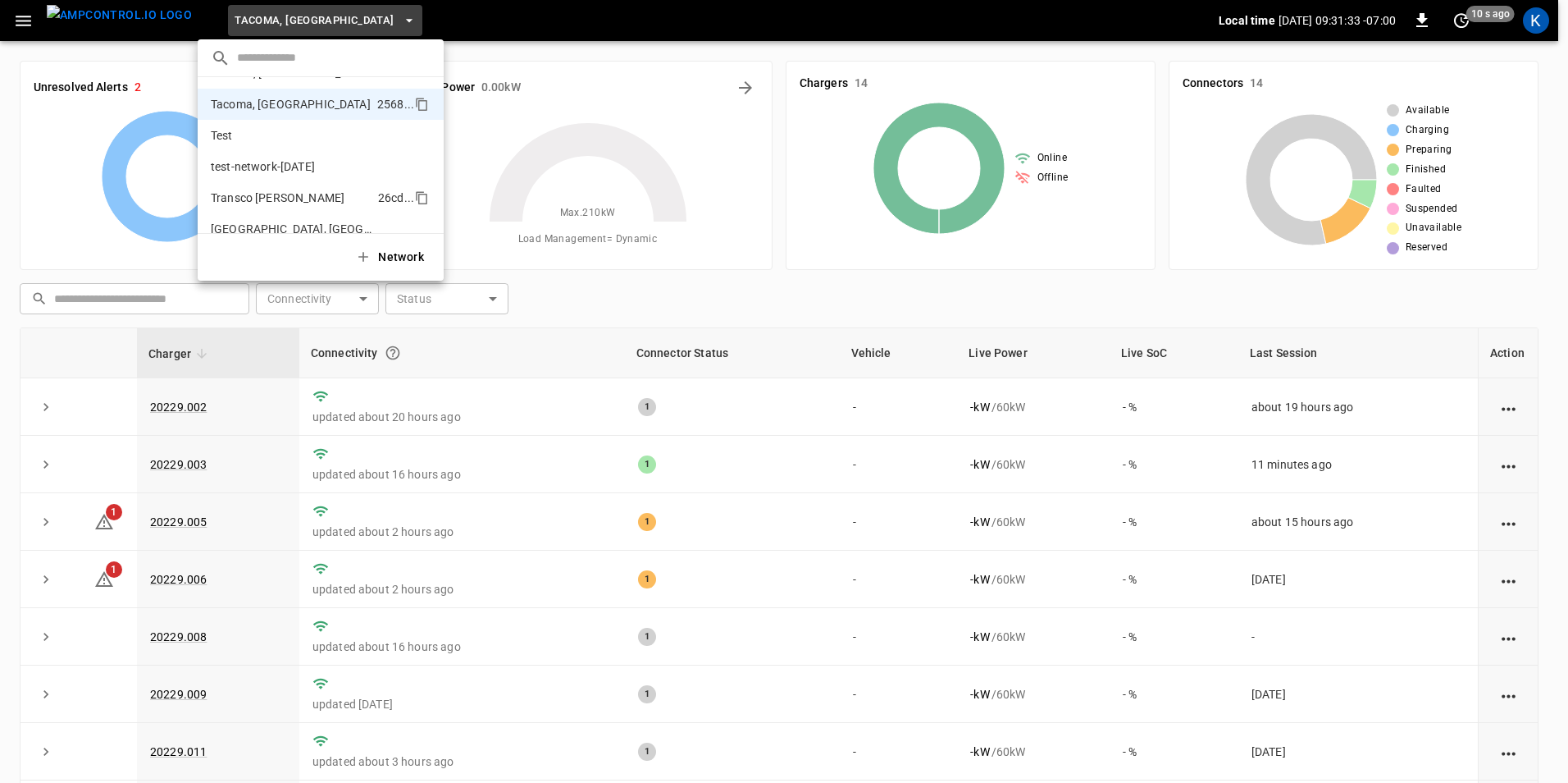
scroll to position [549, 0]
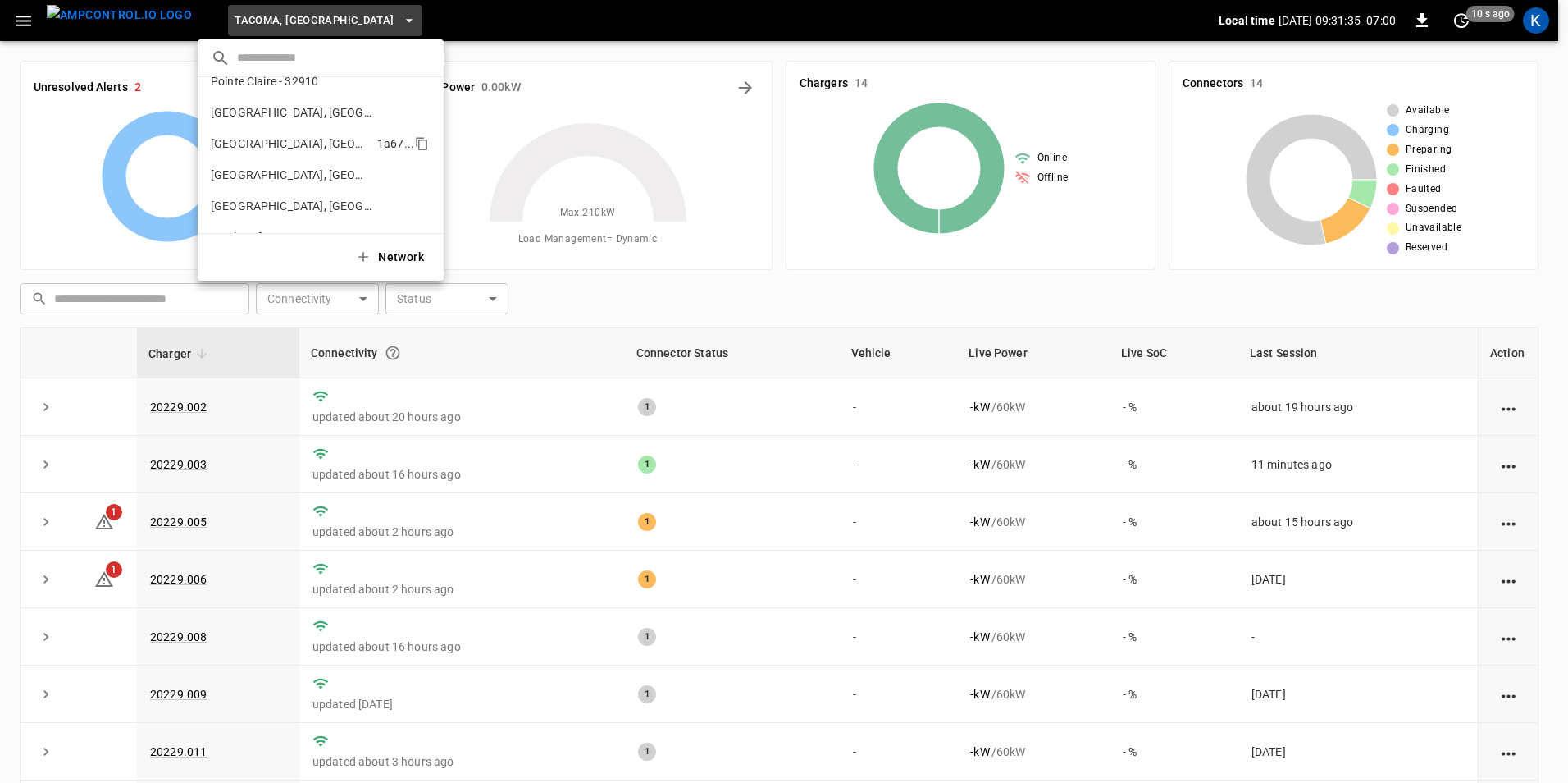
click at [268, 141] on p "Richmond, CA - 20306" at bounding box center [291, 144] width 160 height 17
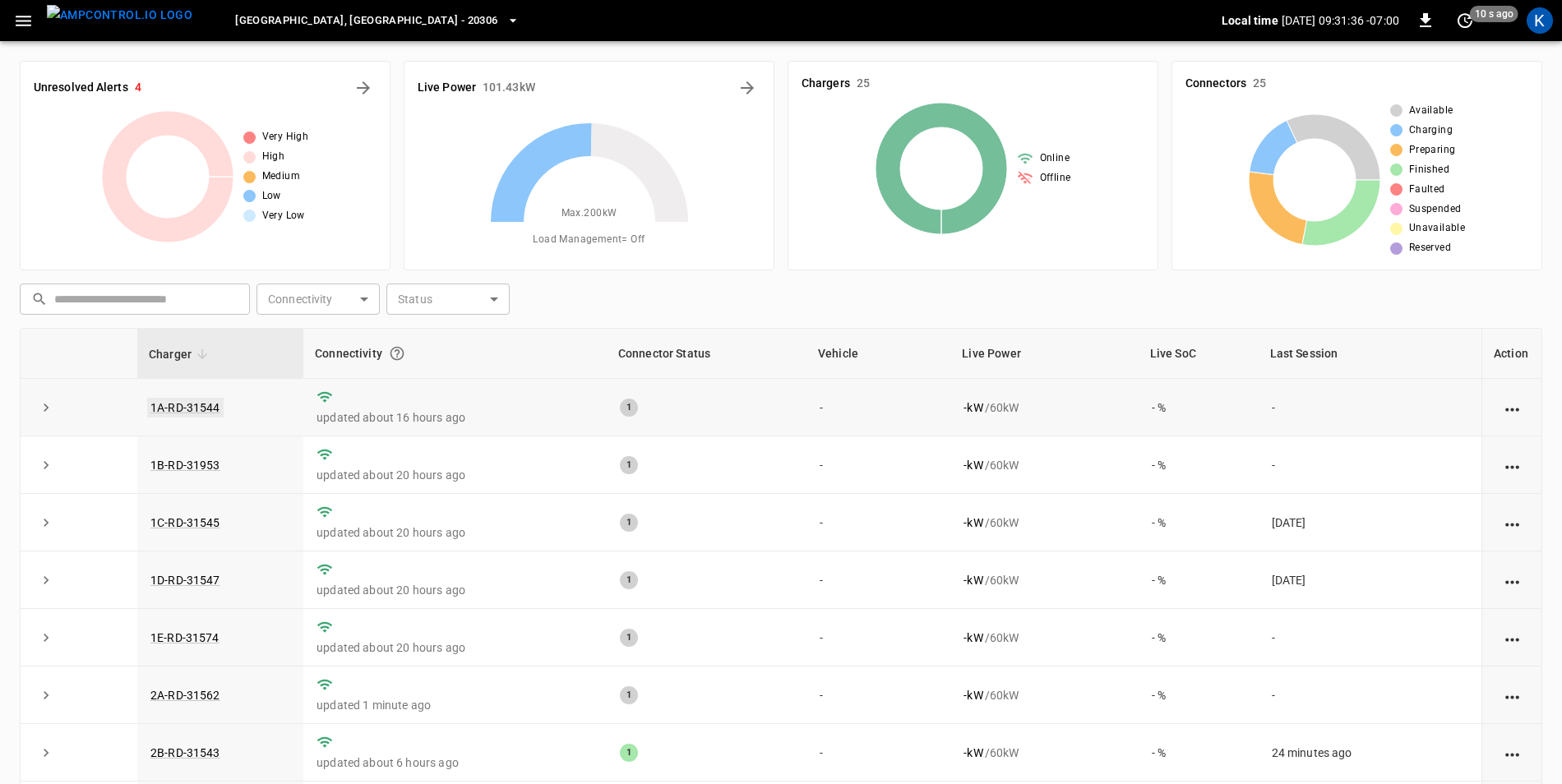
click at [194, 401] on link "1A-RD-31544" at bounding box center [185, 408] width 76 height 20
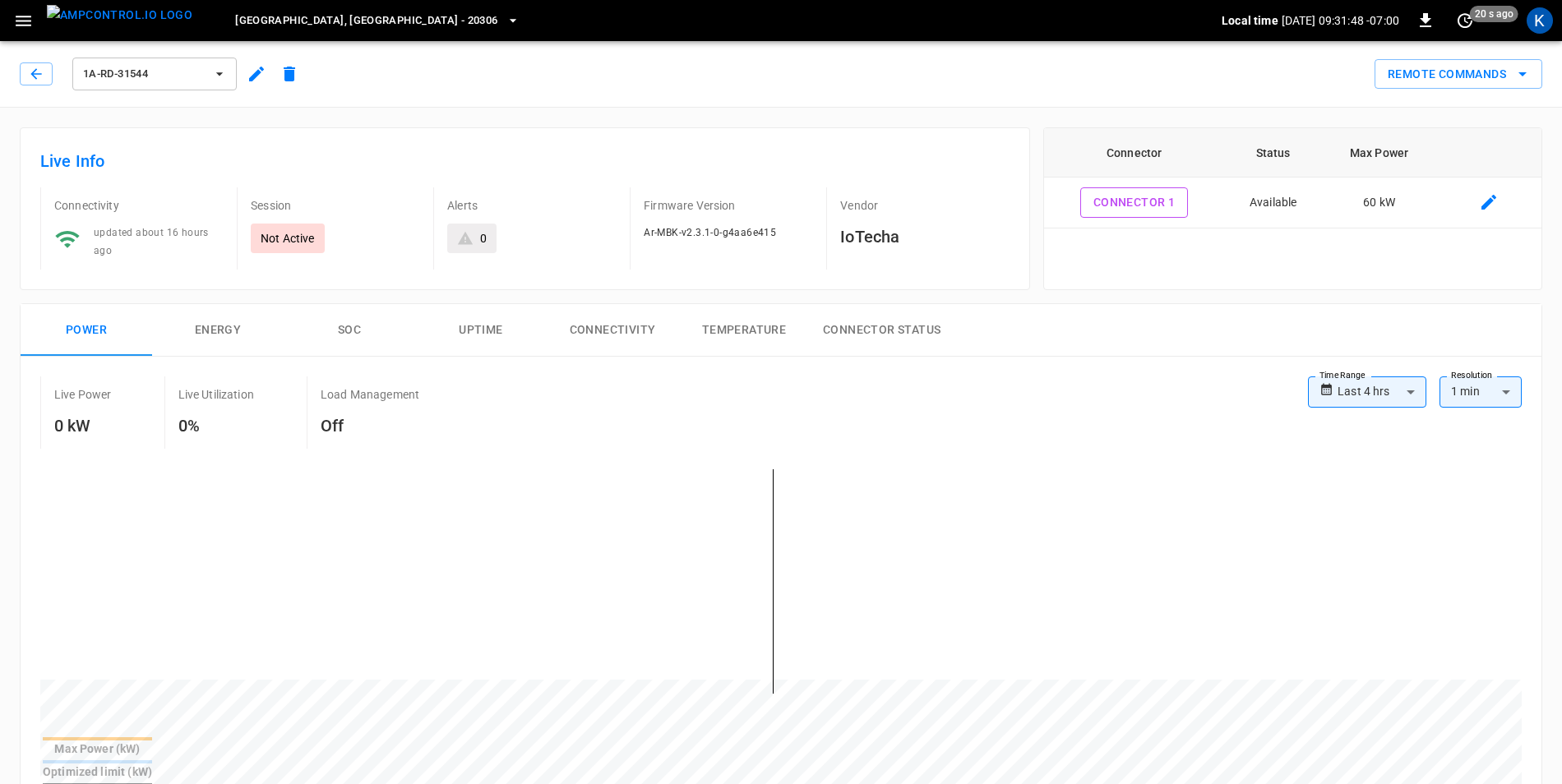
click at [321, 22] on span "Richmond, CA - 20306" at bounding box center [366, 21] width 262 height 19
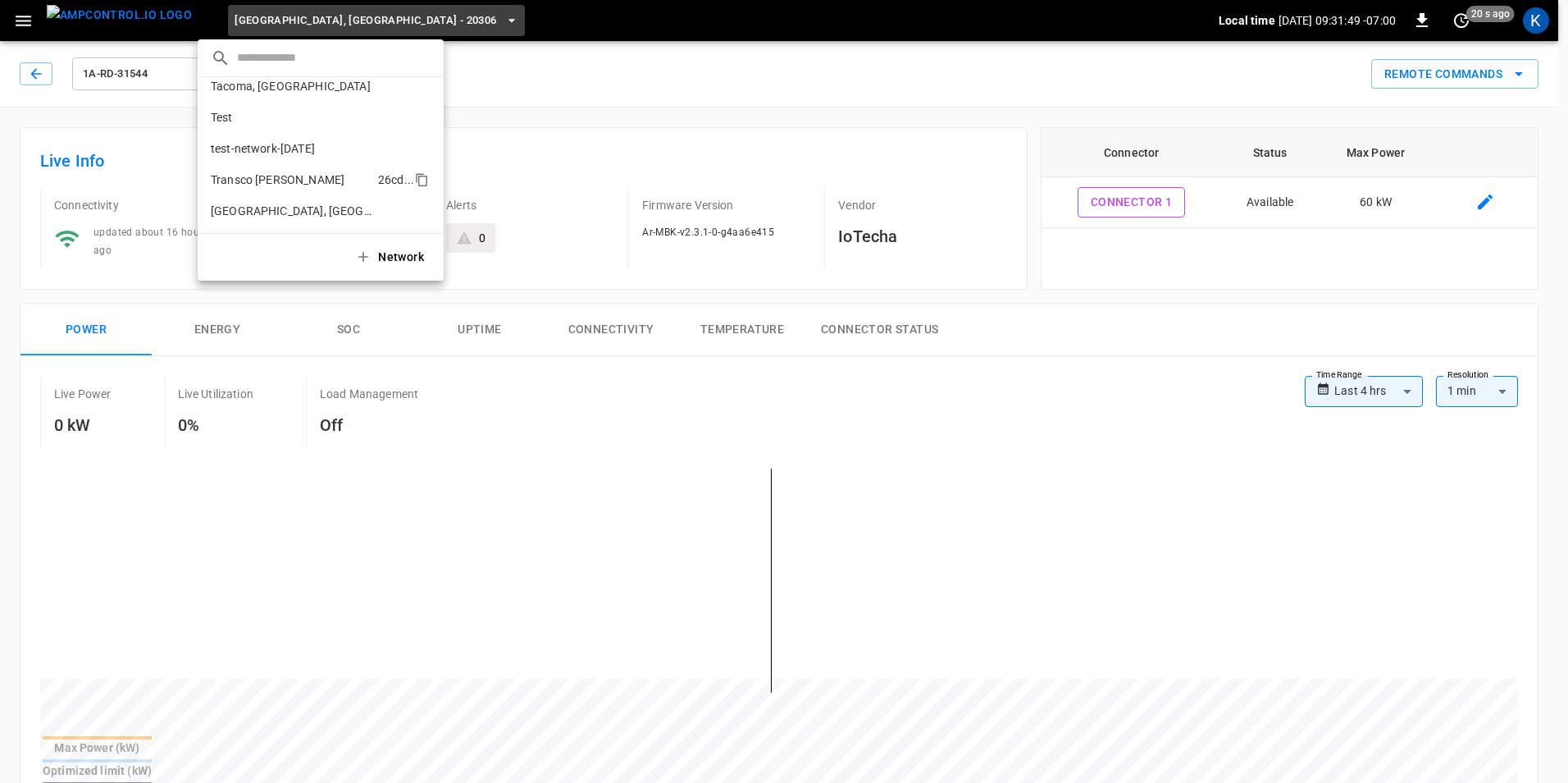
scroll to position [648, 0]
click at [264, 173] on p "Tacoma, WA" at bounding box center [291, 168] width 160 height 17
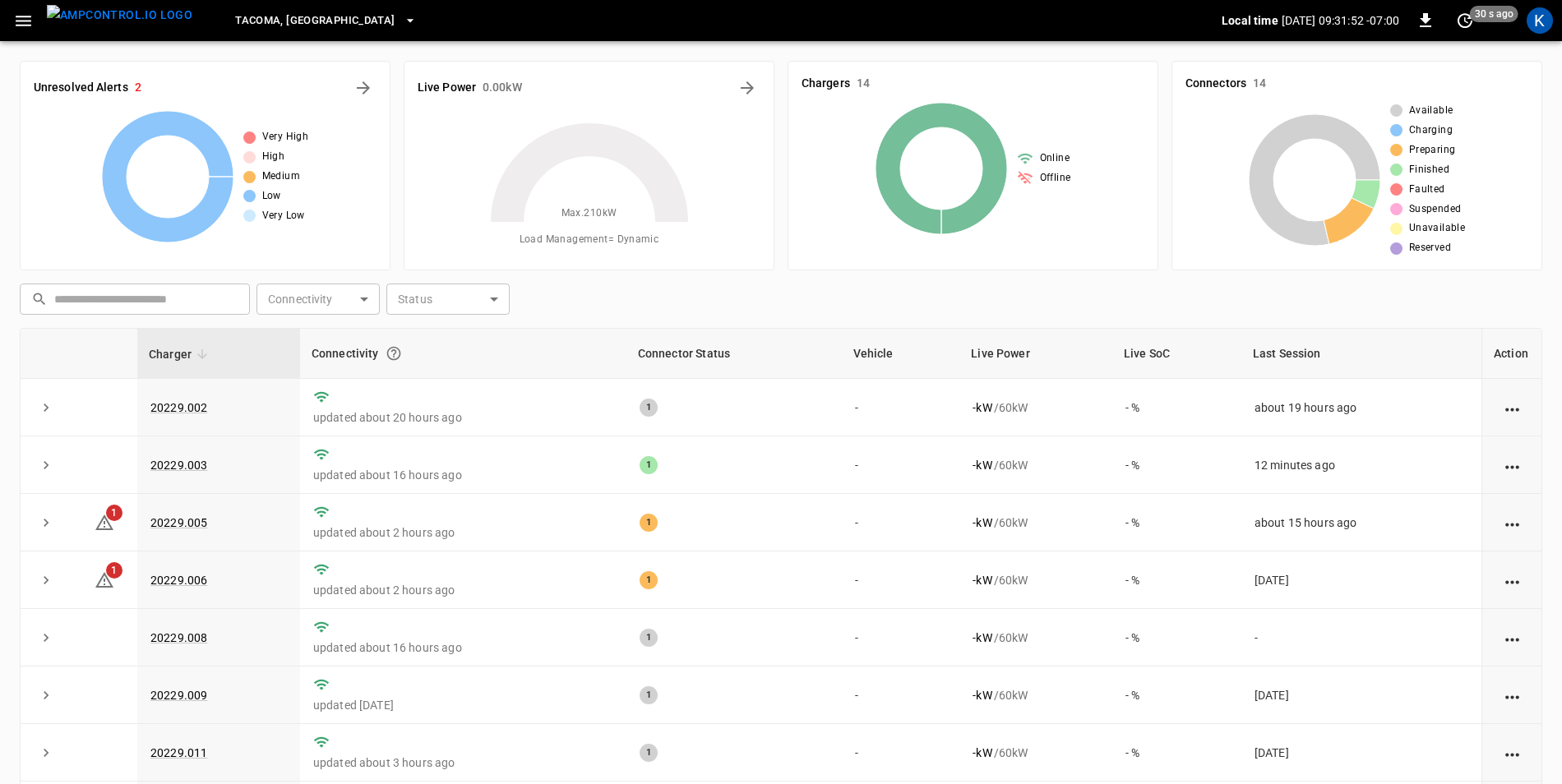
click at [402, 22] on icon "button" at bounding box center [410, 21] width 17 height 17
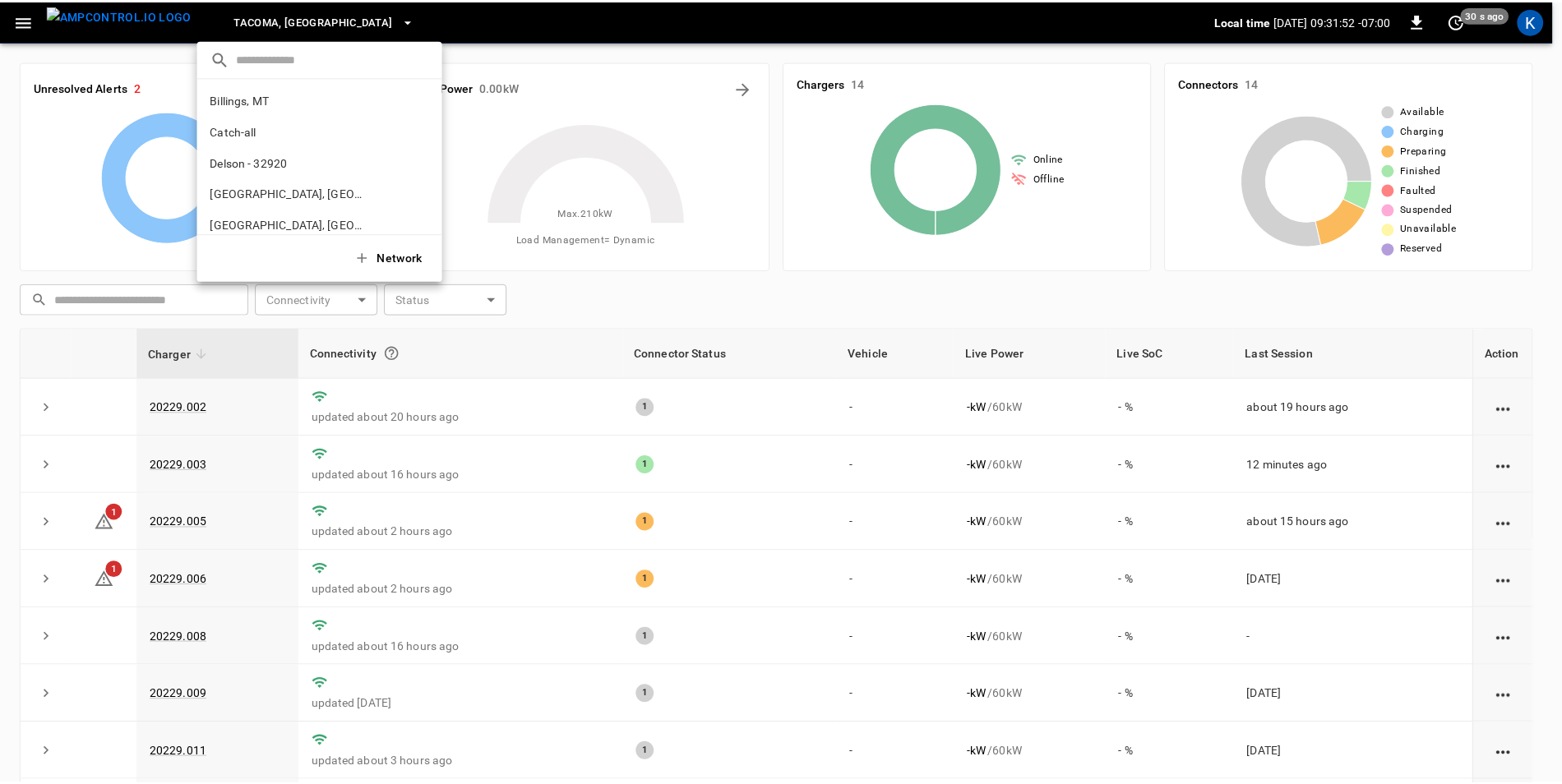
scroll to position [714, 0]
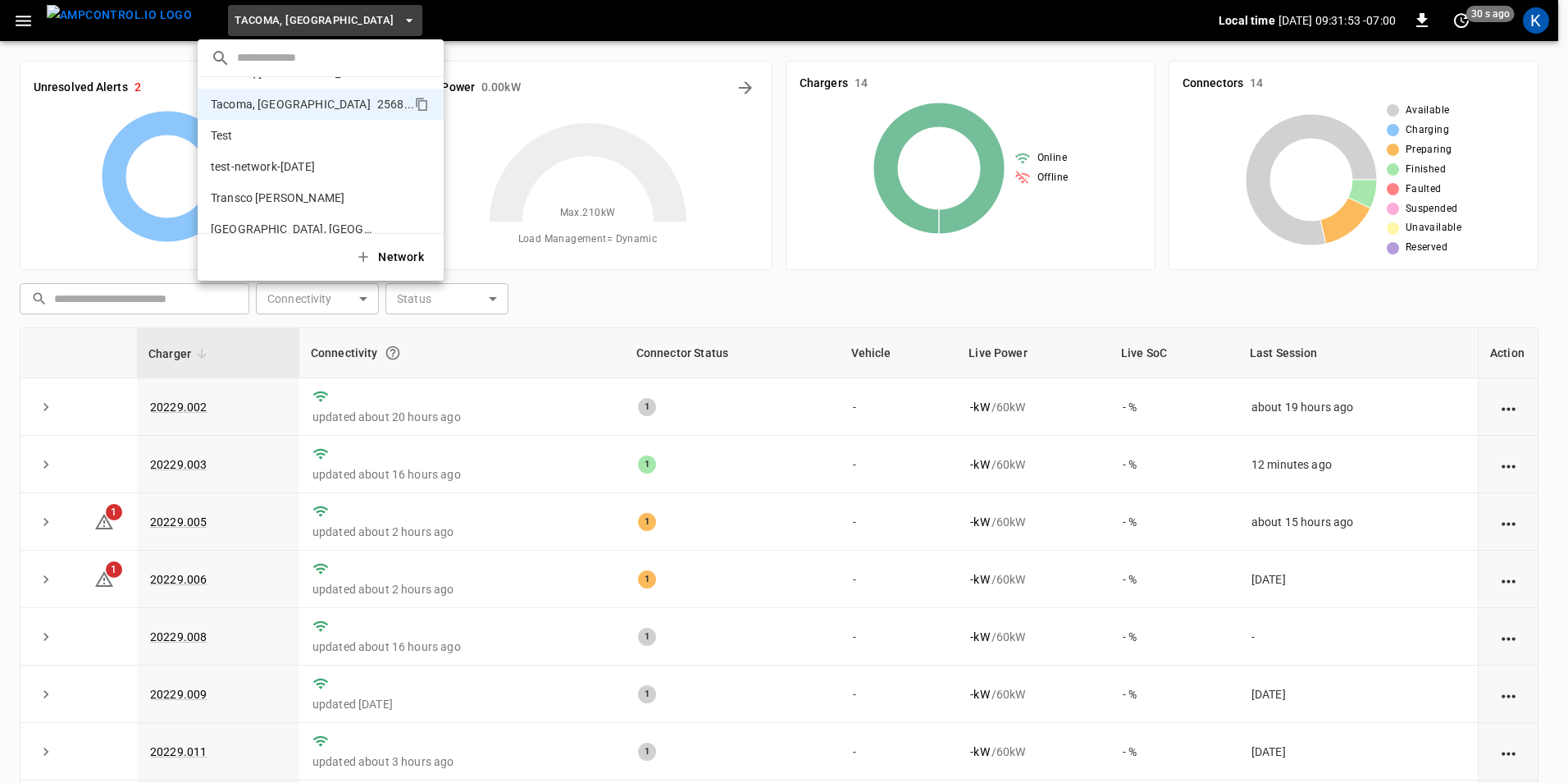
click at [284, 21] on div at bounding box center [784, 392] width 1568 height 783
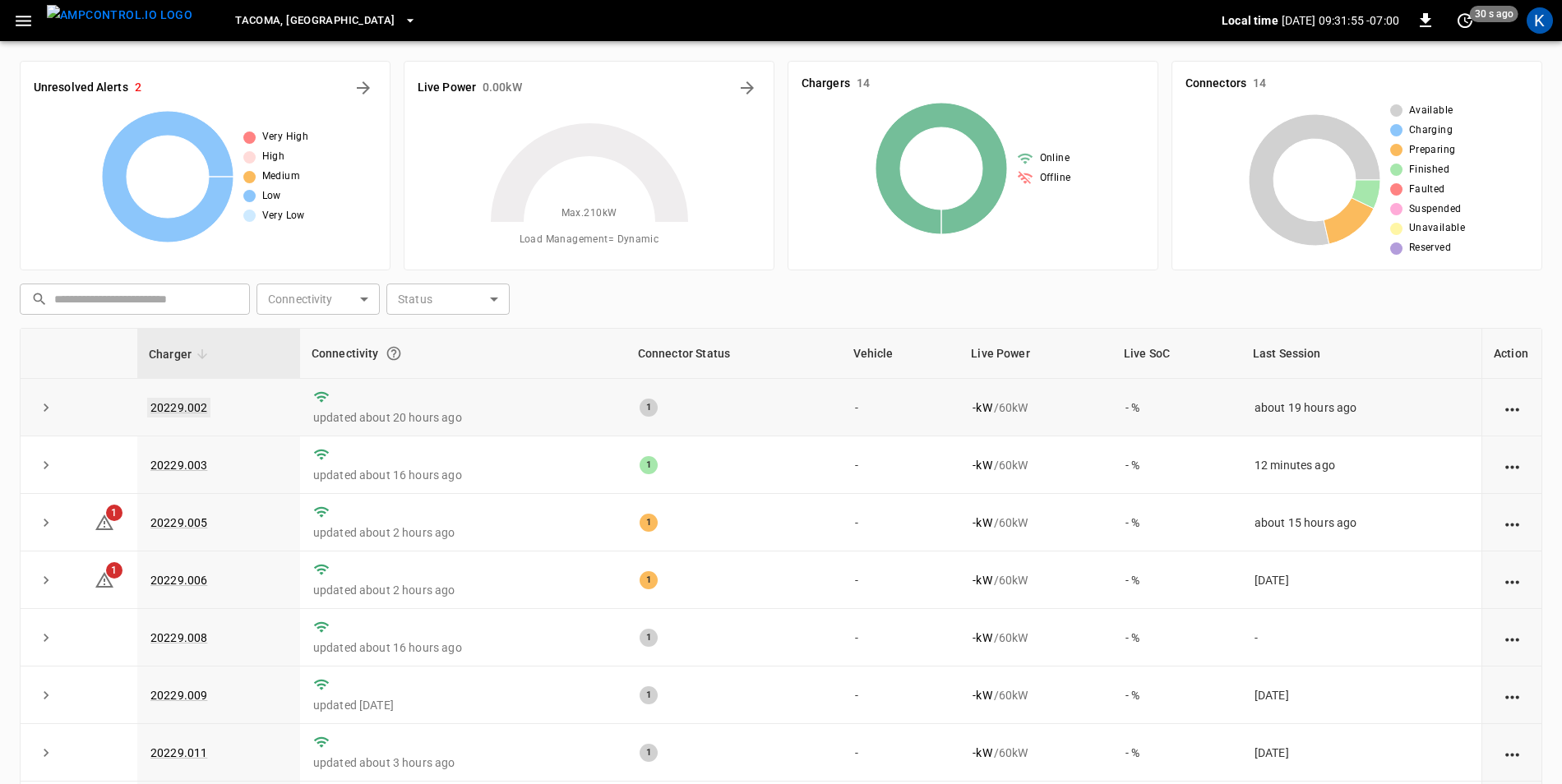
click at [188, 405] on link "20229.002" at bounding box center [178, 408] width 64 height 20
